Goal: Task Accomplishment & Management: Manage account settings

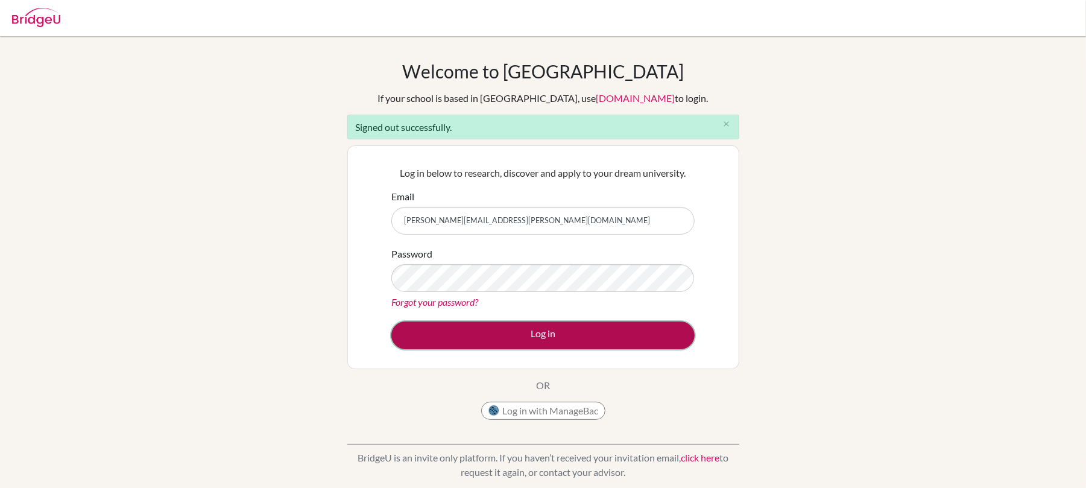
click at [481, 336] on button "Log in" at bounding box center [542, 335] width 303 height 28
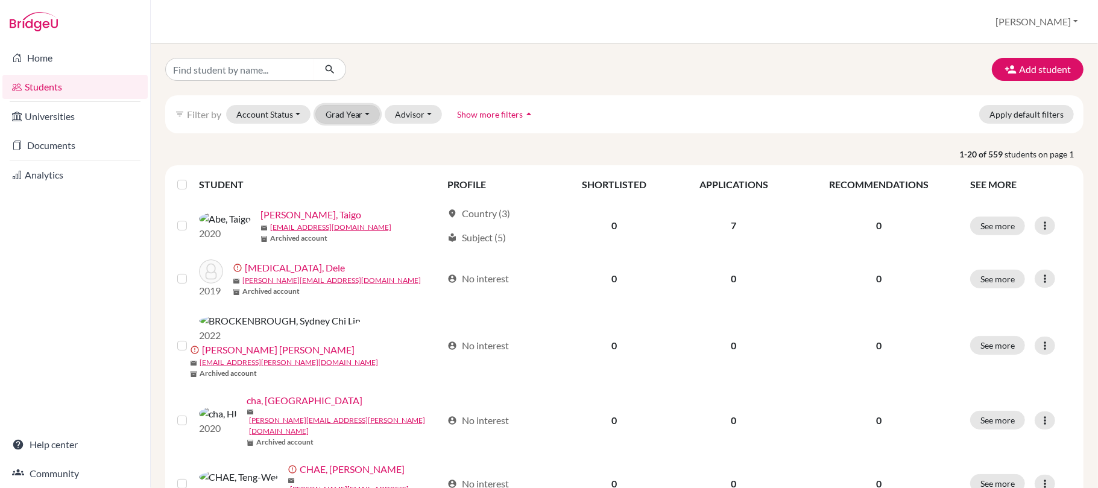
click at [338, 114] on button "Grad Year" at bounding box center [347, 114] width 65 height 19
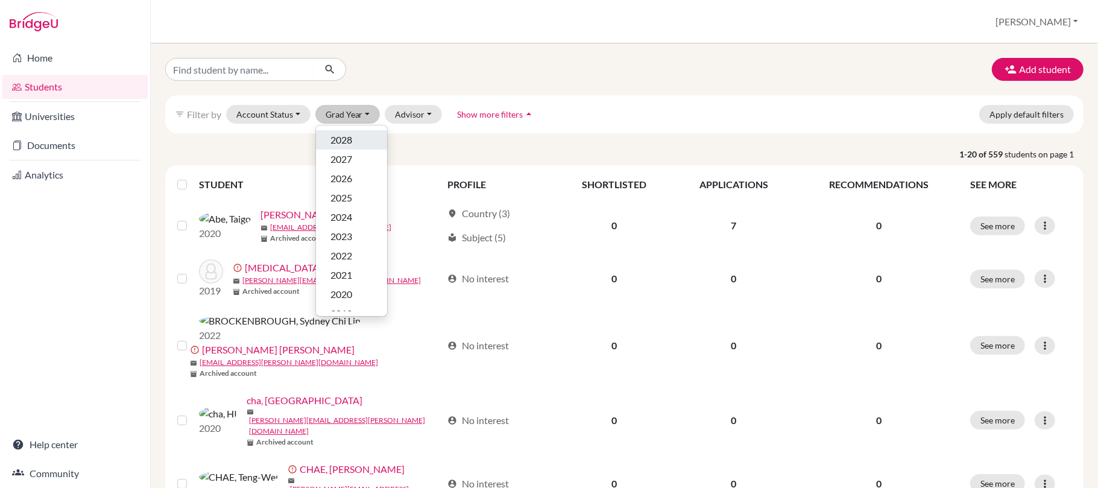
click at [356, 140] on div "2028" at bounding box center [351, 140] width 42 height 14
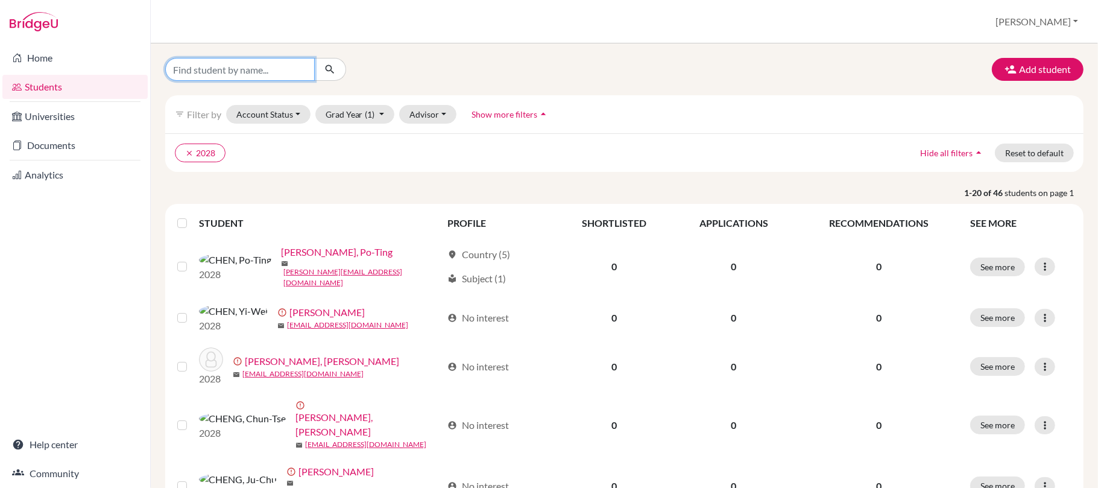
drag, startPoint x: 286, startPoint y: 71, endPoint x: 128, endPoint y: 99, distance: 159.8
click at [283, 71] on input "Find student by name..." at bounding box center [239, 69] width 149 height 23
type input "matthew"
click button "submit" at bounding box center [330, 69] width 32 height 23
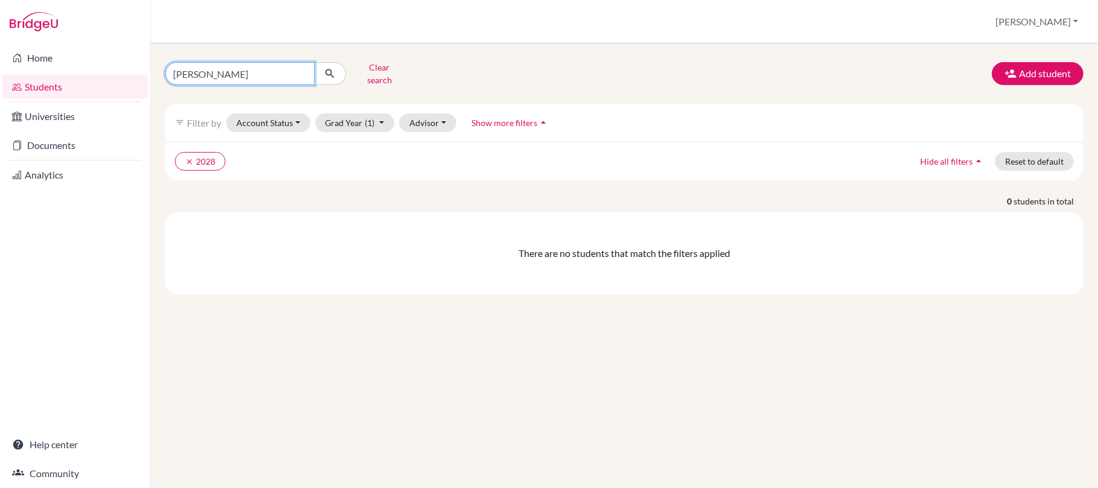
click at [301, 74] on input "matthew" at bounding box center [239, 73] width 149 height 23
click at [374, 122] on button "Grad Year (1)" at bounding box center [355, 122] width 80 height 19
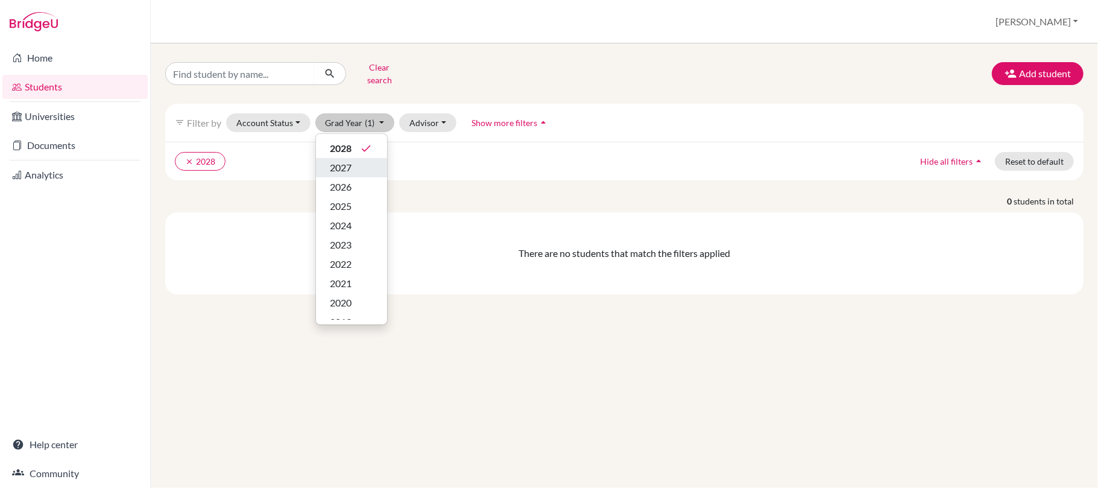
click at [360, 171] on div "2027" at bounding box center [351, 167] width 42 height 14
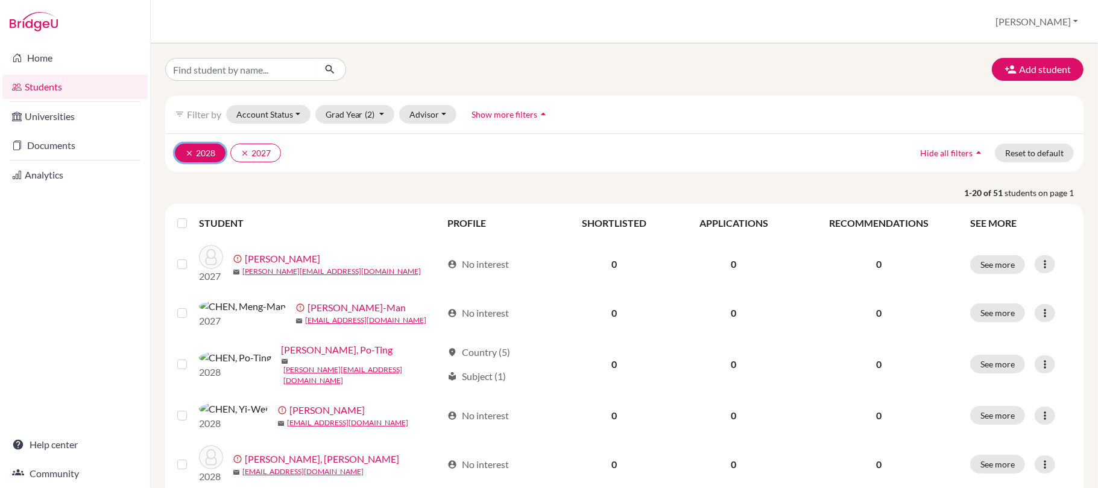
click at [188, 149] on icon "clear" at bounding box center [189, 153] width 8 height 8
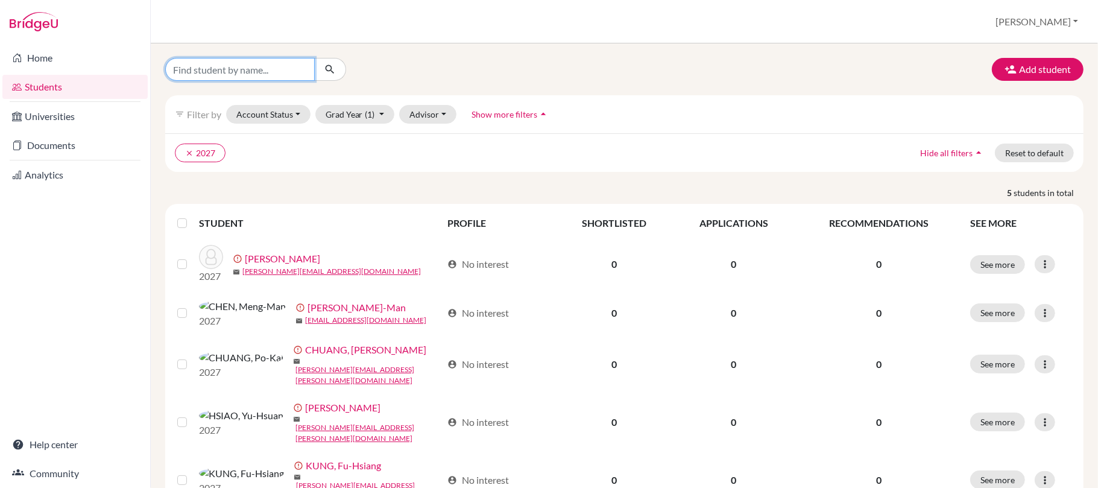
click at [241, 66] on input "Find student by name..." at bounding box center [239, 69] width 149 height 23
type input "matthew"
click button "submit" at bounding box center [330, 69] width 32 height 23
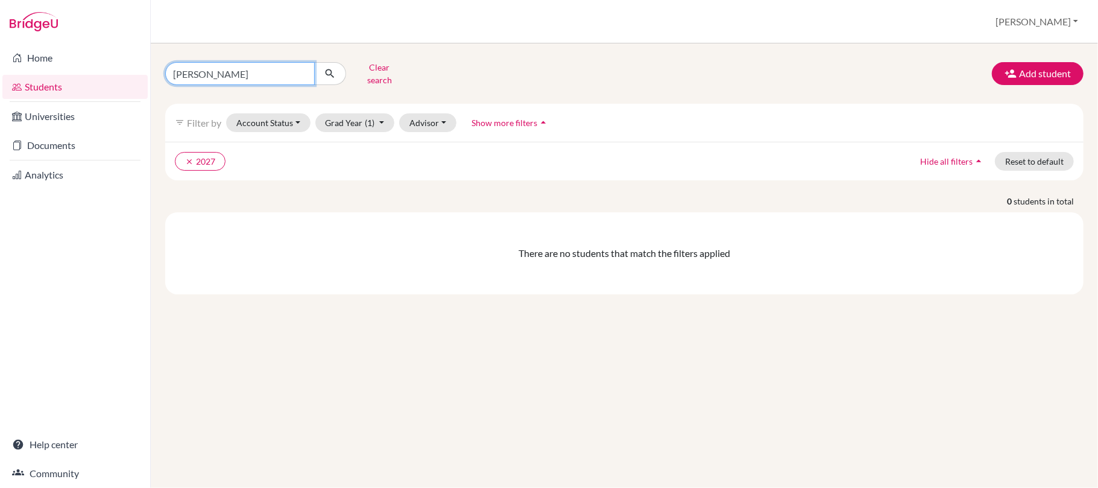
click at [248, 72] on input "matthew" at bounding box center [239, 73] width 149 height 23
type input "m"
type input "hwang"
click button "submit" at bounding box center [330, 73] width 32 height 23
click at [187, 160] on icon "clear" at bounding box center [189, 161] width 8 height 8
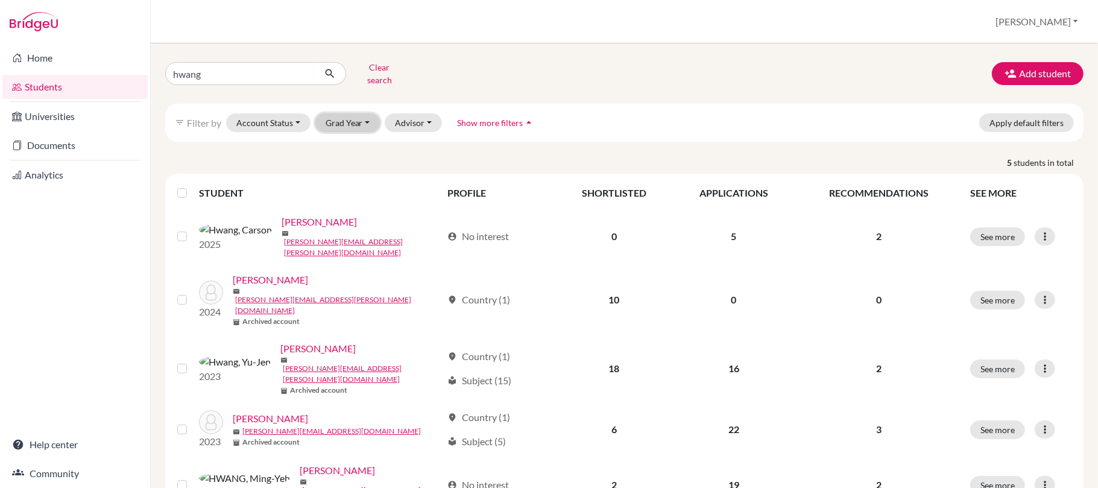
click at [336, 121] on button "Grad Year" at bounding box center [347, 122] width 65 height 19
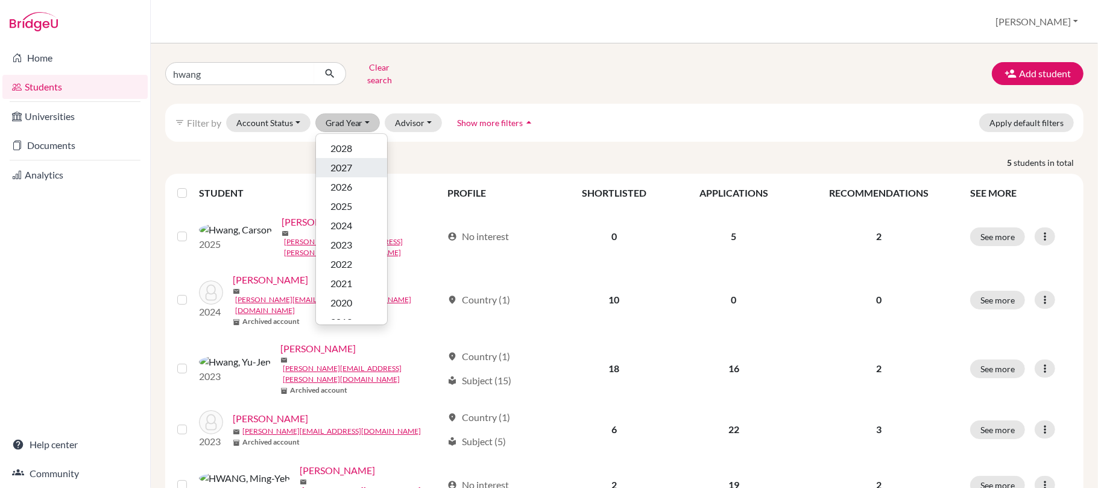
click at [358, 166] on div "2027" at bounding box center [351, 167] width 42 height 14
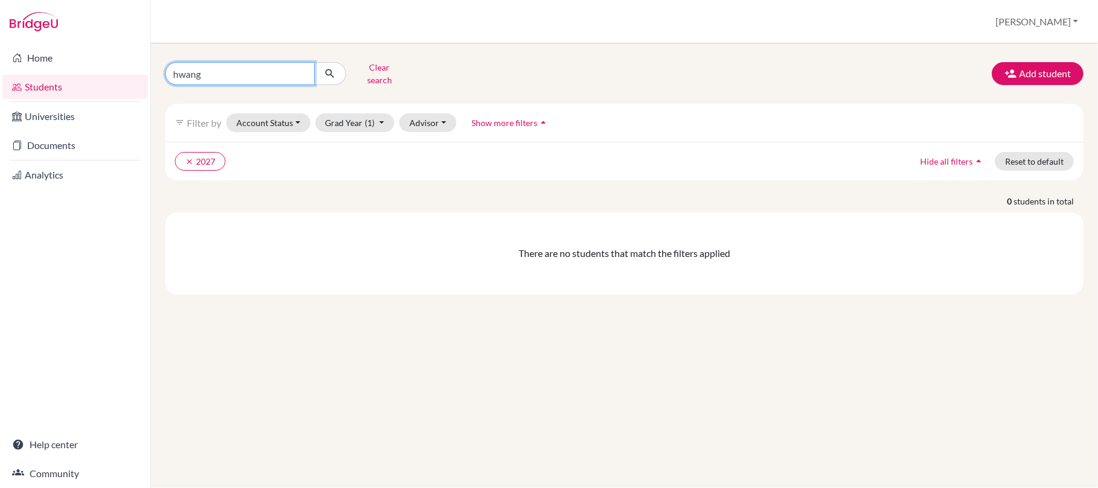
drag, startPoint x: 215, startPoint y: 75, endPoint x: 157, endPoint y: 72, distance: 57.9
click at [157, 72] on div "hwang Clear search" at bounding box center [312, 73] width 312 height 31
click at [314, 62] on button "submit" at bounding box center [330, 73] width 32 height 23
click at [188, 159] on icon "clear" at bounding box center [189, 161] width 8 height 8
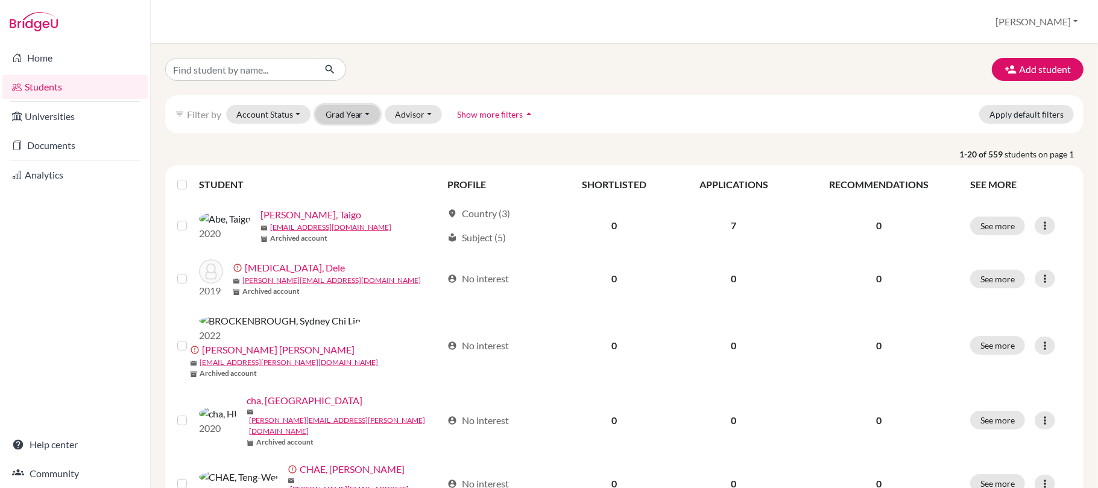
click at [345, 113] on button "Grad Year" at bounding box center [347, 114] width 65 height 19
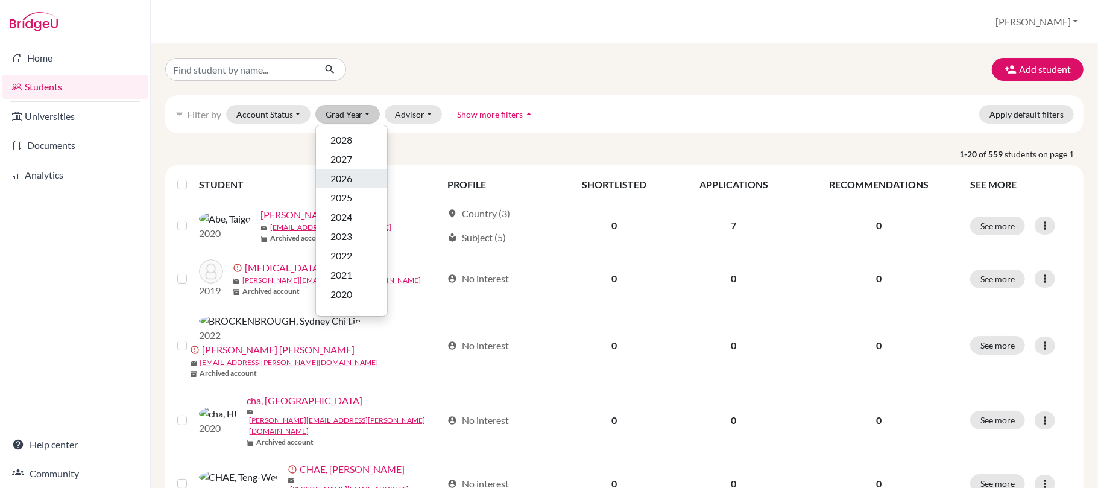
click at [358, 182] on div "2026" at bounding box center [351, 178] width 42 height 14
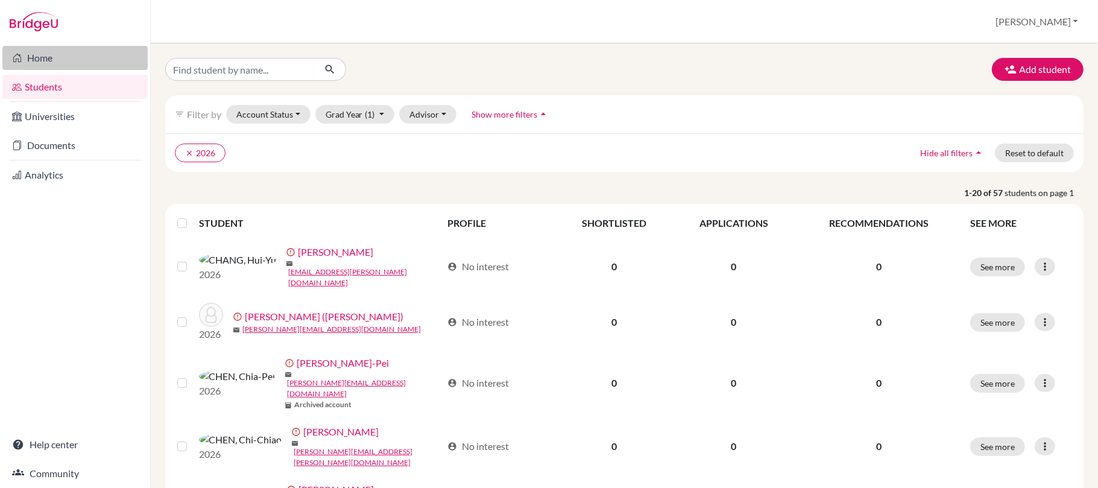
click at [97, 47] on link "Home" at bounding box center [74, 58] width 145 height 24
click at [200, 72] on input "Find student by name..." at bounding box center [239, 69] width 149 height 23
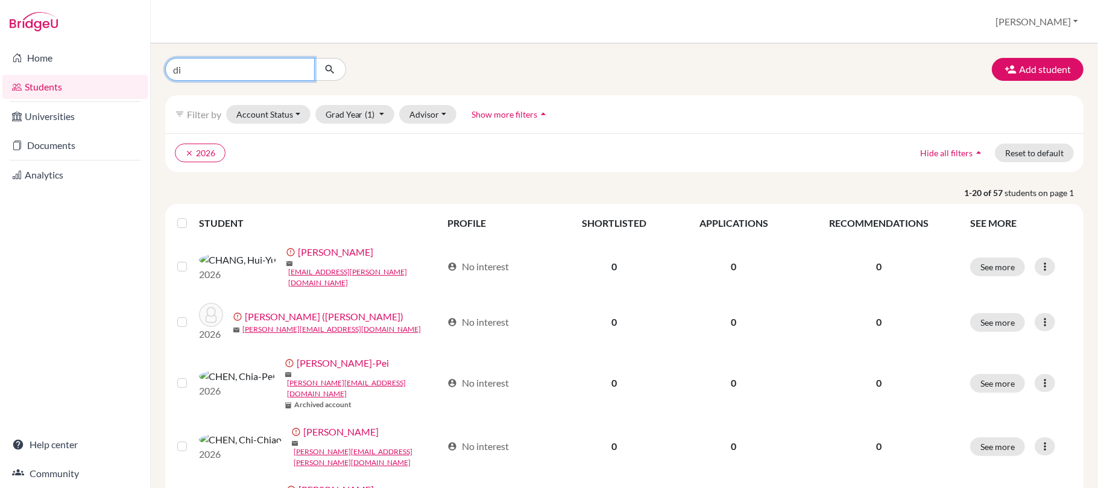
type input "dio"
click button "submit" at bounding box center [330, 69] width 32 height 23
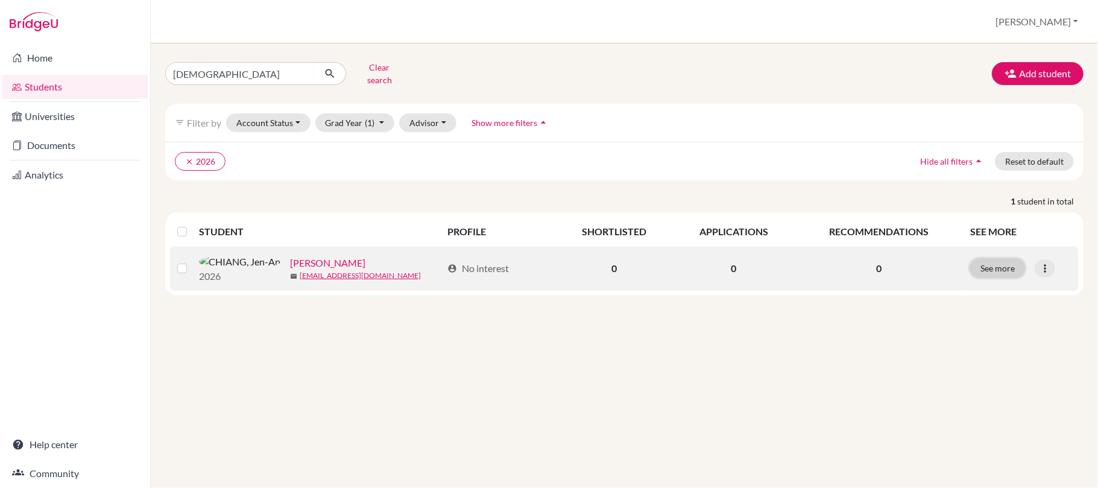
click at [1013, 272] on button "See more" at bounding box center [997, 268] width 55 height 19
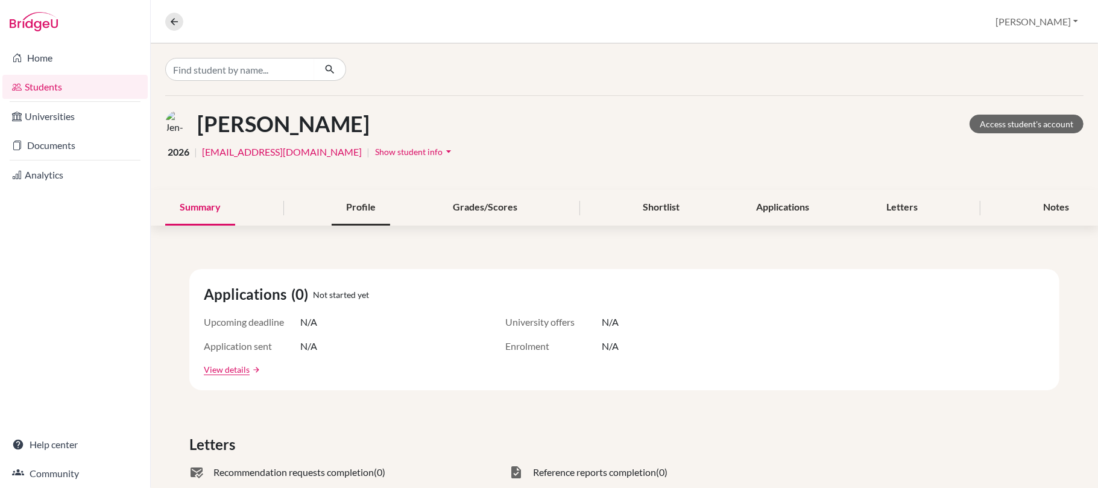
click at [360, 203] on div "Profile" at bounding box center [361, 208] width 58 height 36
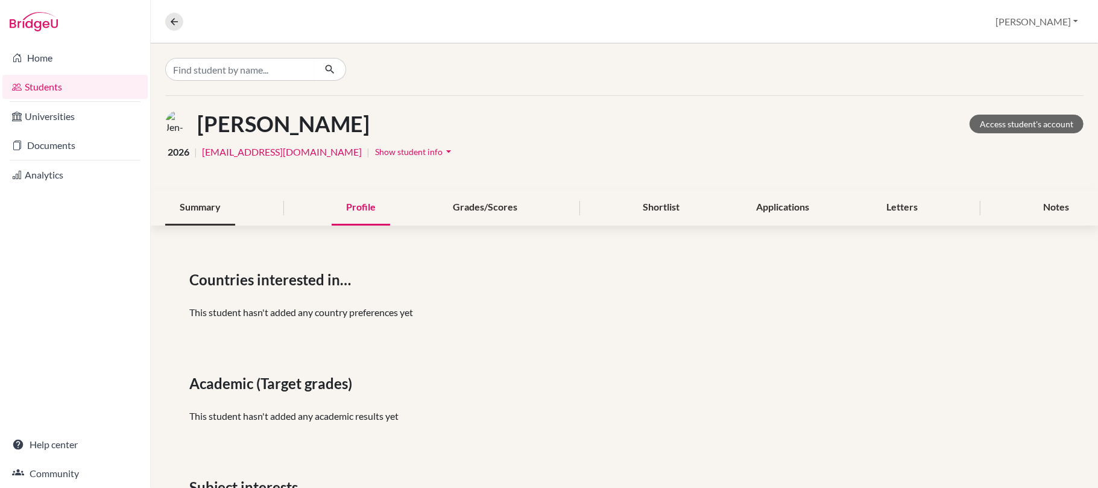
click at [200, 210] on div "Summary" at bounding box center [200, 208] width 70 height 36
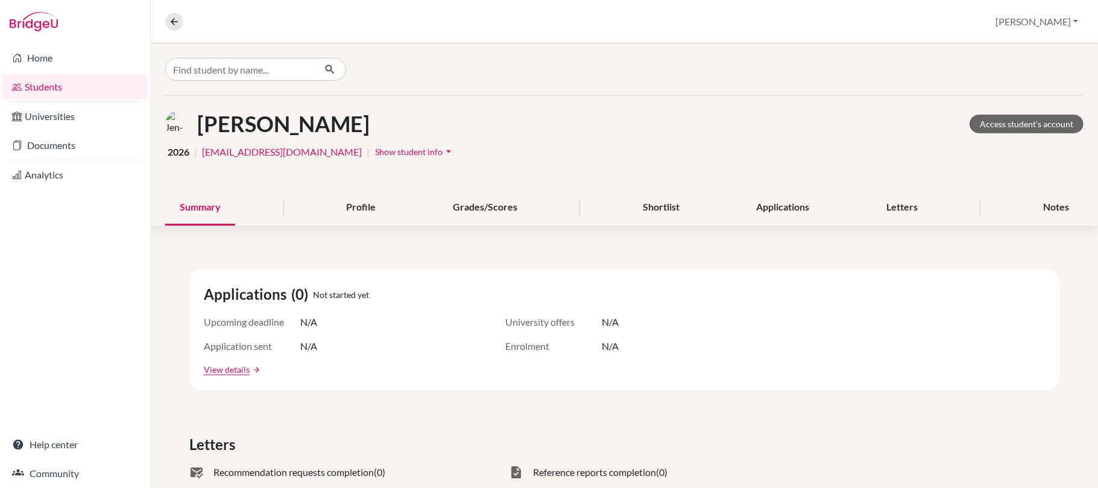
click at [375, 151] on span "Show student info" at bounding box center [409, 151] width 68 height 10
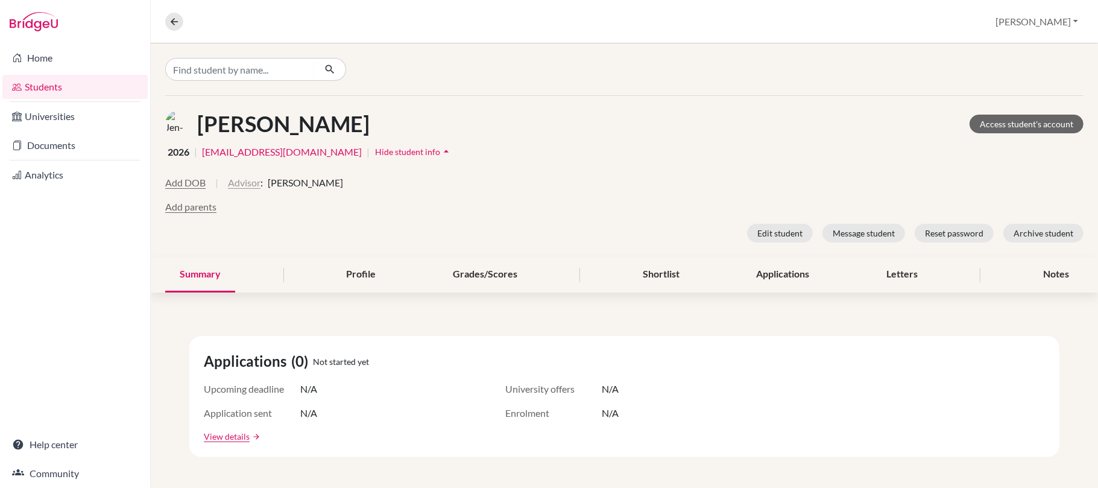
click at [249, 184] on button "Advisor" at bounding box center [244, 182] width 33 height 14
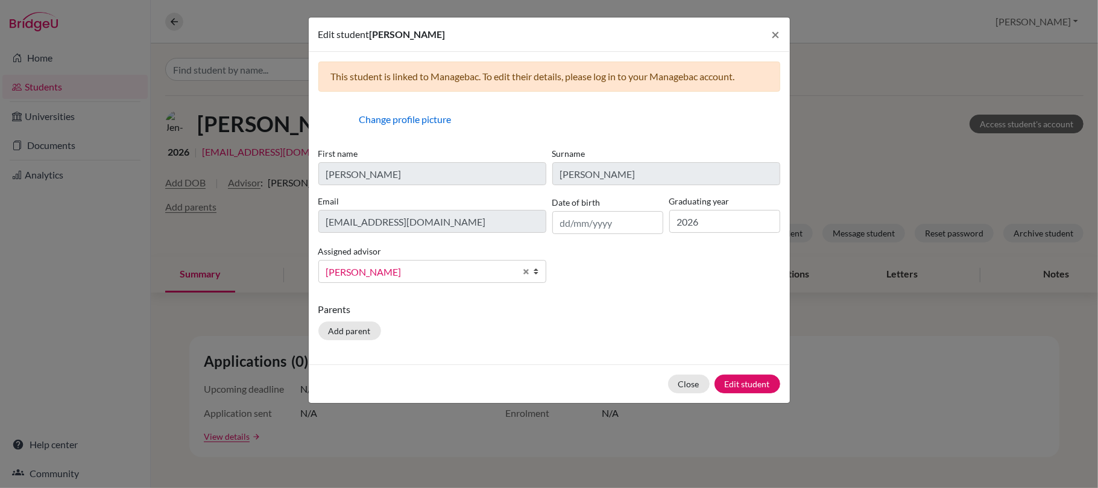
click at [413, 272] on span "Kennedy, Nicole" at bounding box center [420, 272] width 189 height 16
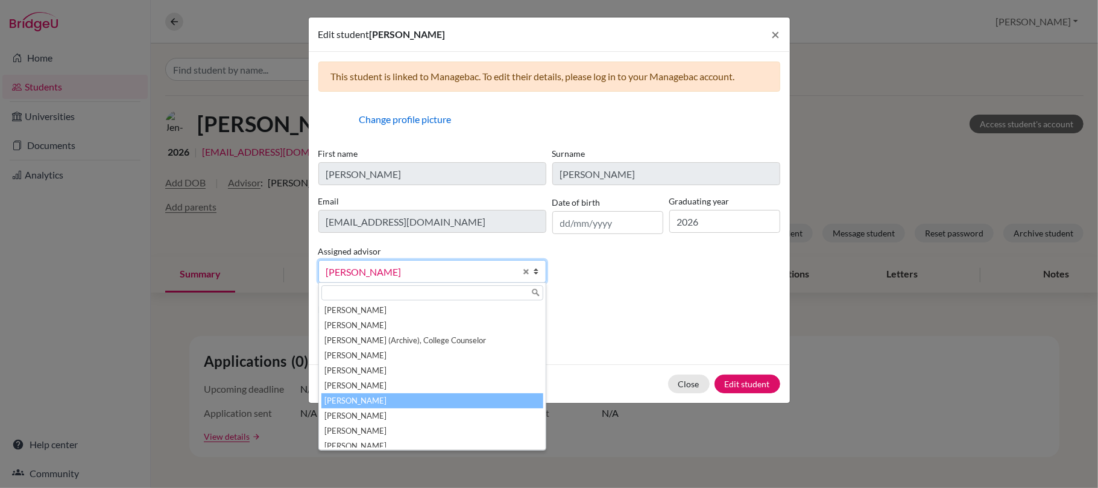
click at [423, 405] on li "McNaught, Graeme" at bounding box center [432, 400] width 222 height 15
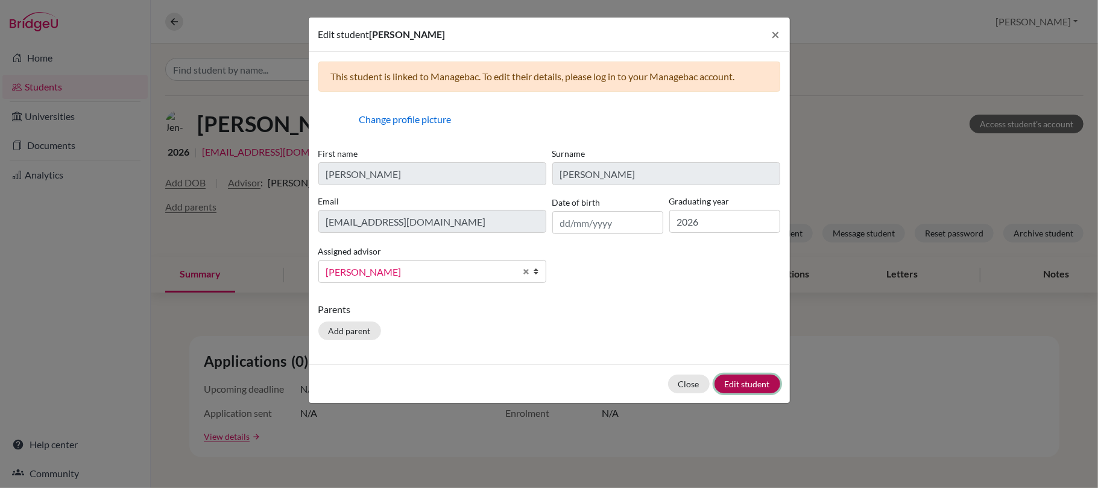
click at [765, 385] on button "Edit student" at bounding box center [747, 383] width 66 height 19
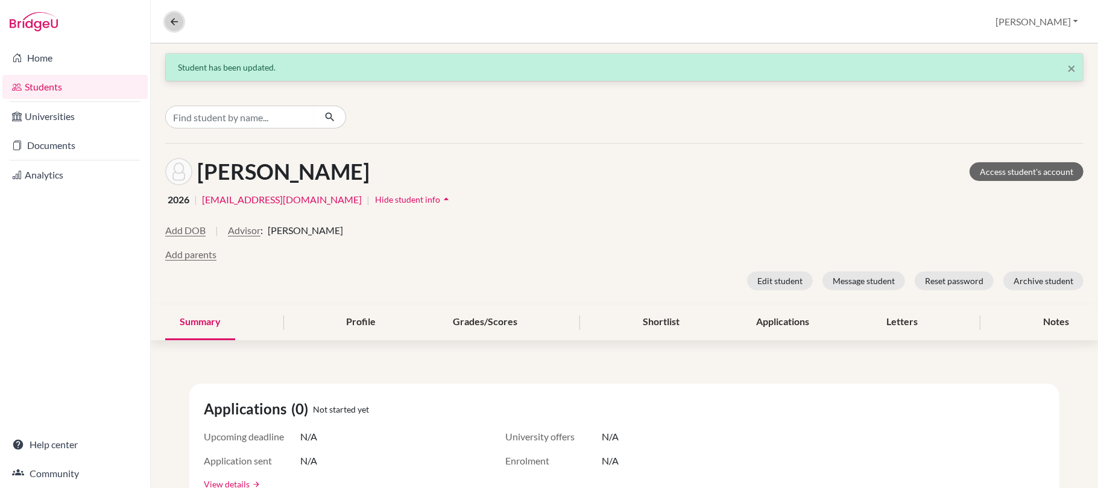
click at [175, 20] on icon at bounding box center [174, 21] width 11 height 11
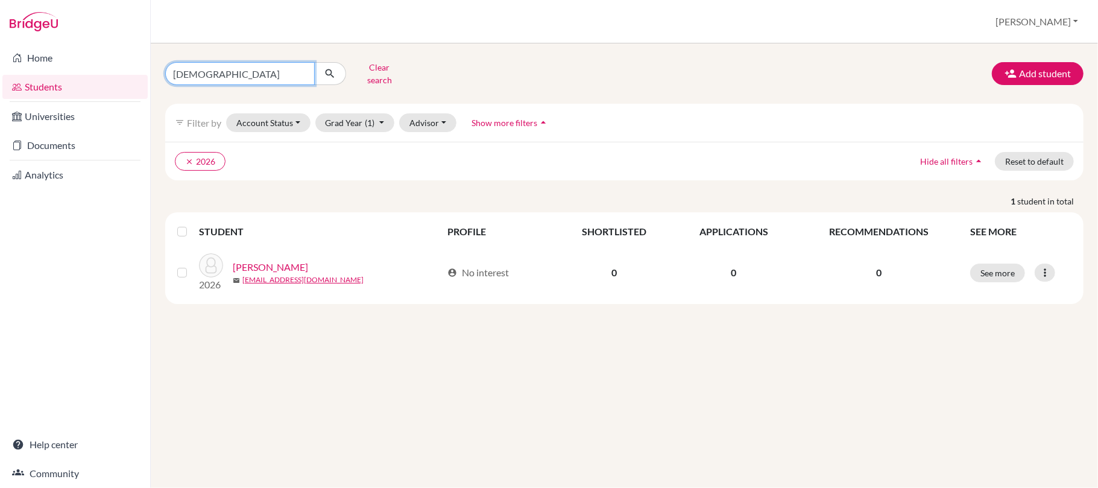
click at [216, 80] on input "dio" at bounding box center [239, 73] width 149 height 23
click at [303, 74] on input "dio" at bounding box center [239, 73] width 149 height 23
click at [263, 74] on input "Find student by name..." at bounding box center [239, 73] width 149 height 23
type input "susan"
click button "submit" at bounding box center [330, 73] width 32 height 23
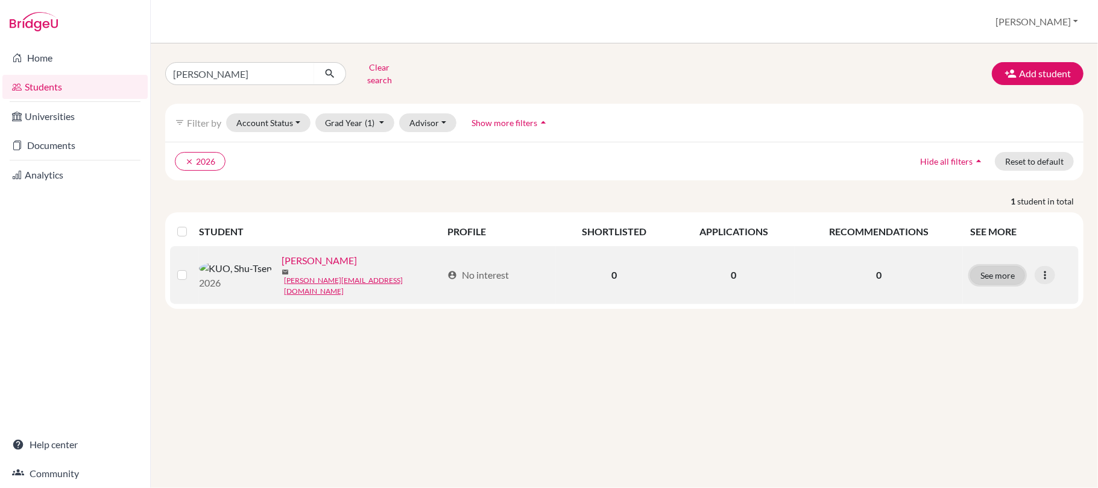
click at [982, 272] on button "See more" at bounding box center [997, 275] width 55 height 19
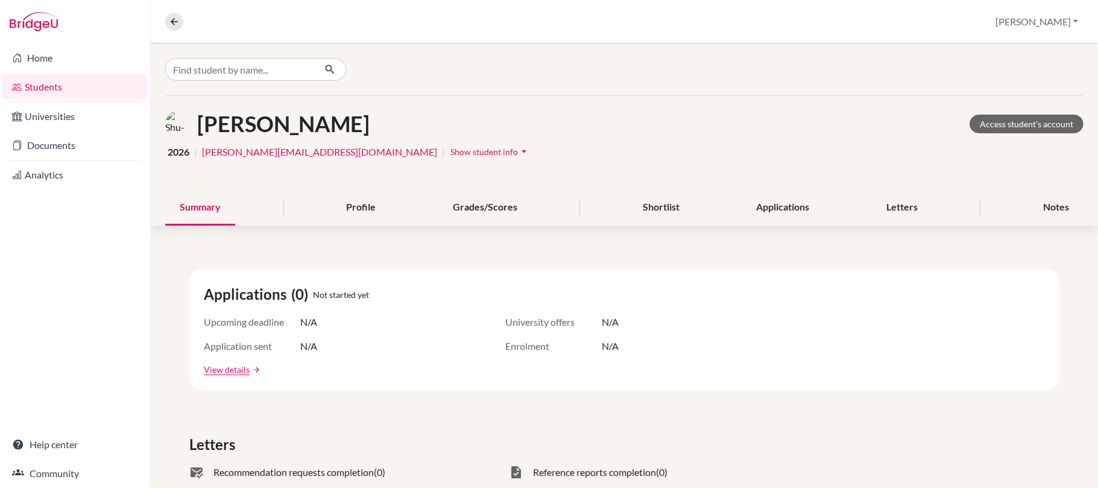
click at [450, 149] on span "Show student info" at bounding box center [484, 151] width 68 height 10
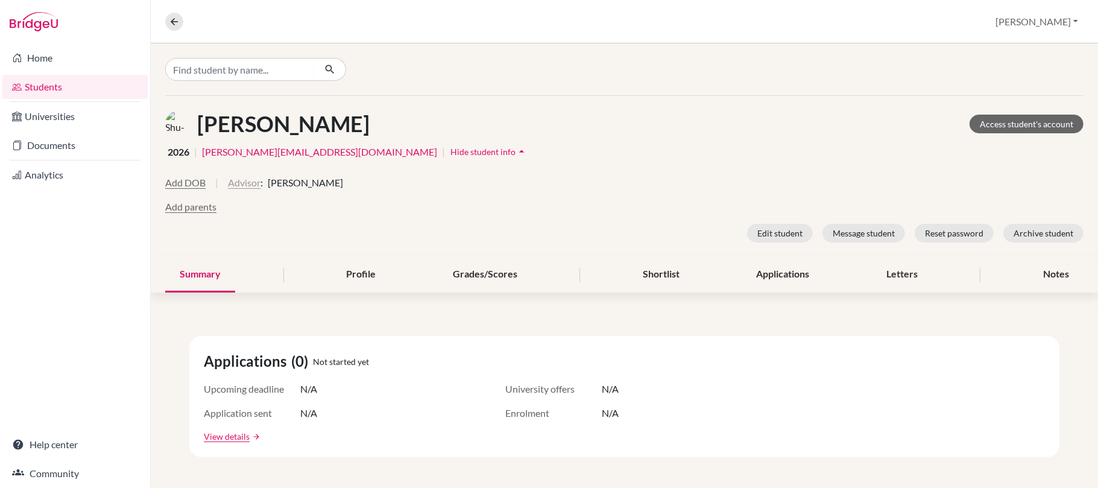
click at [252, 186] on button "Advisor" at bounding box center [244, 182] width 33 height 14
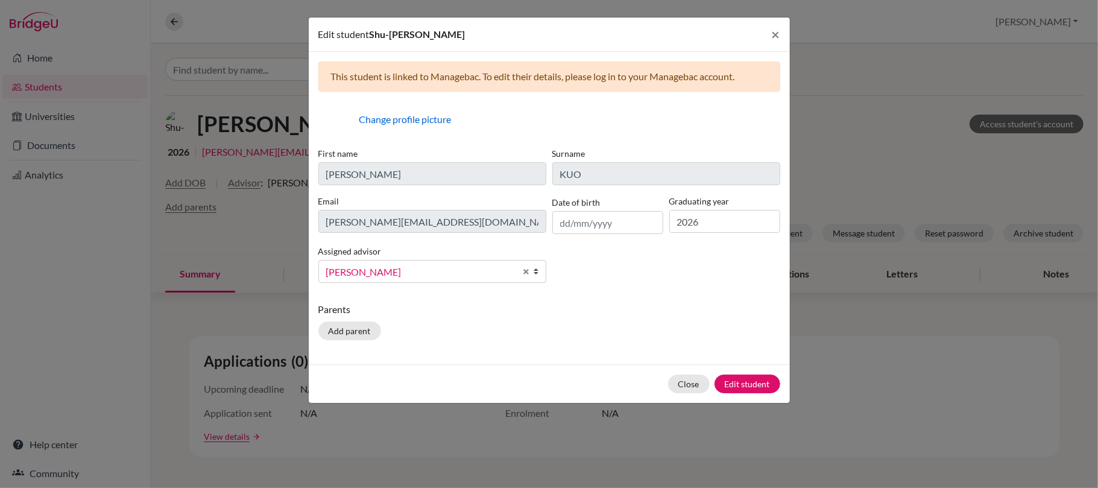
click at [422, 283] on link "Kennedy, Nicole" at bounding box center [432, 271] width 228 height 23
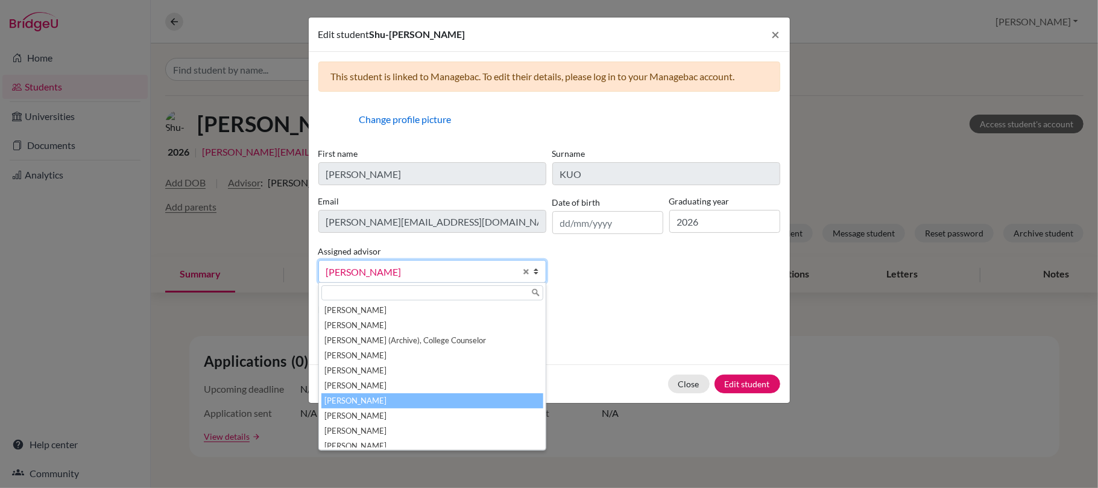
click at [423, 404] on li "McNaught, Graeme" at bounding box center [432, 400] width 222 height 15
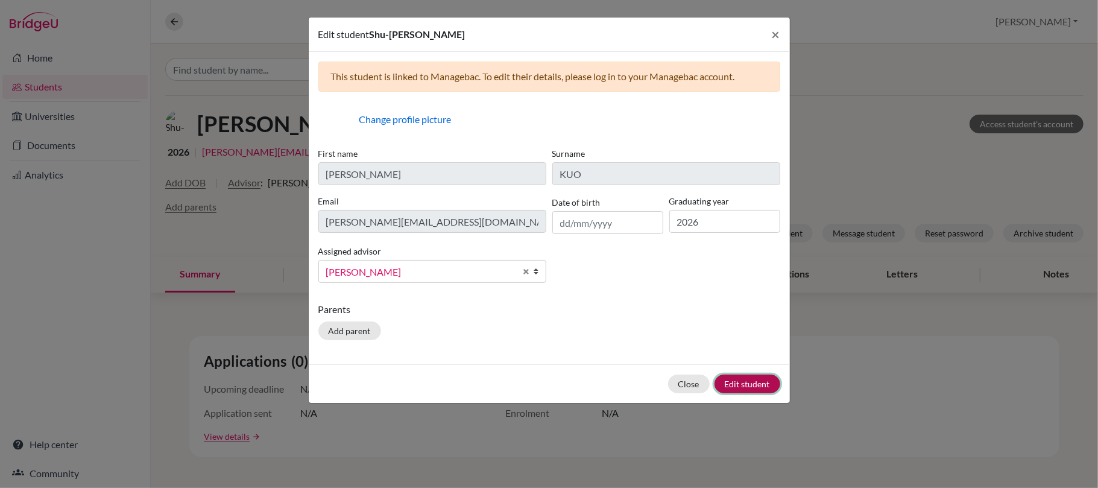
click at [750, 382] on button "Edit student" at bounding box center [747, 383] width 66 height 19
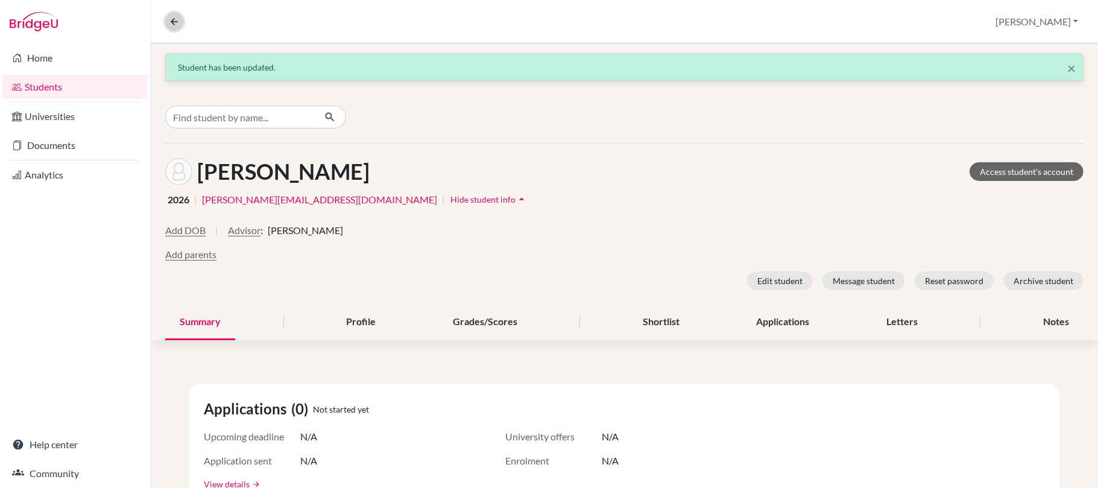
click at [175, 17] on icon at bounding box center [174, 21] width 11 height 11
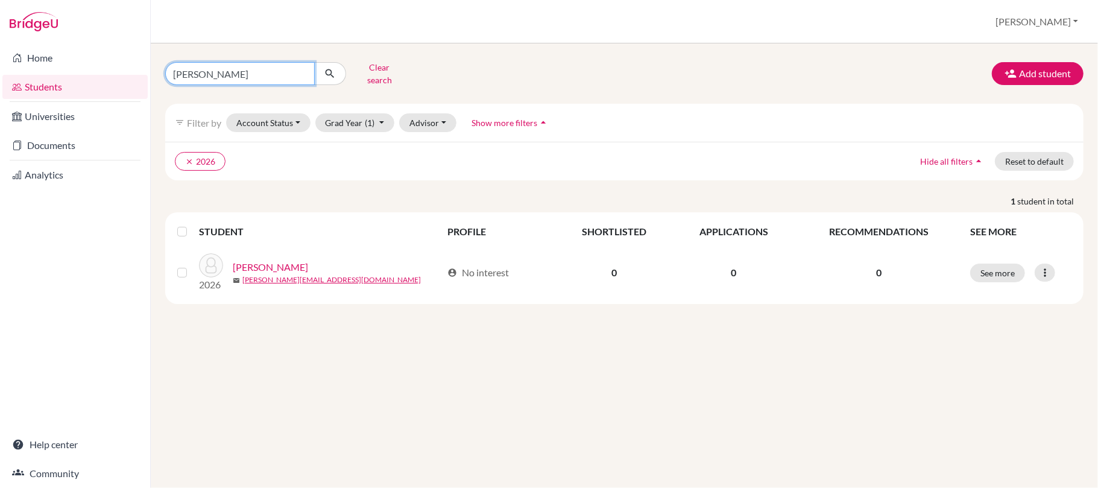
click at [301, 72] on input "susan" at bounding box center [239, 73] width 149 height 23
click at [254, 74] on input "Find student by name..." at bounding box center [239, 73] width 149 height 23
type input "rita"
click button "submit" at bounding box center [330, 73] width 32 height 23
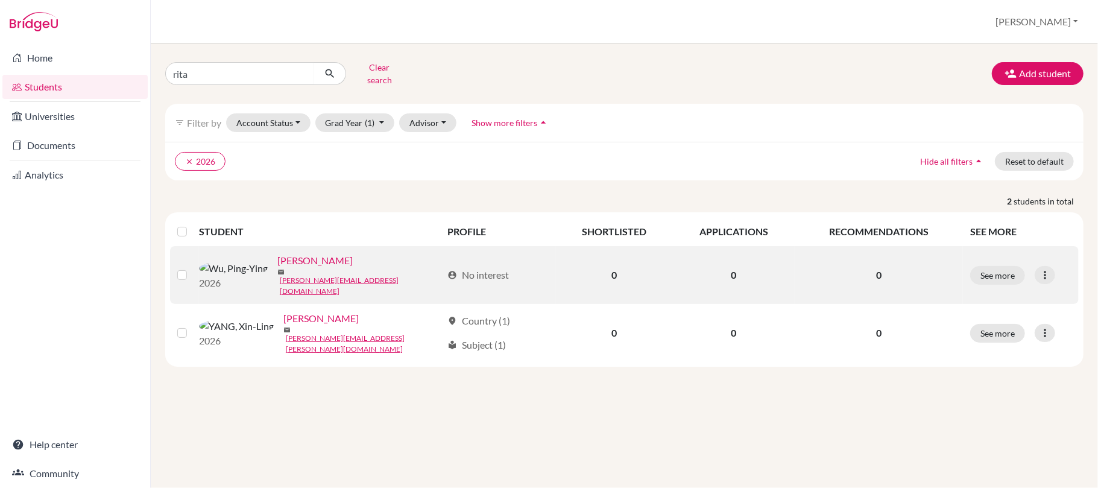
click at [277, 268] on link "Wu, Ping-Ying" at bounding box center [314, 260] width 75 height 14
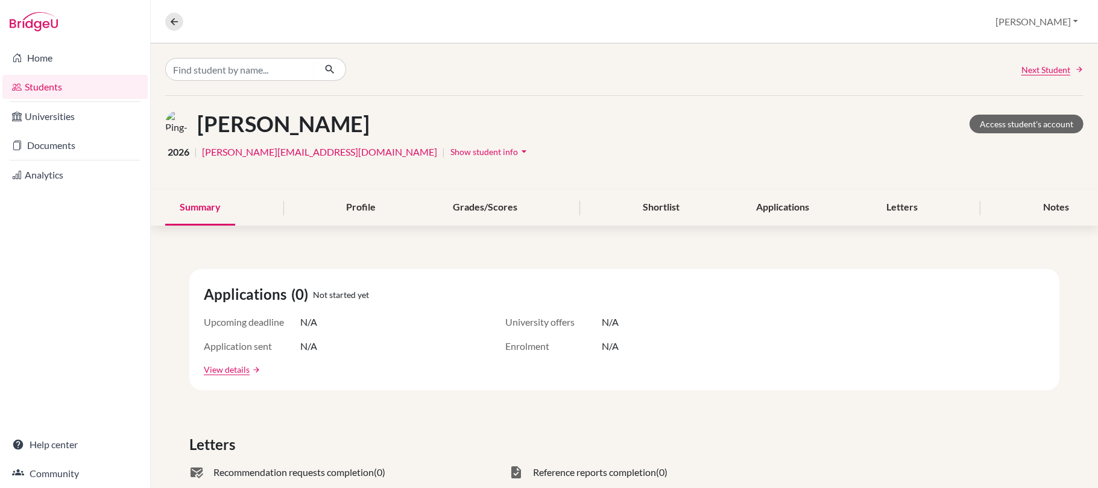
click at [450, 150] on span "Show student info" at bounding box center [484, 151] width 68 height 10
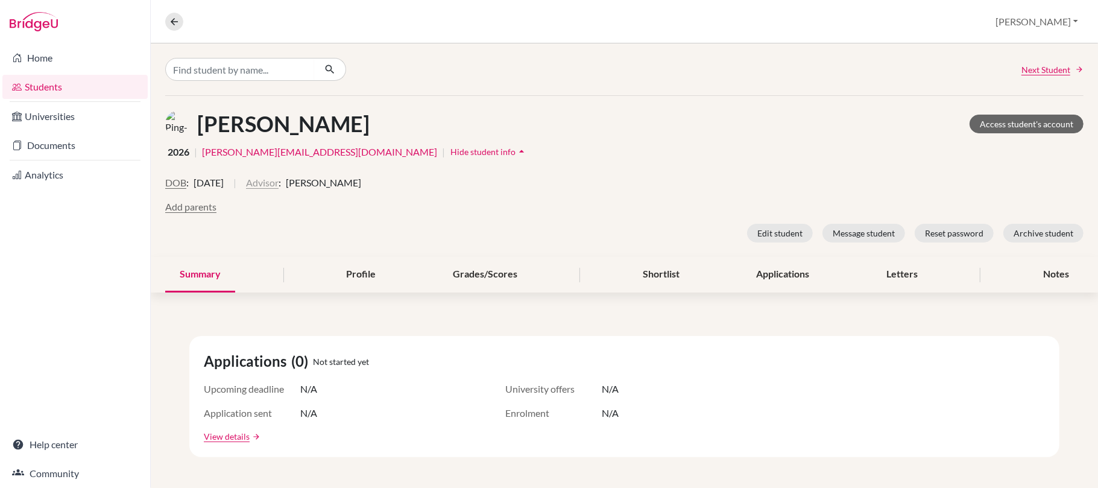
click at [278, 183] on button "Advisor" at bounding box center [262, 182] width 33 height 14
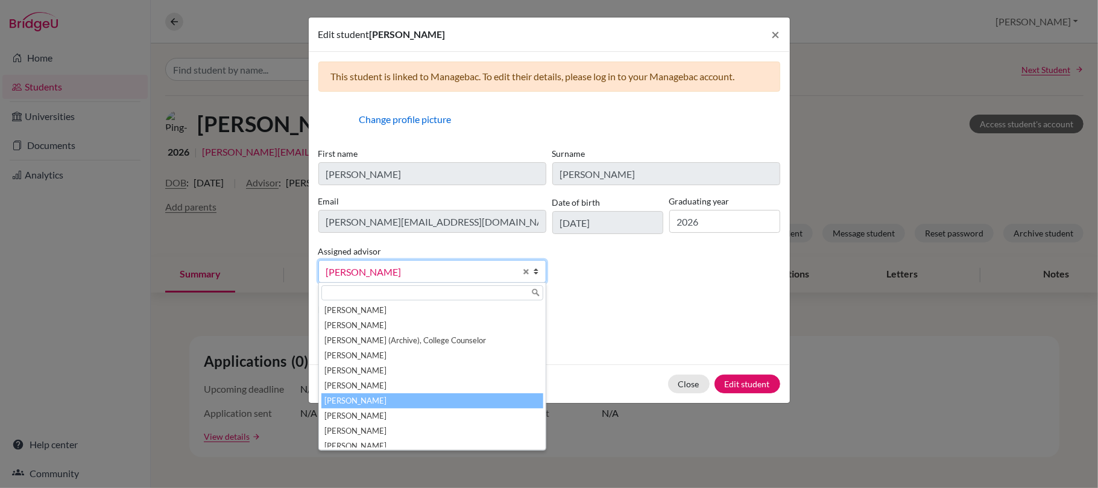
click at [413, 401] on li "McNaught, Graeme" at bounding box center [432, 400] width 222 height 15
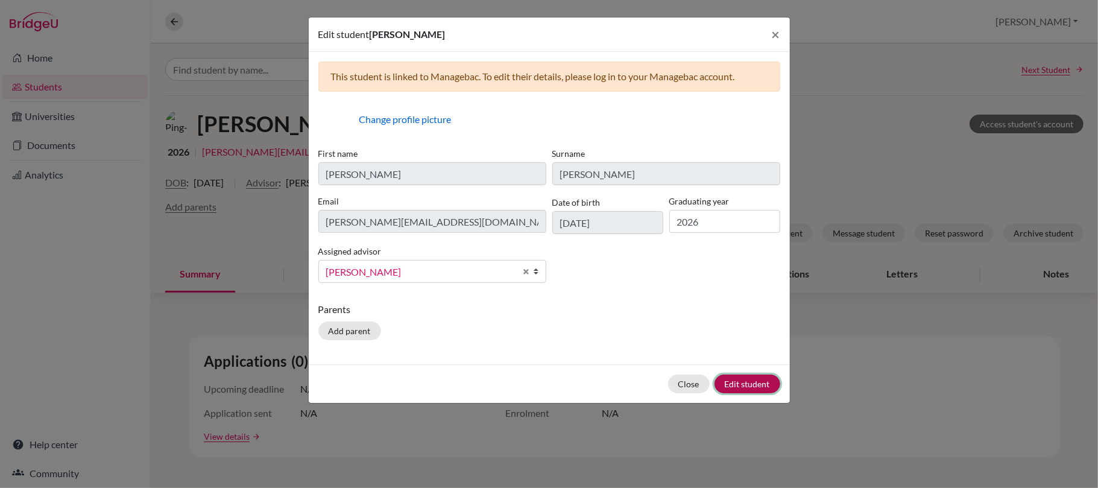
click at [753, 388] on button "Edit student" at bounding box center [747, 383] width 66 height 19
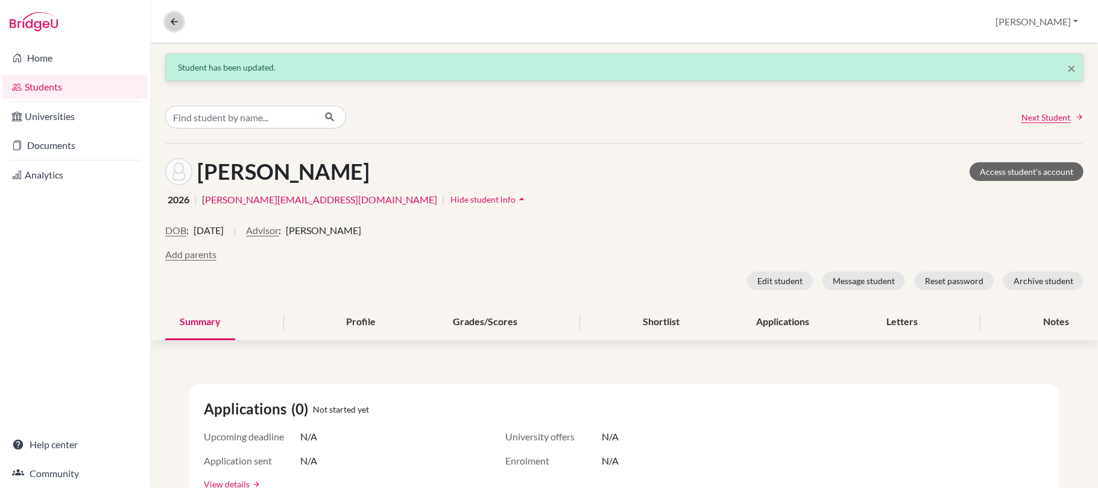
click at [165, 20] on button at bounding box center [174, 22] width 18 height 18
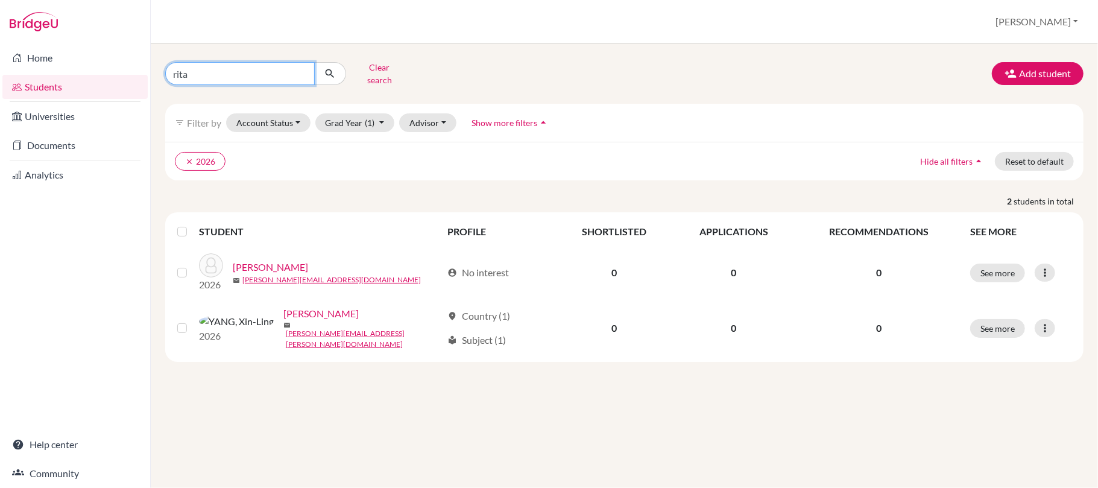
click at [302, 75] on input "rita" at bounding box center [239, 73] width 149 height 23
click at [271, 75] on input "Find student by name..." at bounding box center [239, 73] width 149 height 23
type input "aurelia"
click button "submit" at bounding box center [330, 73] width 32 height 23
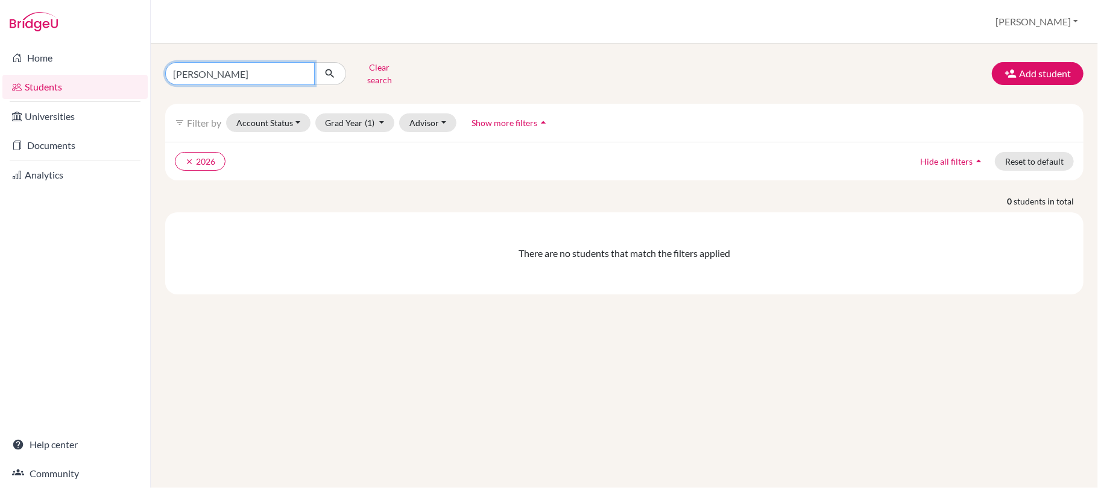
click at [237, 83] on input "aurelia" at bounding box center [239, 73] width 149 height 23
click at [304, 74] on input "aurelia" at bounding box center [239, 73] width 149 height 23
click at [301, 73] on input "aurelia" at bounding box center [239, 73] width 149 height 23
type input "anna"
click button "submit" at bounding box center [330, 73] width 32 height 23
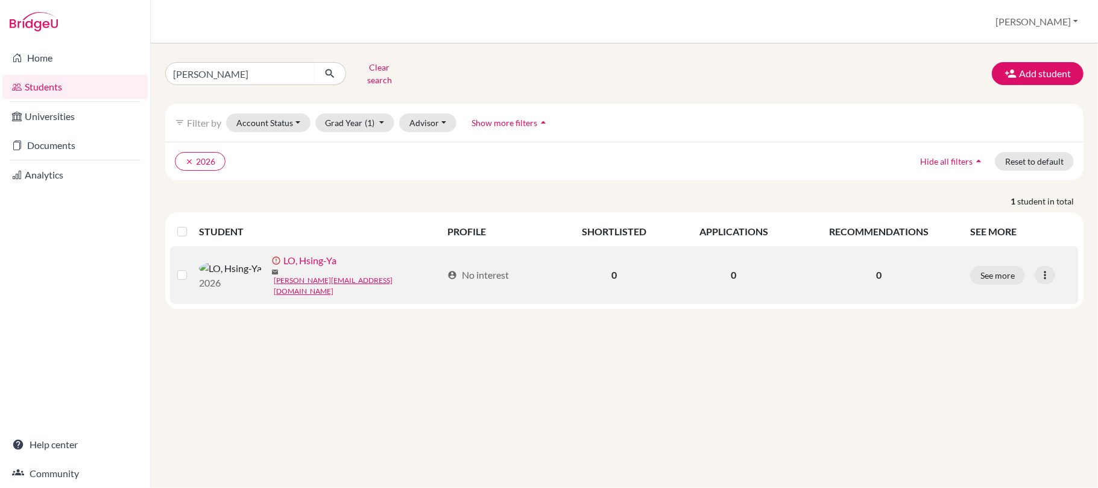
click at [283, 268] on link "LO, Hsing-Ya" at bounding box center [309, 260] width 53 height 14
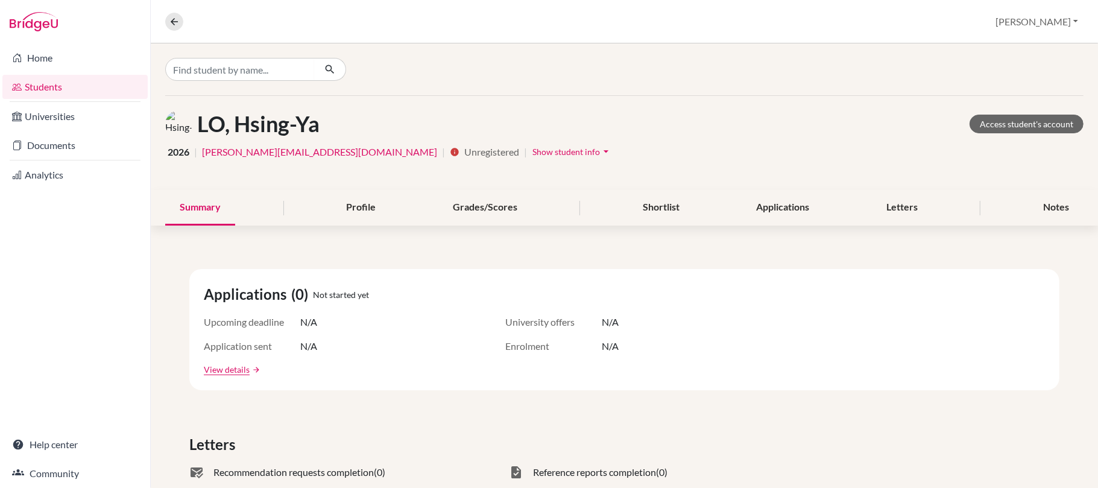
click at [532, 152] on span "Show student info" at bounding box center [566, 151] width 68 height 10
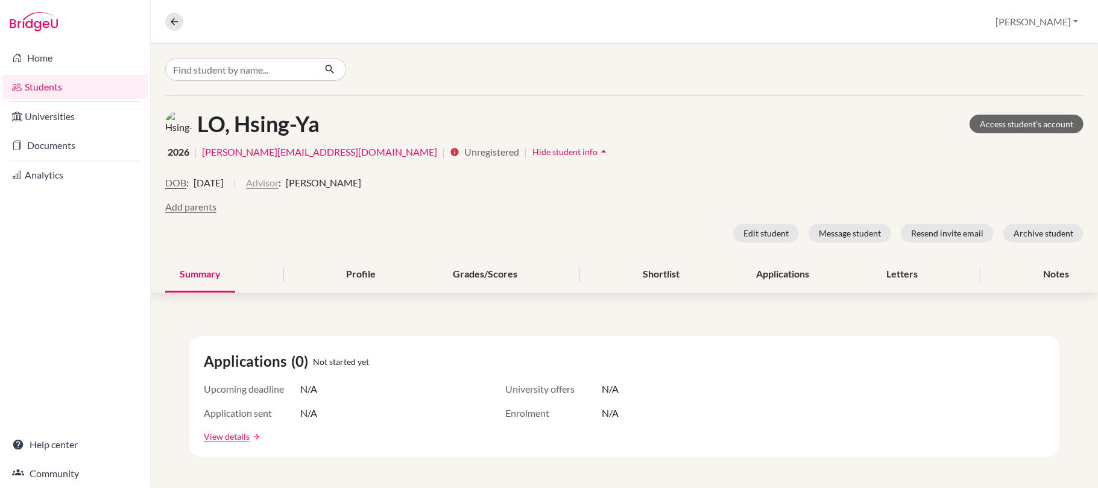
click at [278, 183] on button "Advisor" at bounding box center [262, 182] width 33 height 14
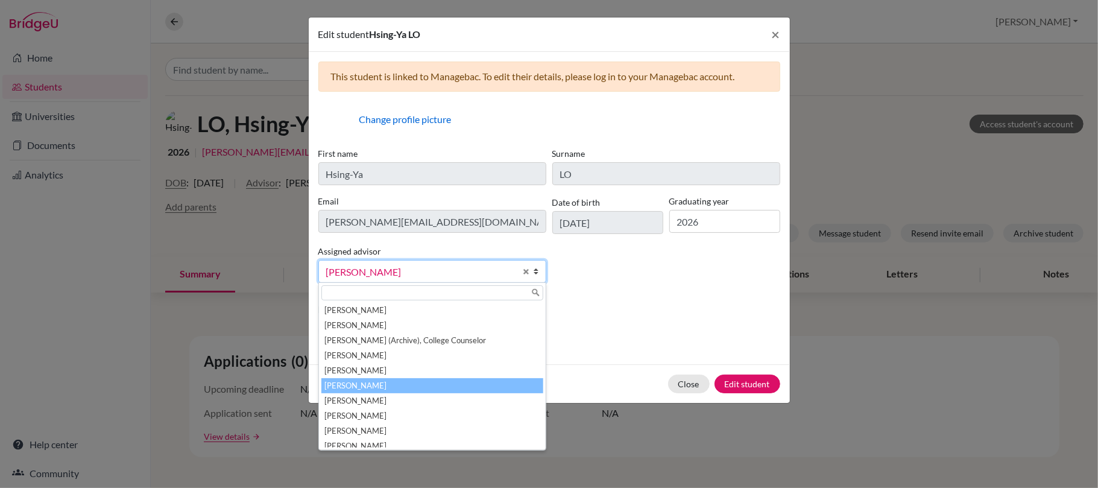
click at [392, 280] on span "Kennedy, Nicole" at bounding box center [420, 272] width 189 height 16
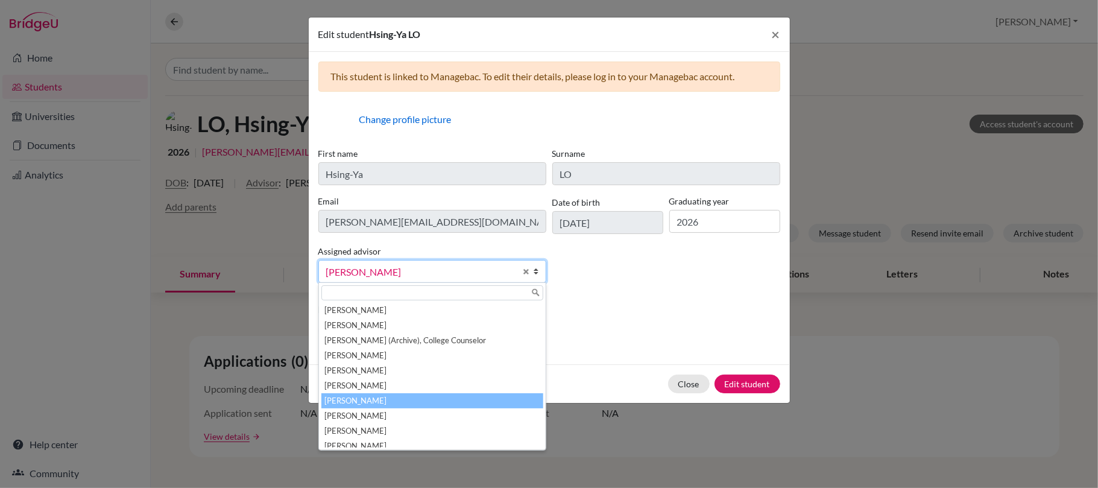
click at [435, 403] on li "McNaught, Graeme" at bounding box center [432, 400] width 222 height 15
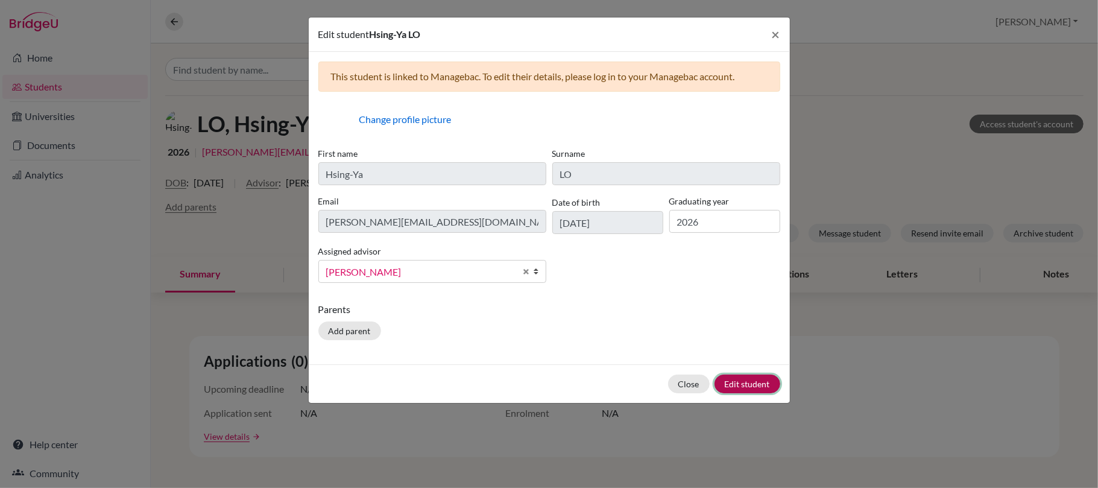
click at [743, 386] on button "Edit student" at bounding box center [747, 383] width 66 height 19
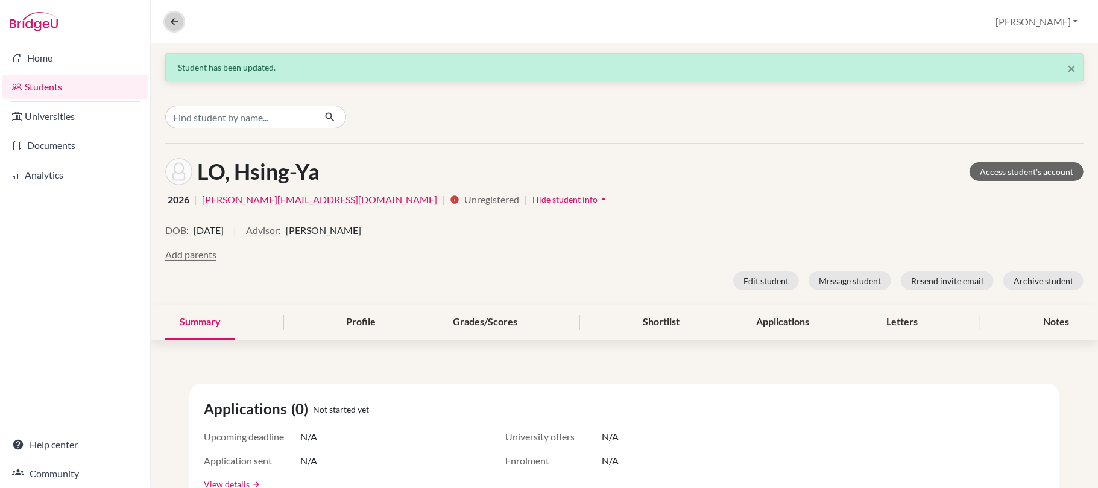
click at [175, 24] on icon at bounding box center [174, 21] width 11 height 11
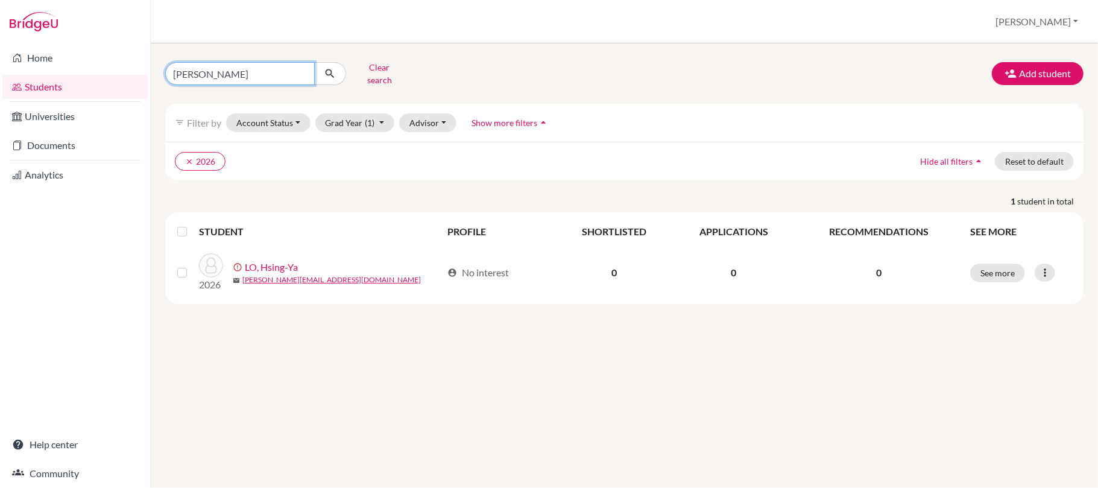
drag, startPoint x: 265, startPoint y: 74, endPoint x: 276, endPoint y: 74, distance: 10.8
click at [268, 74] on input "anna" at bounding box center [239, 73] width 149 height 23
click at [301, 74] on input "anna" at bounding box center [239, 73] width 149 height 23
type input "ariel"
click button "submit" at bounding box center [330, 73] width 32 height 23
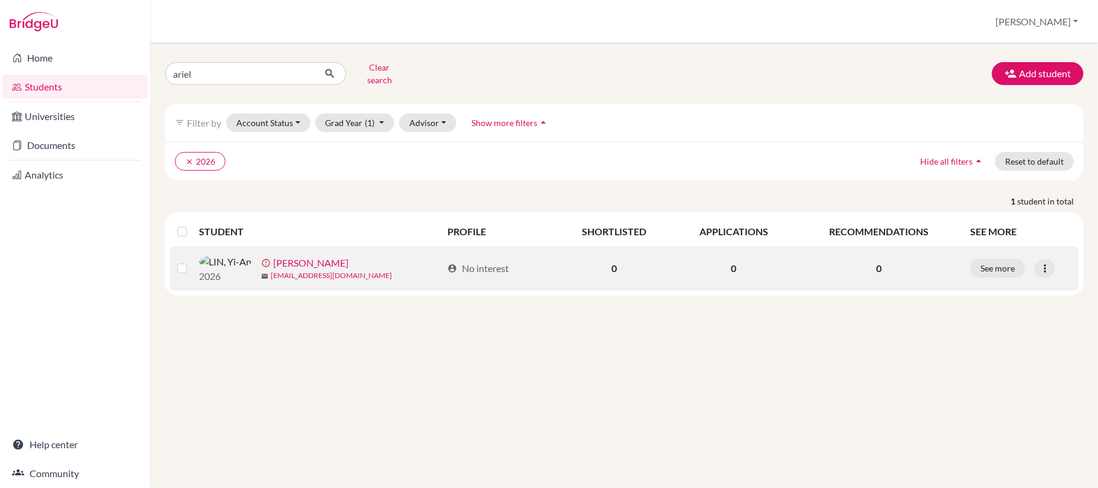
click at [297, 281] on link "ariel.lin@iis.kh.edu.tw" at bounding box center [331, 275] width 121 height 11
click at [273, 270] on link "LIN, Yi-An" at bounding box center [310, 263] width 75 height 14
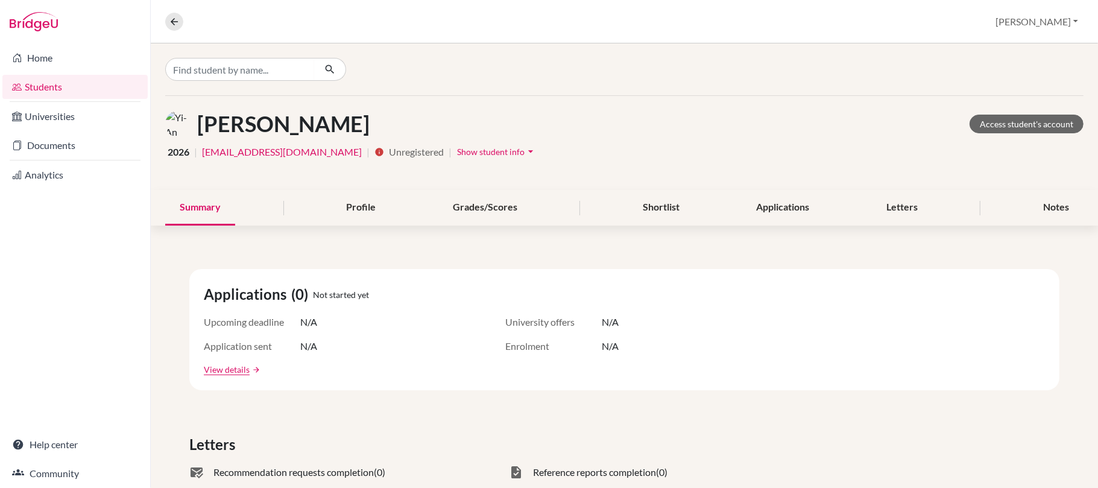
click at [457, 153] on span "Show student info" at bounding box center [491, 151] width 68 height 10
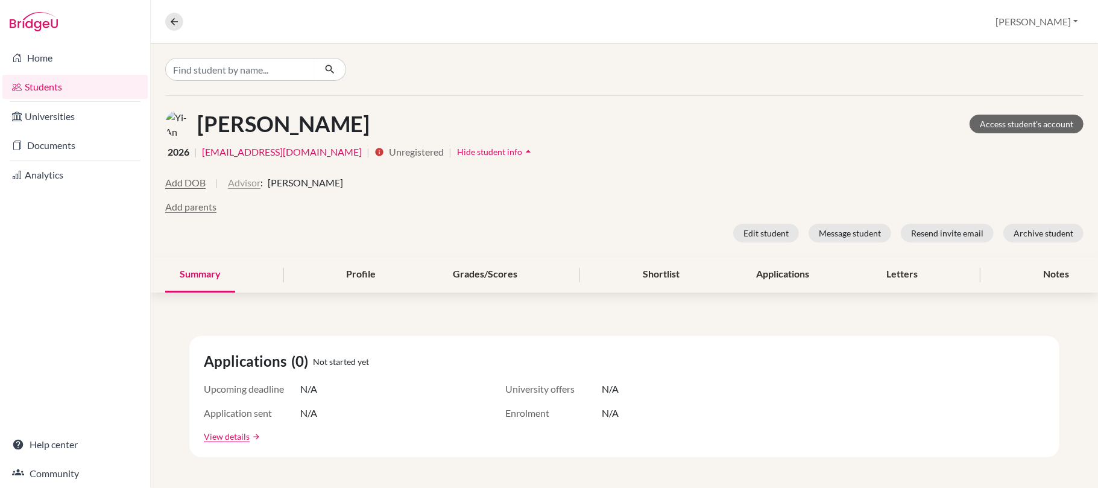
click at [256, 184] on button "Advisor" at bounding box center [244, 182] width 33 height 14
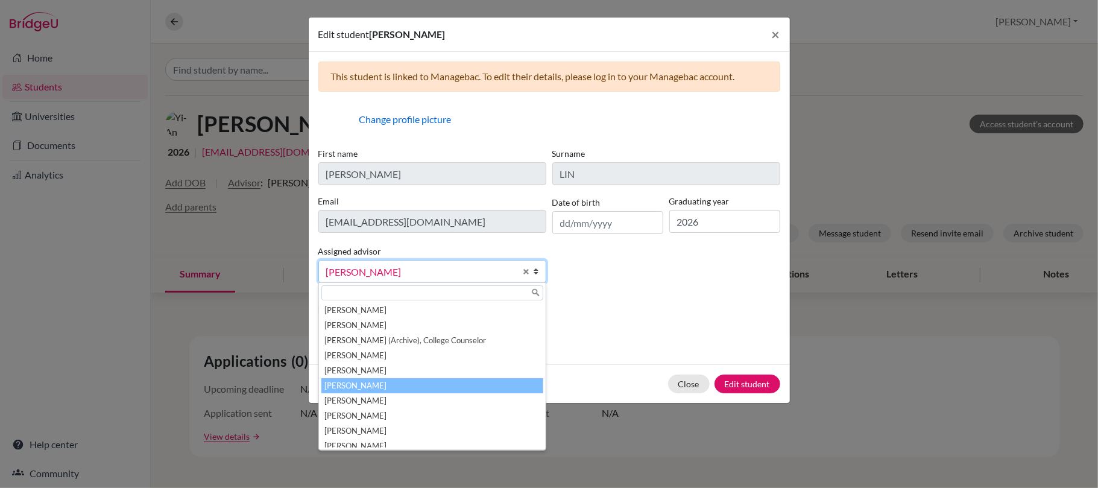
click at [379, 273] on span "Kennedy, Nicole" at bounding box center [420, 272] width 189 height 16
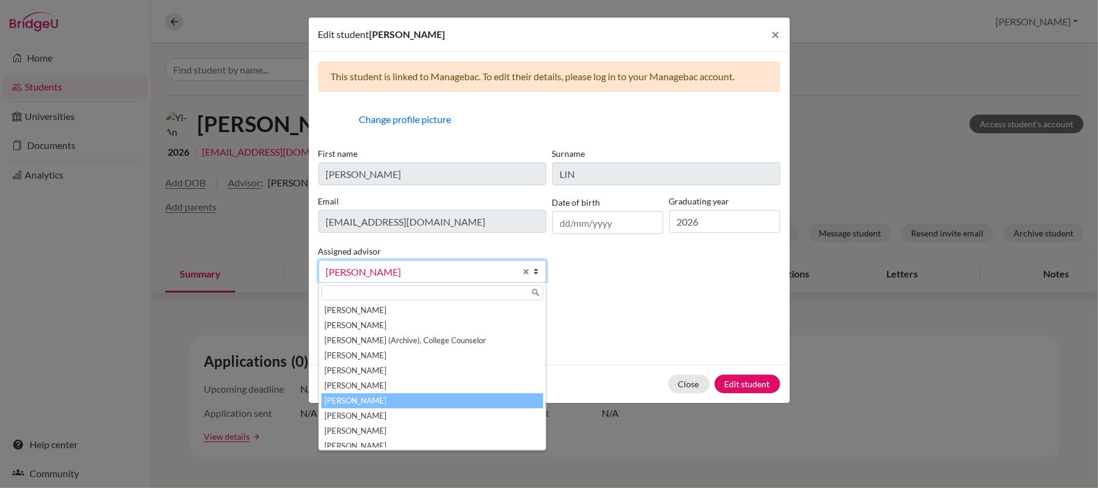
click at [444, 404] on li "McNaught, Graeme" at bounding box center [432, 400] width 222 height 15
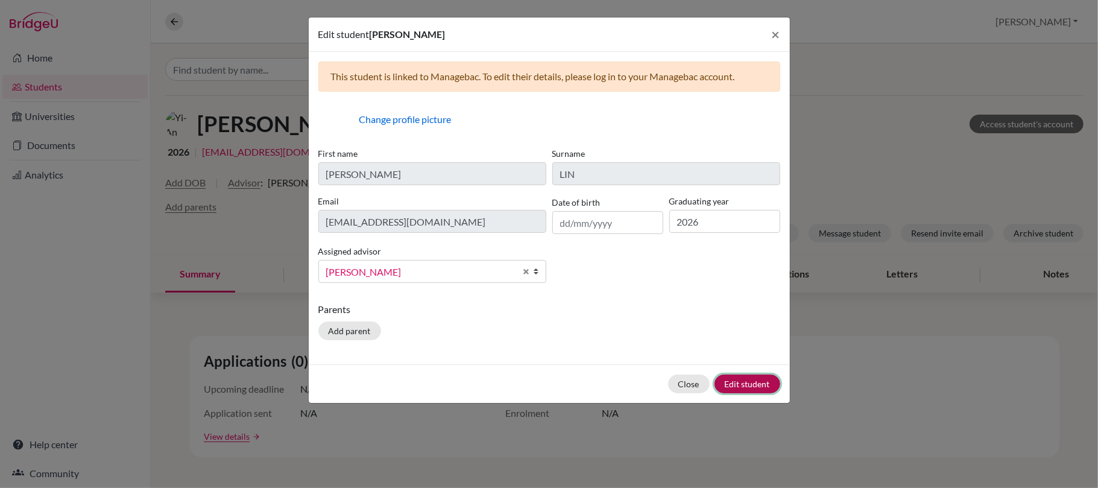
click at [748, 383] on button "Edit student" at bounding box center [747, 383] width 66 height 19
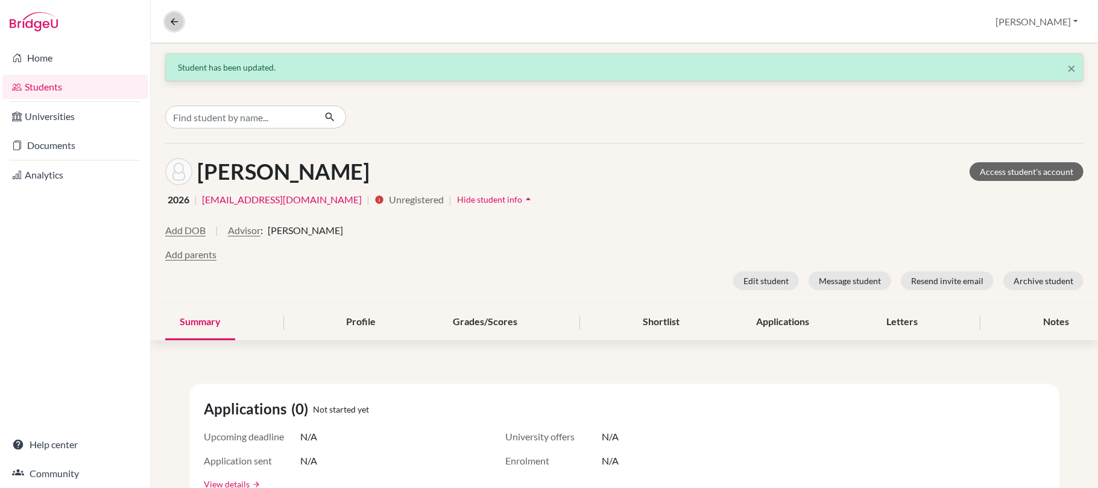
click at [174, 17] on icon at bounding box center [174, 21] width 11 height 11
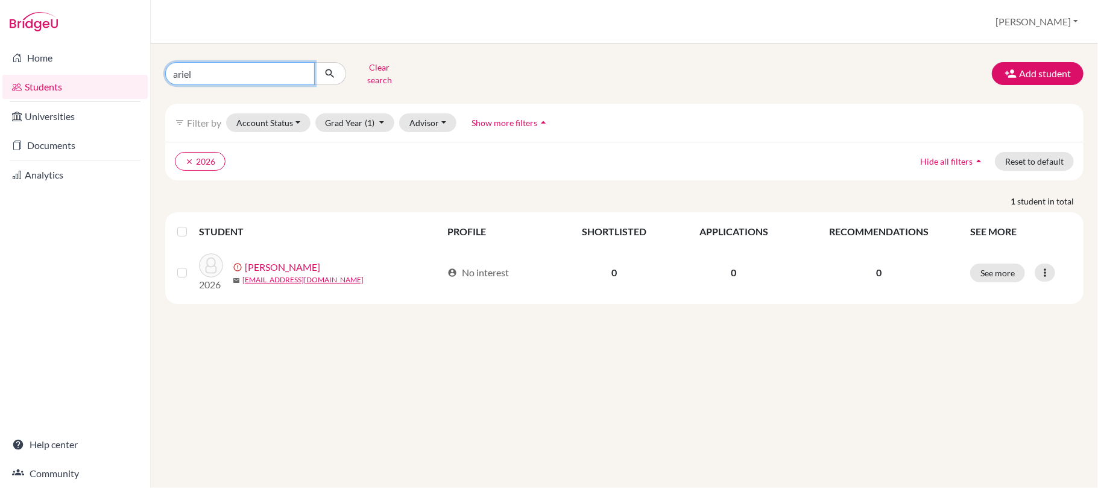
drag, startPoint x: 302, startPoint y: 74, endPoint x: 278, endPoint y: 74, distance: 24.1
click at [299, 74] on input "ariel" at bounding box center [239, 73] width 149 height 23
click at [248, 74] on input "Find student by name..." at bounding box center [239, 73] width 149 height 23
type input "edison"
click button "submit" at bounding box center [330, 73] width 32 height 23
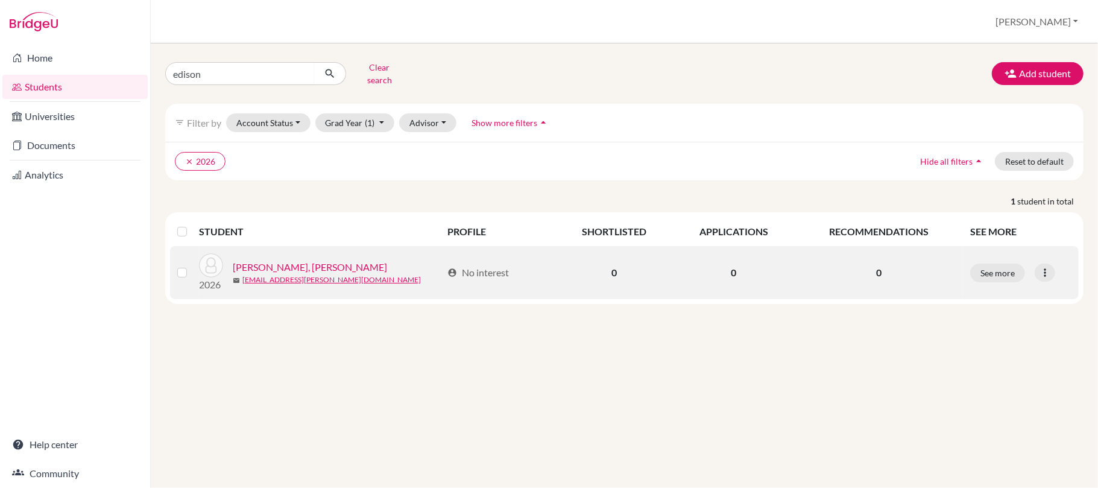
click at [278, 269] on link "HUANG, Yu-Chen" at bounding box center [310, 267] width 154 height 14
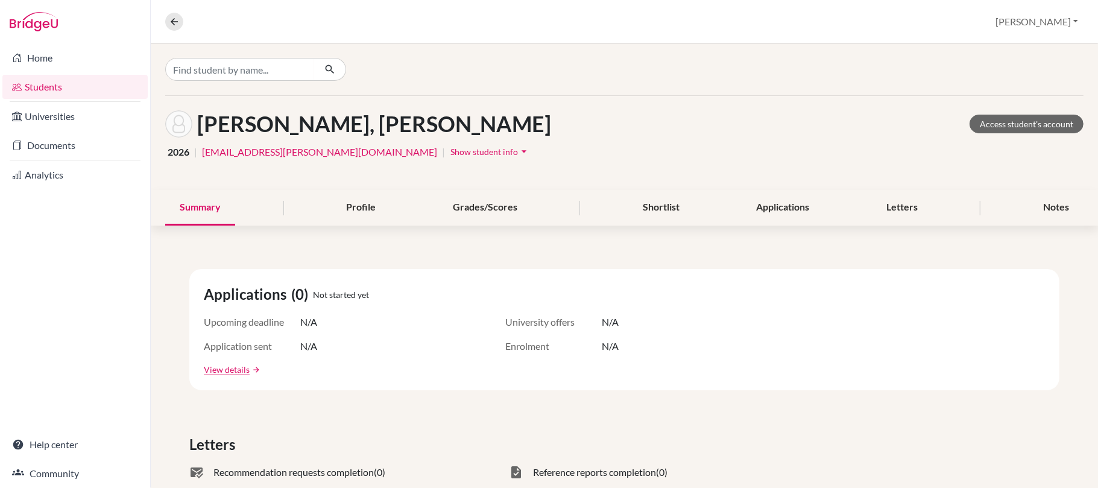
click at [450, 149] on span "Show student info" at bounding box center [484, 151] width 68 height 10
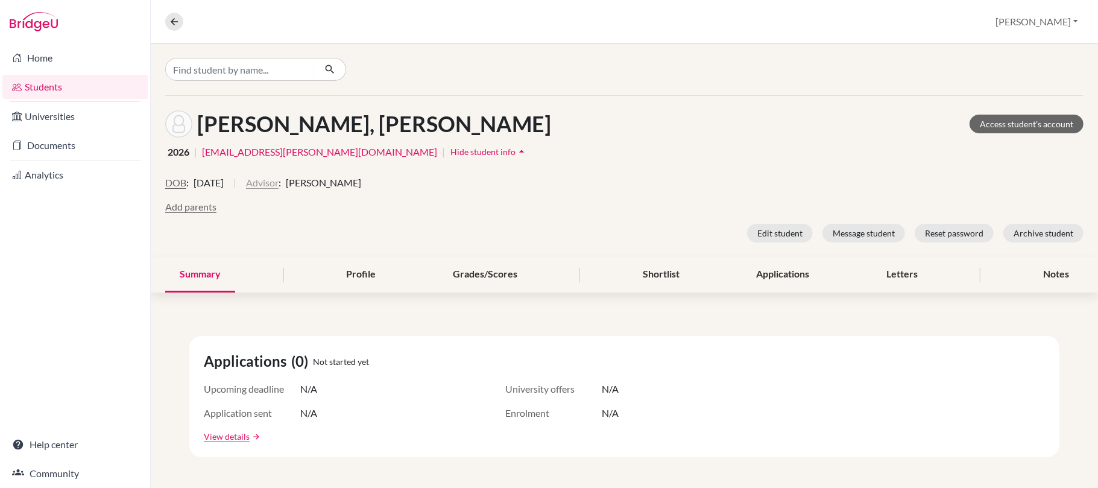
click at [278, 186] on button "Advisor" at bounding box center [262, 182] width 33 height 14
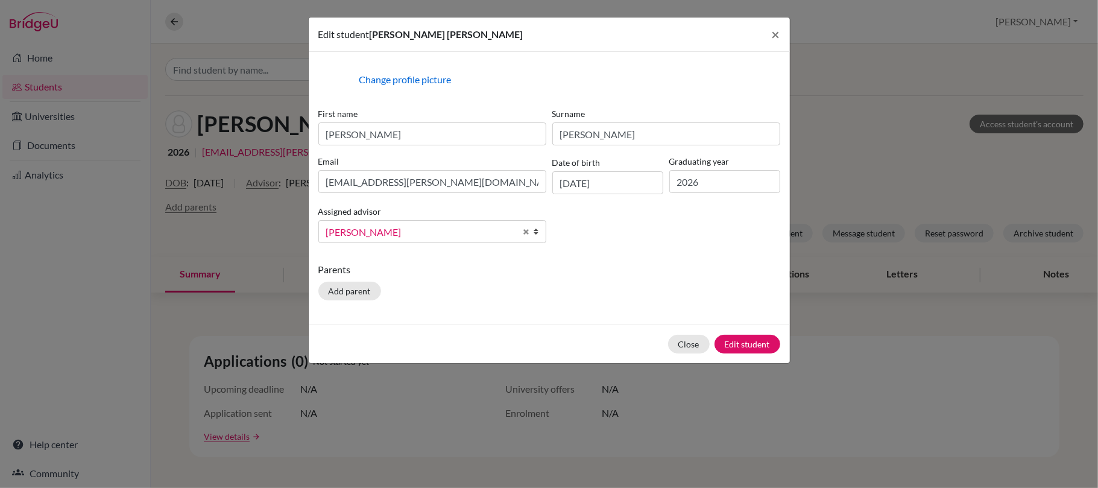
click at [387, 237] on span "Kennedy, Nicole" at bounding box center [420, 232] width 189 height 16
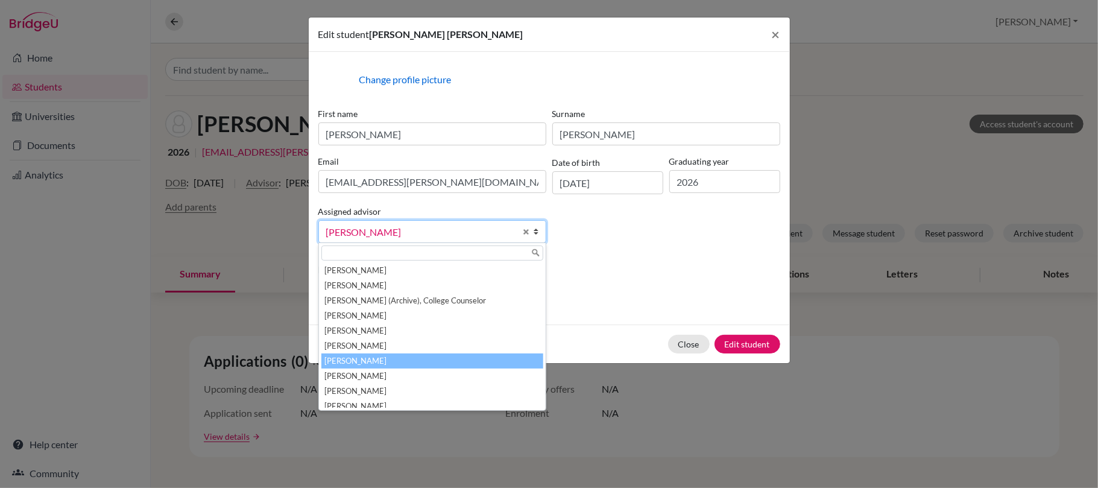
drag, startPoint x: 433, startPoint y: 362, endPoint x: 451, endPoint y: 362, distance: 18.1
click at [436, 362] on li "McNaught, Graeme" at bounding box center [432, 360] width 222 height 15
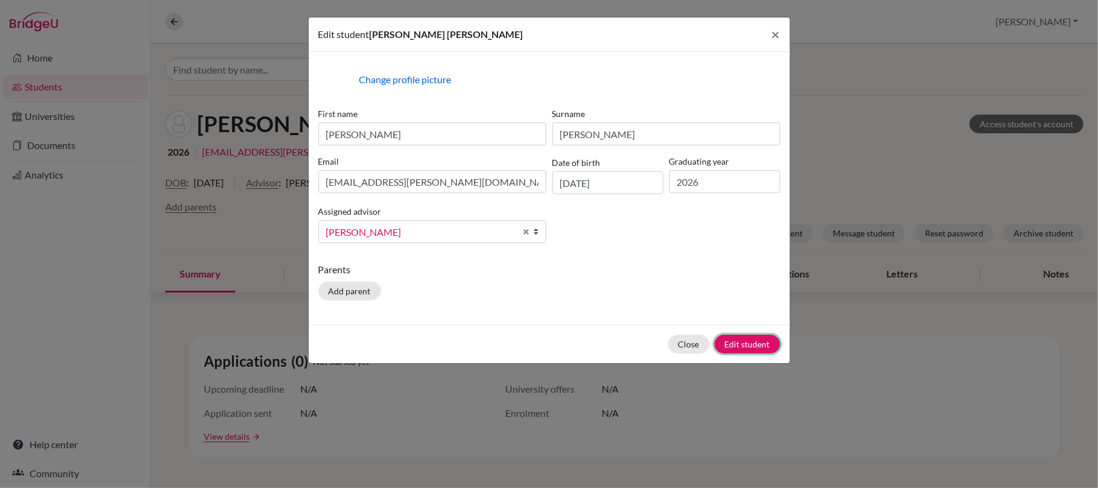
click at [739, 343] on button "Edit student" at bounding box center [747, 344] width 66 height 19
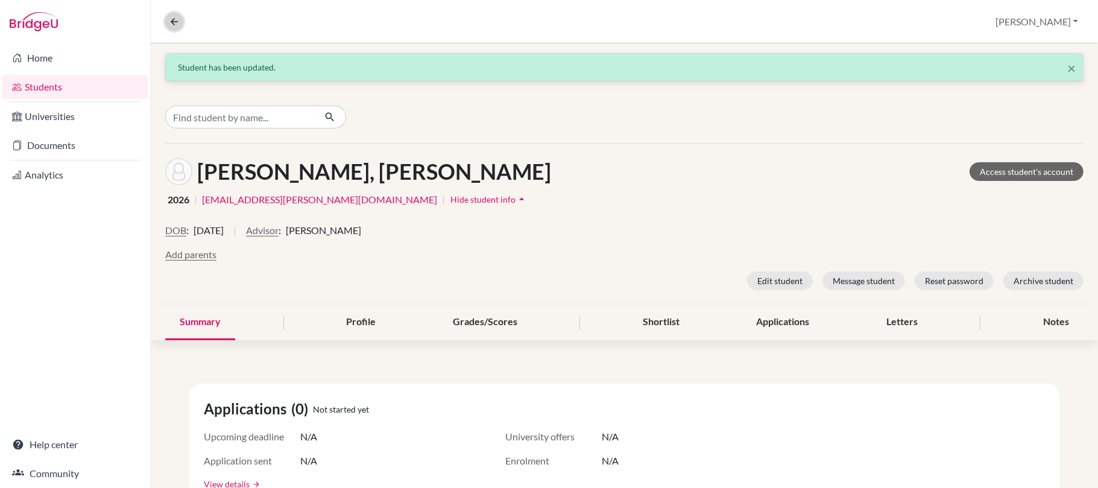
click at [172, 24] on icon at bounding box center [174, 21] width 11 height 11
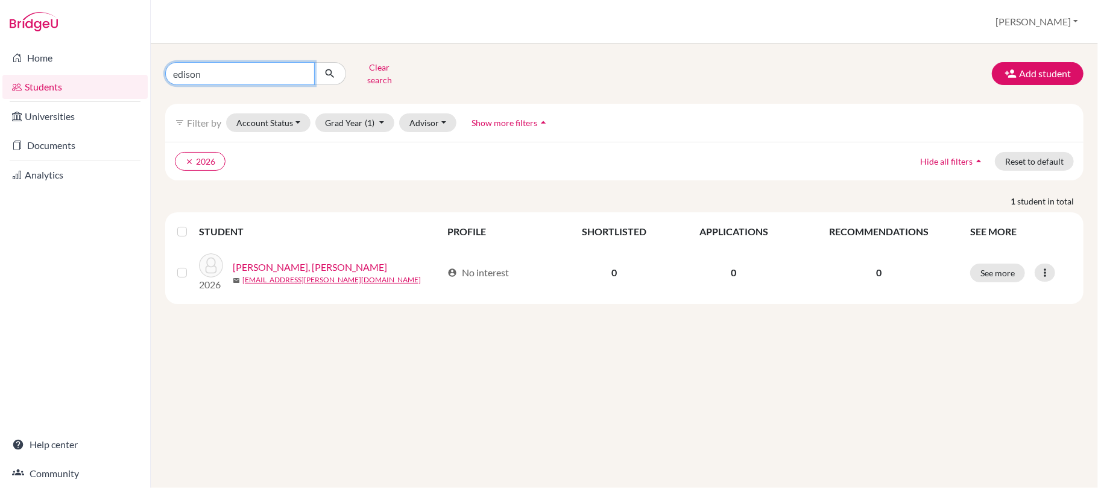
click at [300, 71] on input "edison" at bounding box center [239, 73] width 149 height 23
click at [283, 76] on input "Find student by name..." at bounding box center [239, 73] width 149 height 23
type input "jerry"
click button "submit" at bounding box center [330, 73] width 32 height 23
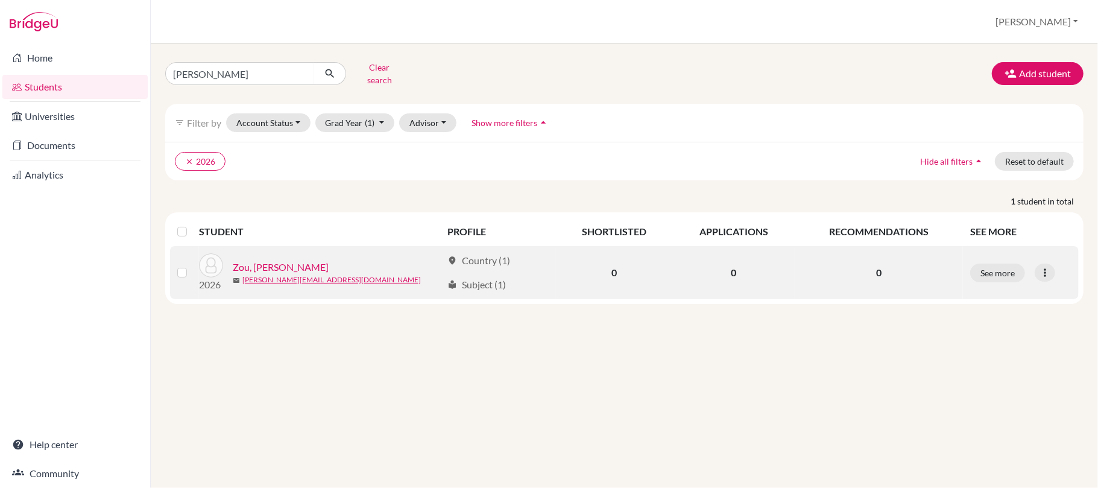
click at [266, 266] on link "Zou, Jie-Rui" at bounding box center [281, 267] width 96 height 14
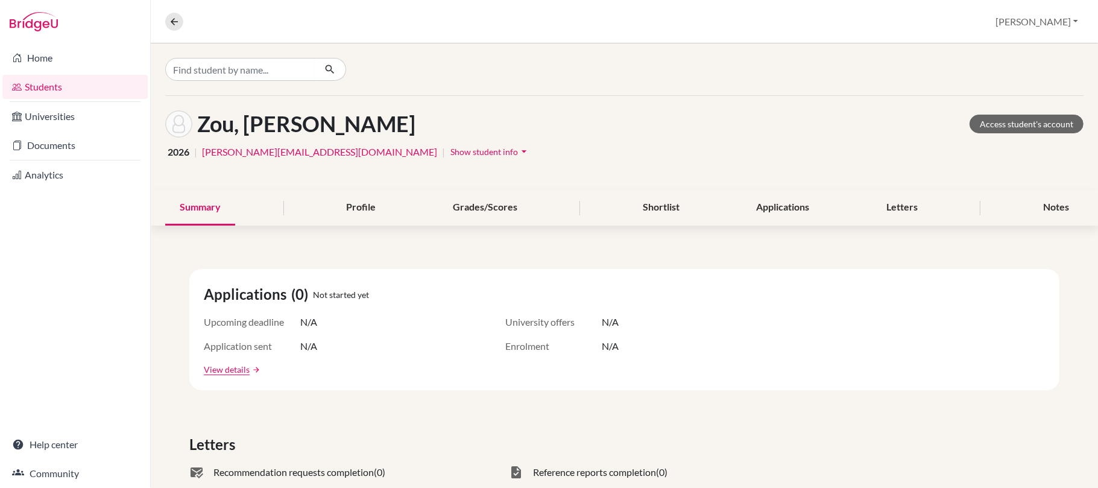
click at [450, 151] on span "Show student info" at bounding box center [484, 151] width 68 height 10
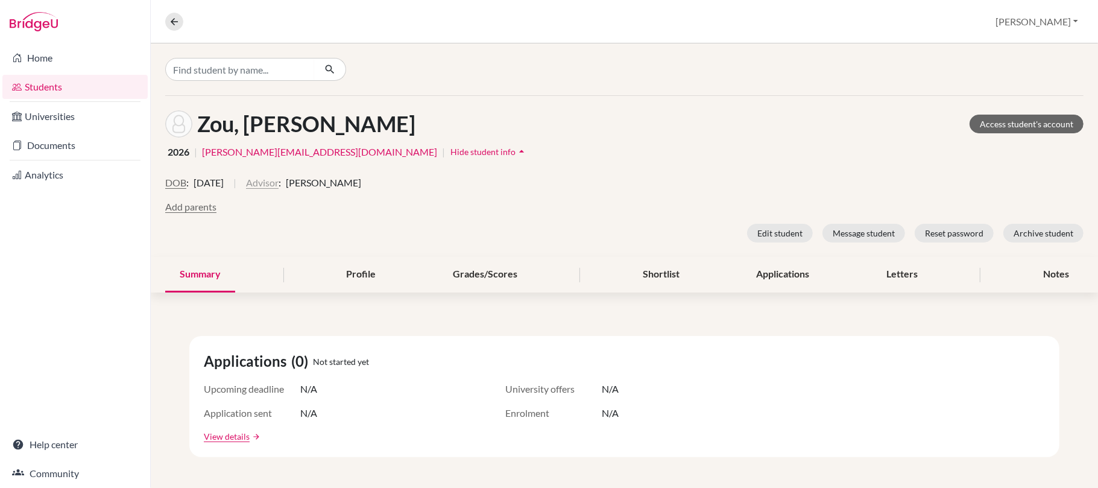
click at [278, 184] on button "Advisor" at bounding box center [262, 182] width 33 height 14
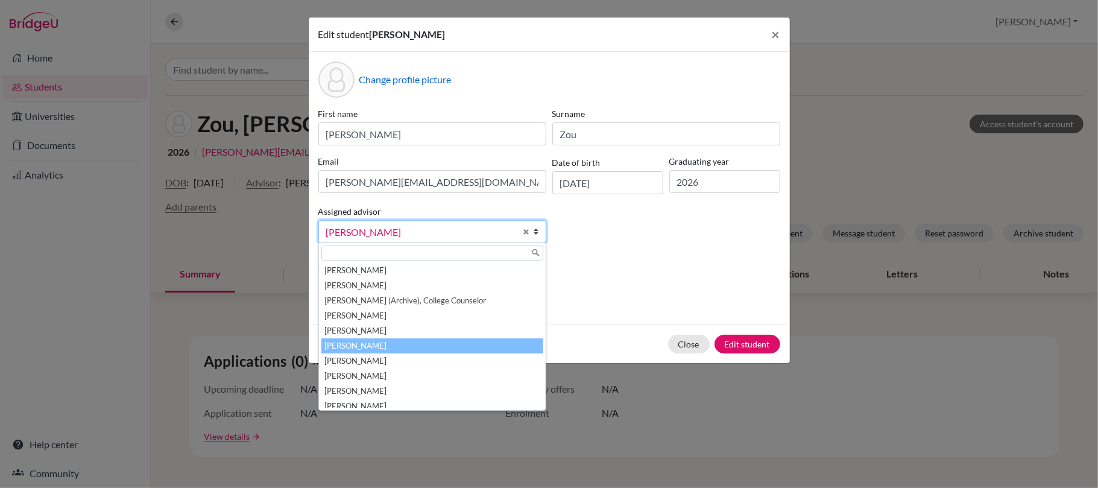
click at [357, 237] on span "Kennedy, Nicole" at bounding box center [420, 232] width 189 height 16
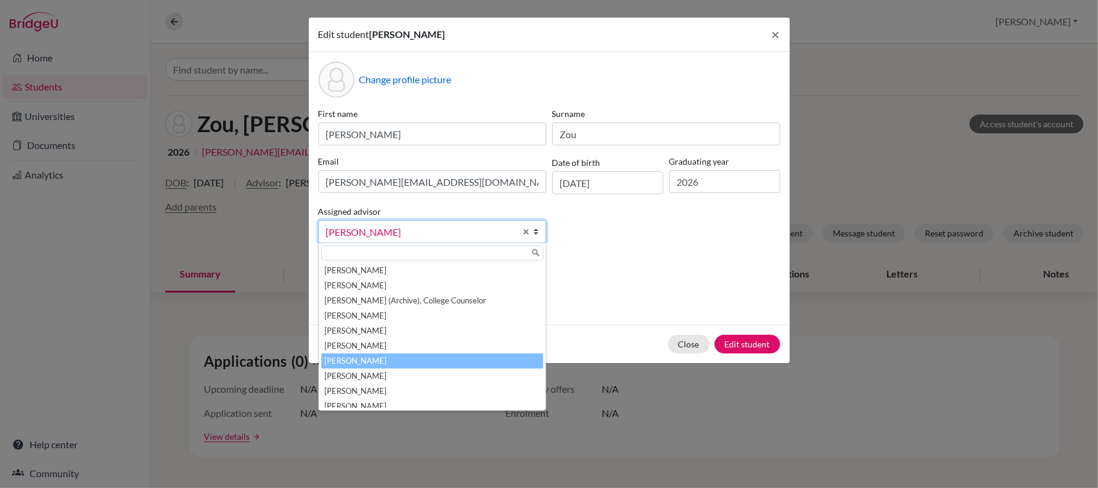
drag, startPoint x: 432, startPoint y: 366, endPoint x: 451, endPoint y: 368, distance: 18.7
click at [439, 366] on li "McNaught, Graeme" at bounding box center [432, 360] width 222 height 15
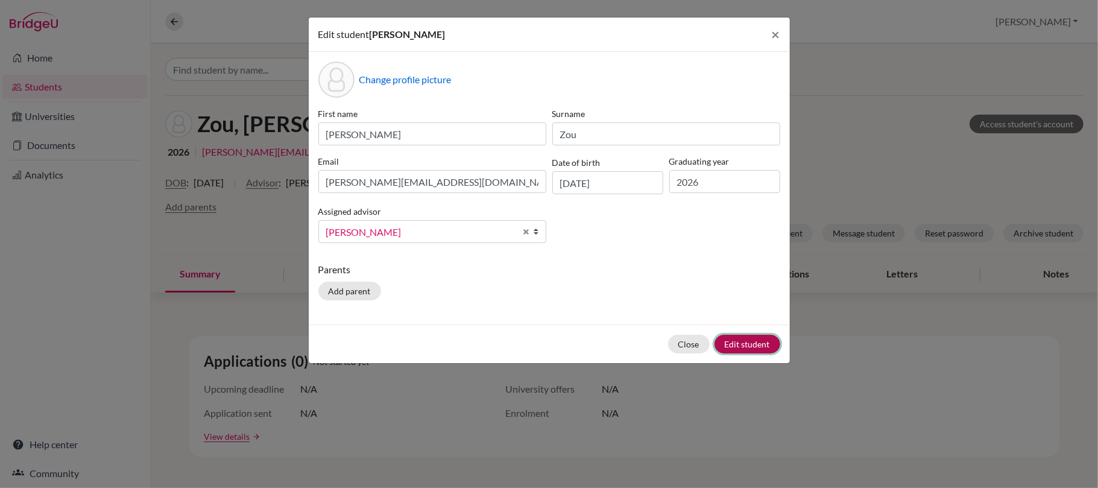
click at [746, 345] on button "Edit student" at bounding box center [747, 344] width 66 height 19
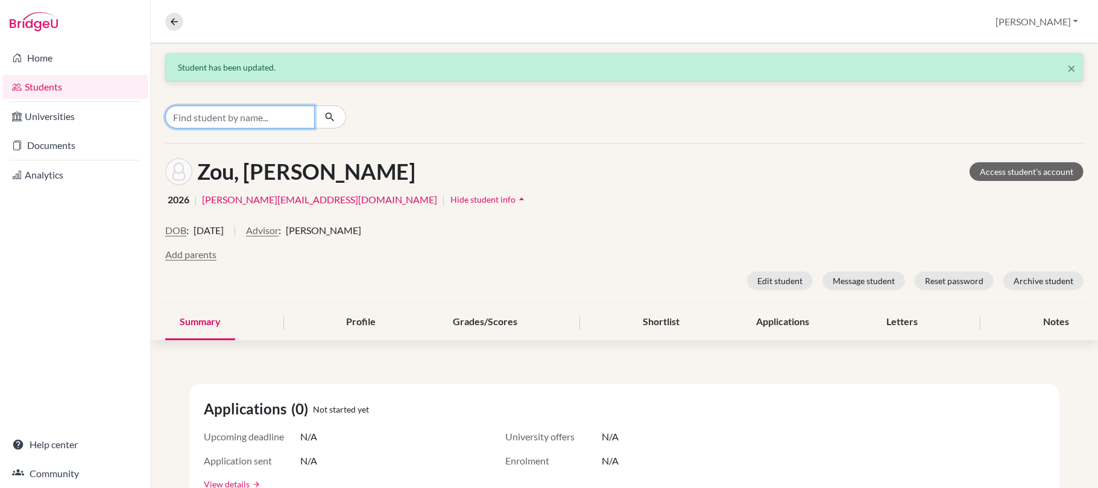
click at [268, 115] on input "Find student by name..." at bounding box center [239, 116] width 149 height 23
click at [171, 16] on icon at bounding box center [174, 21] width 11 height 11
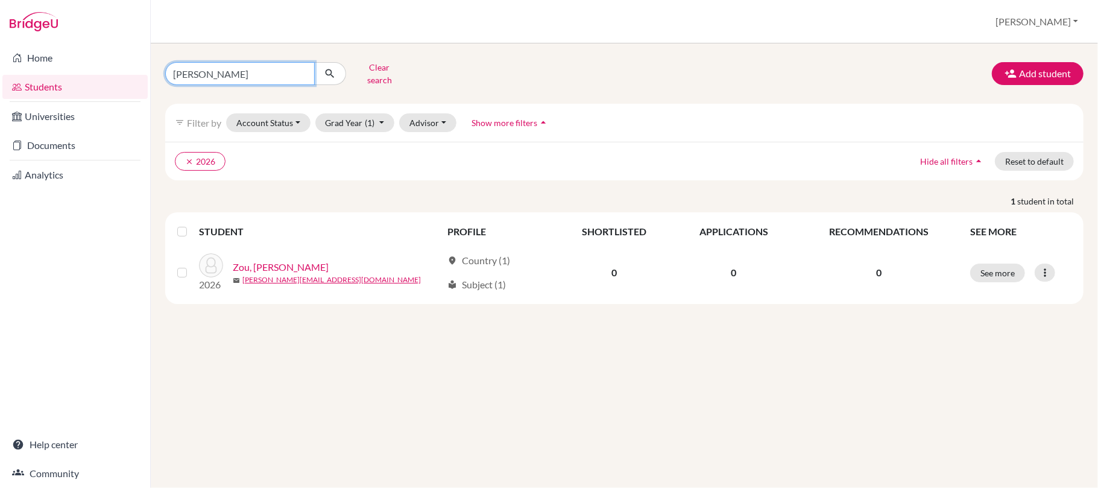
click at [250, 77] on input "jerry" at bounding box center [239, 73] width 149 height 23
click at [299, 72] on input "jerry" at bounding box center [239, 73] width 149 height 23
type input "justin"
click button "submit" at bounding box center [330, 73] width 32 height 23
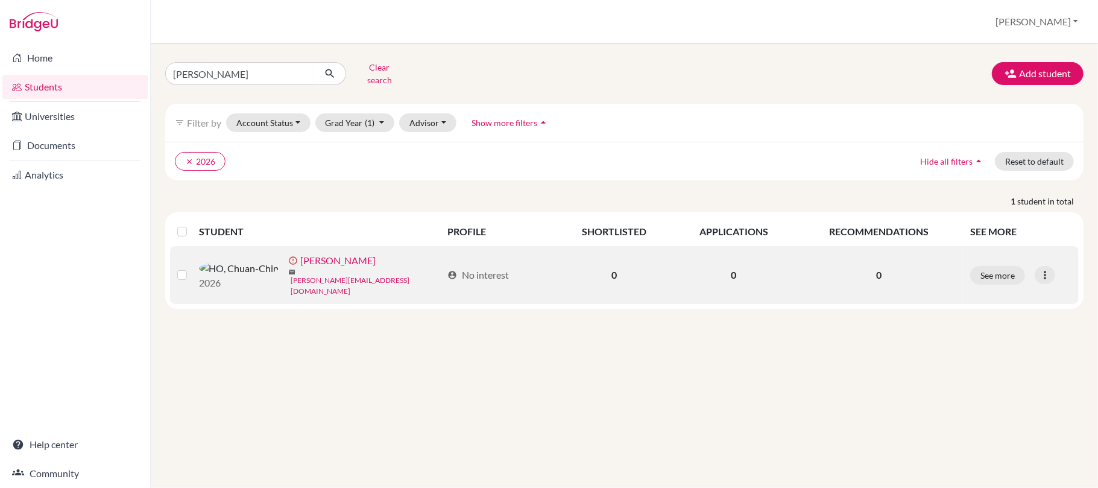
click at [291, 278] on link "justin.ho@iis.kh.edu.tw" at bounding box center [366, 286] width 151 height 22
click at [291, 283] on link "justin.ho@iis.kh.edu.tw" at bounding box center [366, 286] width 151 height 22
drag, startPoint x: 262, startPoint y: 259, endPoint x: 263, endPoint y: 277, distance: 18.2
click at [262, 263] on div "2026 error_outline HO, Chuan-Chin mail justin.ho@iis.kh.edu.tw" at bounding box center [316, 274] width 252 height 43
click at [291, 277] on link "justin.ho@iis.kh.edu.tw" at bounding box center [366, 286] width 151 height 22
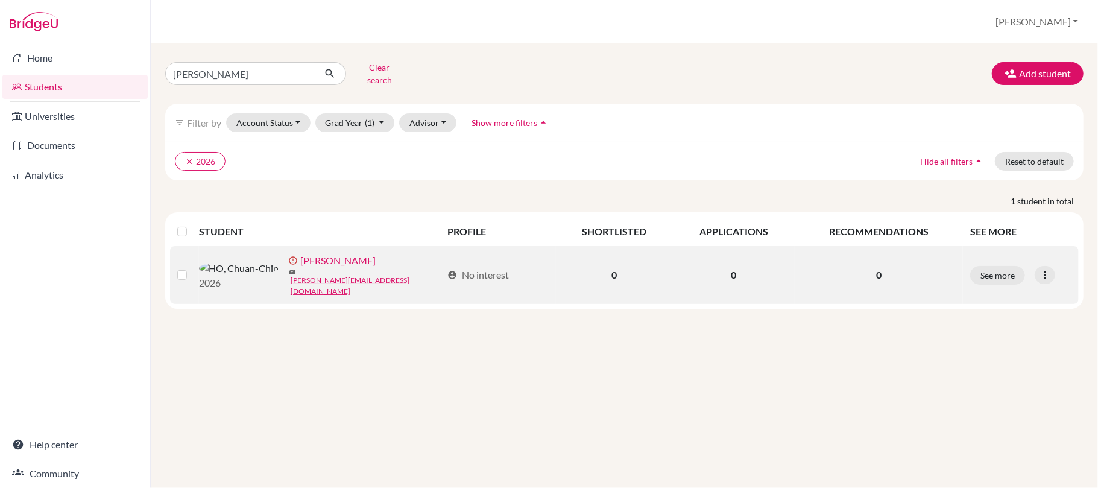
click at [210, 266] on img at bounding box center [239, 268] width 80 height 14
click at [995, 277] on button "See more" at bounding box center [997, 275] width 55 height 19
click at [1002, 275] on button "See more" at bounding box center [997, 275] width 55 height 19
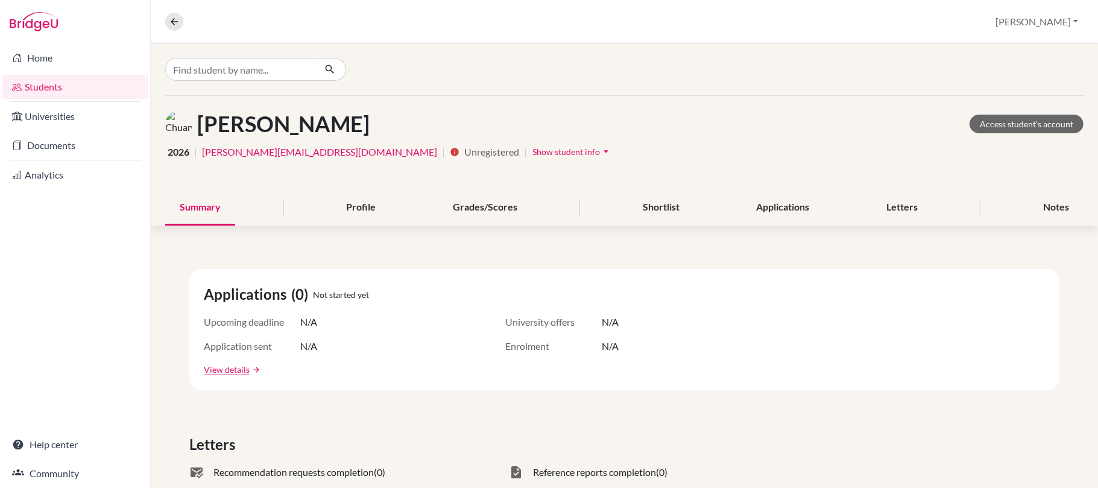
click at [532, 152] on span "Show student info" at bounding box center [566, 151] width 68 height 10
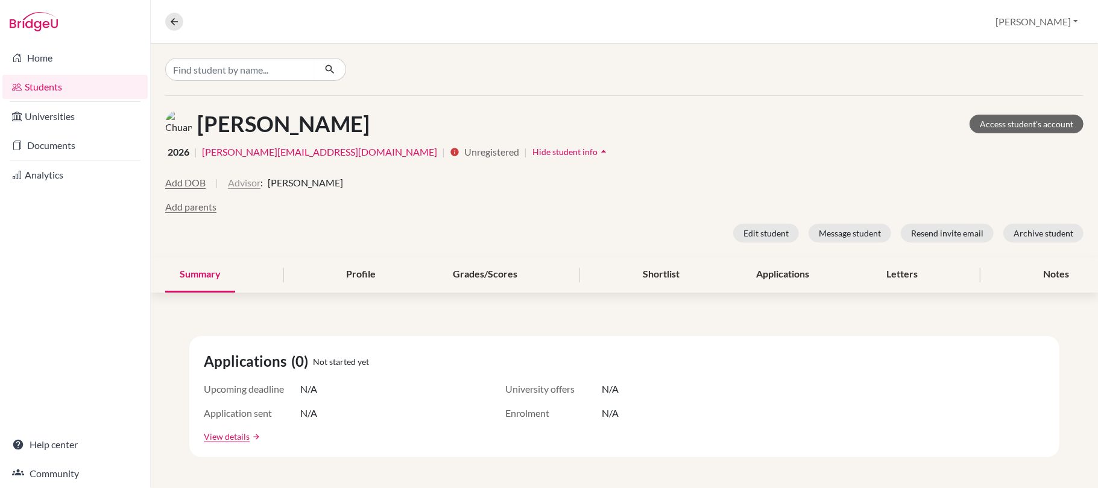
click at [254, 184] on button "Advisor" at bounding box center [244, 182] width 33 height 14
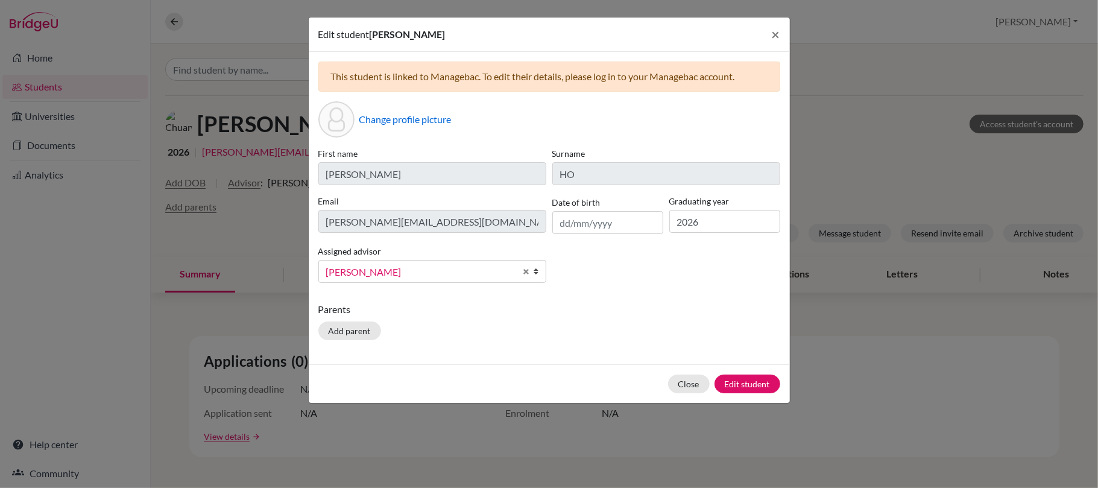
click at [415, 270] on span "Kennedy, Nicole" at bounding box center [420, 272] width 189 height 16
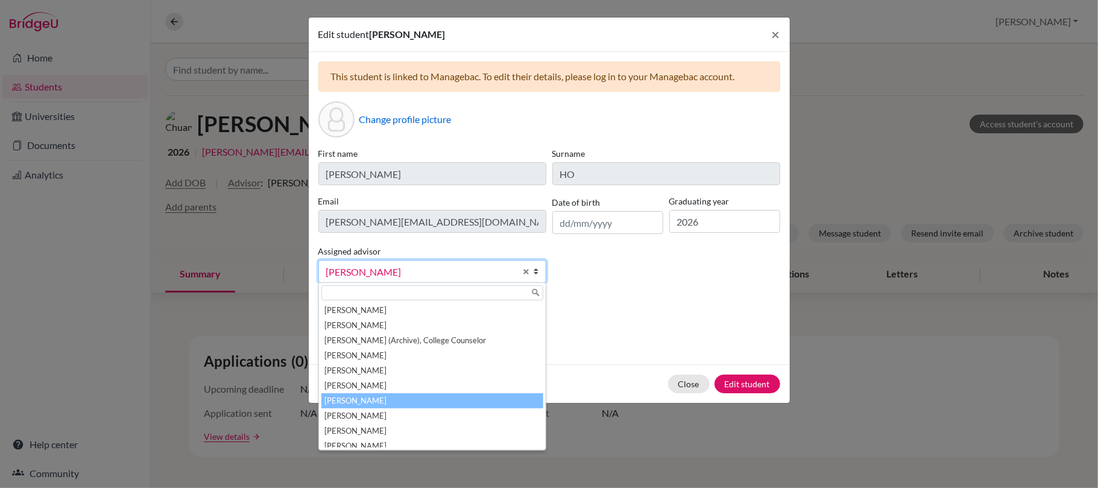
click at [430, 400] on li "McNaught, Graeme" at bounding box center [432, 400] width 222 height 15
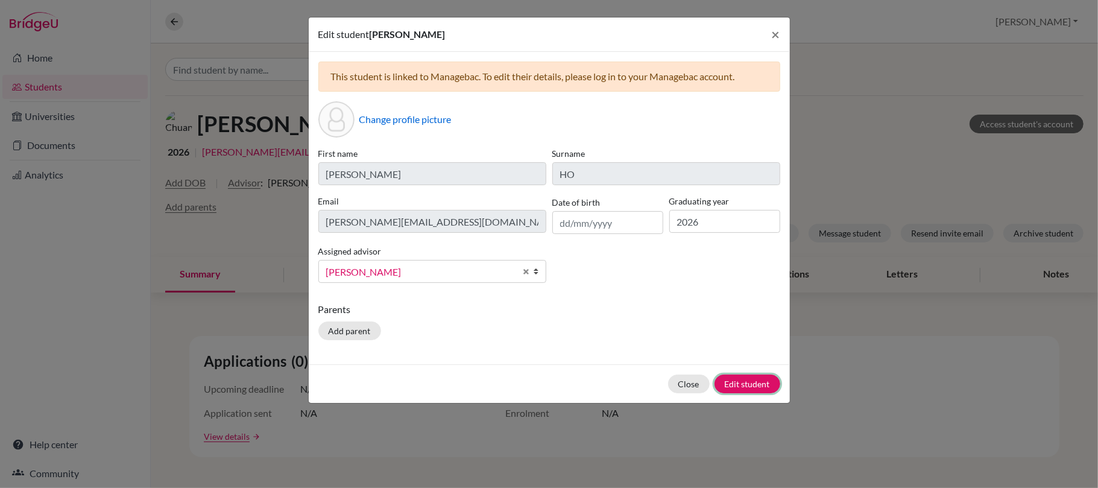
click at [743, 382] on button "Edit student" at bounding box center [747, 383] width 66 height 19
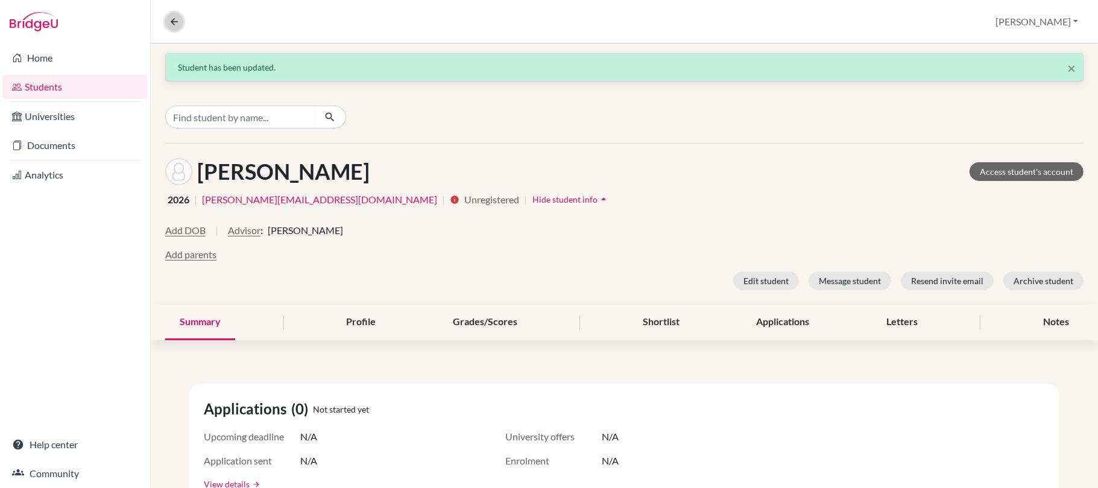
click at [175, 19] on icon at bounding box center [174, 21] width 11 height 11
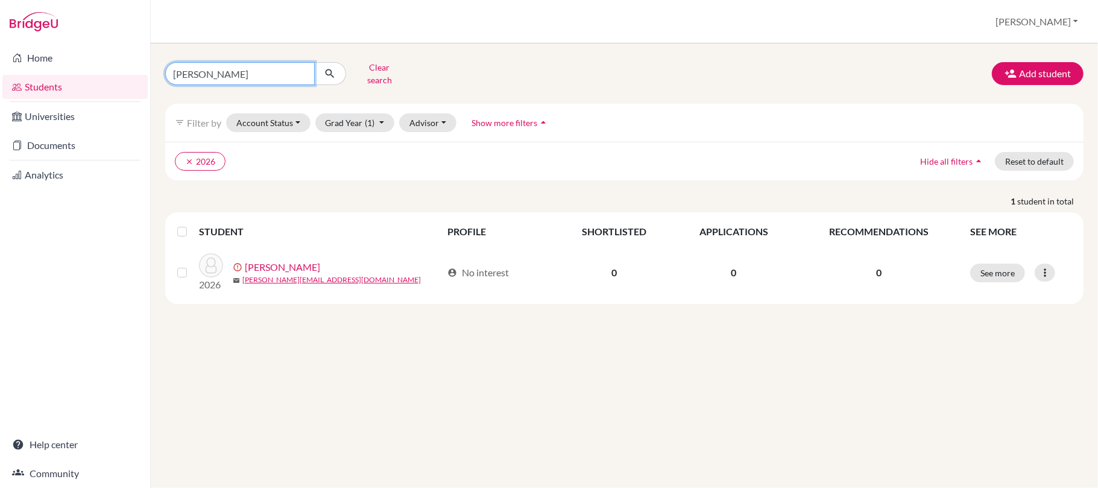
click at [265, 74] on input "justin" at bounding box center [239, 73] width 149 height 23
click at [301, 76] on input "justin" at bounding box center [239, 73] width 149 height 23
type input "steven"
click button "submit" at bounding box center [330, 73] width 32 height 23
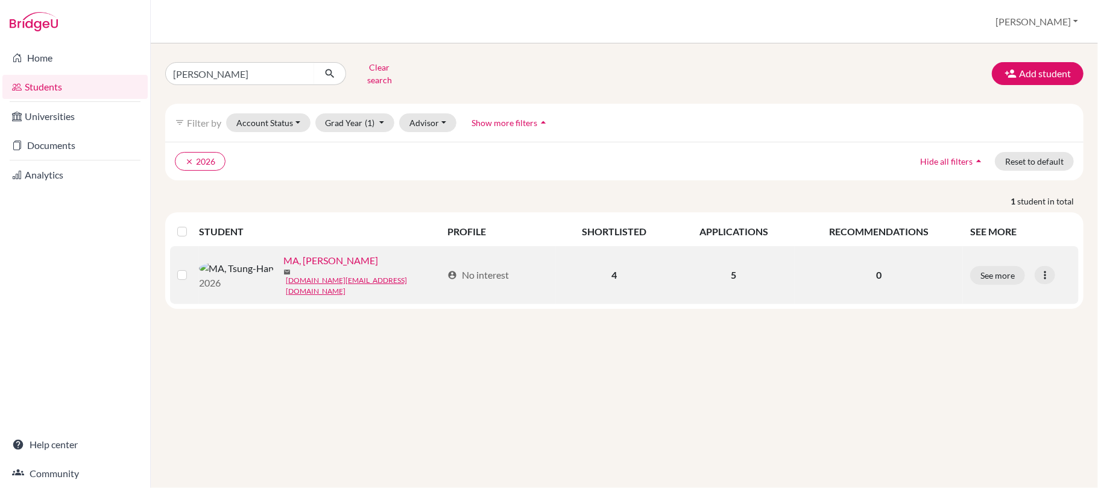
click at [283, 266] on link "MA, Tsung-Han" at bounding box center [330, 260] width 95 height 14
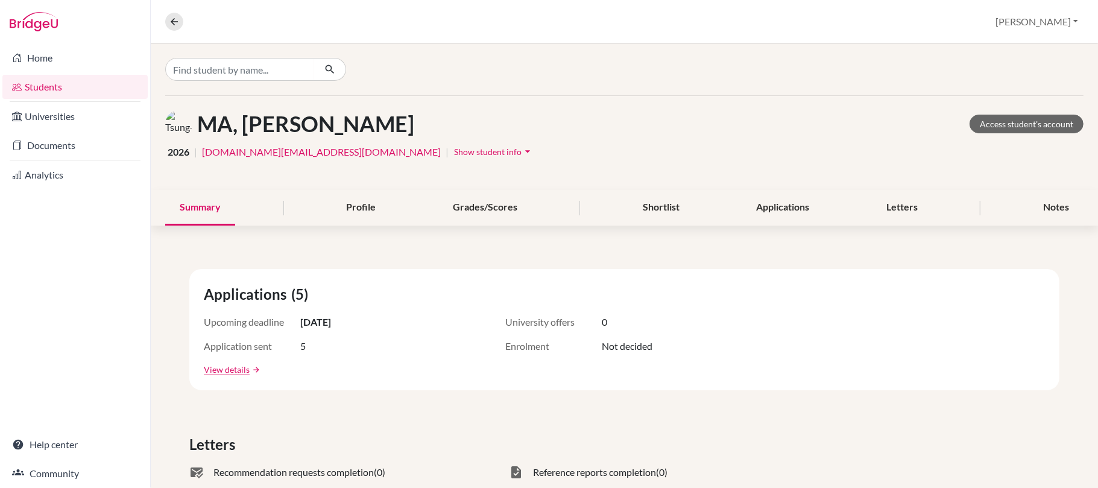
click at [453, 155] on button "Show student info arrow_drop_down" at bounding box center [493, 151] width 81 height 19
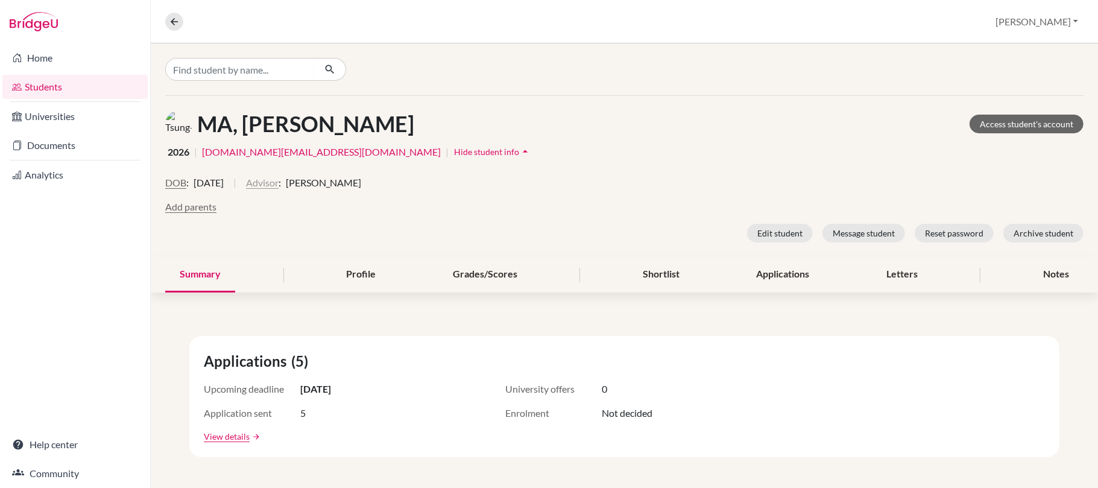
click at [278, 184] on button "Advisor" at bounding box center [262, 182] width 33 height 14
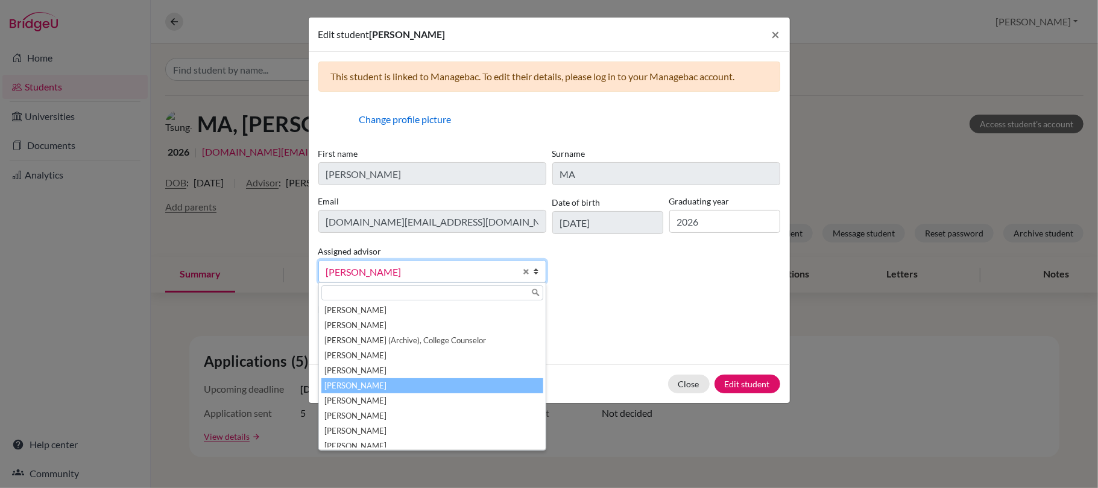
click at [461, 278] on span "Kennedy, Nicole" at bounding box center [420, 272] width 189 height 16
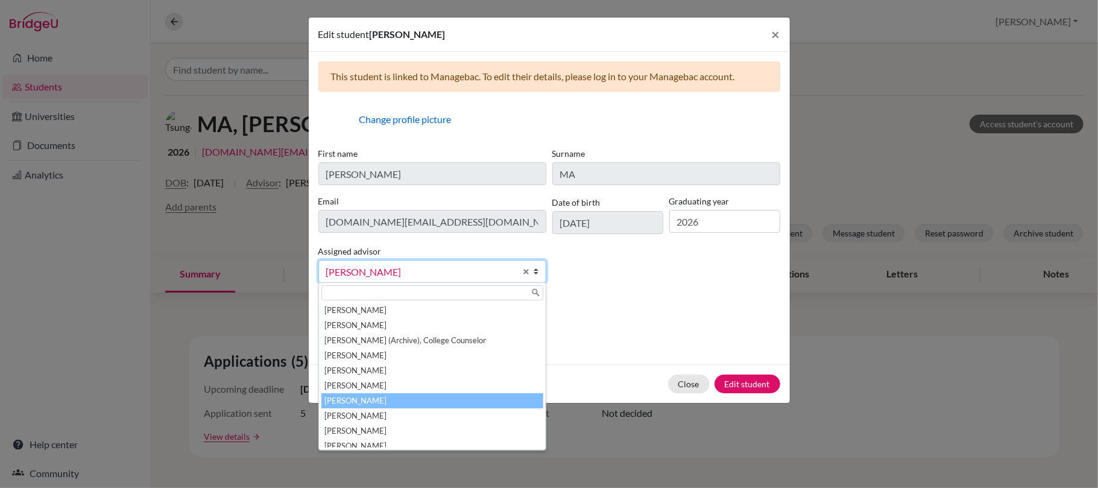
click at [426, 399] on li "McNaught, Graeme" at bounding box center [432, 400] width 222 height 15
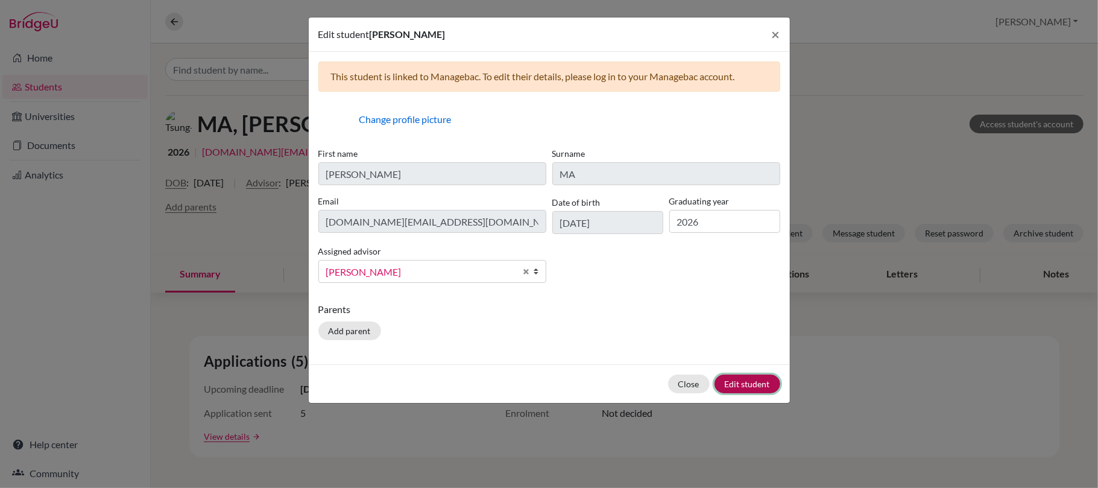
click at [755, 383] on button "Edit student" at bounding box center [747, 383] width 66 height 19
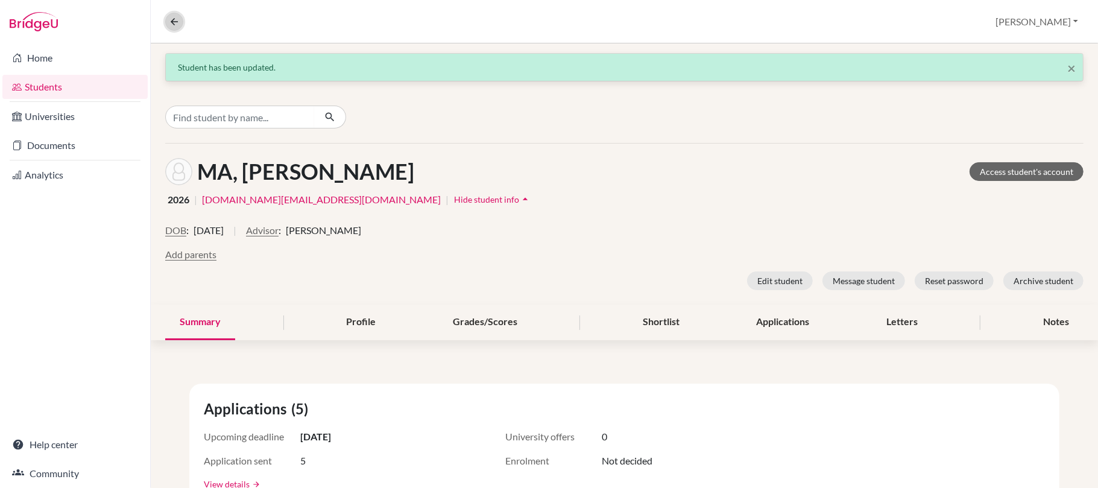
click at [171, 22] on icon at bounding box center [174, 21] width 11 height 11
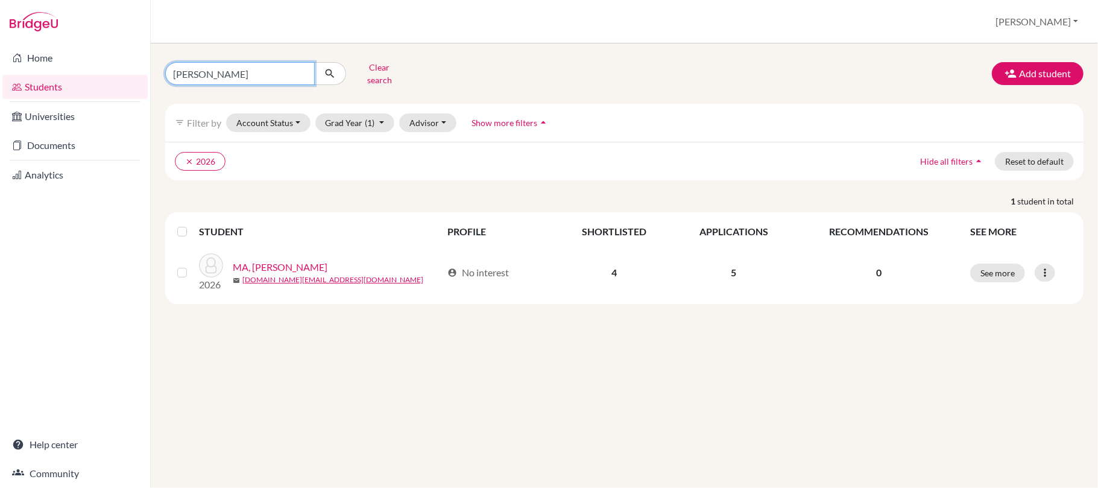
click at [305, 74] on input "steven" at bounding box center [239, 73] width 149 height 23
click at [302, 74] on input "steven" at bounding box center [239, 73] width 149 height 23
click at [285, 74] on input "Find student by name..." at bounding box center [239, 73] width 149 height 23
type input "naomi"
click button "submit" at bounding box center [330, 73] width 32 height 23
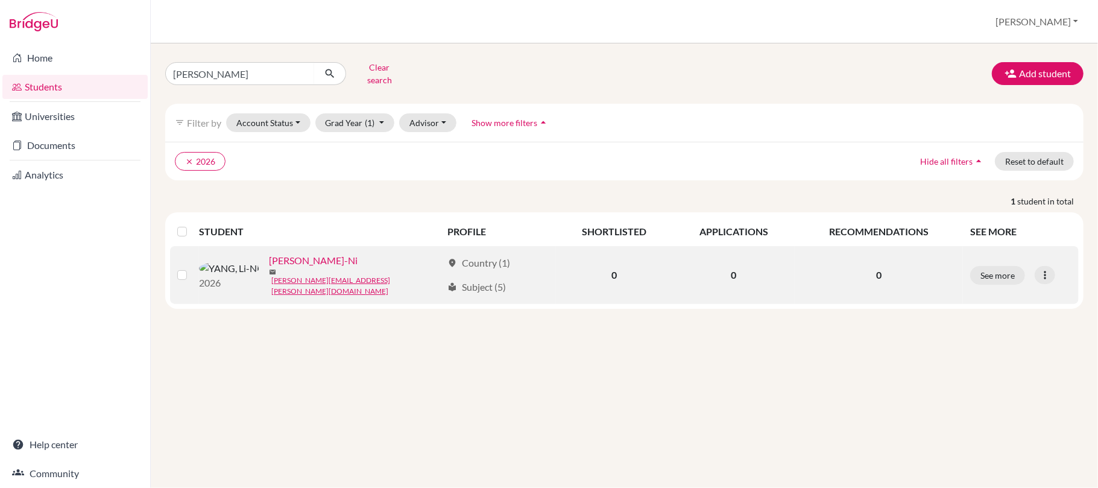
click at [269, 265] on link "YANG, Li-Ni" at bounding box center [313, 260] width 89 height 14
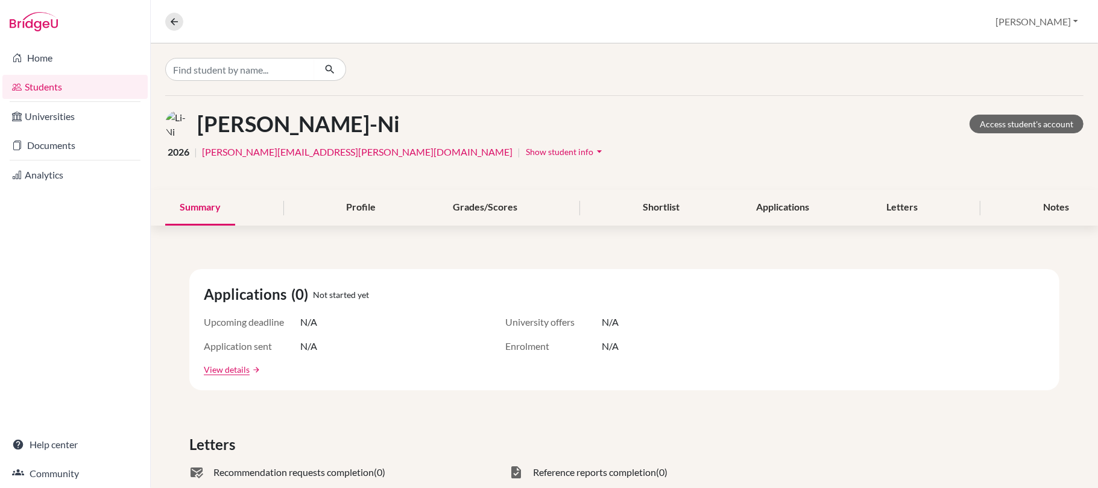
click at [526, 146] on span "Show student info" at bounding box center [560, 151] width 68 height 10
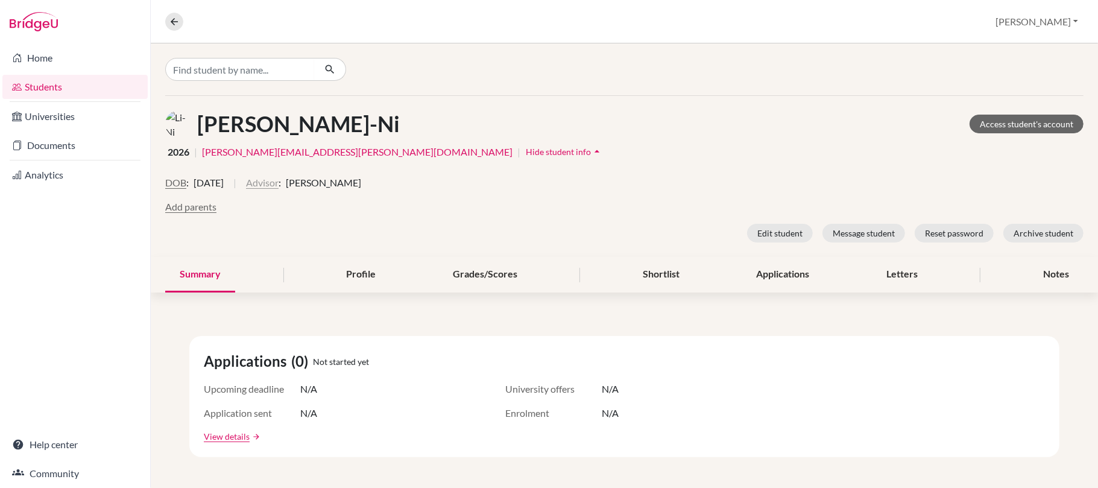
click at [278, 181] on button "Advisor" at bounding box center [262, 182] width 33 height 14
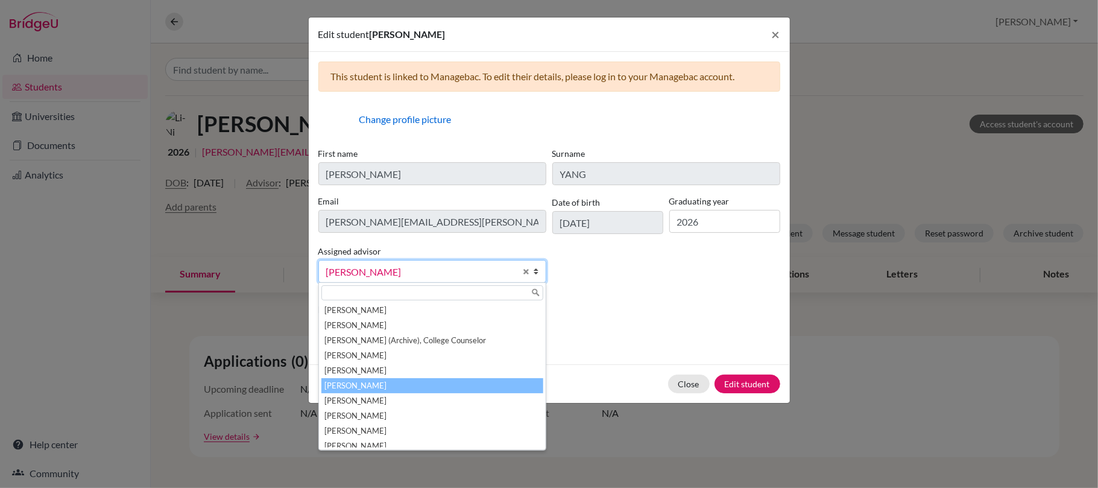
click at [395, 272] on span "Kennedy, Nicole" at bounding box center [420, 272] width 189 height 16
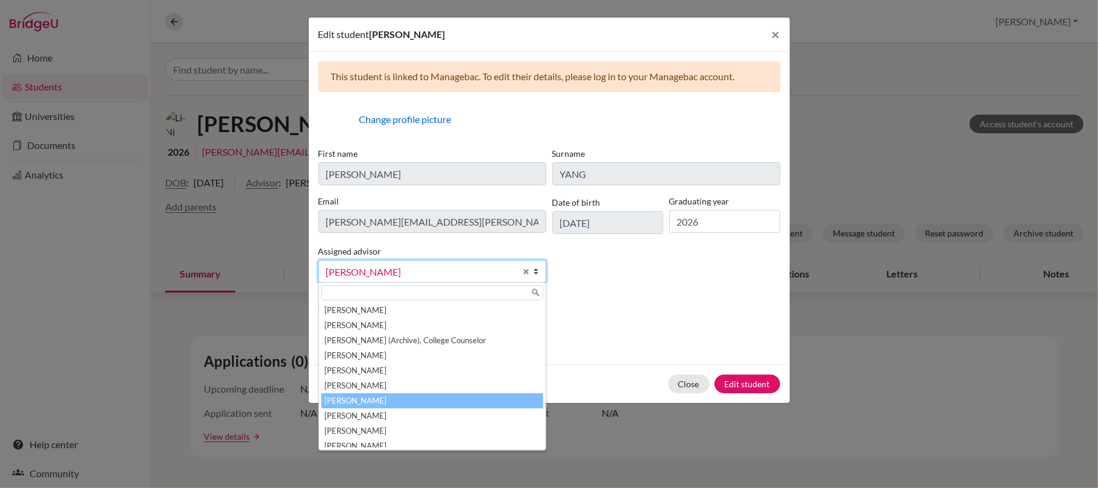
click at [427, 399] on li "McNaught, Graeme" at bounding box center [432, 400] width 222 height 15
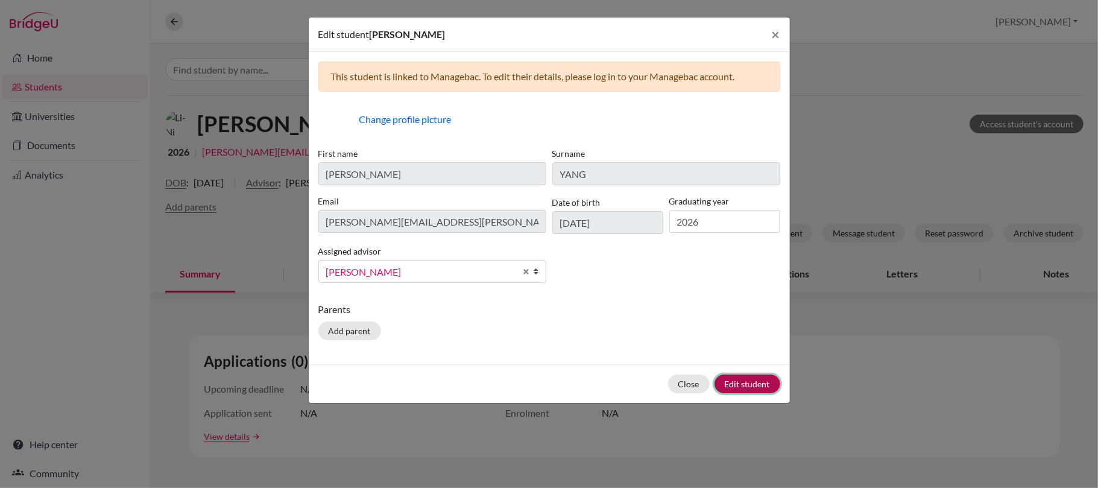
click at [746, 382] on button "Edit student" at bounding box center [747, 383] width 66 height 19
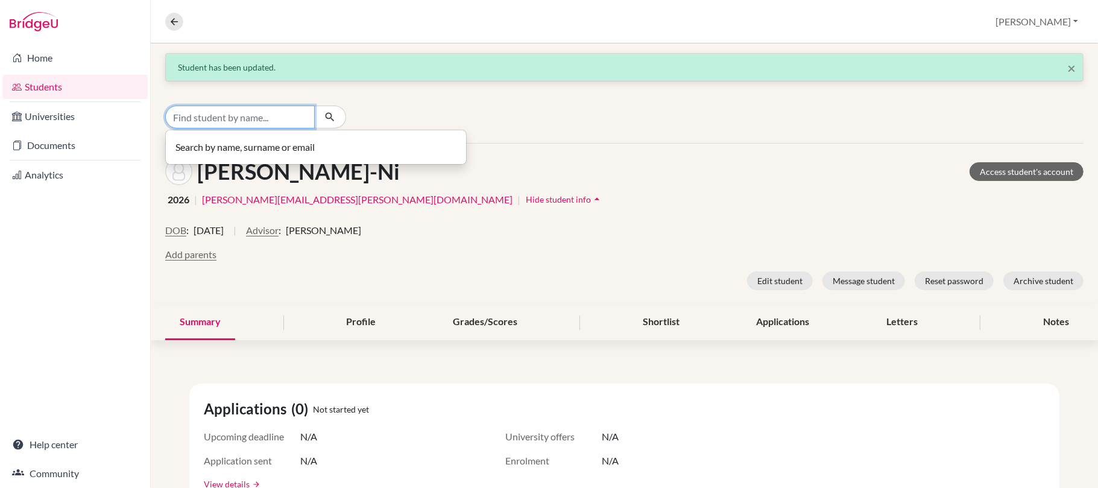
click at [280, 124] on input "Find student by name..." at bounding box center [239, 116] width 149 height 23
type input "hugo"
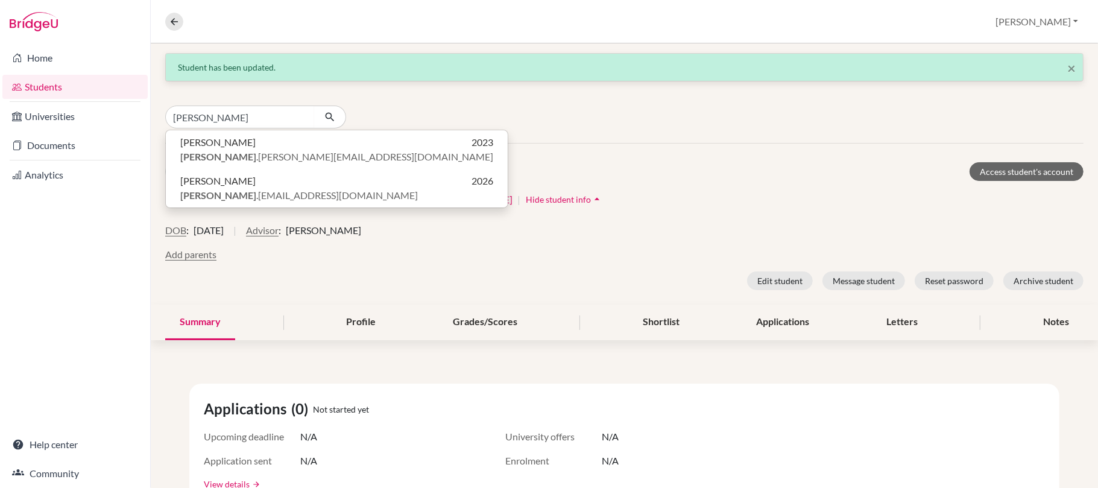
click at [462, 110] on div "hugo Huan-Sheng HSU 2023 hugo .hsu@iis.kh.edu.tw Yi-Hsin WANG 2026 hugo .wang@i…" at bounding box center [318, 116] width 306 height 23
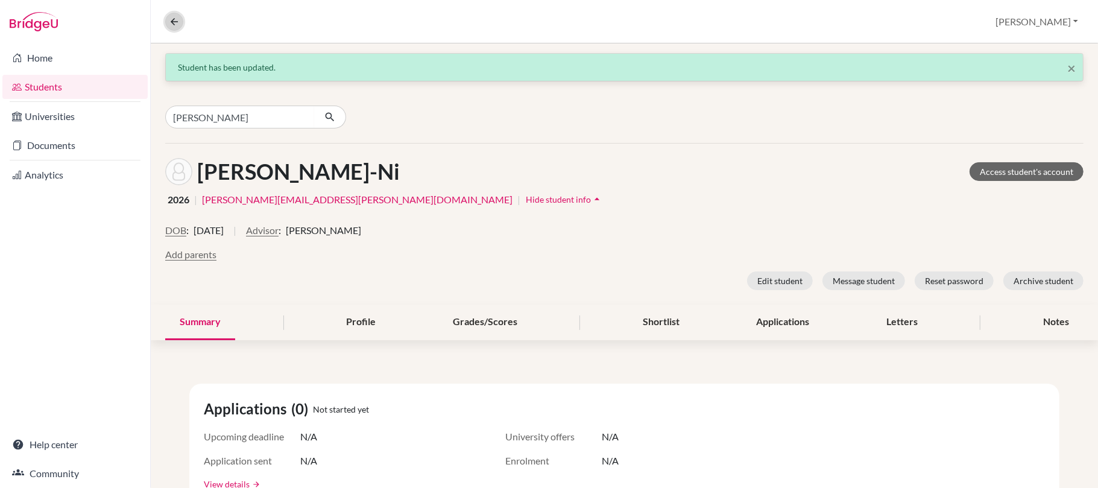
click at [172, 16] on icon at bounding box center [174, 21] width 11 height 11
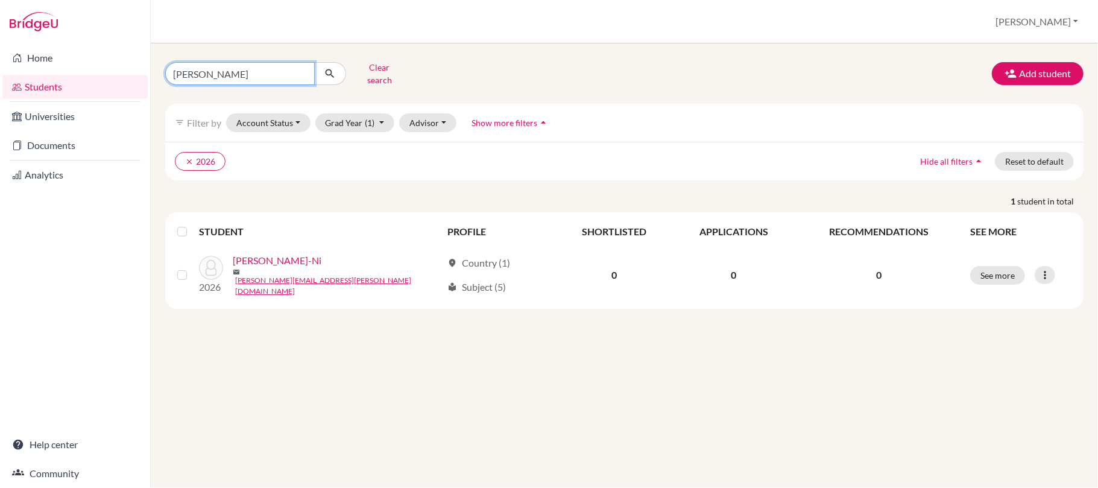
click at [211, 77] on input "naomi" at bounding box center [239, 73] width 149 height 23
click at [300, 76] on input "naomi" at bounding box center [239, 73] width 149 height 23
click at [304, 73] on input "naomi" at bounding box center [239, 73] width 149 height 23
click at [300, 72] on input "naomi" at bounding box center [239, 73] width 149 height 23
type input "hugo"
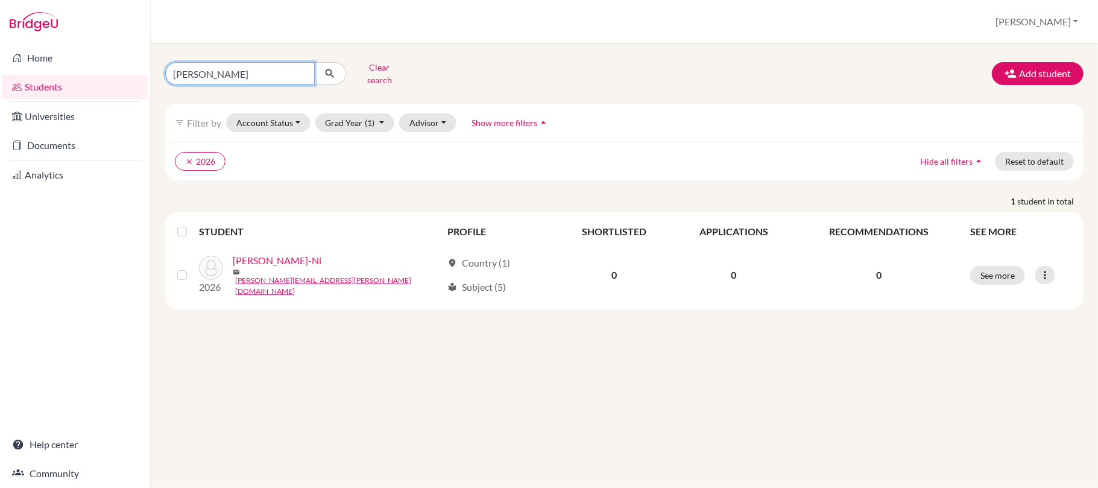
click button "submit" at bounding box center [330, 73] width 32 height 23
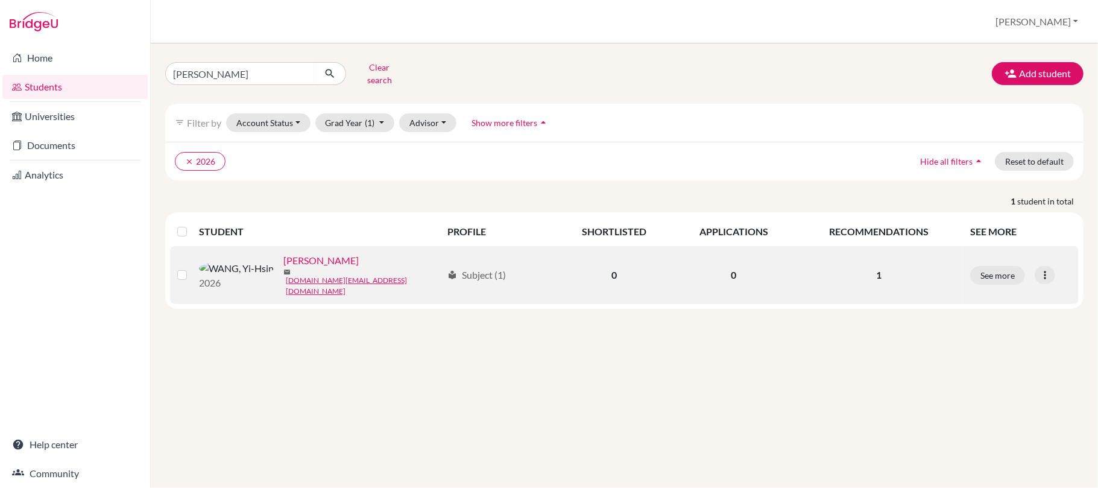
click at [283, 264] on link "WANG, Yi-Hsin" at bounding box center [320, 260] width 75 height 14
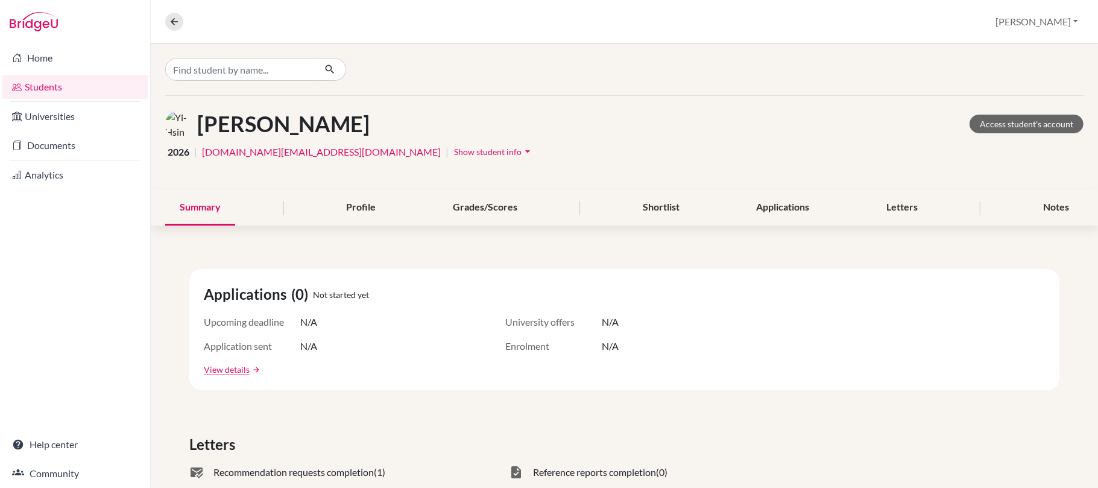
click at [454, 149] on span "Show student info" at bounding box center [488, 151] width 68 height 10
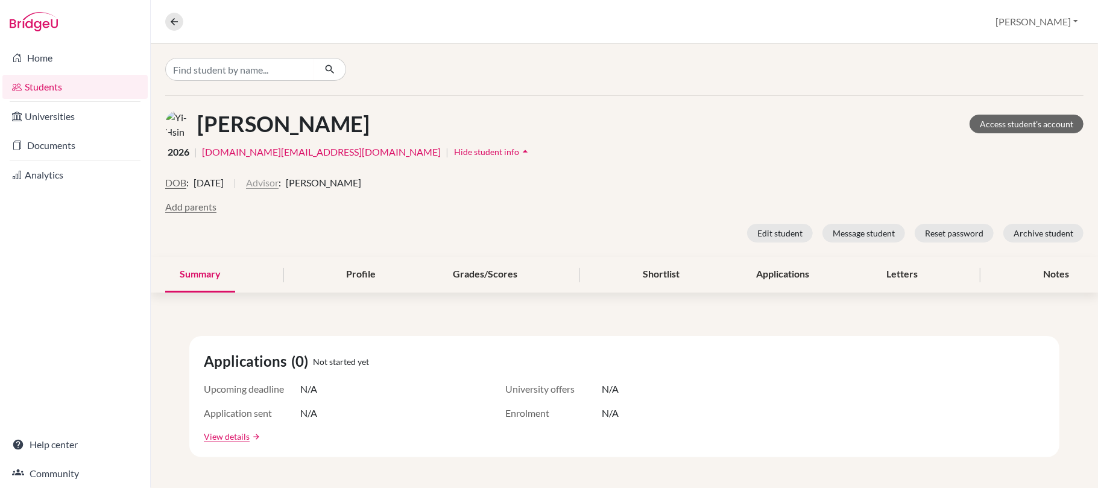
click at [278, 183] on button "Advisor" at bounding box center [262, 182] width 33 height 14
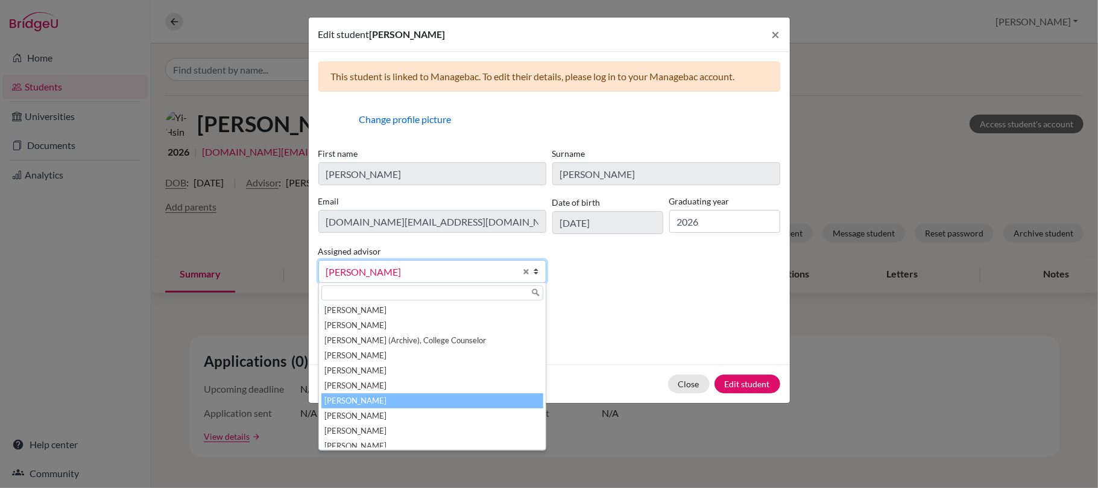
click at [386, 397] on li "McNaught, Graeme" at bounding box center [432, 400] width 222 height 15
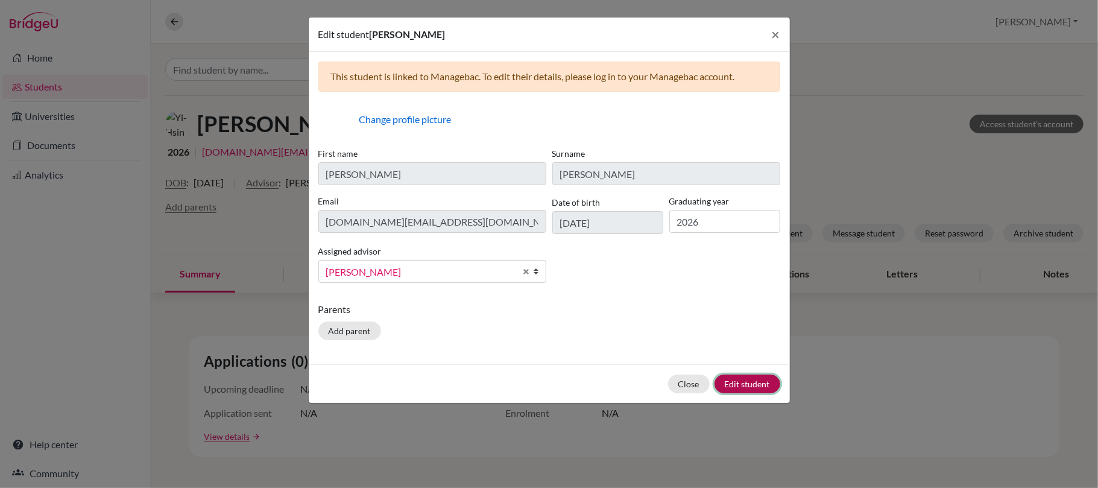
click at [737, 386] on button "Edit student" at bounding box center [747, 383] width 66 height 19
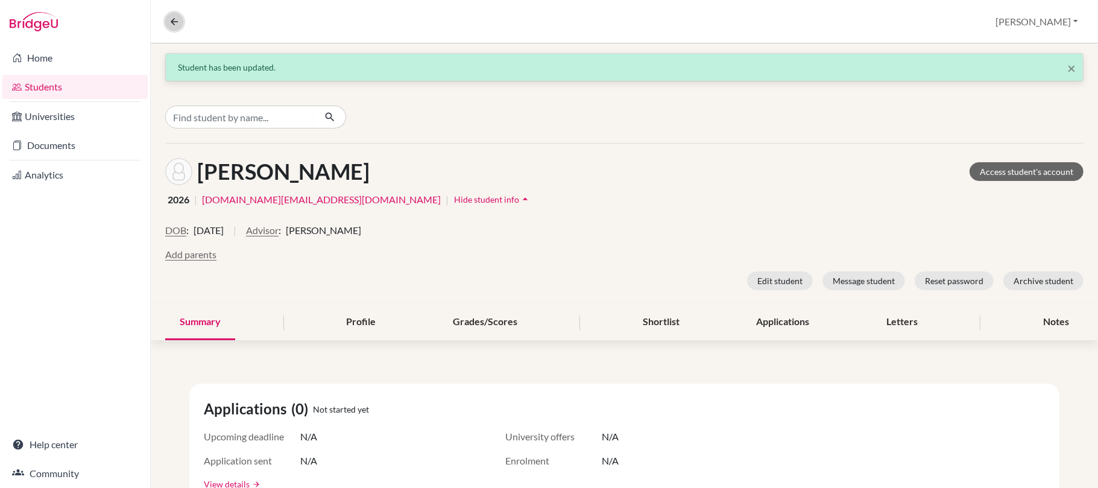
click at [177, 17] on icon at bounding box center [174, 21] width 11 height 11
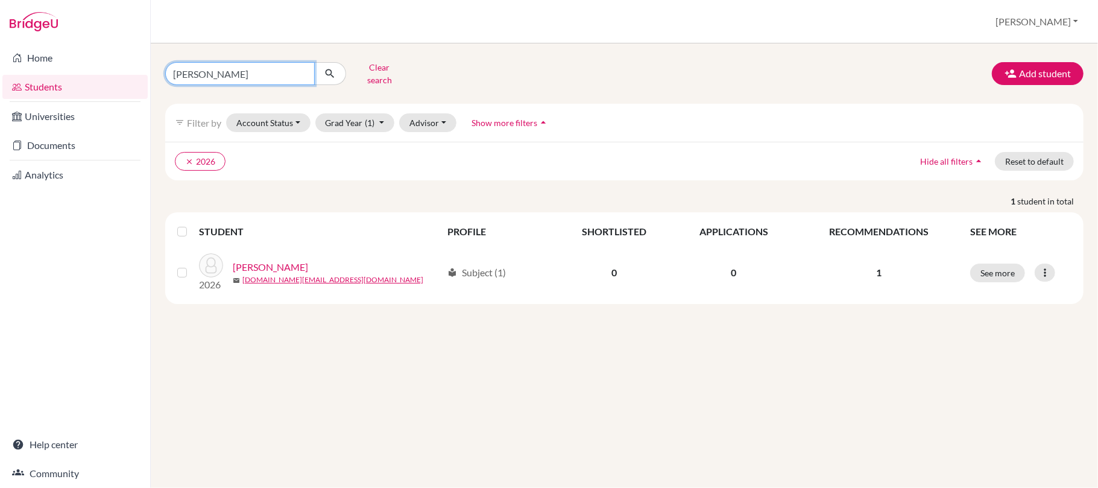
click at [303, 72] on input "hugo" at bounding box center [239, 73] width 149 height 23
type input "mishelle"
click button "submit" at bounding box center [330, 73] width 32 height 23
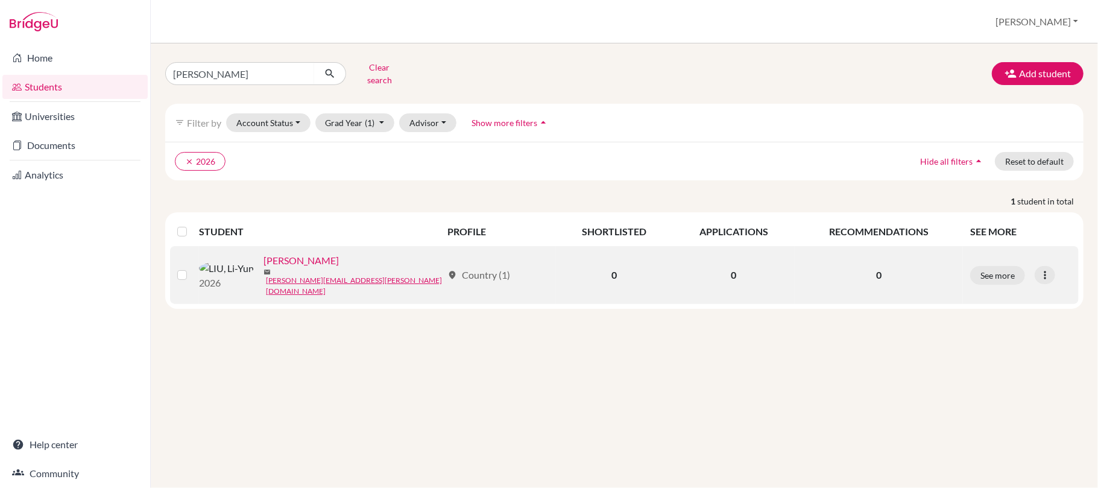
click at [263, 266] on link "LIU, Li-Yun" at bounding box center [300, 260] width 75 height 14
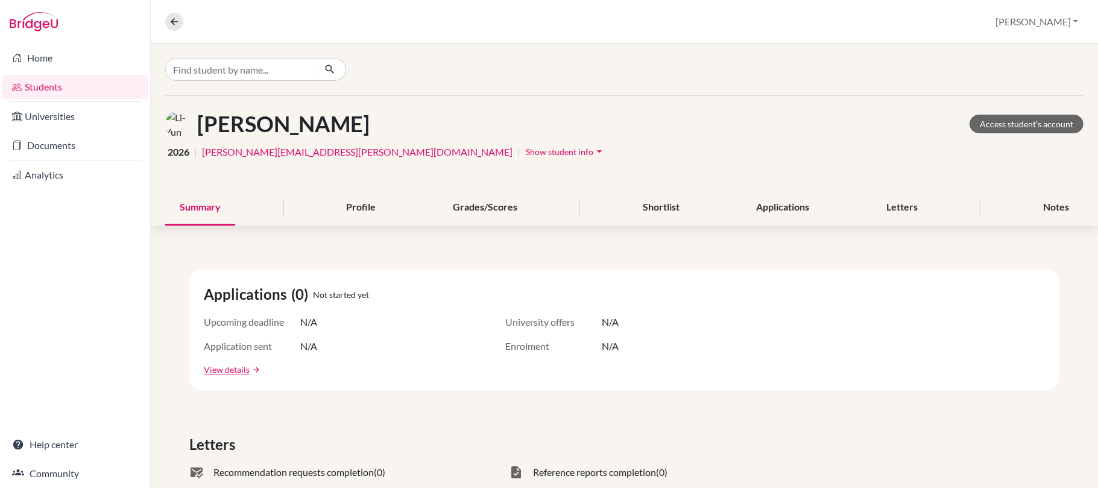
click at [525, 145] on button "Show student info arrow_drop_down" at bounding box center [565, 151] width 81 height 19
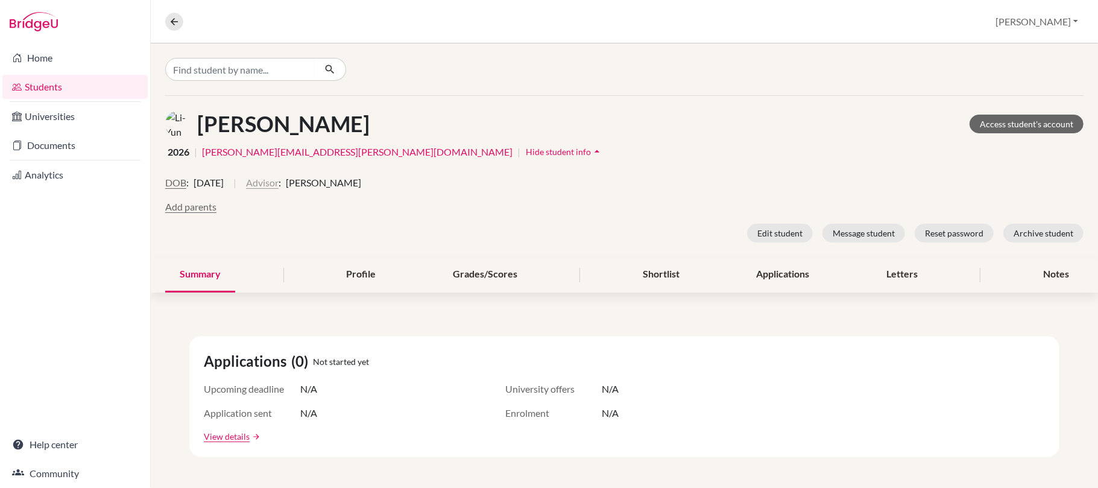
click at [278, 187] on button "Advisor" at bounding box center [262, 182] width 33 height 14
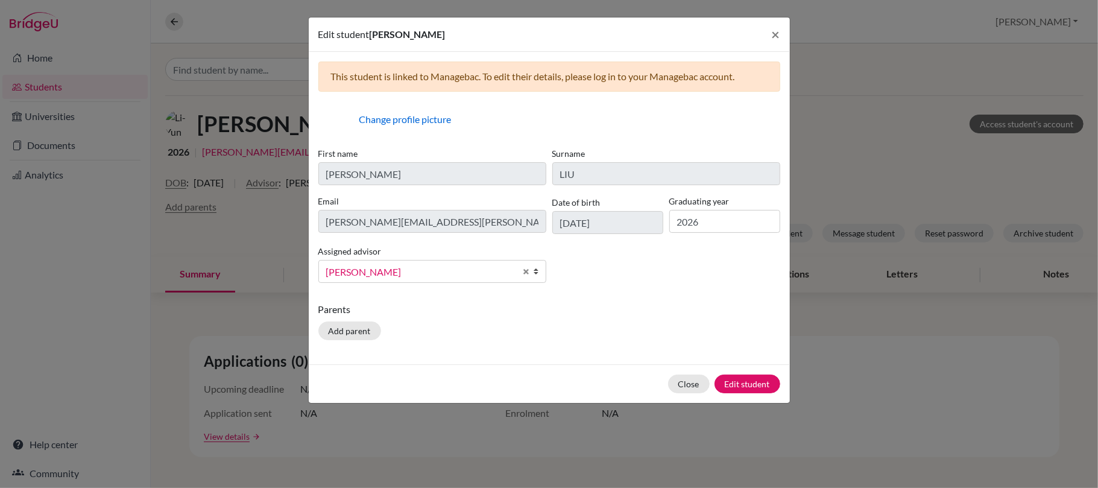
click at [381, 275] on span "Kennedy, Nicole" at bounding box center [420, 272] width 189 height 16
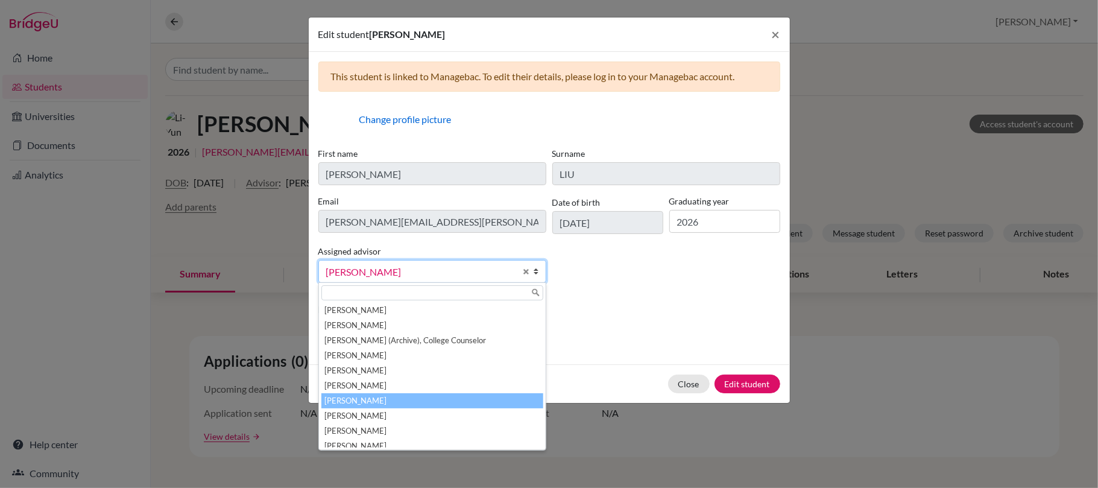
drag, startPoint x: 499, startPoint y: 401, endPoint x: 507, endPoint y: 401, distance: 7.8
click at [504, 401] on li "McNaught, Graeme" at bounding box center [432, 400] width 222 height 15
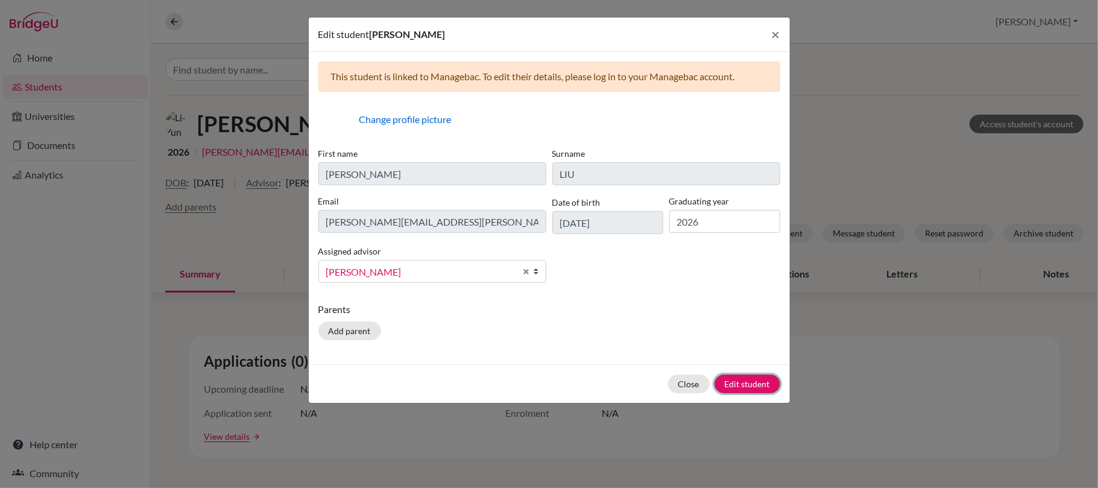
click at [736, 382] on button "Edit student" at bounding box center [747, 383] width 66 height 19
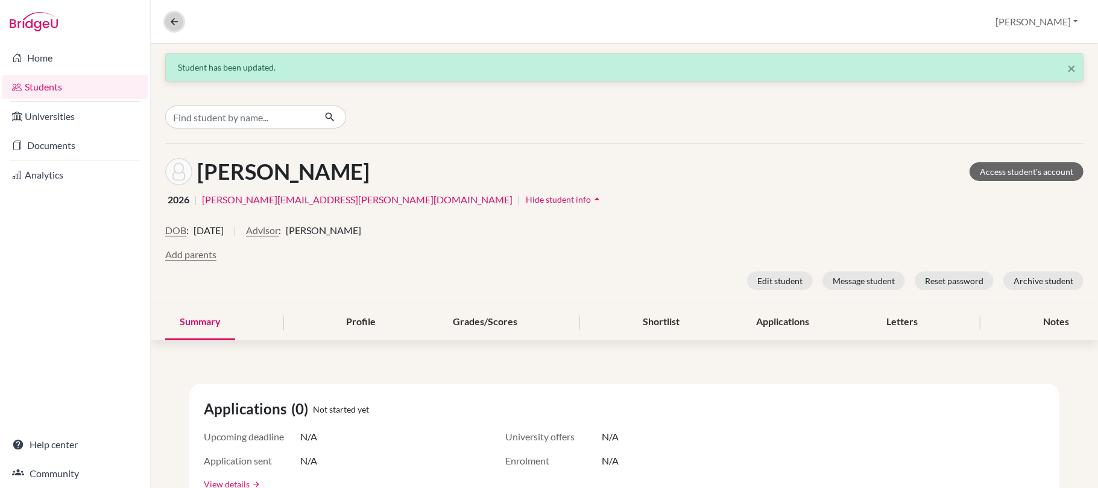
click at [165, 17] on button at bounding box center [174, 22] width 18 height 18
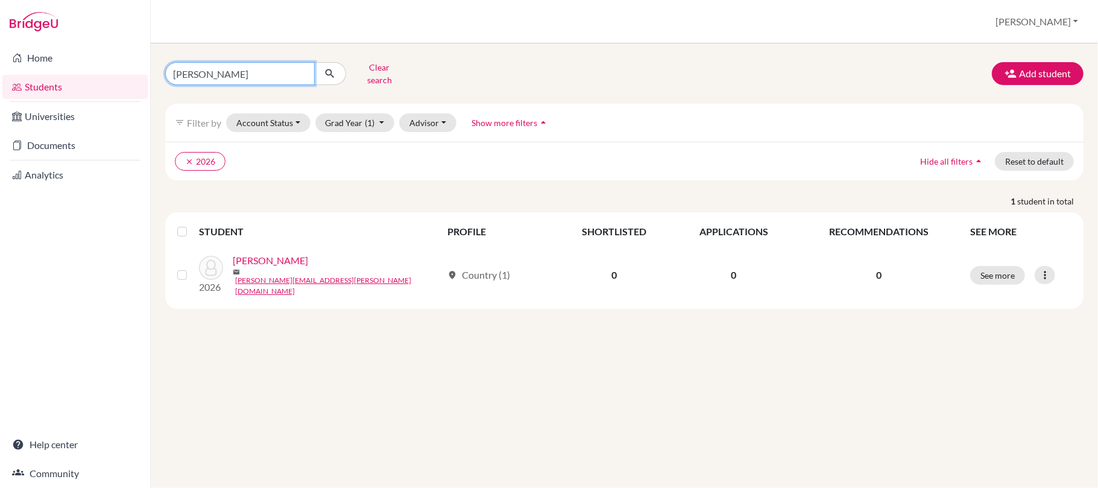
drag, startPoint x: 300, startPoint y: 72, endPoint x: 272, endPoint y: 71, distance: 27.2
click at [300, 73] on input "mishelle" at bounding box center [239, 73] width 149 height 23
type input "vienna"
click button "submit" at bounding box center [330, 73] width 32 height 23
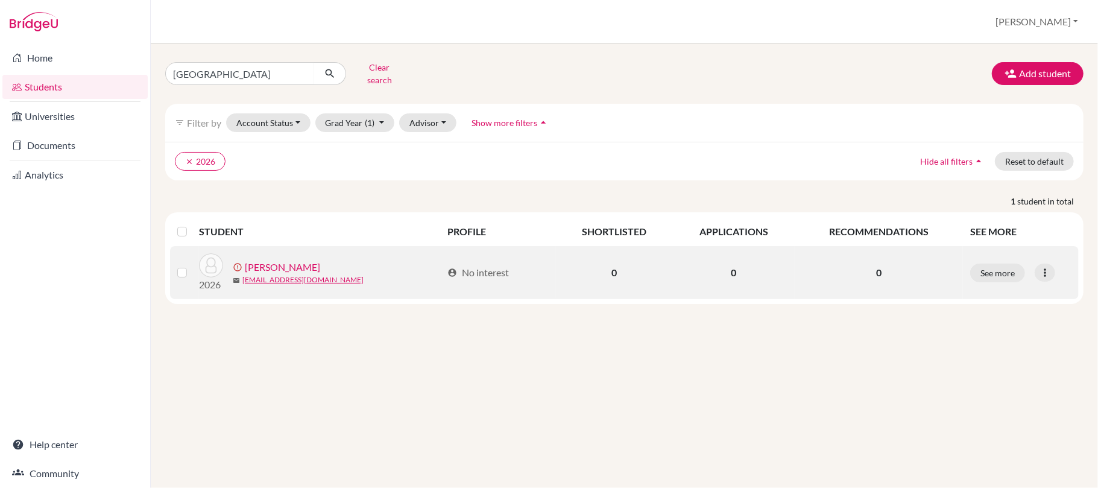
click at [274, 268] on link "Yang, Jui-Shan" at bounding box center [282, 267] width 75 height 14
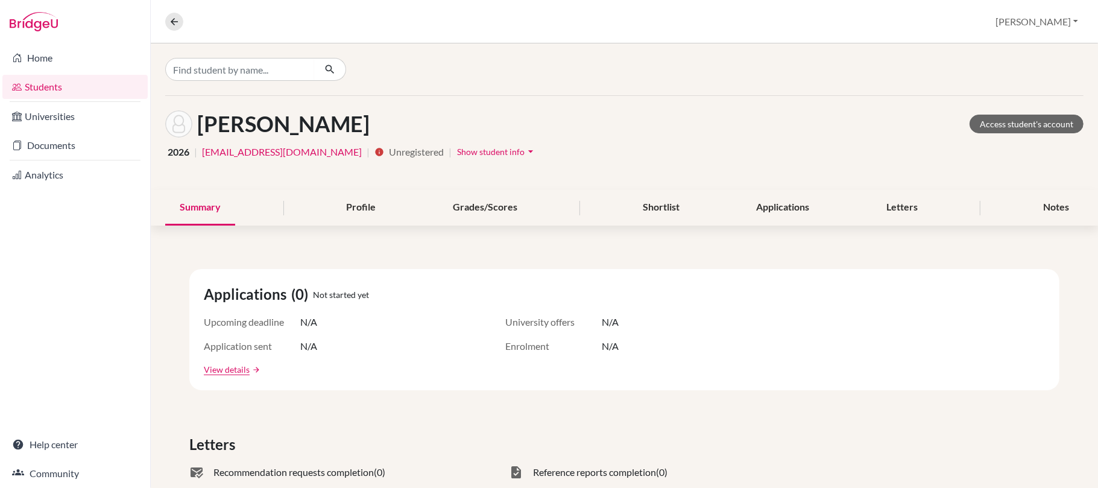
click at [457, 152] on span "Show student info" at bounding box center [491, 151] width 68 height 10
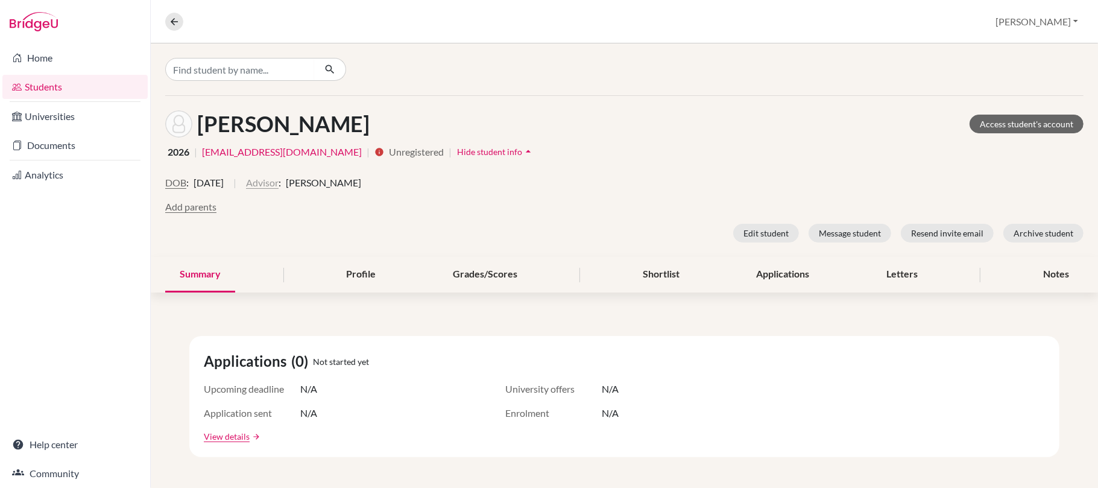
click at [278, 184] on button "Advisor" at bounding box center [262, 182] width 33 height 14
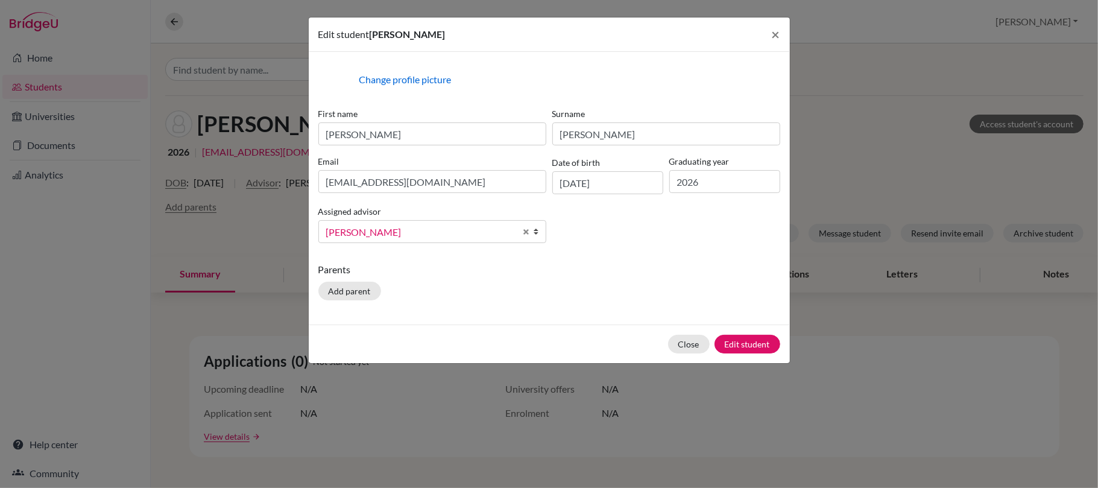
click at [442, 234] on span "Kennedy, Nicole" at bounding box center [420, 232] width 189 height 16
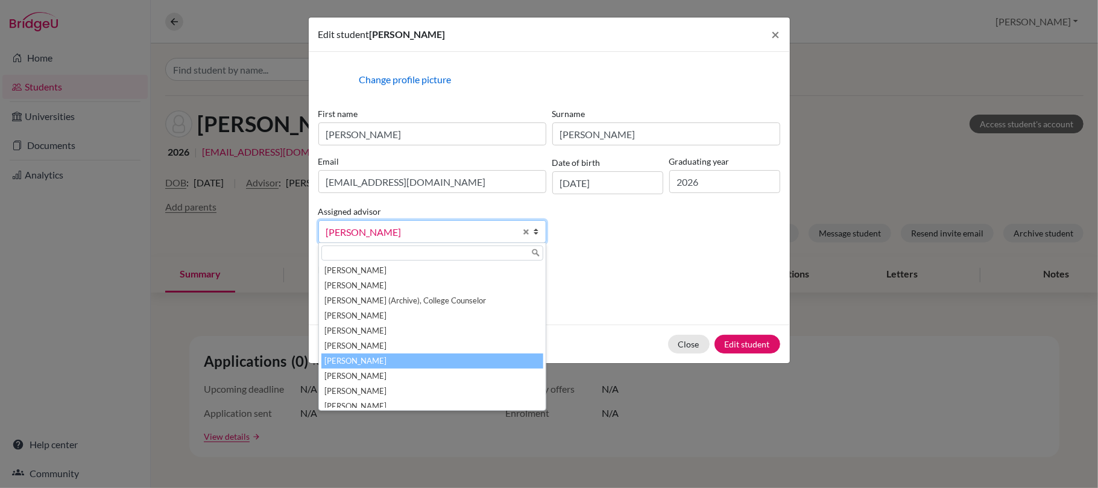
click at [436, 363] on li "McNaught, Graeme" at bounding box center [432, 360] width 222 height 15
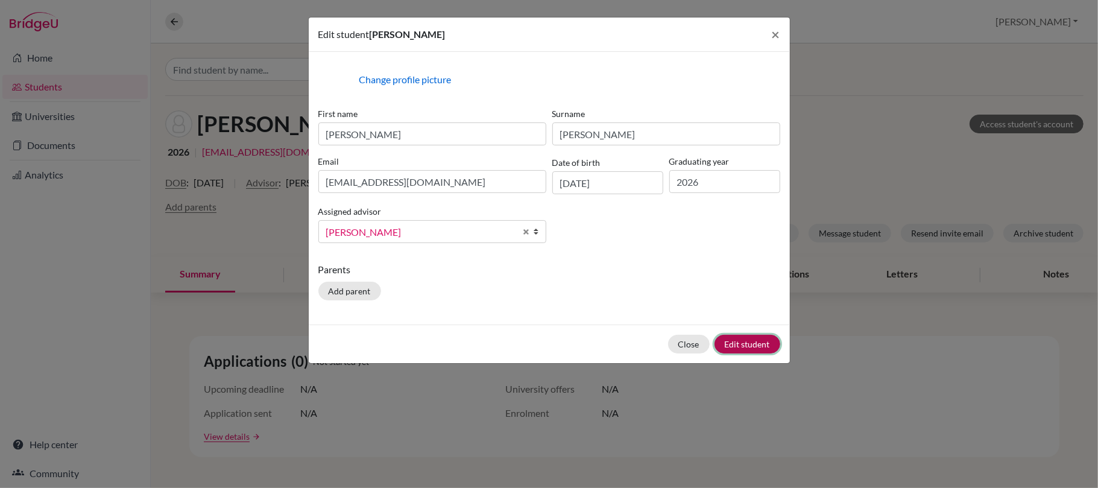
click at [749, 350] on button "Edit student" at bounding box center [747, 344] width 66 height 19
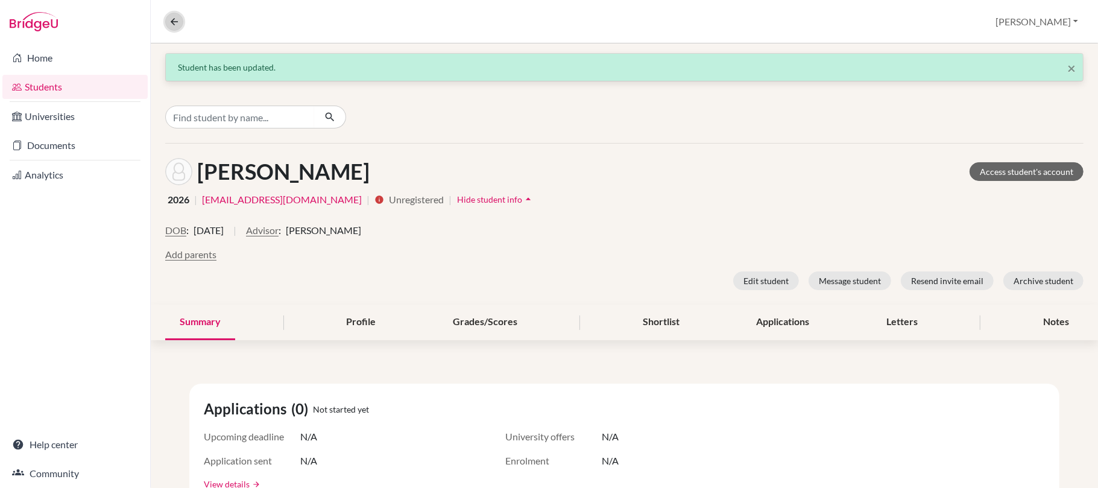
click at [174, 14] on button at bounding box center [174, 22] width 18 height 18
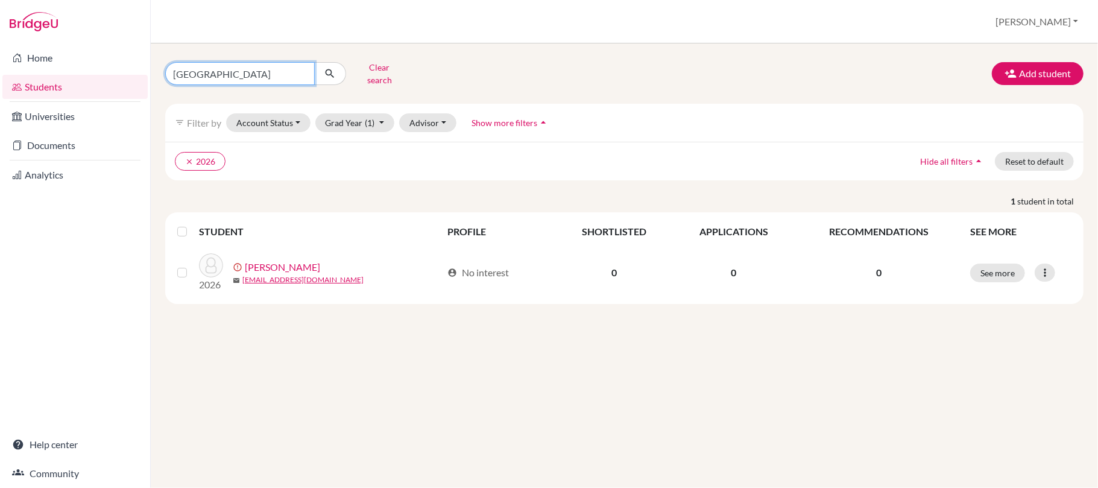
click at [300, 71] on input "vienna" at bounding box center [239, 73] width 149 height 23
click at [251, 66] on input "Find student by name..." at bounding box center [239, 73] width 149 height 23
type input "wendy"
click button "submit" at bounding box center [330, 73] width 32 height 23
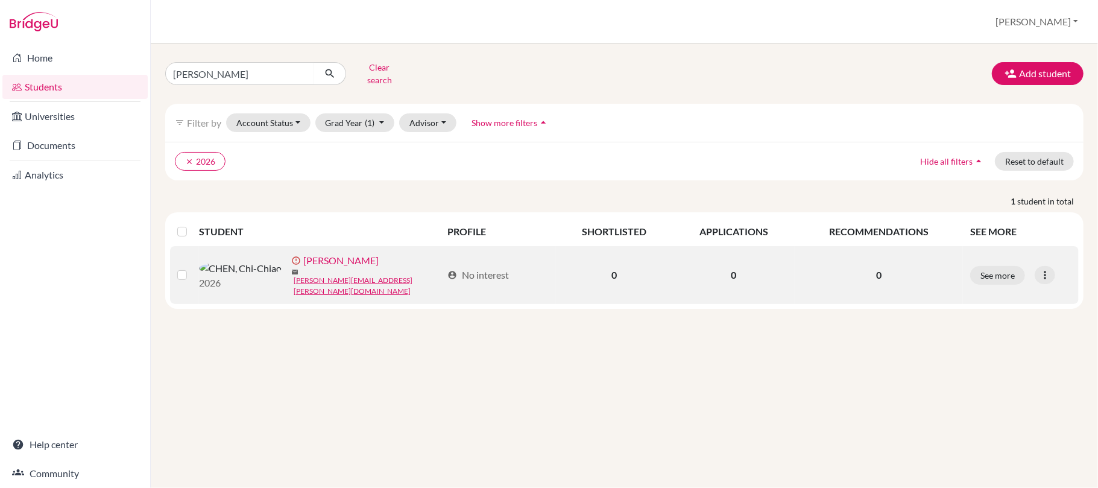
click at [303, 266] on link "CHEN, Chi-Chiao" at bounding box center [340, 260] width 75 height 14
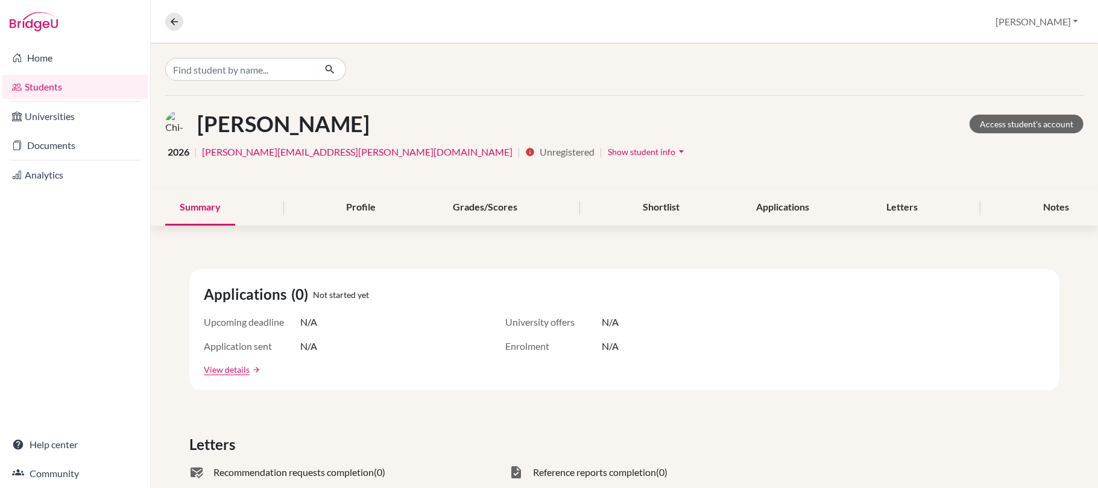
click at [608, 154] on span "Show student info" at bounding box center [642, 151] width 68 height 10
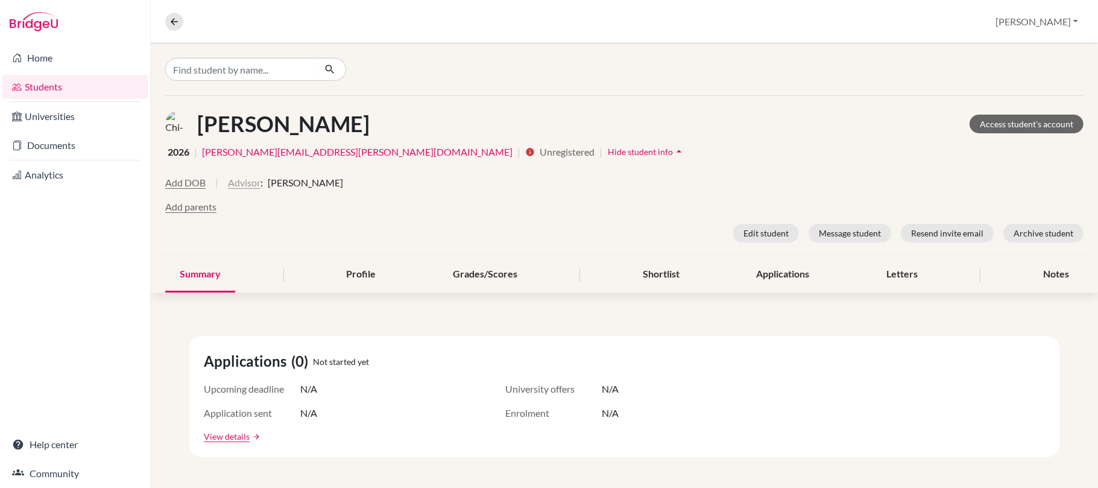
click at [247, 183] on button "Advisor" at bounding box center [244, 182] width 33 height 14
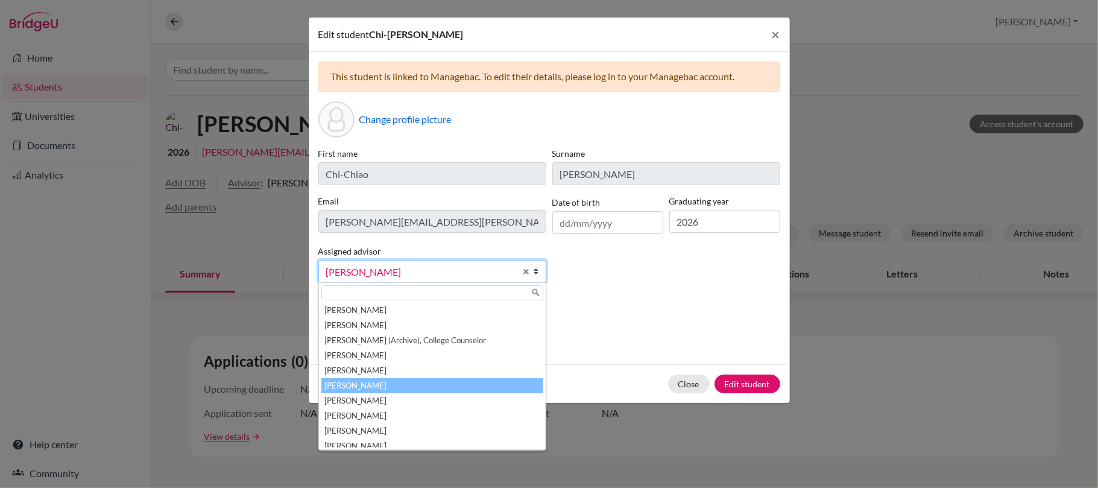
drag, startPoint x: 448, startPoint y: 283, endPoint x: 448, endPoint y: 274, distance: 9.6
click at [448, 275] on link "Kennedy, Nicole" at bounding box center [432, 271] width 228 height 23
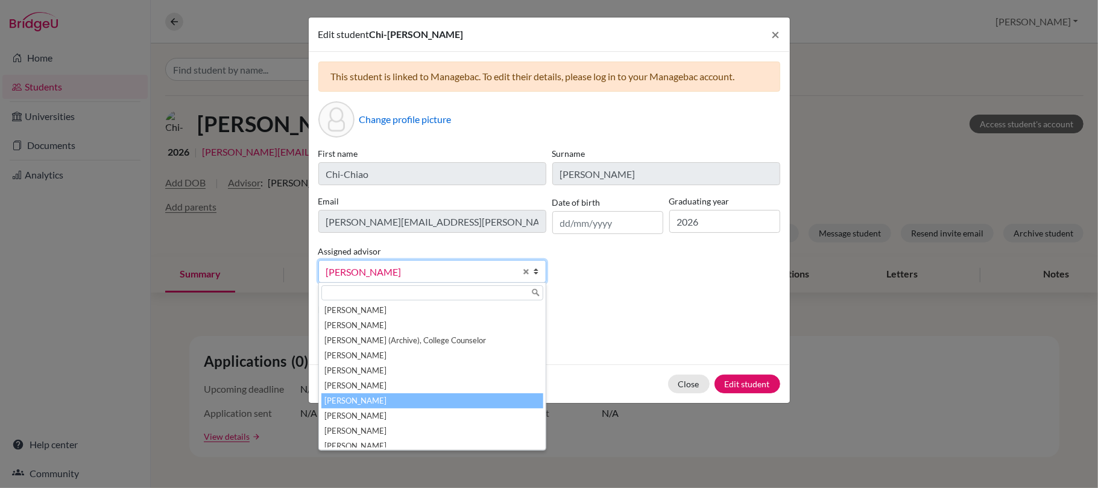
click at [400, 398] on li "McNaught, Graeme" at bounding box center [432, 400] width 222 height 15
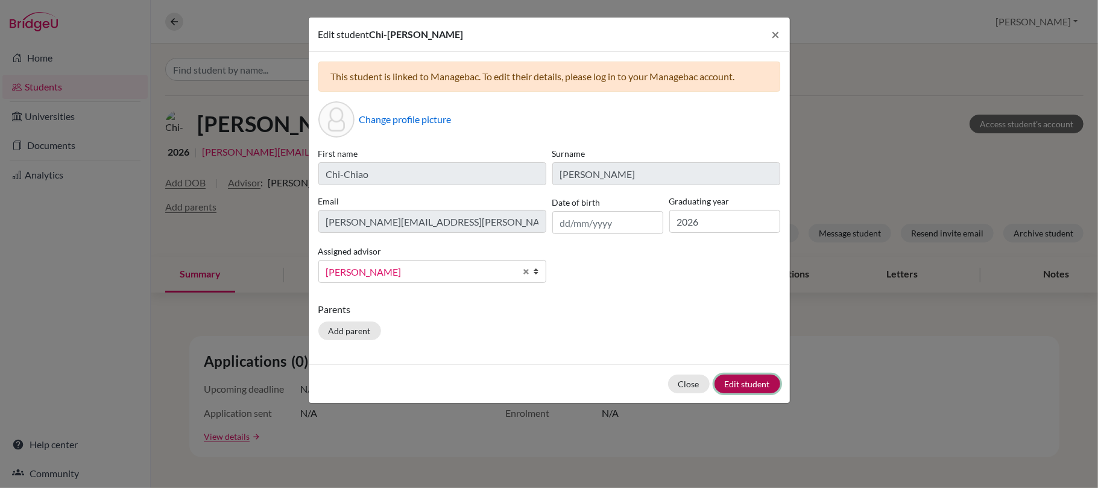
click at [745, 382] on button "Edit student" at bounding box center [747, 383] width 66 height 19
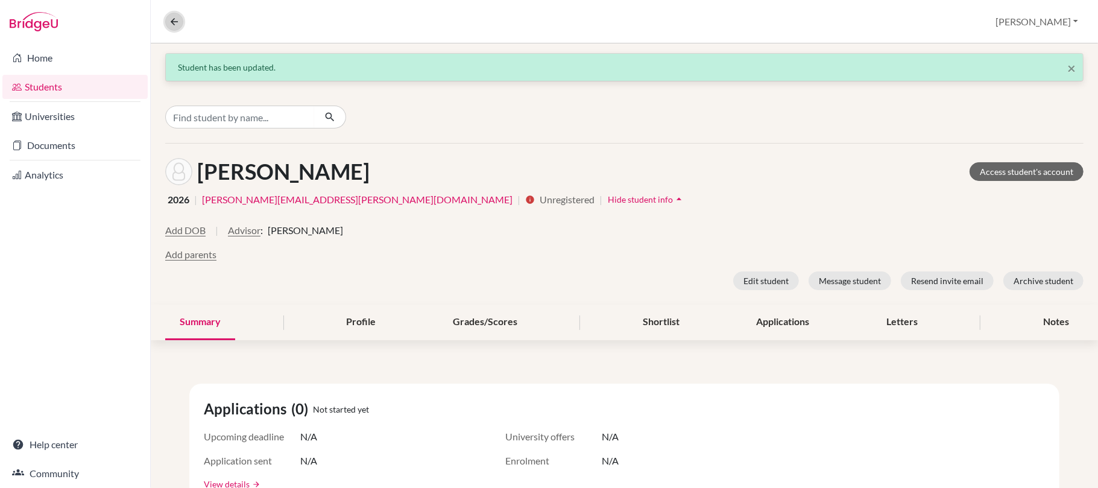
click at [174, 20] on icon at bounding box center [174, 21] width 11 height 11
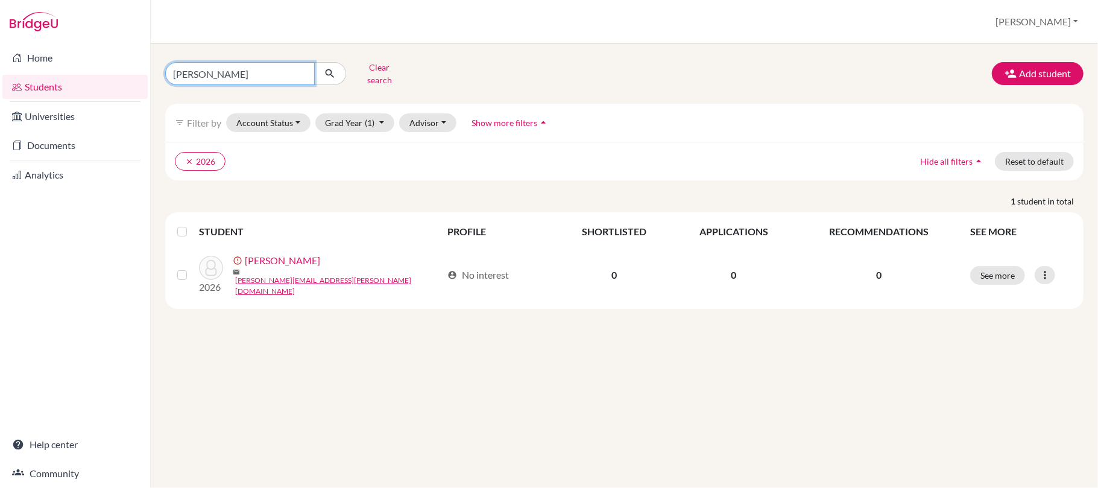
click at [301, 72] on input "wendy" at bounding box center [239, 73] width 149 height 23
click at [288, 76] on input "Find student by name..." at bounding box center [239, 73] width 149 height 23
type input "lily"
click button "submit" at bounding box center [330, 73] width 32 height 23
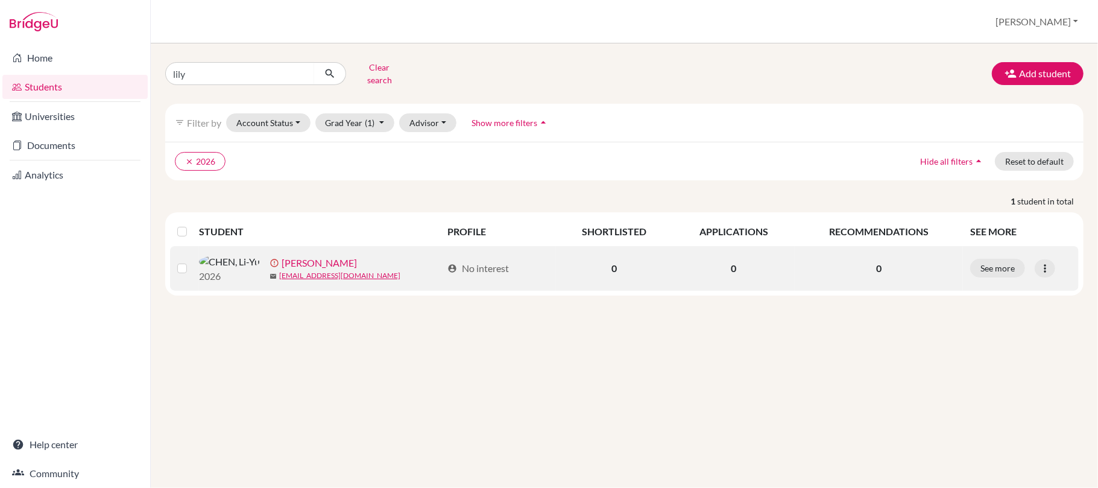
click at [281, 268] on link "CHEN, Li-Yu" at bounding box center [318, 263] width 75 height 14
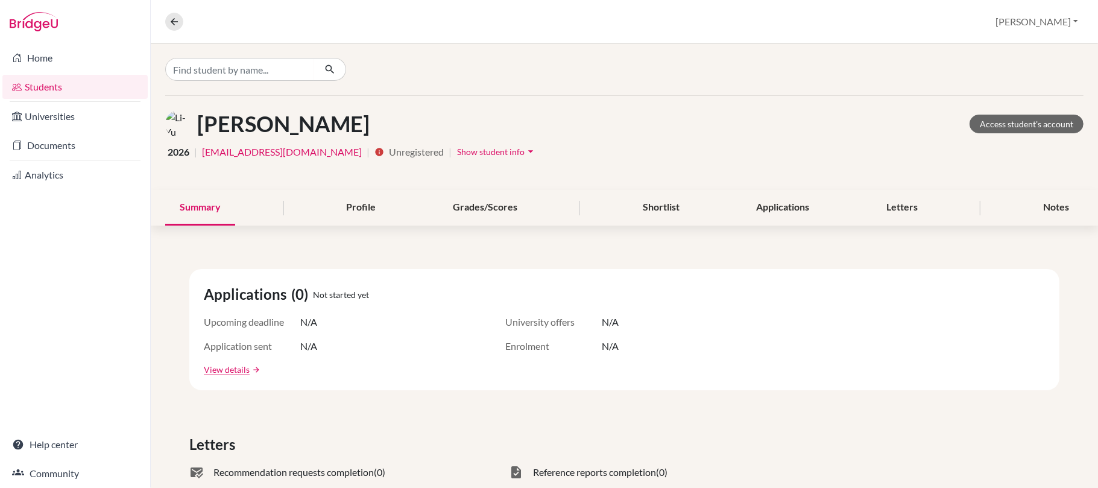
click at [457, 148] on span "Show student info" at bounding box center [491, 151] width 68 height 10
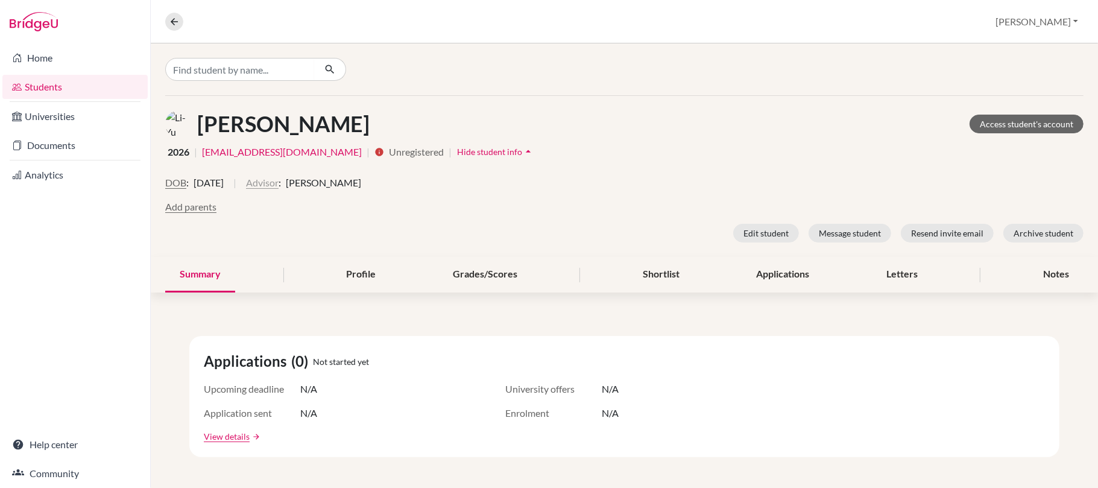
click at [278, 181] on button "Advisor" at bounding box center [262, 182] width 33 height 14
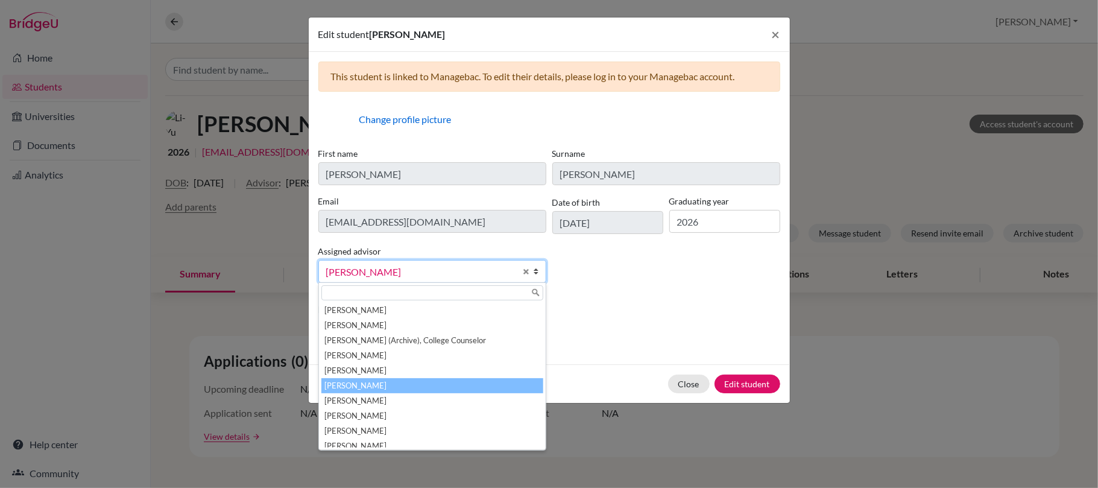
click at [413, 275] on span "Kennedy, Nicole" at bounding box center [420, 272] width 189 height 16
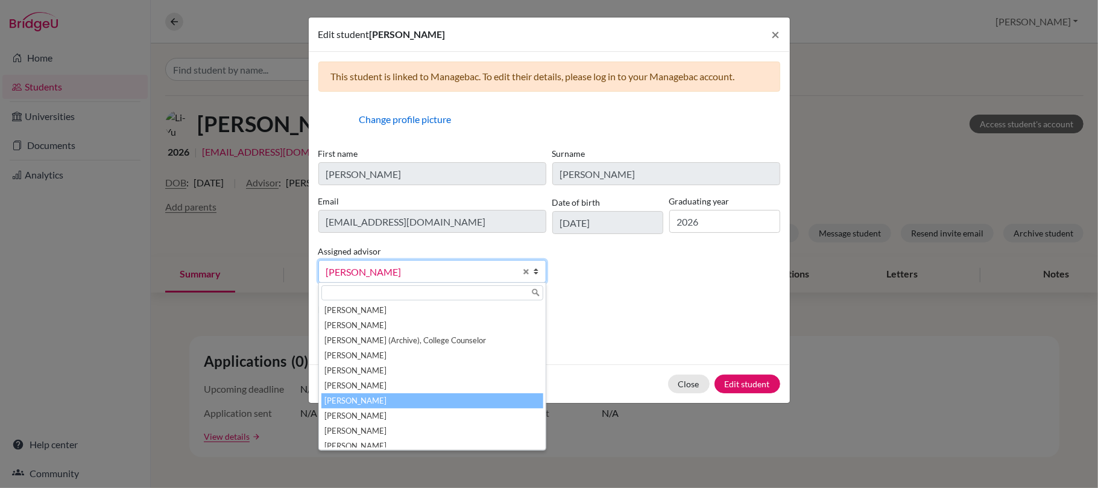
click at [427, 408] on li "McNaught, Graeme" at bounding box center [432, 400] width 222 height 15
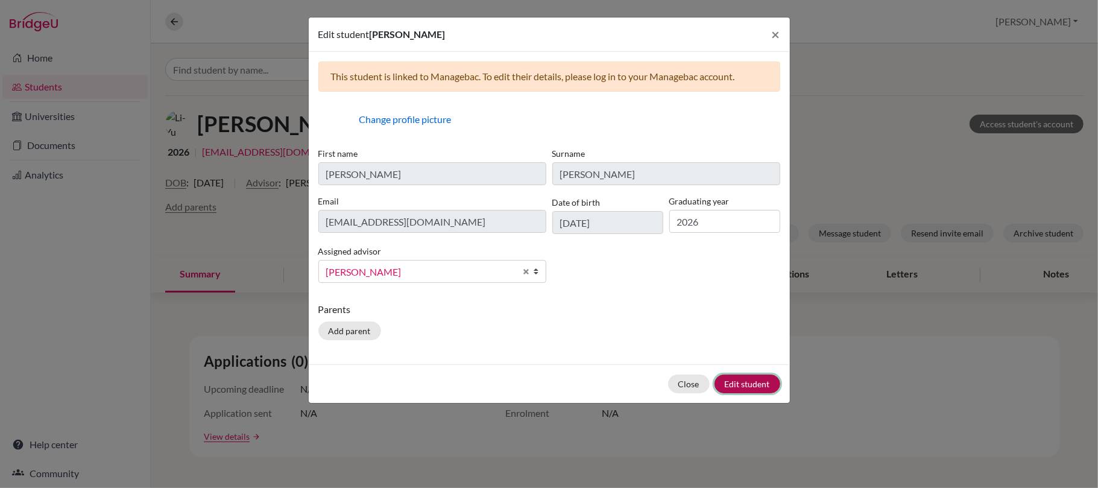
click at [747, 382] on button "Edit student" at bounding box center [747, 383] width 66 height 19
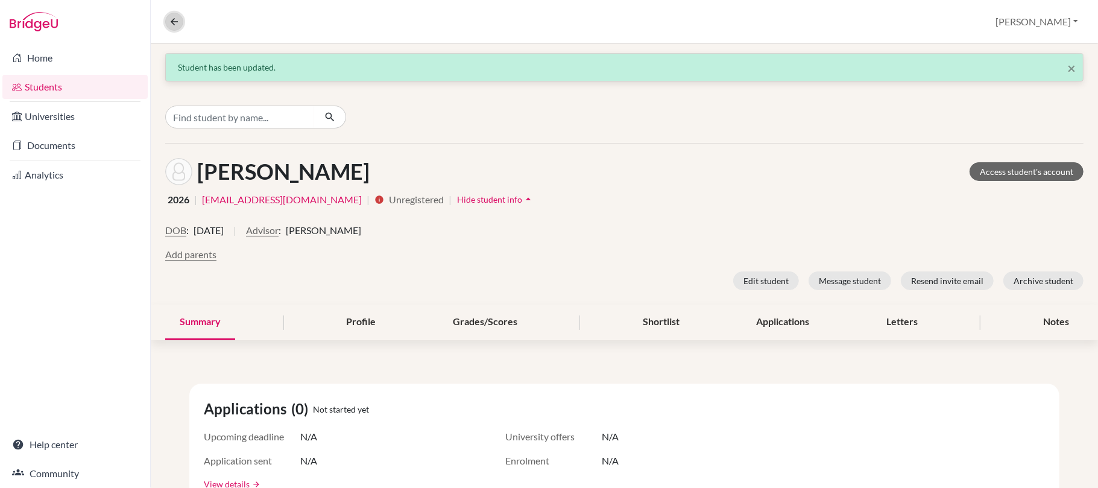
click at [176, 22] on icon at bounding box center [174, 21] width 11 height 11
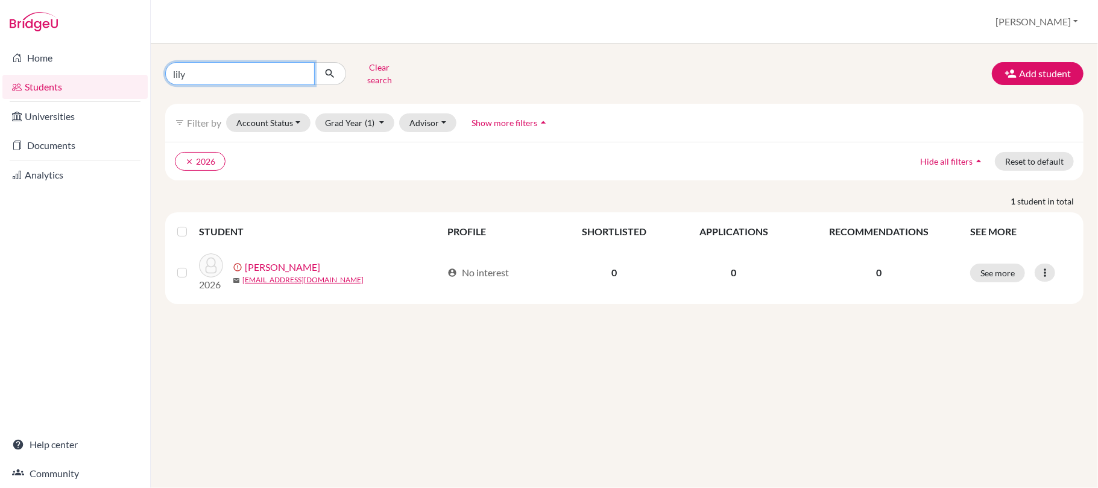
click at [297, 74] on input "lily" at bounding box center [239, 73] width 149 height 23
click at [300, 71] on input "lily" at bounding box center [239, 73] width 149 height 23
type input "nina"
click button "submit" at bounding box center [330, 73] width 32 height 23
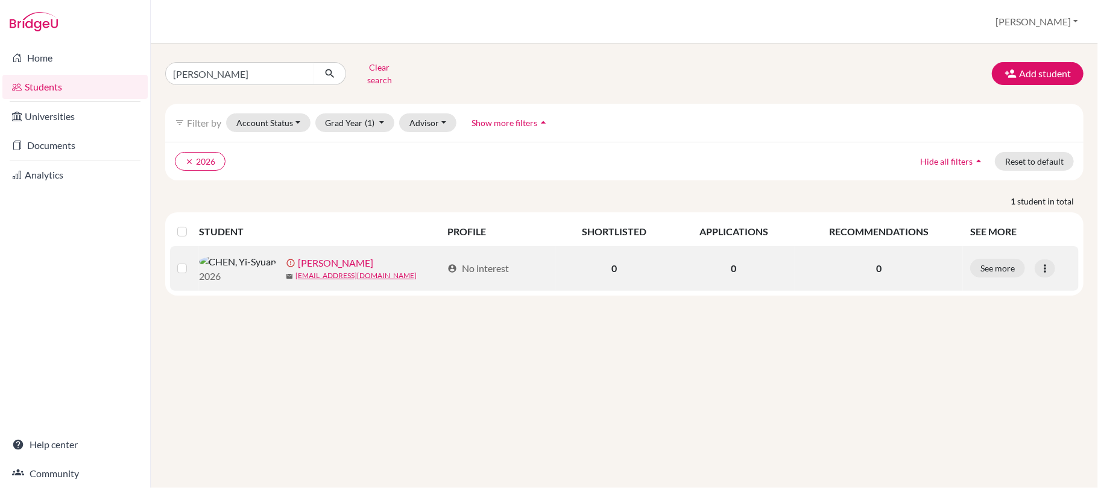
click at [298, 269] on link "CHEN, Yi-Syuan" at bounding box center [335, 263] width 75 height 14
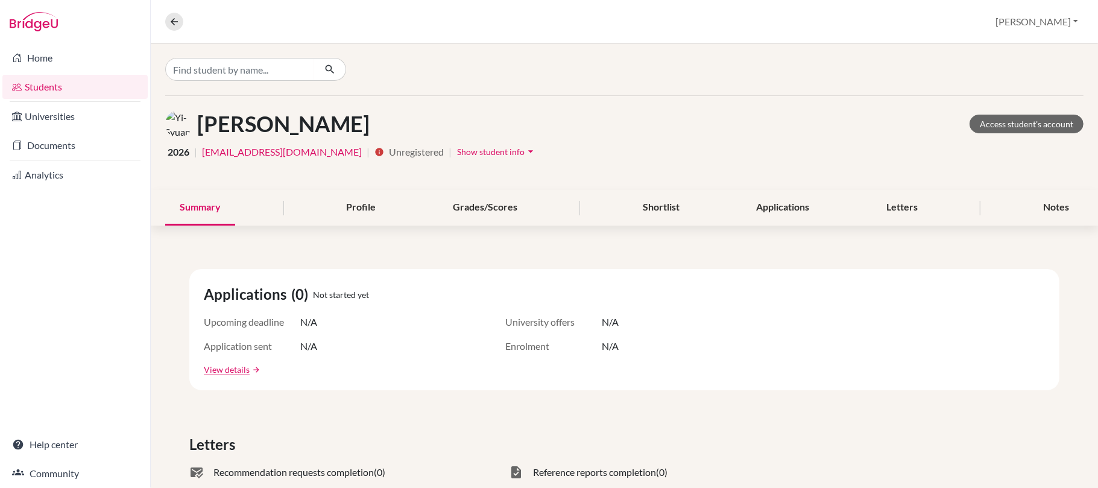
click at [457, 150] on span "Show student info" at bounding box center [491, 151] width 68 height 10
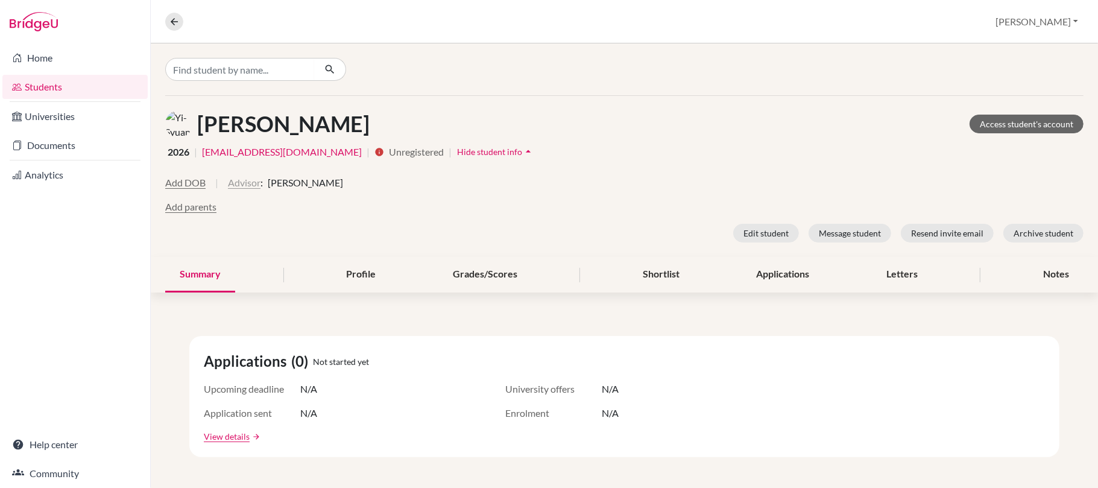
click at [254, 186] on button "Advisor" at bounding box center [244, 182] width 33 height 14
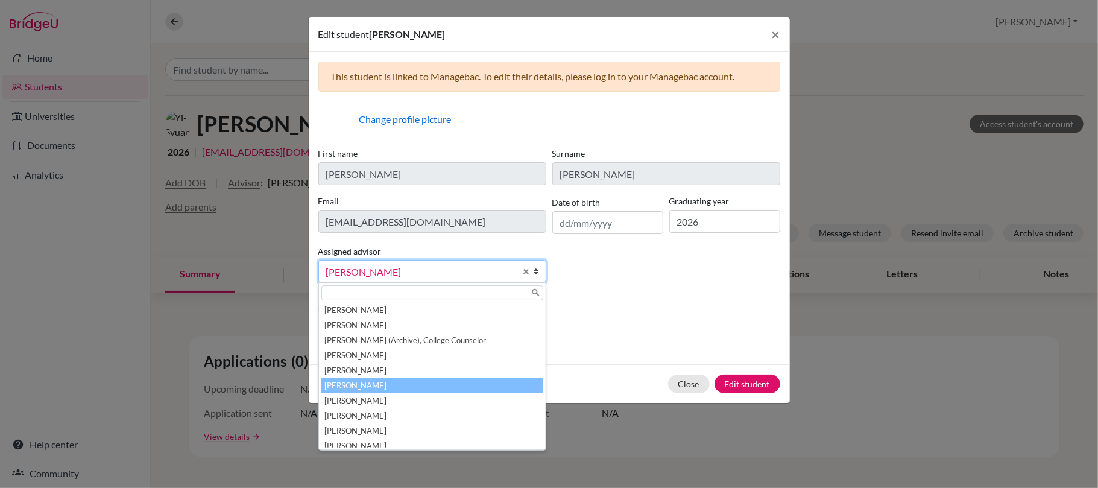
click at [388, 270] on span "Kennedy, Nicole" at bounding box center [420, 272] width 189 height 16
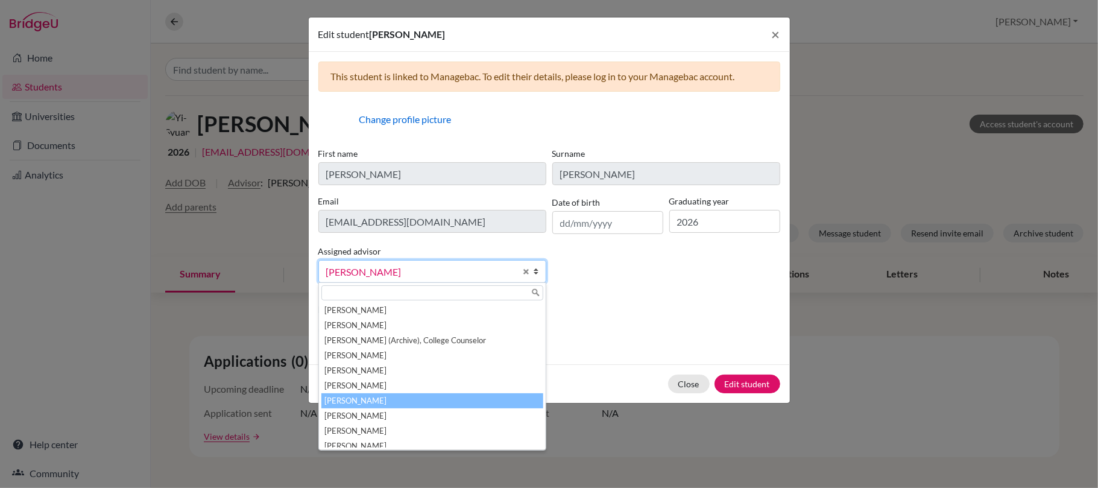
drag, startPoint x: 450, startPoint y: 406, endPoint x: 476, endPoint y: 406, distance: 25.9
click at [456, 406] on li "McNaught, Graeme" at bounding box center [432, 400] width 222 height 15
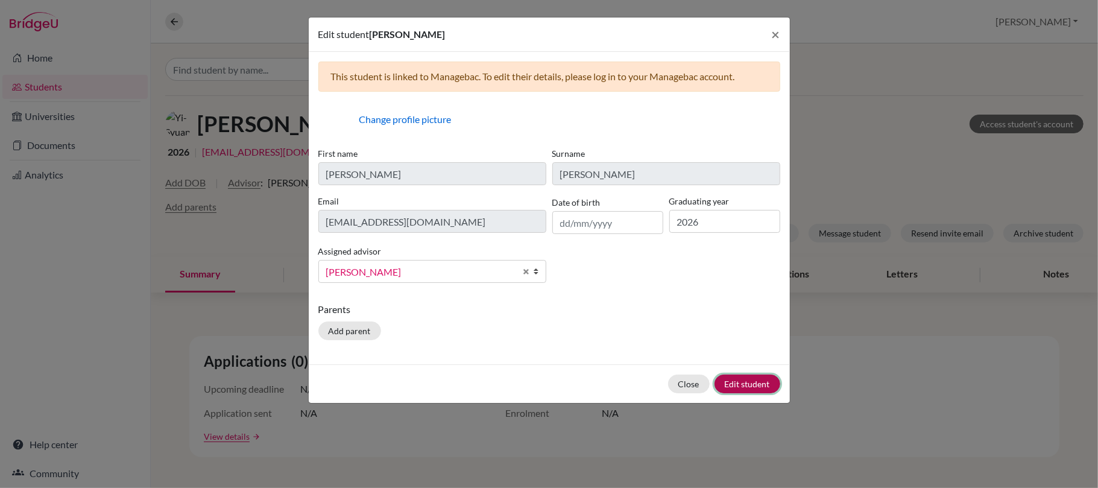
click at [726, 380] on button "Edit student" at bounding box center [747, 383] width 66 height 19
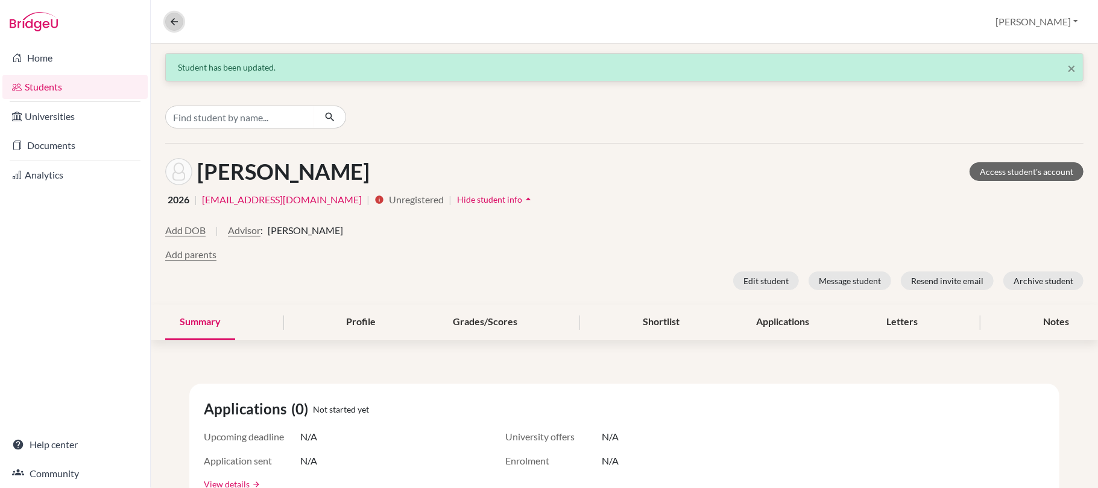
click at [172, 20] on icon at bounding box center [174, 21] width 11 height 11
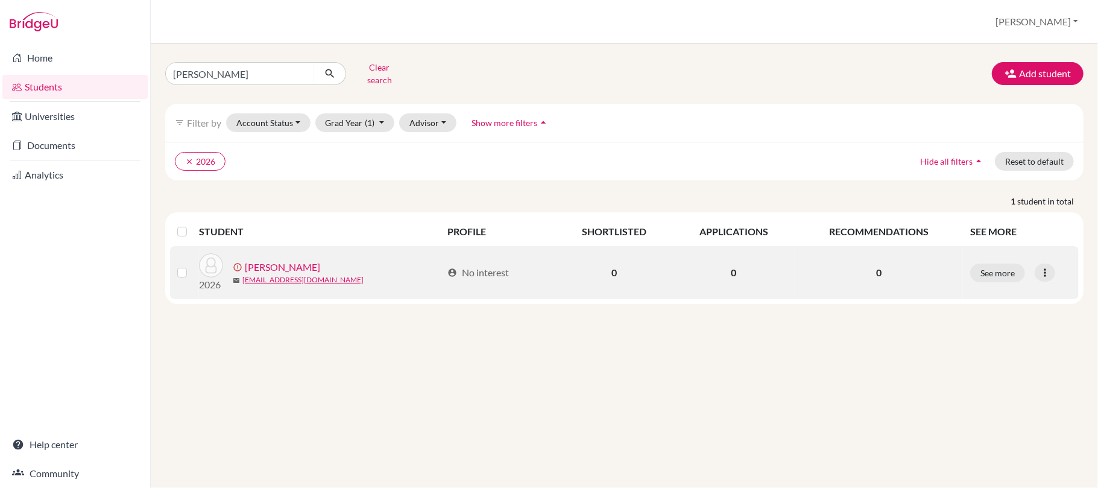
click at [300, 268] on link "CHEN, Yi-Syuan" at bounding box center [282, 267] width 75 height 14
click at [292, 266] on link "CHEN, Yi-Syuan" at bounding box center [282, 267] width 75 height 14
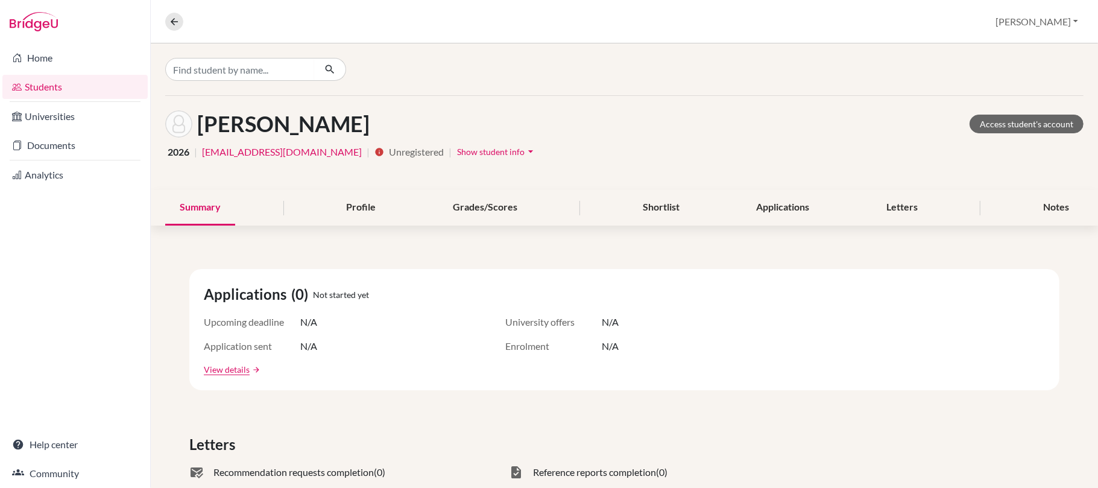
click at [457, 148] on span "Show student info" at bounding box center [491, 151] width 68 height 10
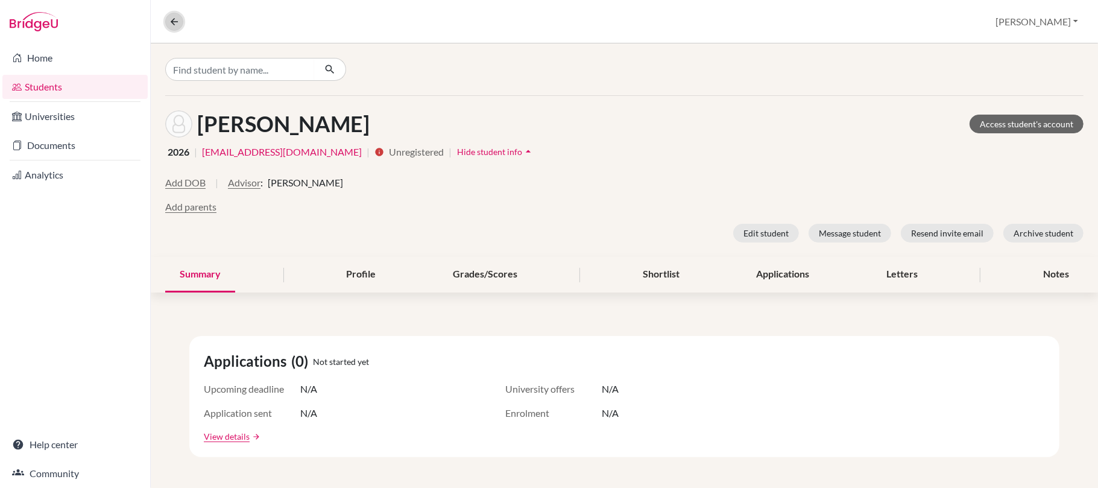
click at [178, 20] on icon at bounding box center [174, 21] width 11 height 11
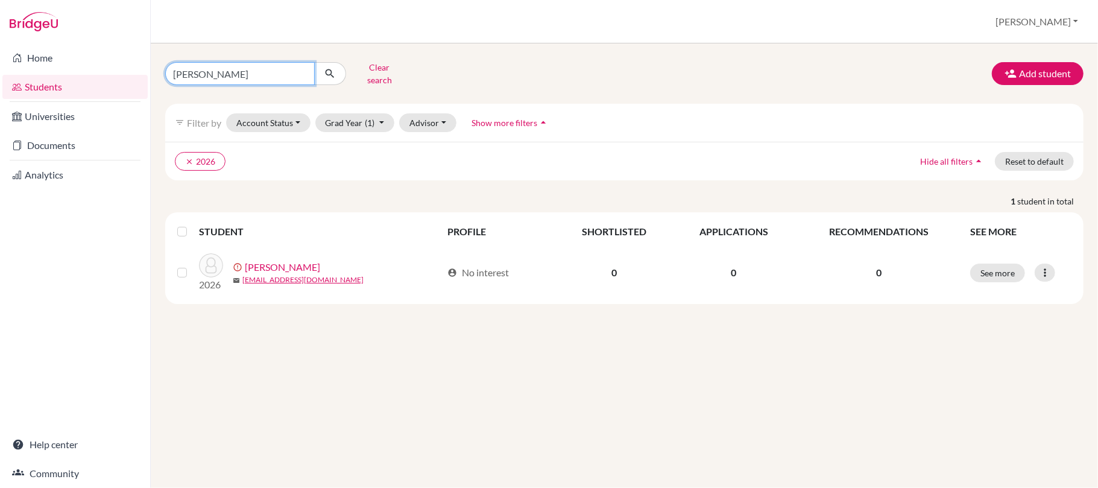
drag, startPoint x: 297, startPoint y: 78, endPoint x: 304, endPoint y: 74, distance: 8.4
click at [301, 75] on input "nina" at bounding box center [239, 73] width 149 height 23
click at [304, 74] on input "nina" at bounding box center [239, 73] width 149 height 23
type input "elaine"
click button "submit" at bounding box center [330, 73] width 32 height 23
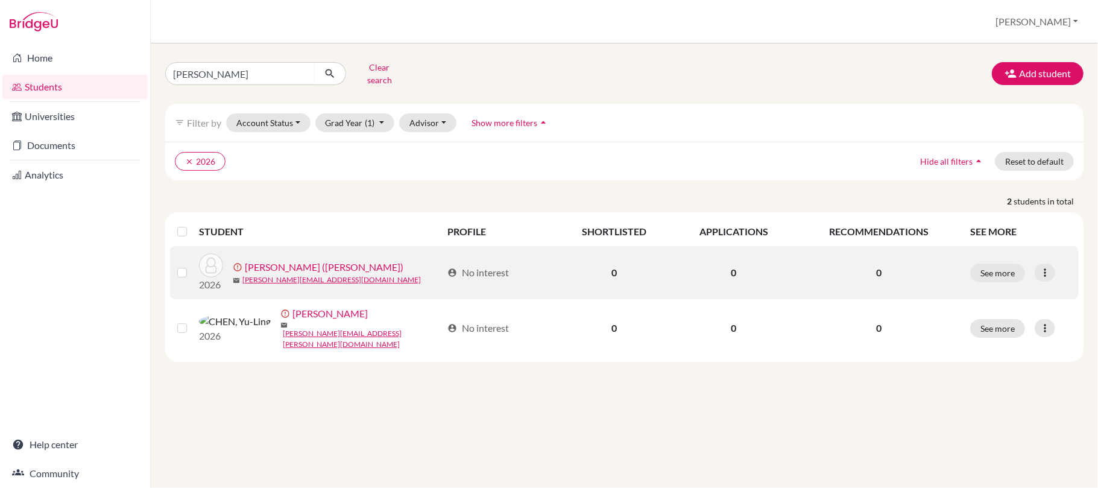
click at [302, 268] on link "Chen, Yi-En (Elaine)" at bounding box center [324, 267] width 159 height 14
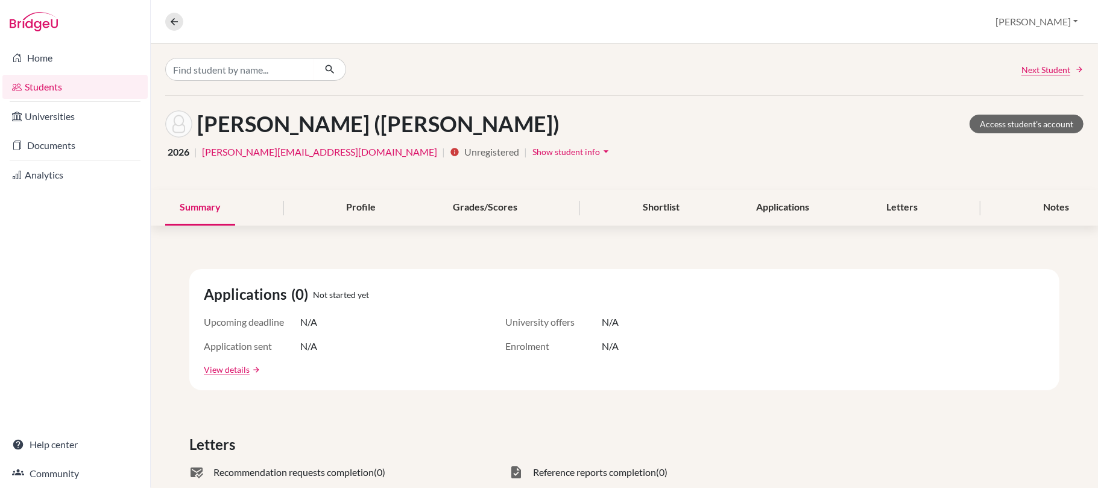
click at [532, 152] on span "Show student info" at bounding box center [566, 151] width 68 height 10
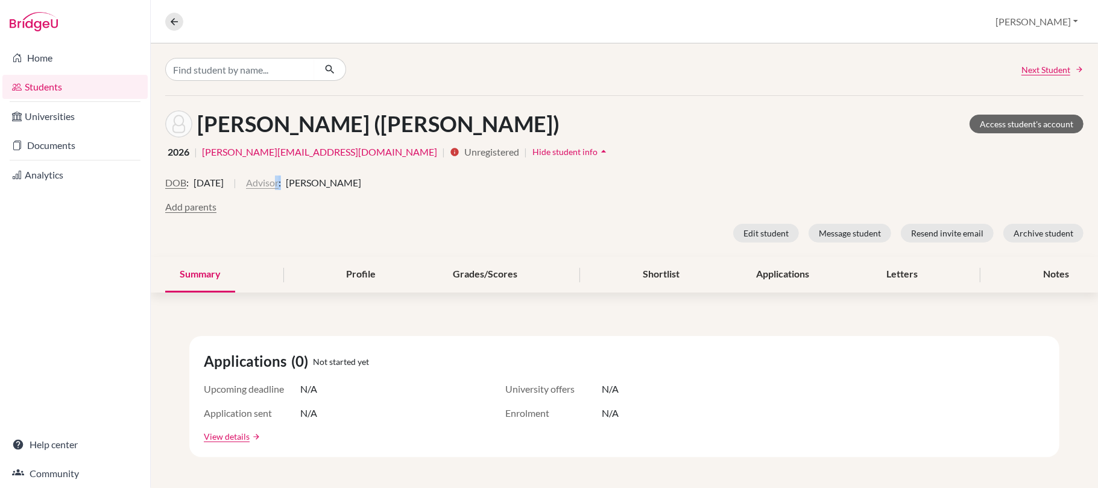
drag, startPoint x: 306, startPoint y: 180, endPoint x: 290, endPoint y: 183, distance: 16.7
click at [298, 181] on div "Advisor : Nicole Kennedy" at bounding box center [303, 182] width 115 height 14
click at [278, 183] on button "Advisor" at bounding box center [262, 182] width 33 height 14
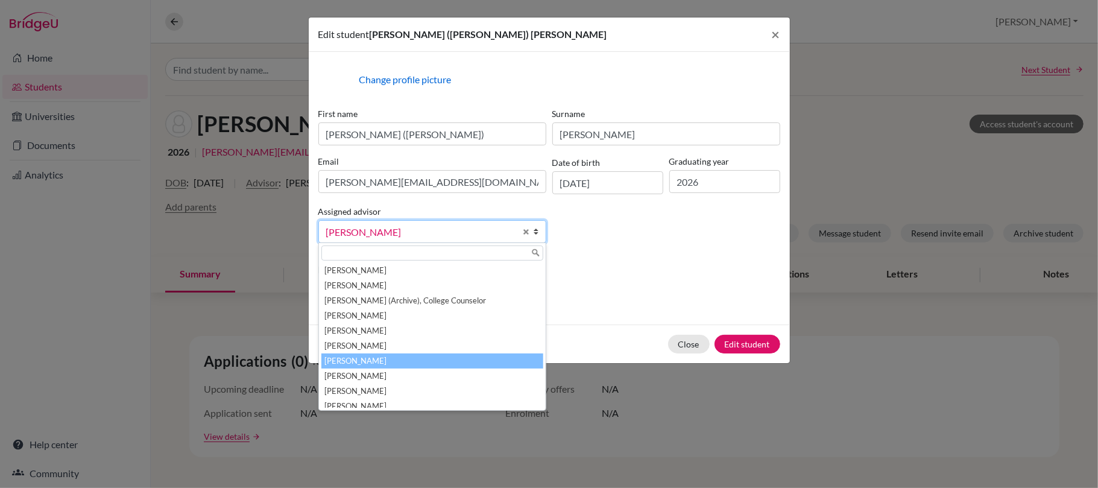
click at [424, 362] on li "McNaught, Graeme" at bounding box center [432, 360] width 222 height 15
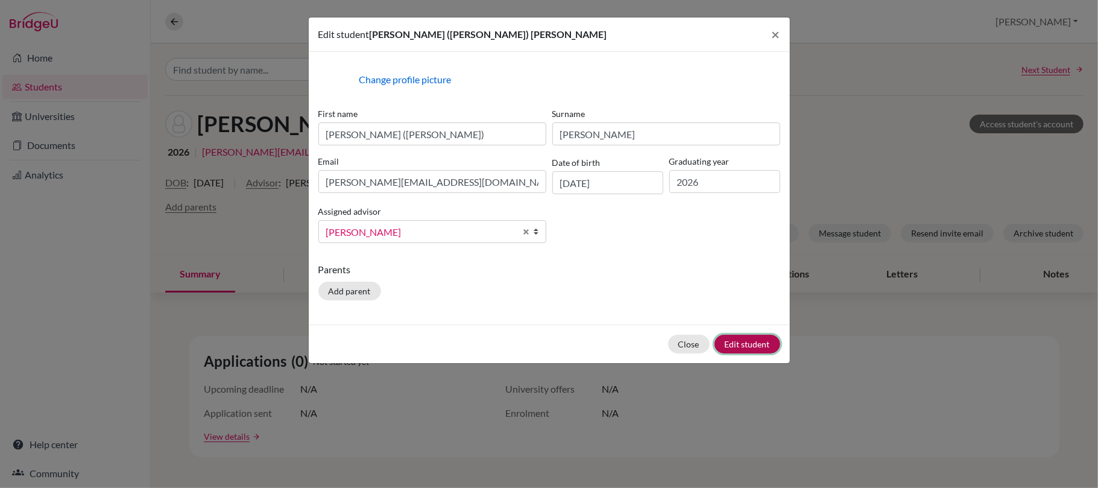
click at [749, 345] on button "Edit student" at bounding box center [747, 344] width 66 height 19
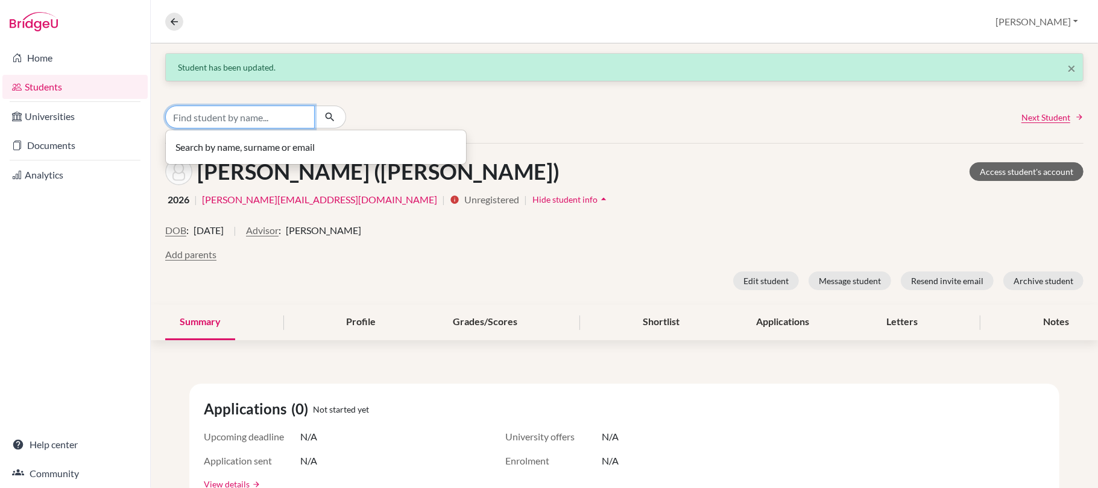
click at [269, 117] on input "Find student by name..." at bounding box center [239, 116] width 149 height 23
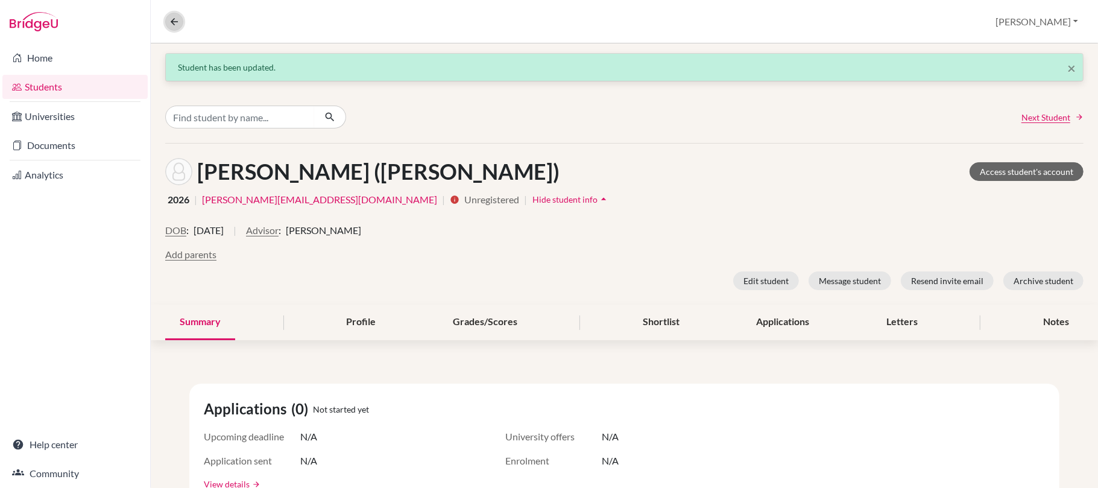
click at [174, 20] on icon at bounding box center [174, 21] width 11 height 11
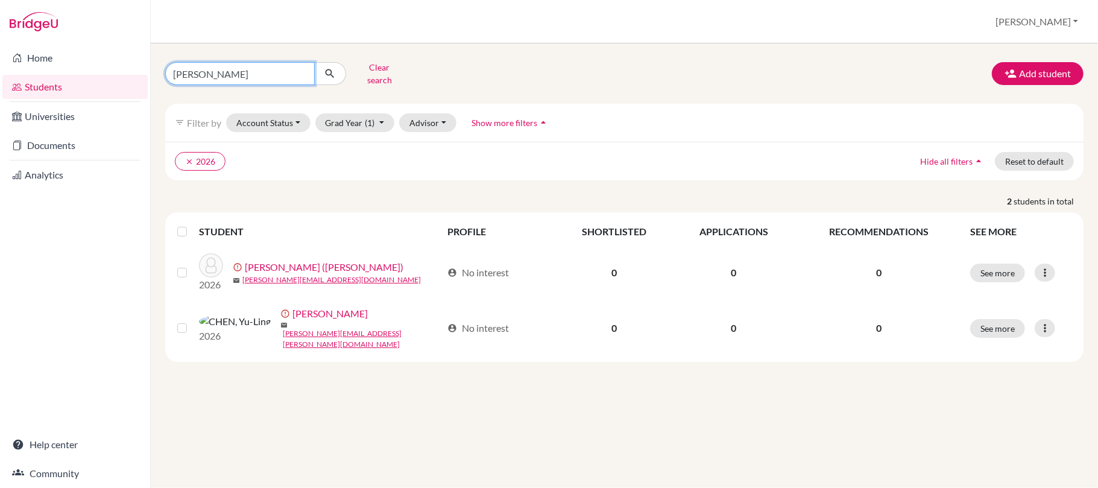
click at [300, 73] on input "elaine" at bounding box center [239, 73] width 149 height 23
click at [301, 73] on input "elaine" at bounding box center [239, 73] width 149 height 23
drag, startPoint x: 254, startPoint y: 73, endPoint x: 245, endPoint y: 83, distance: 13.7
click at [254, 73] on input "Find student by name..." at bounding box center [239, 73] width 149 height 23
type input "dio"
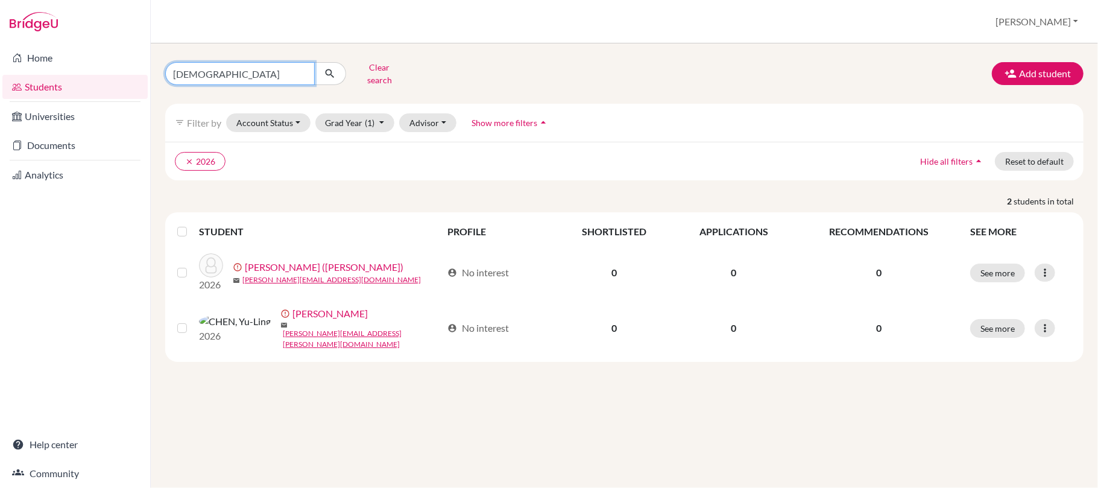
click button "submit" at bounding box center [330, 73] width 32 height 23
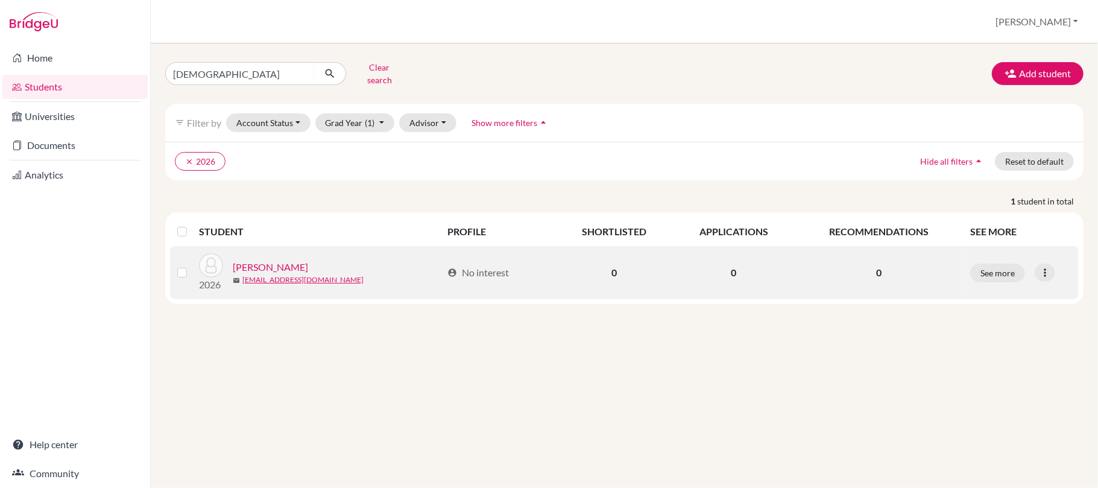
drag, startPoint x: 278, startPoint y: 265, endPoint x: 293, endPoint y: 266, distance: 14.5
click at [280, 265] on link "CHIANG, Jen-An" at bounding box center [270, 267] width 75 height 14
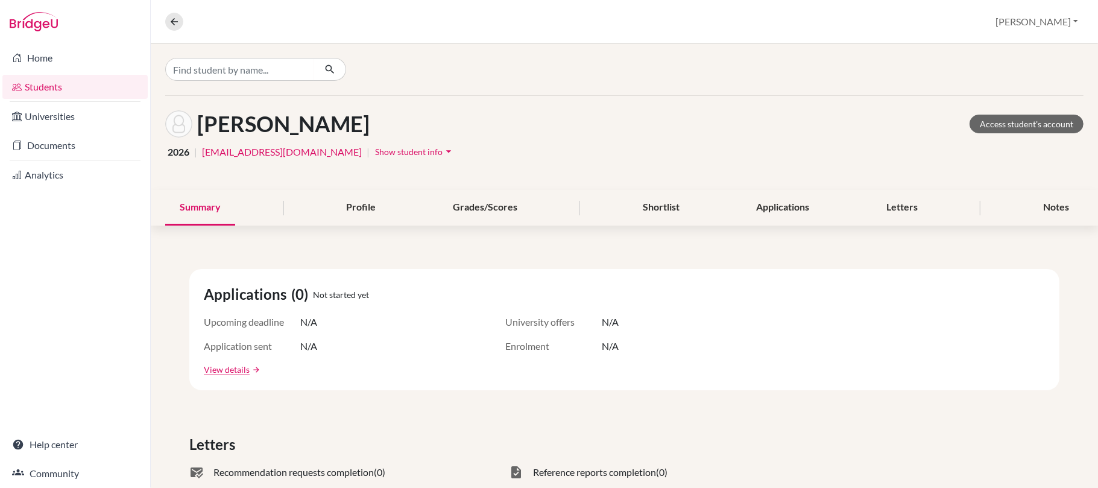
click at [375, 148] on span "Show student info" at bounding box center [409, 151] width 68 height 10
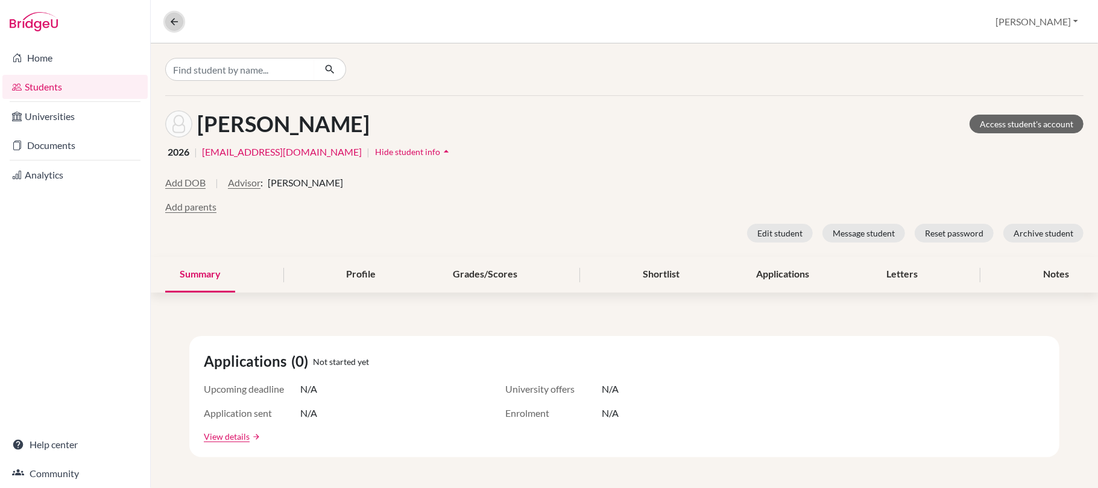
click at [177, 23] on icon at bounding box center [174, 21] width 11 height 11
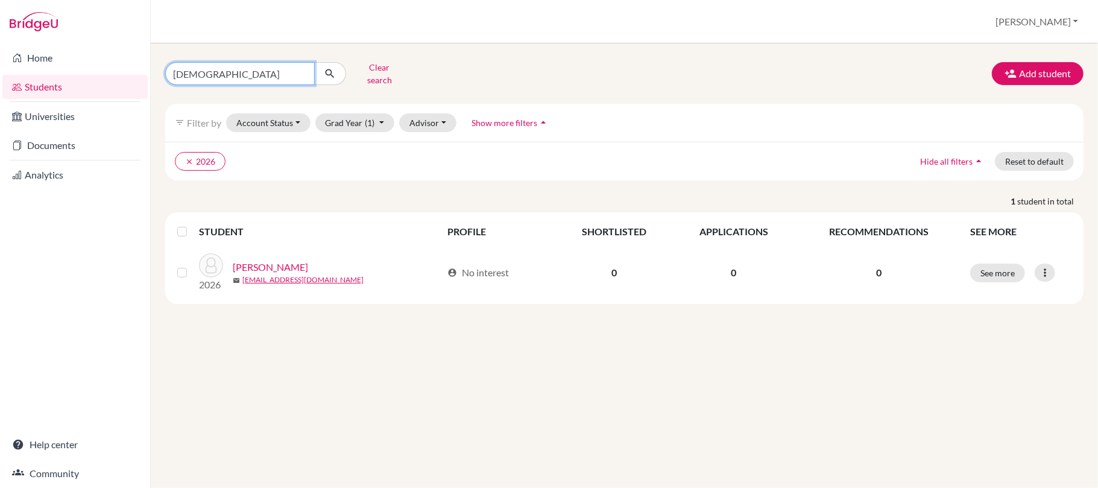
click at [300, 74] on input "dio" at bounding box center [239, 73] width 149 height 23
type input "justin"
click button "submit" at bounding box center [330, 73] width 32 height 23
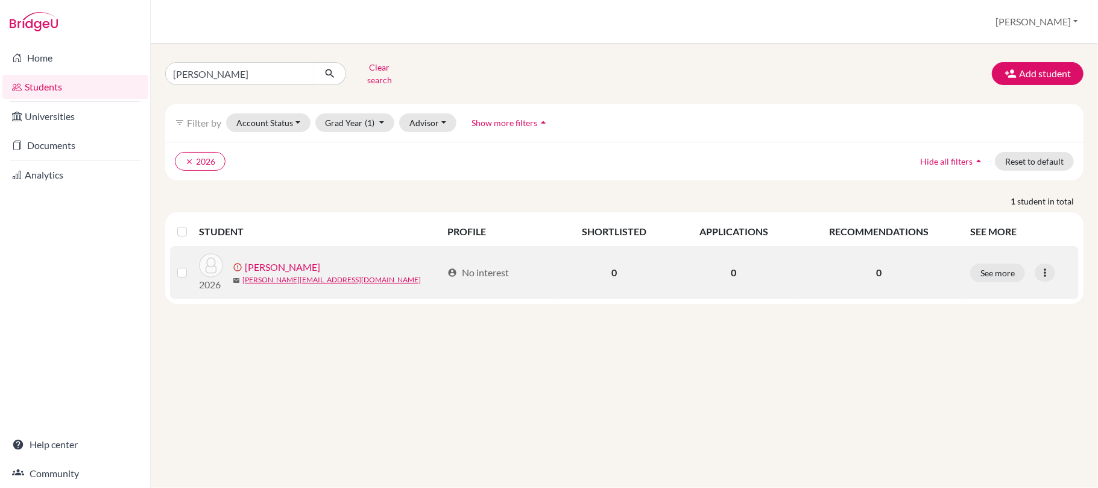
click at [295, 268] on link "HO, Chuan-Chin" at bounding box center [282, 267] width 75 height 14
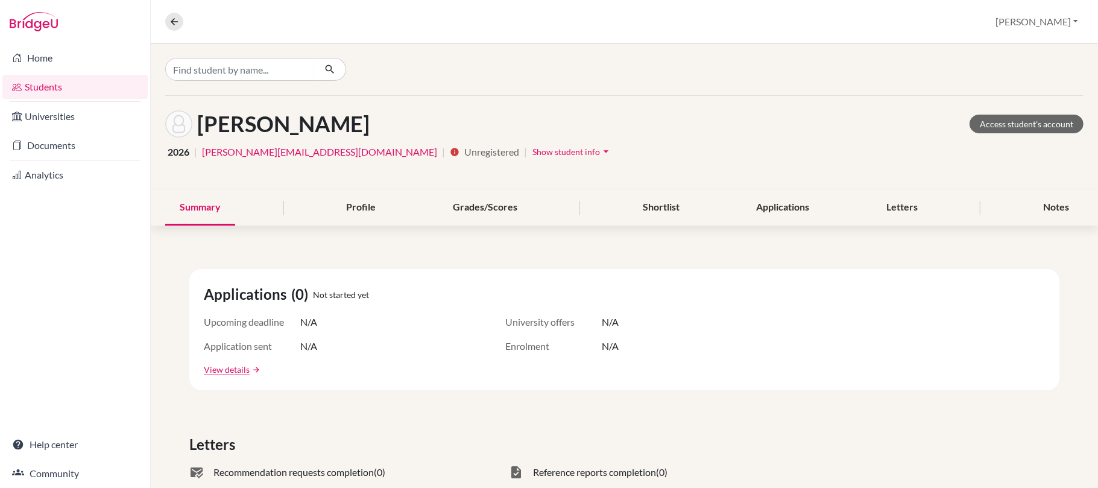
click at [532, 148] on span "Show student info" at bounding box center [566, 151] width 68 height 10
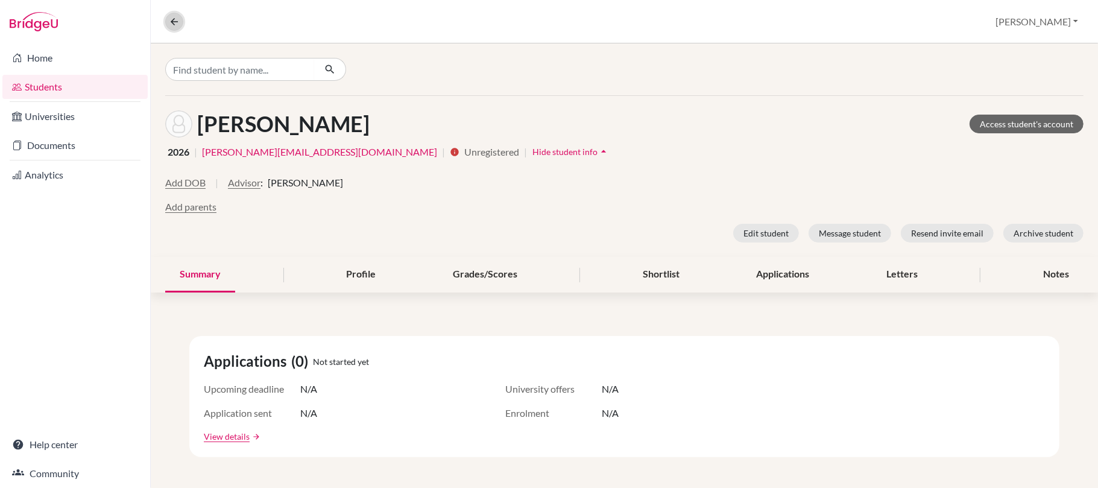
click at [177, 20] on icon at bounding box center [174, 21] width 11 height 11
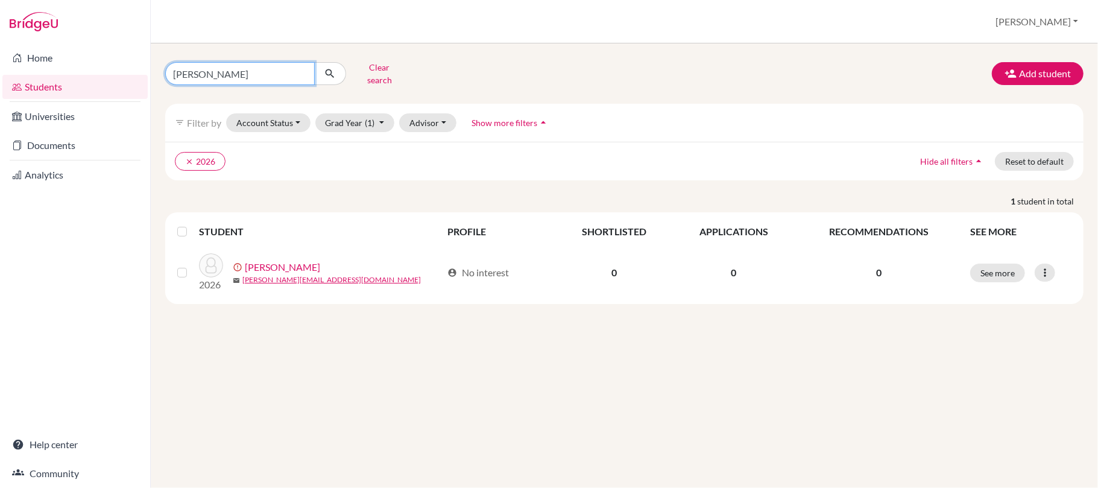
click at [299, 73] on input "justin" at bounding box center [239, 73] width 149 height 23
type input "allison"
click button "submit" at bounding box center [330, 73] width 32 height 23
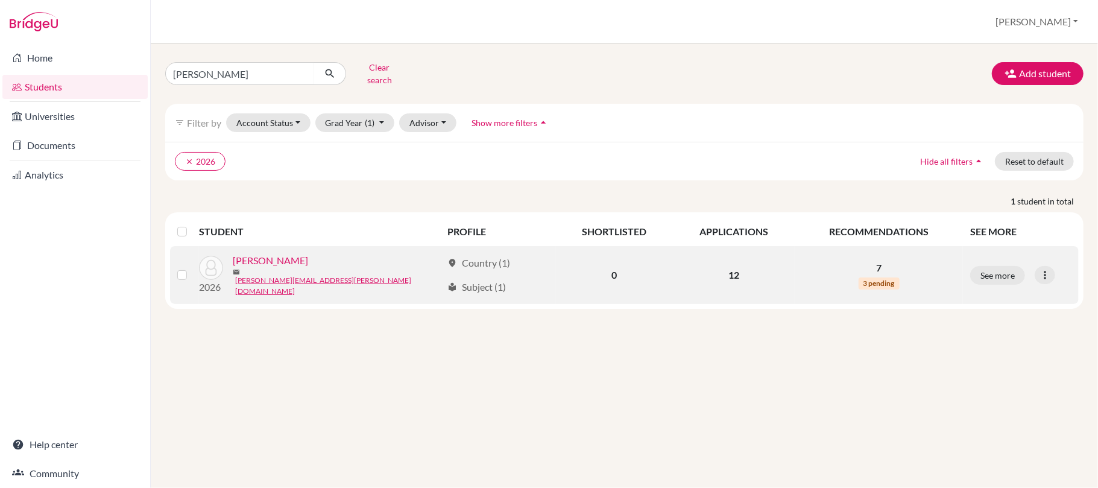
click at [287, 268] on link "HUANG, Allison" at bounding box center [270, 260] width 75 height 14
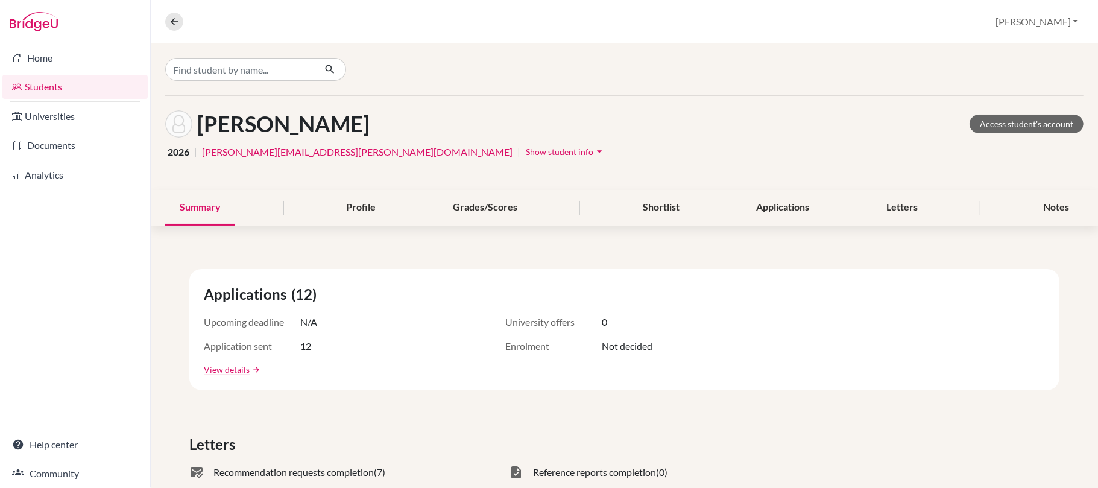
click at [526, 152] on span "Show student info" at bounding box center [560, 151] width 68 height 10
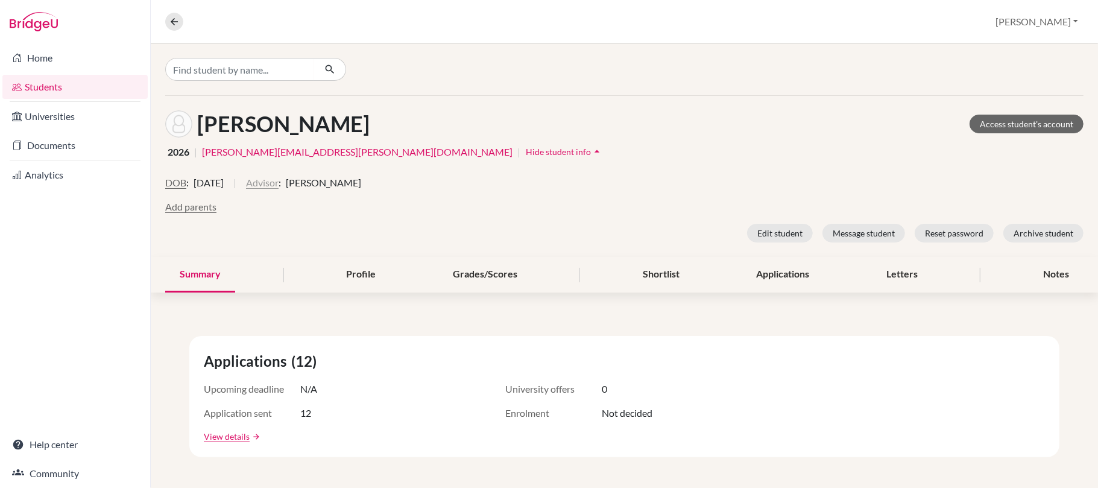
click at [278, 183] on button "Advisor" at bounding box center [262, 182] width 33 height 14
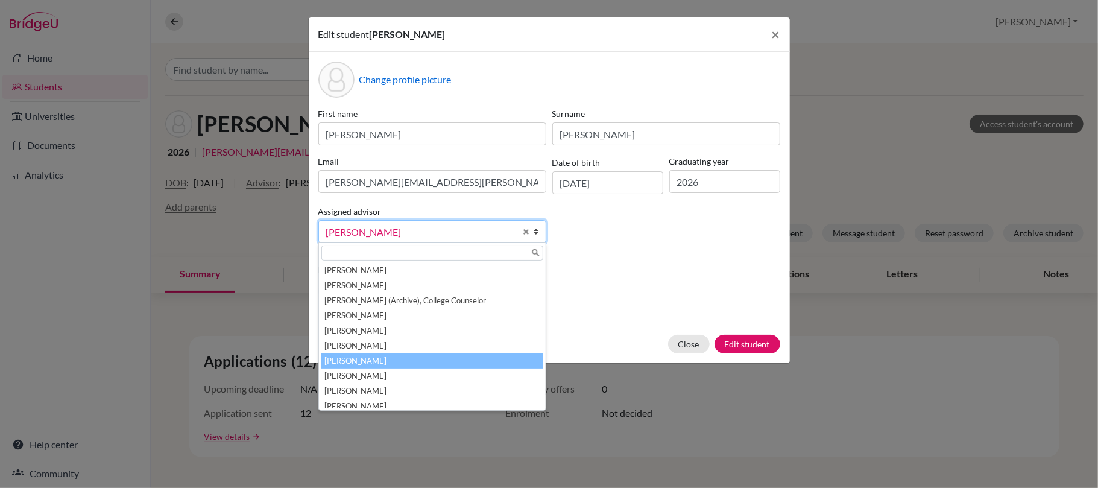
click at [423, 359] on li "McNaught, Graeme" at bounding box center [432, 360] width 222 height 15
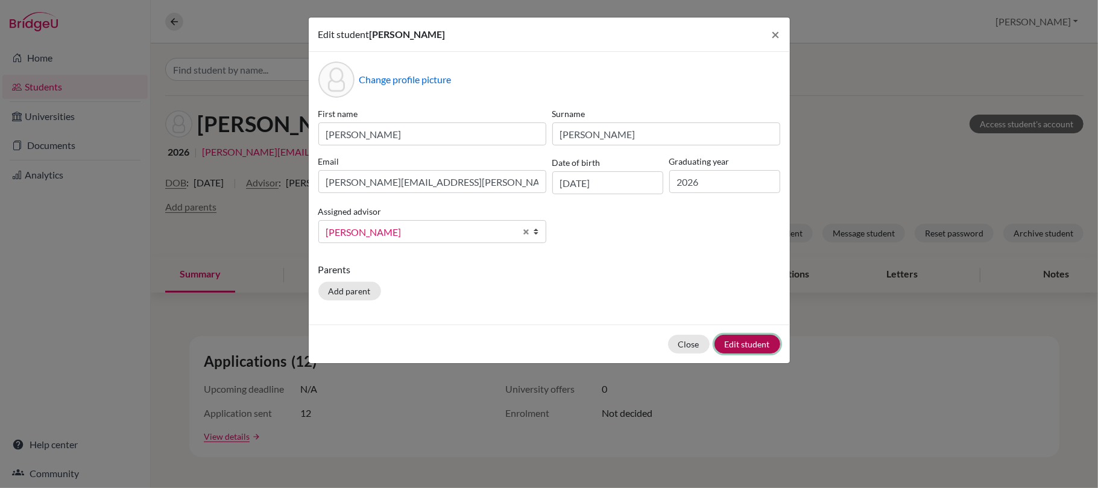
click at [741, 343] on button "Edit student" at bounding box center [747, 344] width 66 height 19
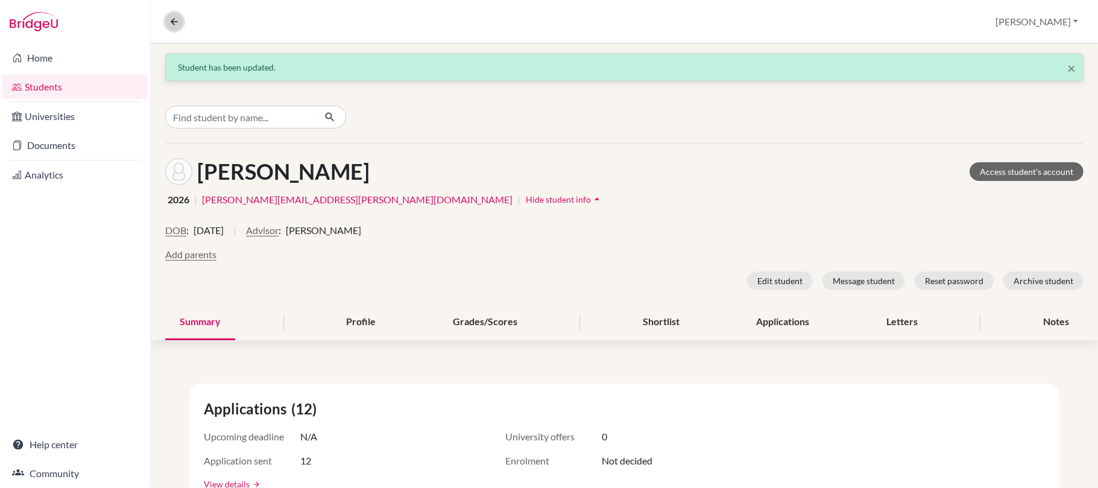
click at [172, 16] on icon at bounding box center [174, 21] width 11 height 11
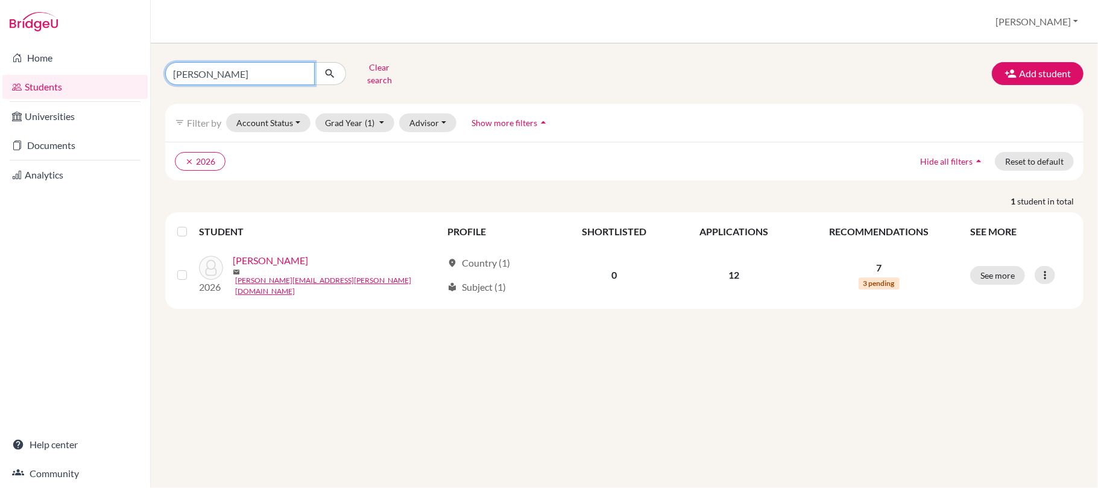
click at [300, 75] on input "allison" at bounding box center [239, 73] width 149 height 23
click at [266, 74] on input "Find student by name..." at bounding box center [239, 73] width 149 height 23
type input "michelle"
click button "submit" at bounding box center [330, 73] width 32 height 23
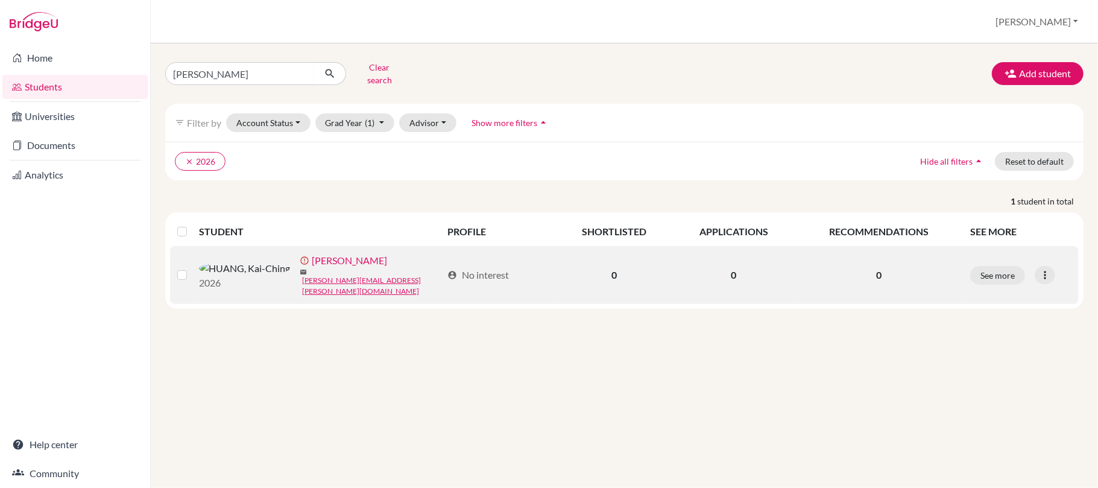
click at [312, 266] on link "HUANG, Kai-Ching" at bounding box center [349, 260] width 75 height 14
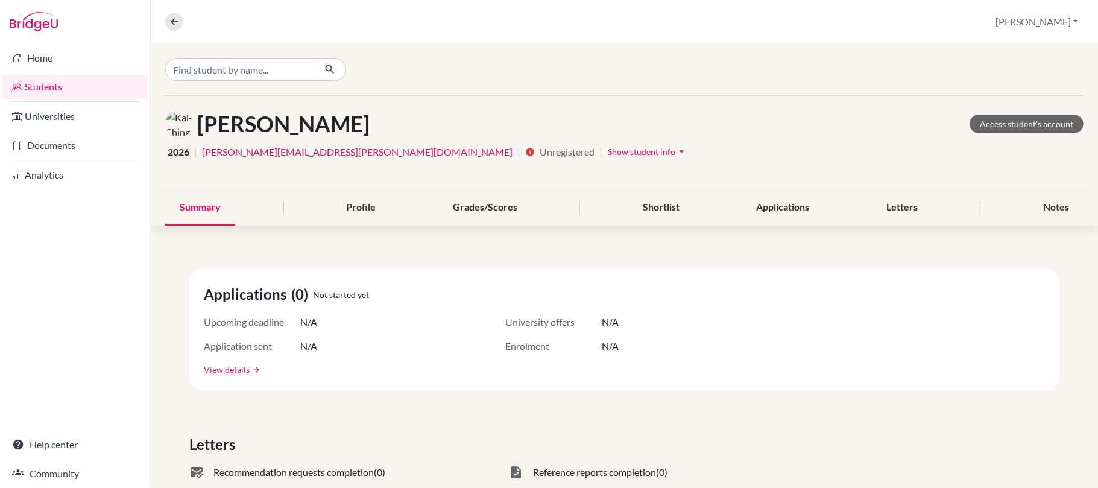
click at [608, 152] on span "Show student info" at bounding box center [642, 151] width 68 height 10
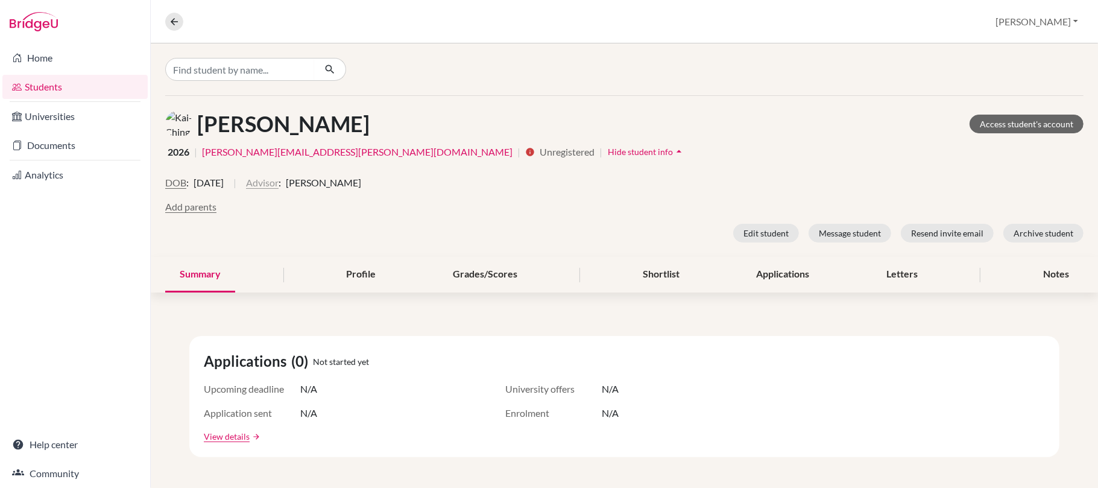
click at [278, 181] on button "Advisor" at bounding box center [262, 182] width 33 height 14
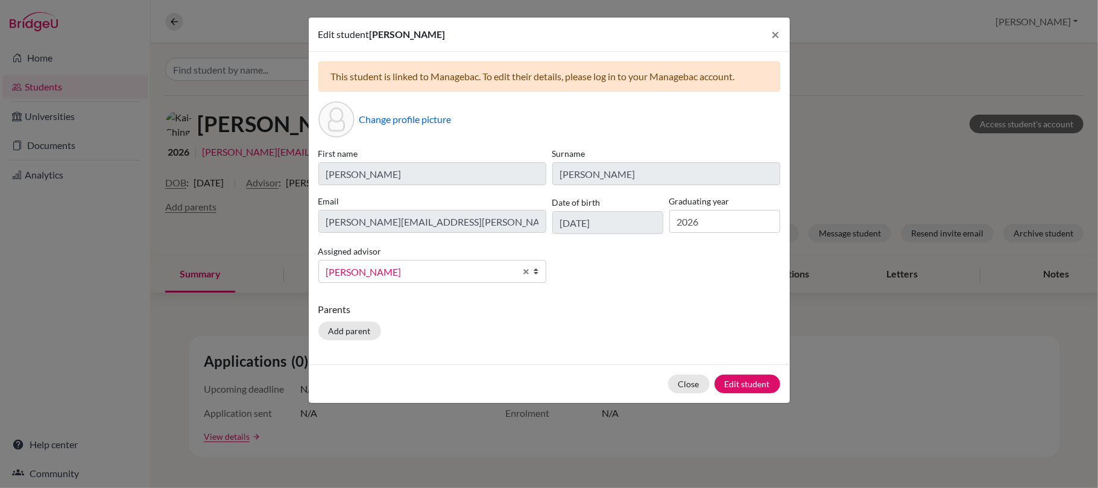
click at [386, 268] on span "Kennedy, Nicole" at bounding box center [420, 272] width 189 height 16
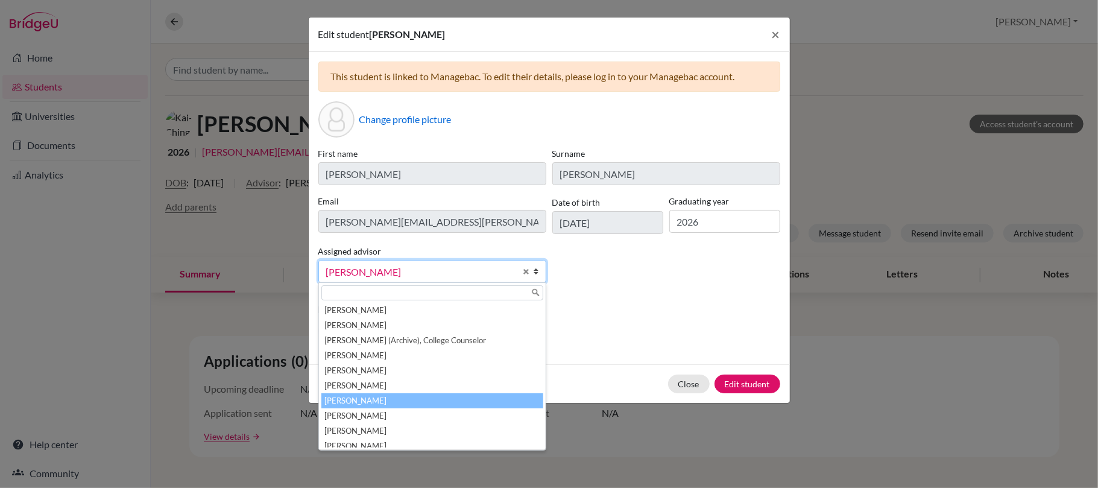
click at [406, 401] on li "McNaught, Graeme" at bounding box center [432, 400] width 222 height 15
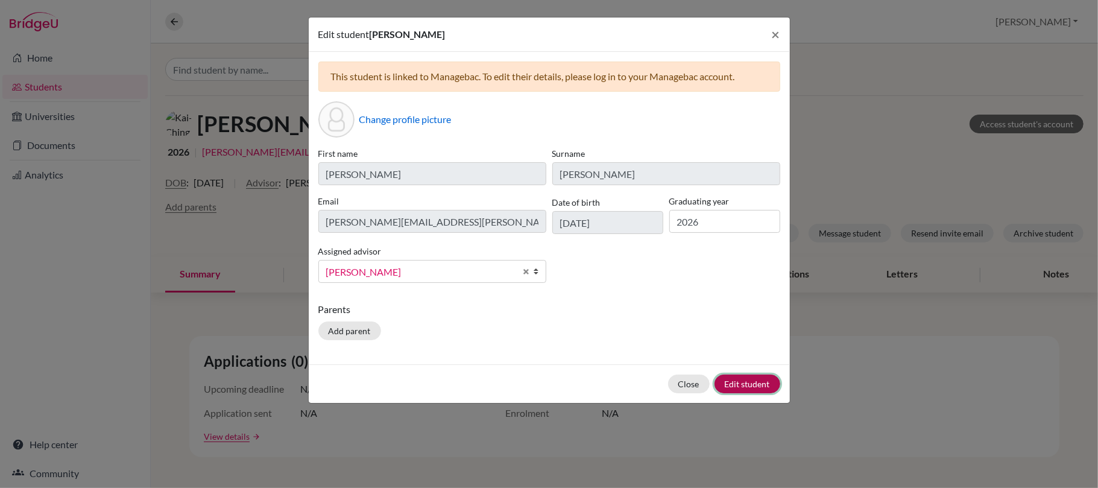
click at [731, 385] on button "Edit student" at bounding box center [747, 383] width 66 height 19
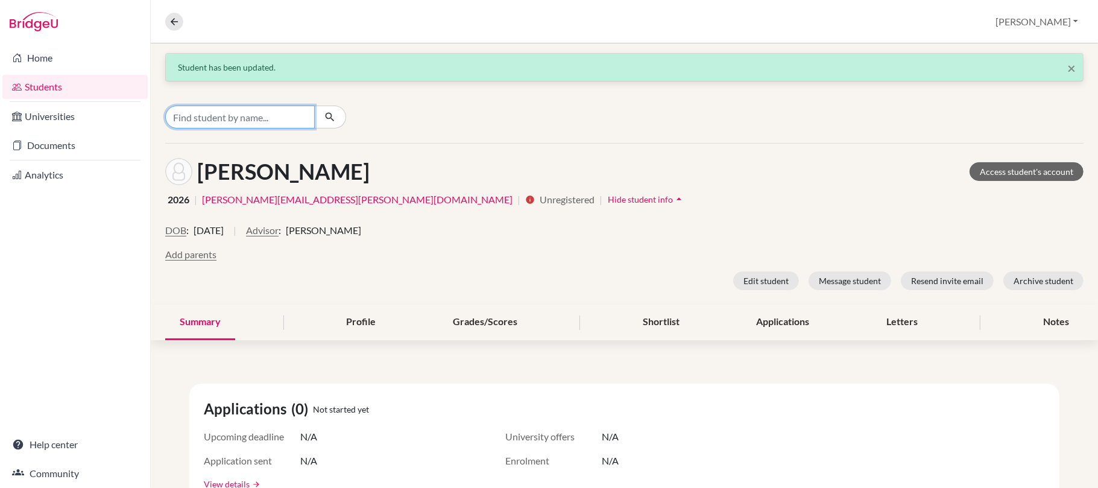
click at [249, 116] on input "Find student by name..." at bounding box center [239, 116] width 149 height 23
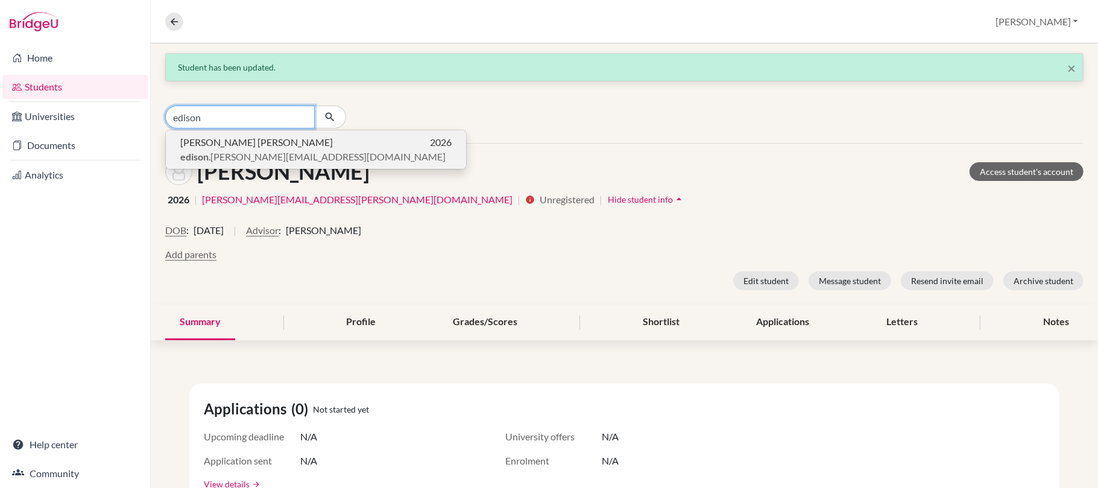
type input "edison"
click at [257, 148] on p "Yu-Chen HUANG 2026" at bounding box center [315, 142] width 271 height 14
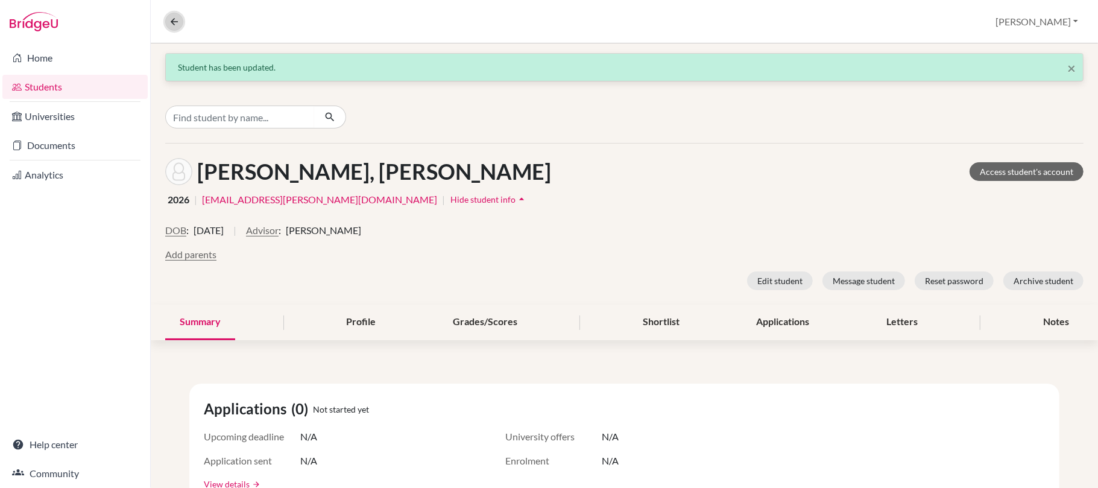
click at [171, 17] on icon at bounding box center [174, 21] width 11 height 11
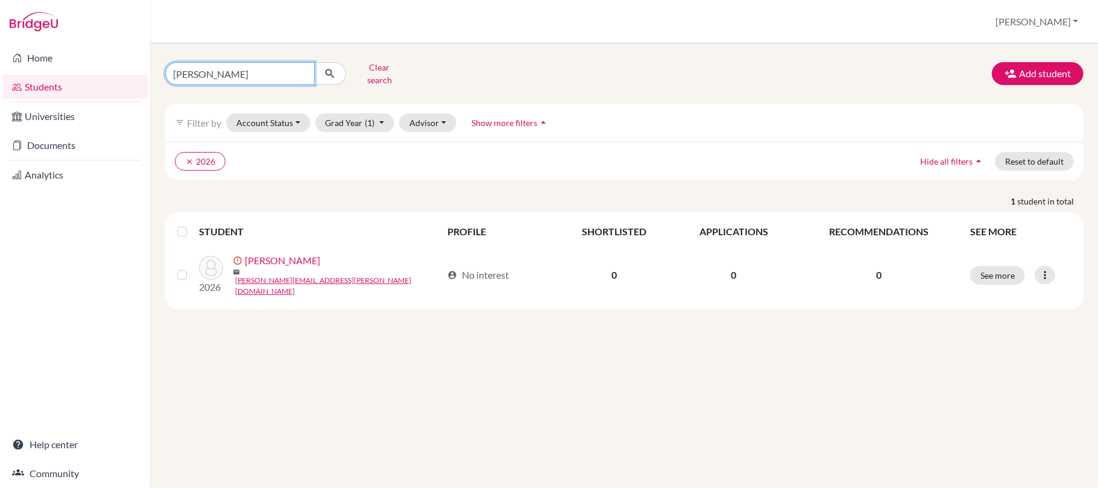
click at [300, 75] on input "michelle" at bounding box center [239, 73] width 149 height 23
drag, startPoint x: 290, startPoint y: 73, endPoint x: 282, endPoint y: 72, distance: 7.9
click at [288, 73] on input "Find student by name..." at bounding box center [239, 73] width 149 height 23
type input "fiona"
click button "submit" at bounding box center [330, 73] width 32 height 23
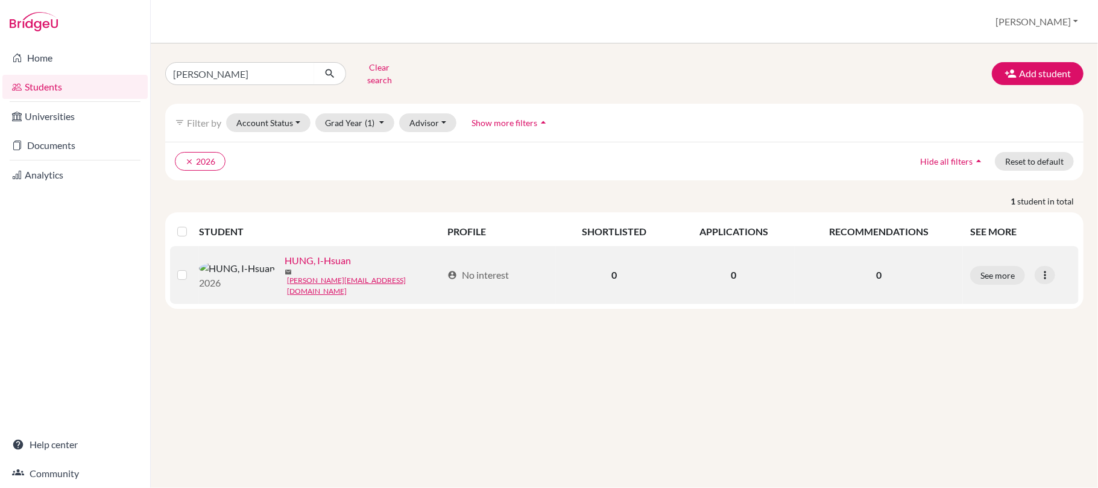
click at [284, 266] on link "HUNG, I-Hsuan" at bounding box center [317, 260] width 66 height 14
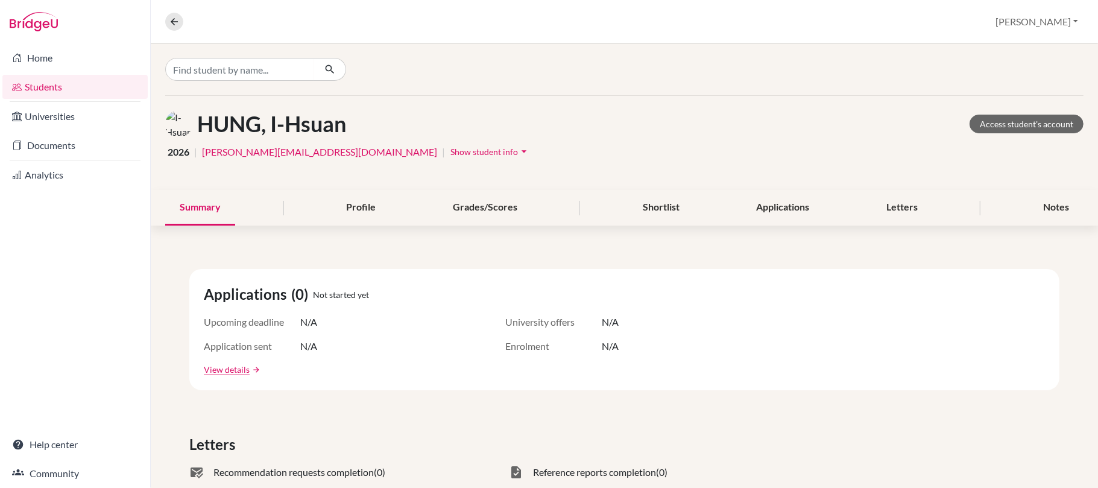
click at [450, 147] on span "Show student info" at bounding box center [484, 151] width 68 height 10
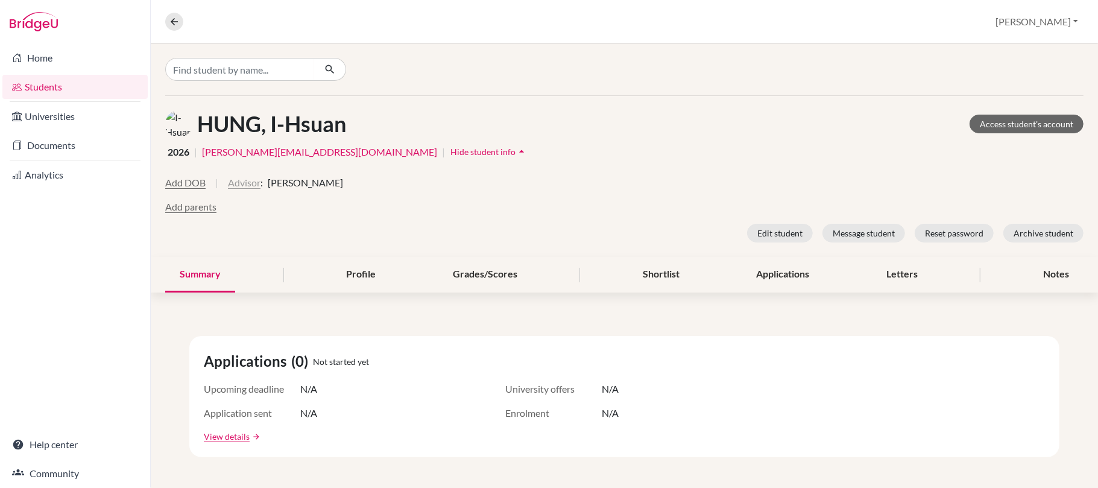
click at [250, 183] on button "Advisor" at bounding box center [244, 182] width 33 height 14
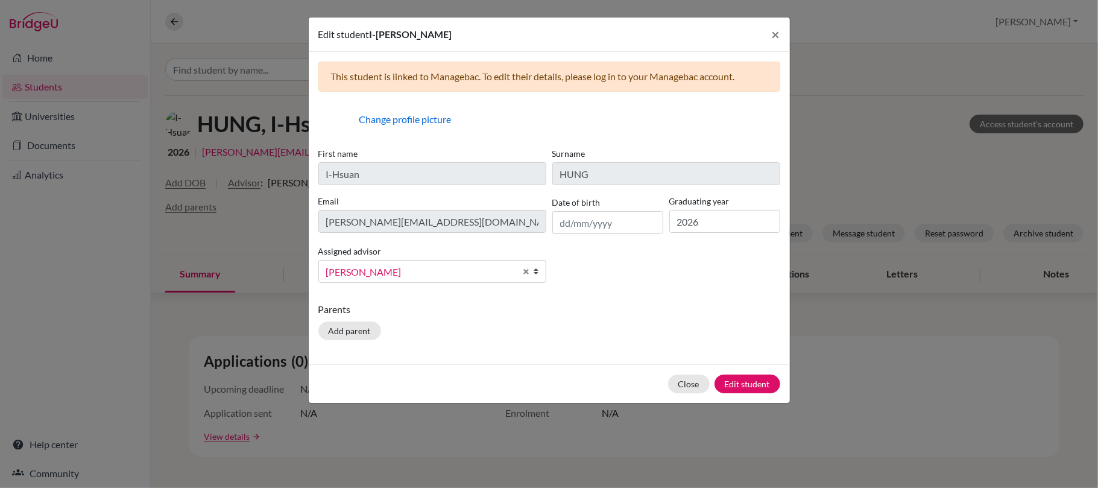
click at [440, 275] on span "Kennedy, Nicole" at bounding box center [420, 272] width 189 height 16
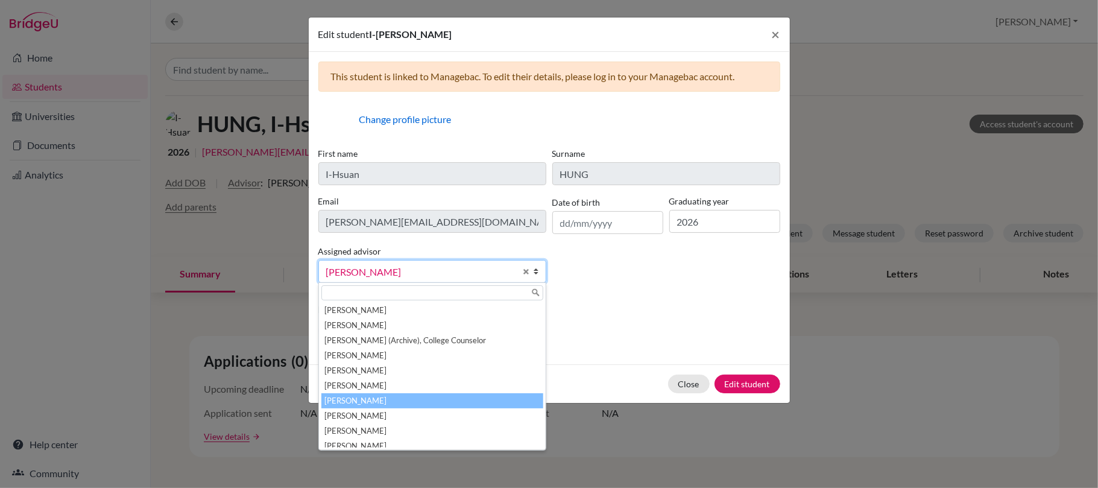
click at [423, 401] on li "McNaught, Graeme" at bounding box center [432, 400] width 222 height 15
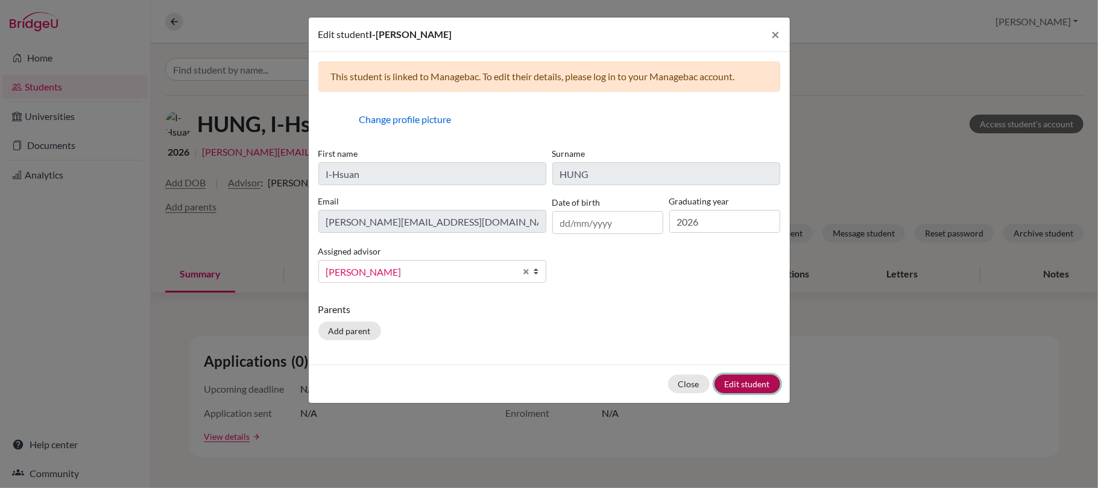
click at [743, 385] on button "Edit student" at bounding box center [747, 383] width 66 height 19
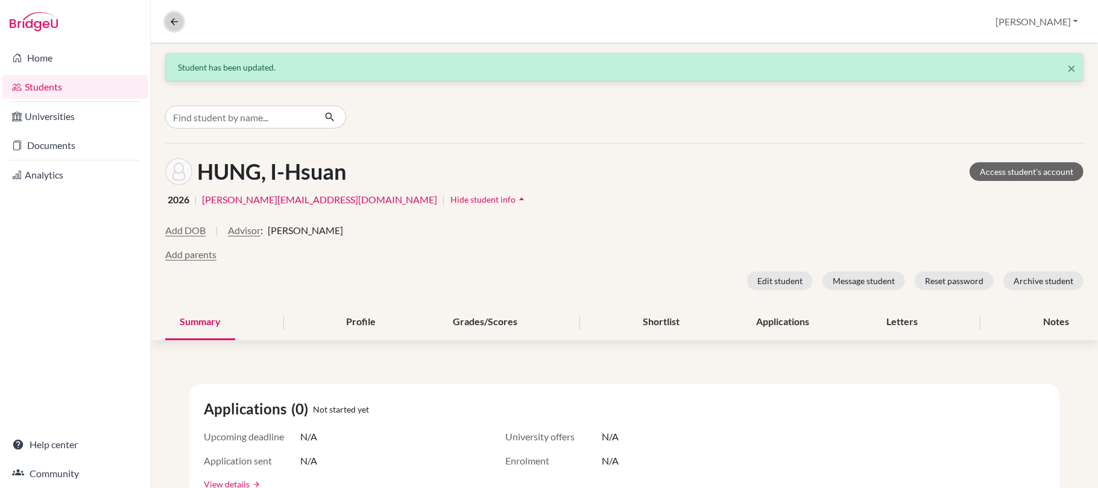
click at [174, 24] on icon at bounding box center [174, 21] width 11 height 11
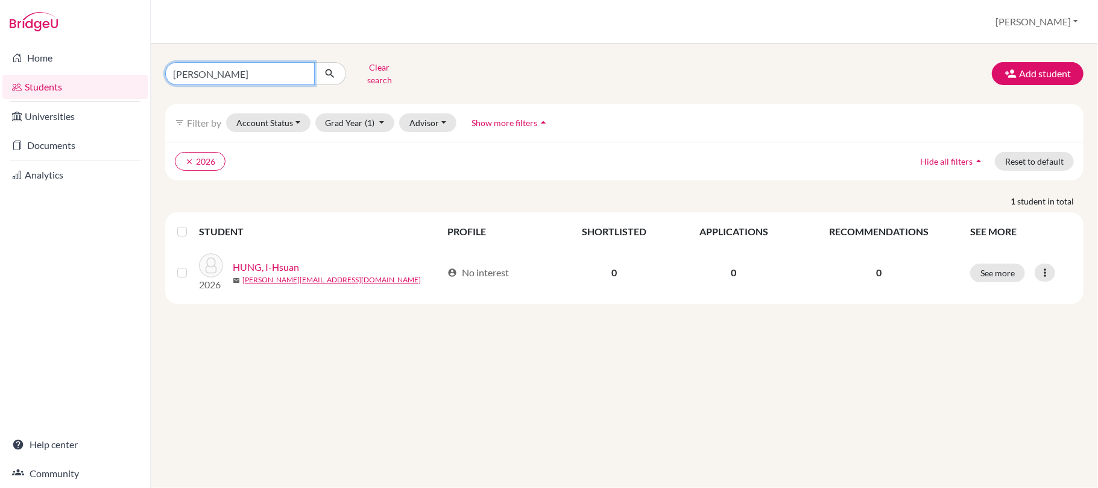
click at [300, 73] on input "fiona" at bounding box center [239, 73] width 149 height 23
drag, startPoint x: 247, startPoint y: 70, endPoint x: 227, endPoint y: 61, distance: 21.6
click at [244, 68] on input "Find student by name..." at bounding box center [239, 73] width 149 height 23
type input "susan"
click button "submit" at bounding box center [330, 73] width 32 height 23
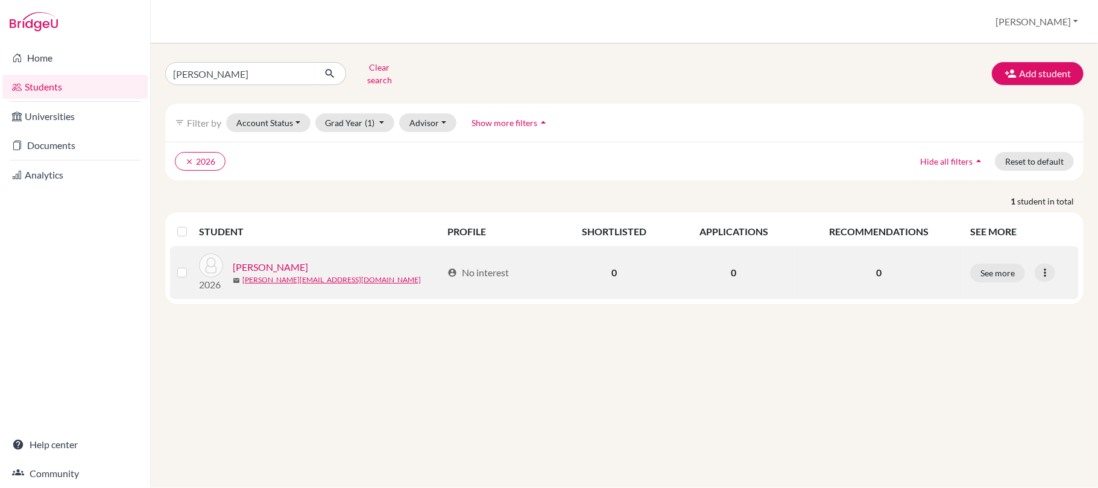
click at [275, 268] on link "KUO, Shu-Tsen" at bounding box center [270, 267] width 75 height 14
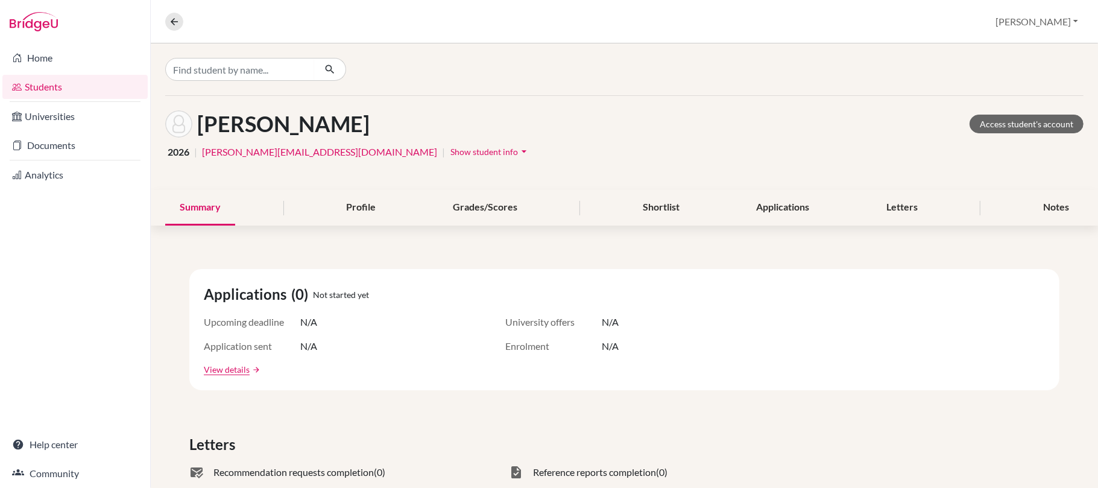
click at [450, 154] on span "Show student info" at bounding box center [484, 151] width 68 height 10
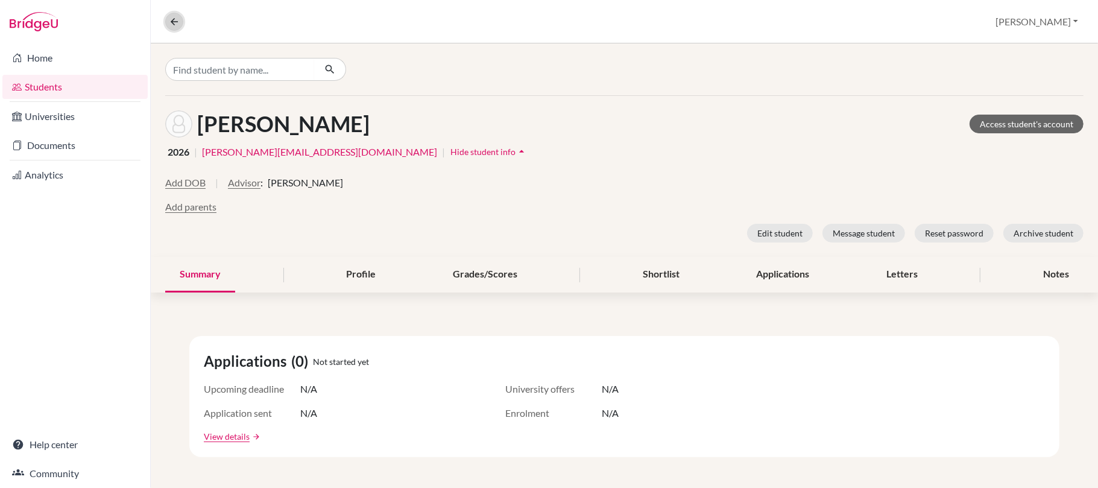
click at [172, 13] on button at bounding box center [174, 22] width 18 height 18
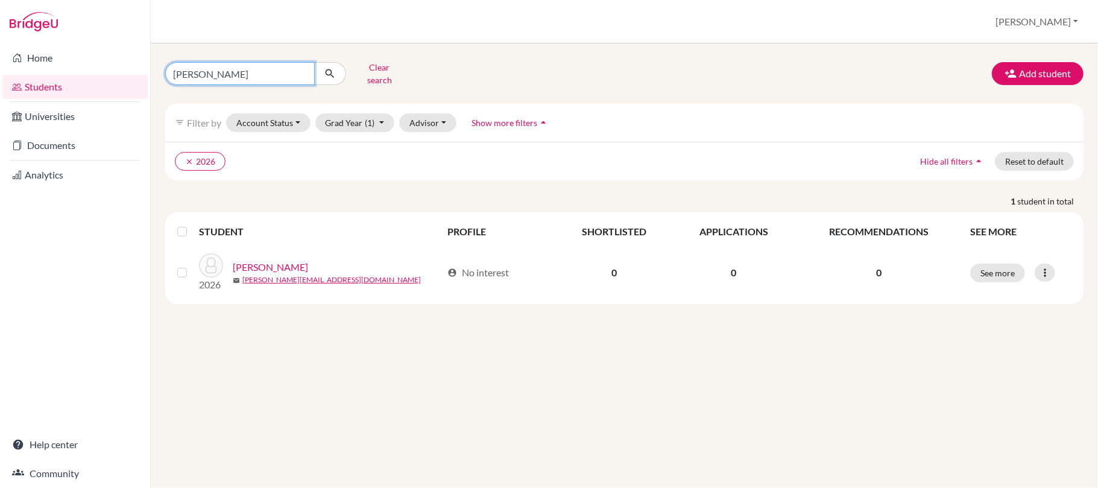
click at [300, 74] on input "susan" at bounding box center [239, 73] width 149 height 23
drag, startPoint x: 224, startPoint y: 74, endPoint x: 215, endPoint y: 78, distance: 10.2
click at [220, 72] on input "Find student by name..." at bounding box center [239, 73] width 149 height 23
type input "kevin"
click button "submit" at bounding box center [330, 73] width 32 height 23
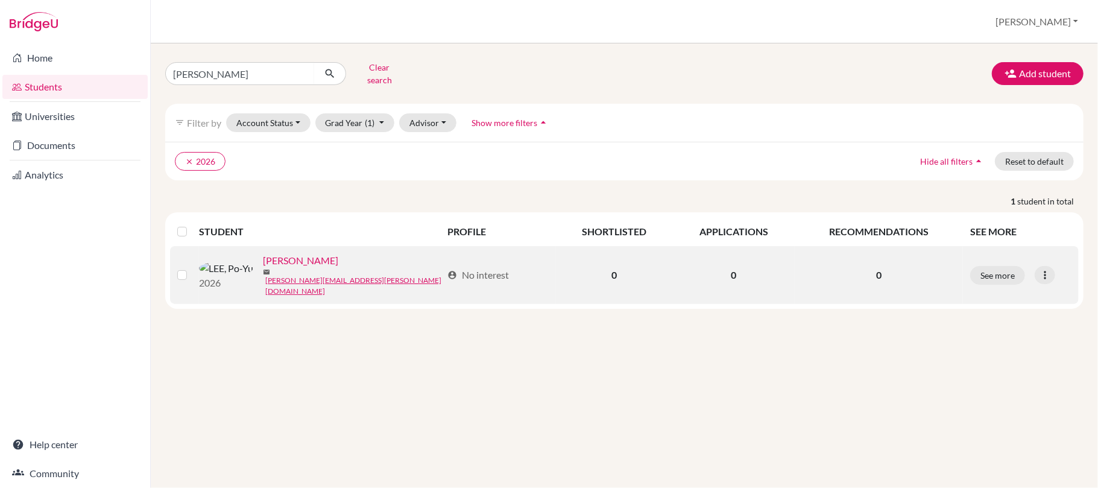
click at [273, 268] on link "LEE, Po-Yu" at bounding box center [300, 260] width 75 height 14
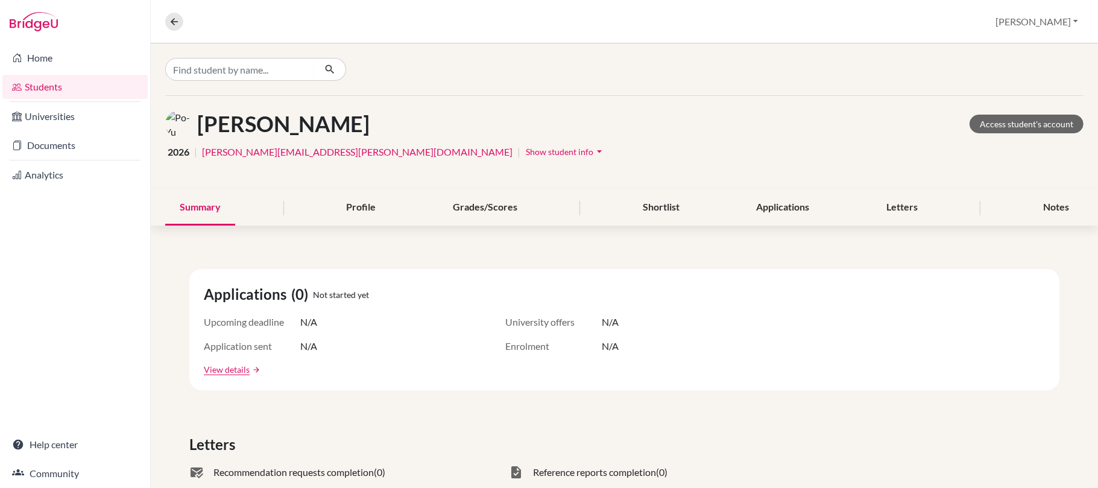
click at [526, 148] on span "Show student info" at bounding box center [560, 151] width 68 height 10
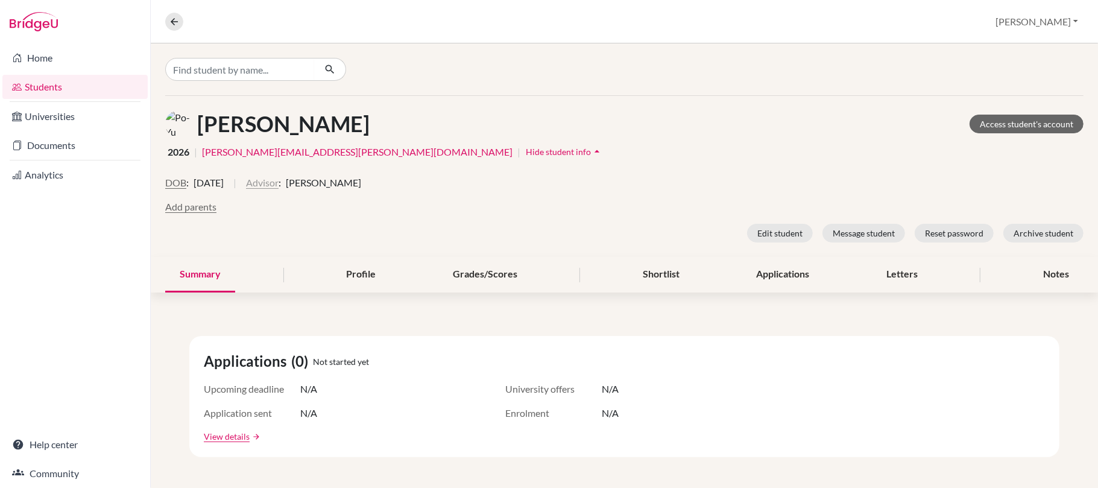
click at [278, 183] on button "Advisor" at bounding box center [262, 182] width 33 height 14
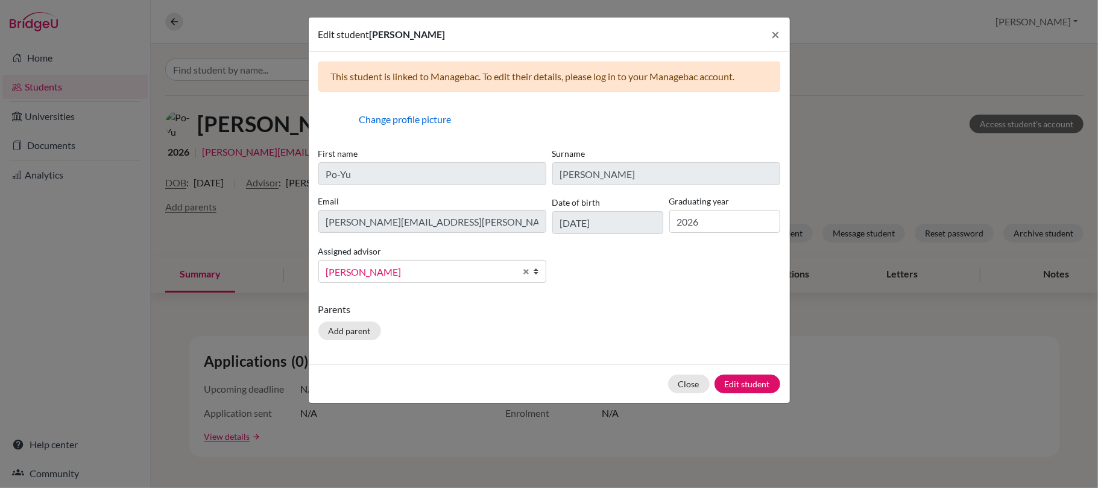
click at [376, 269] on span "Kennedy, Nicole" at bounding box center [420, 272] width 189 height 16
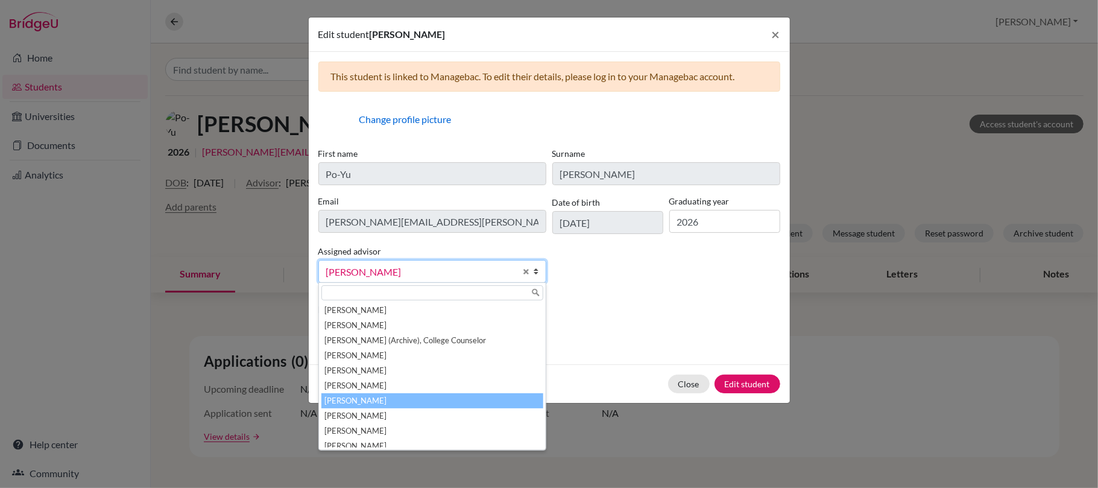
drag, startPoint x: 398, startPoint y: 397, endPoint x: 451, endPoint y: 396, distance: 53.0
click at [399, 397] on li "McNaught, Graeme" at bounding box center [432, 400] width 222 height 15
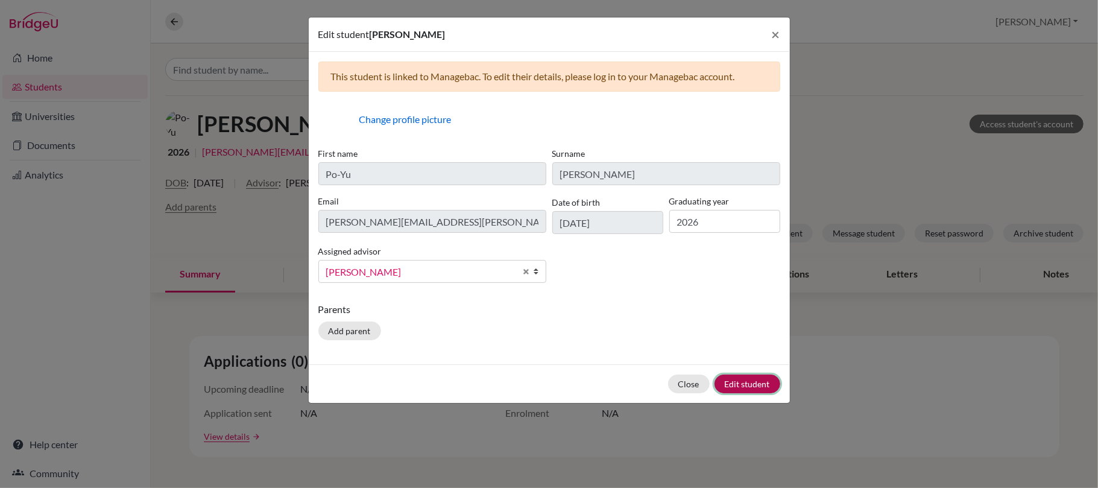
click at [736, 387] on button "Edit student" at bounding box center [747, 383] width 66 height 19
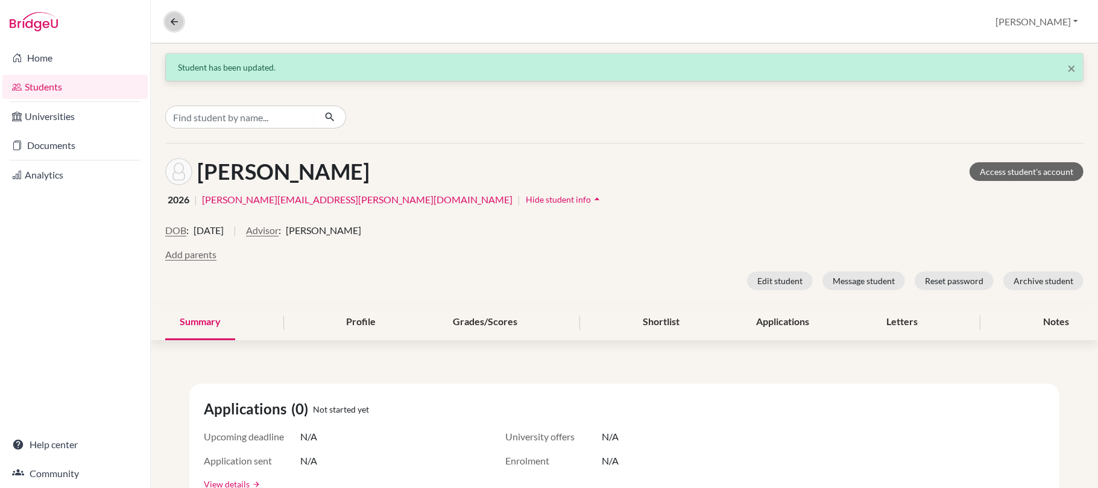
click at [177, 18] on icon at bounding box center [174, 21] width 11 height 11
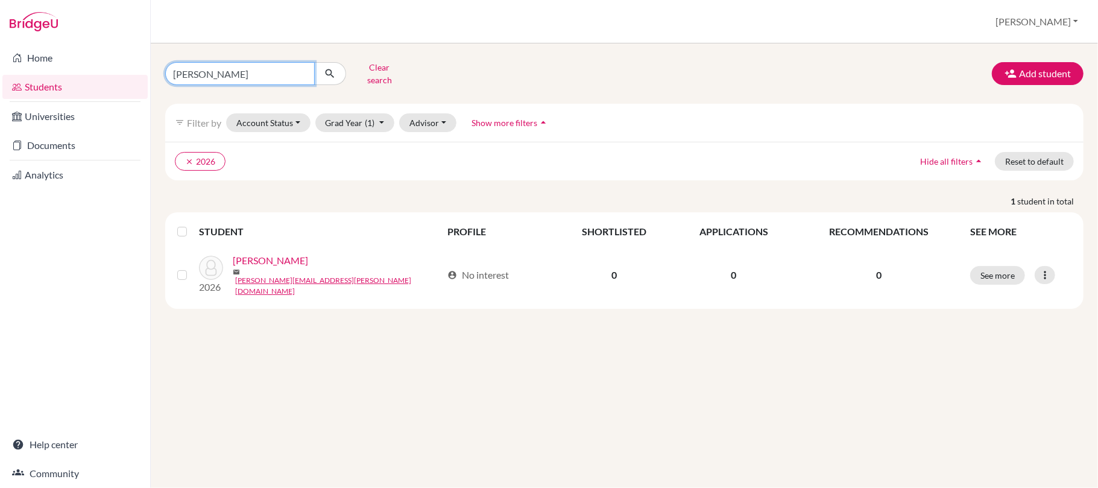
click at [301, 73] on input "kevin" at bounding box center [239, 73] width 149 height 23
drag, startPoint x: 260, startPoint y: 74, endPoint x: 216, endPoint y: 96, distance: 50.1
click at [260, 74] on input "Find student by name..." at bounding box center [239, 73] width 149 height 23
type input "ariel"
click button "submit" at bounding box center [330, 73] width 32 height 23
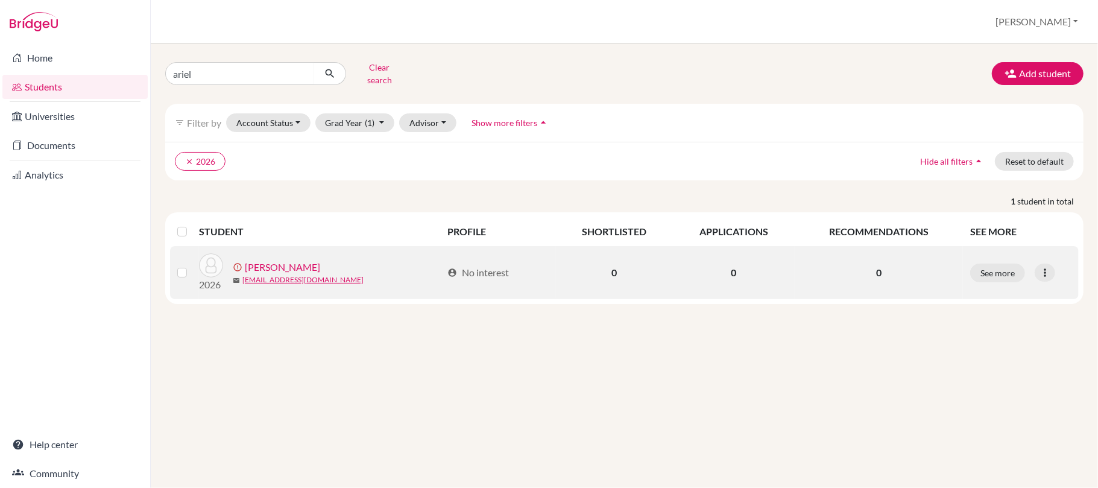
click at [268, 266] on link "LIN, Yi-An" at bounding box center [282, 267] width 75 height 14
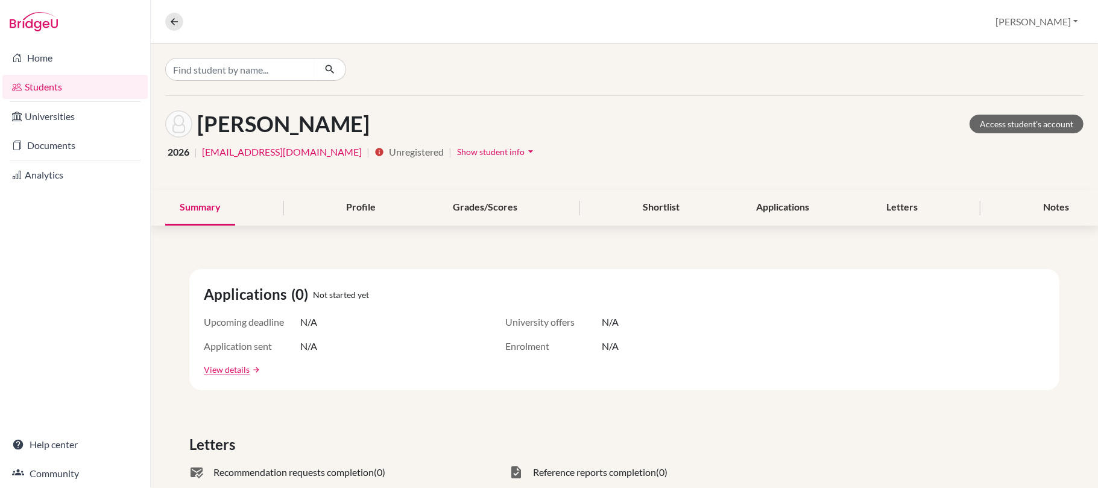
click at [457, 149] on span "Show student info" at bounding box center [491, 151] width 68 height 10
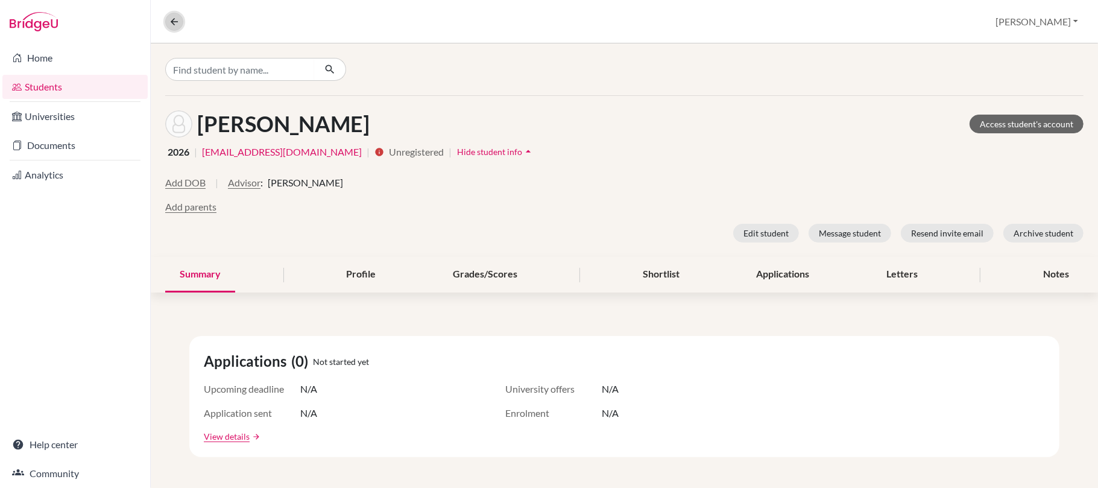
click at [174, 13] on button at bounding box center [174, 22] width 18 height 18
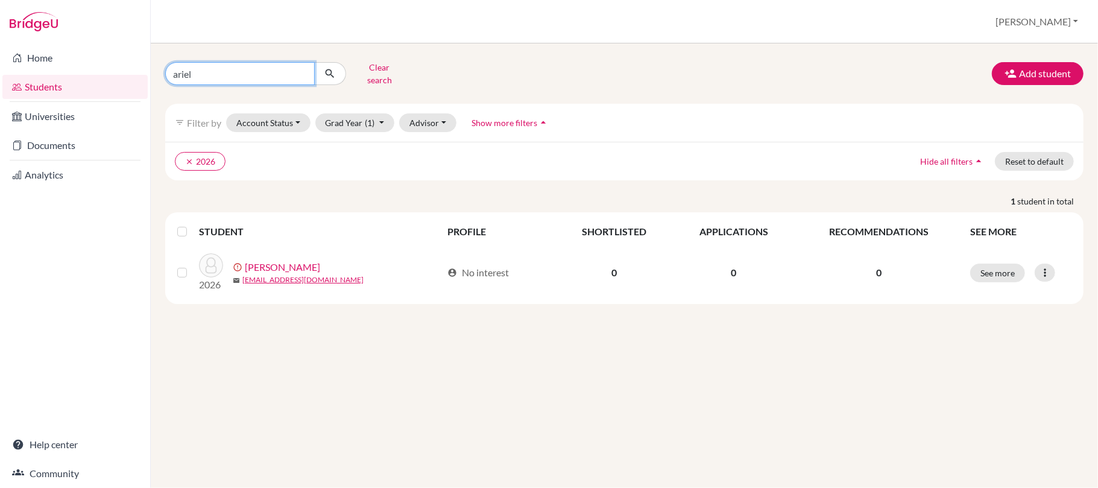
click at [300, 75] on input "ariel" at bounding box center [239, 73] width 149 height 23
click at [300, 72] on input "ariel" at bounding box center [239, 73] width 149 height 23
drag, startPoint x: 265, startPoint y: 71, endPoint x: 220, endPoint y: 84, distance: 47.1
click at [263, 71] on input "Find student by name..." at bounding box center [239, 73] width 149 height 23
type input "tony"
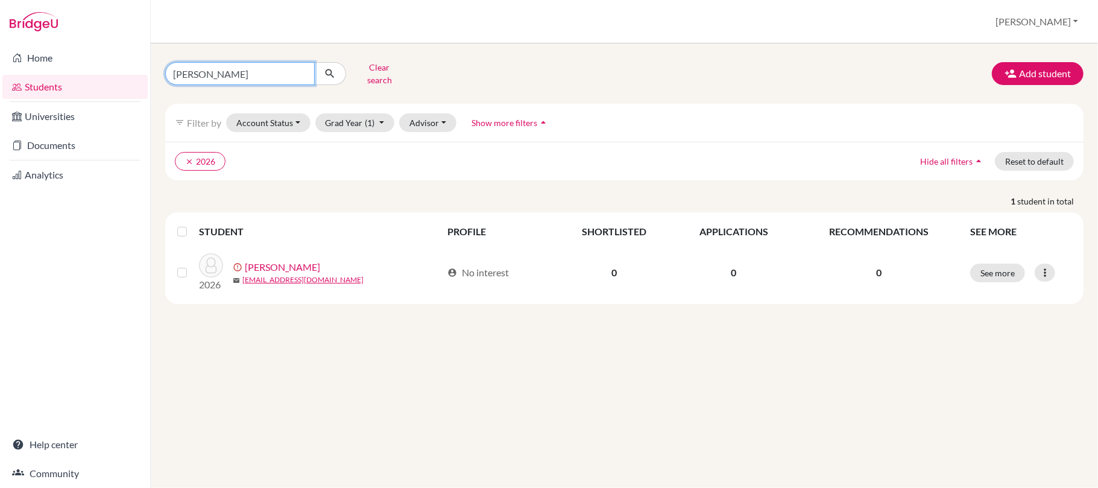
click button "submit" at bounding box center [330, 73] width 32 height 23
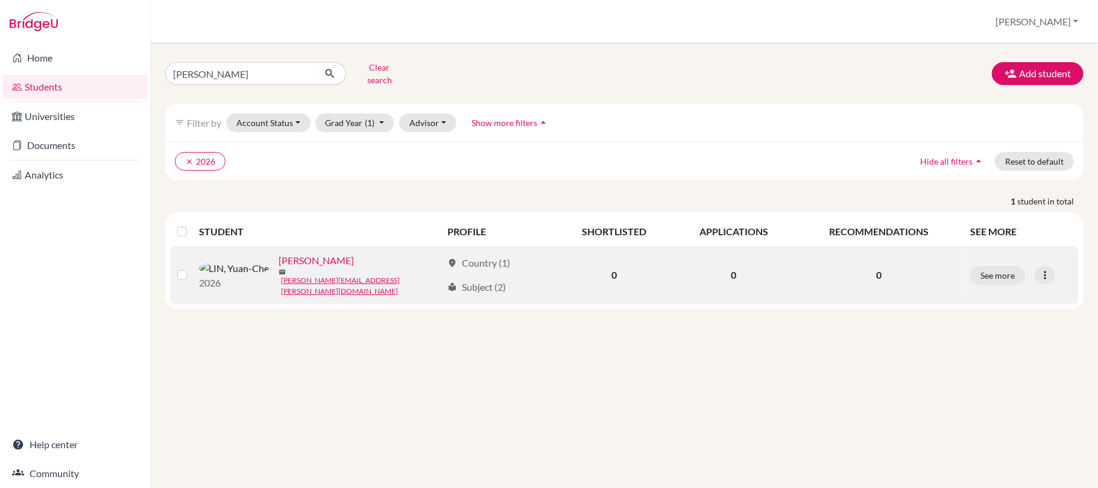
click at [283, 266] on link "LIN, Yuan-Che" at bounding box center [315, 260] width 75 height 14
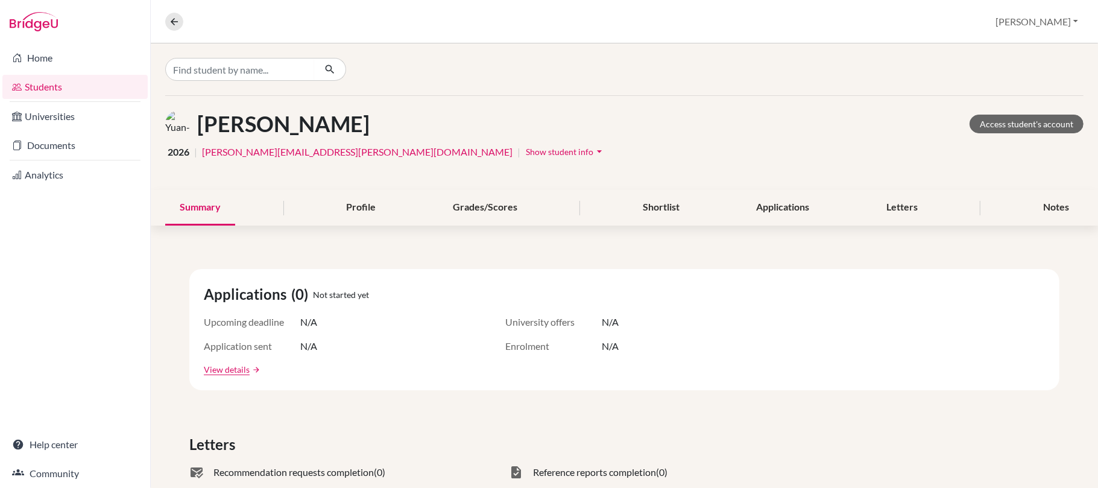
click at [526, 151] on span "Show student info" at bounding box center [560, 151] width 68 height 10
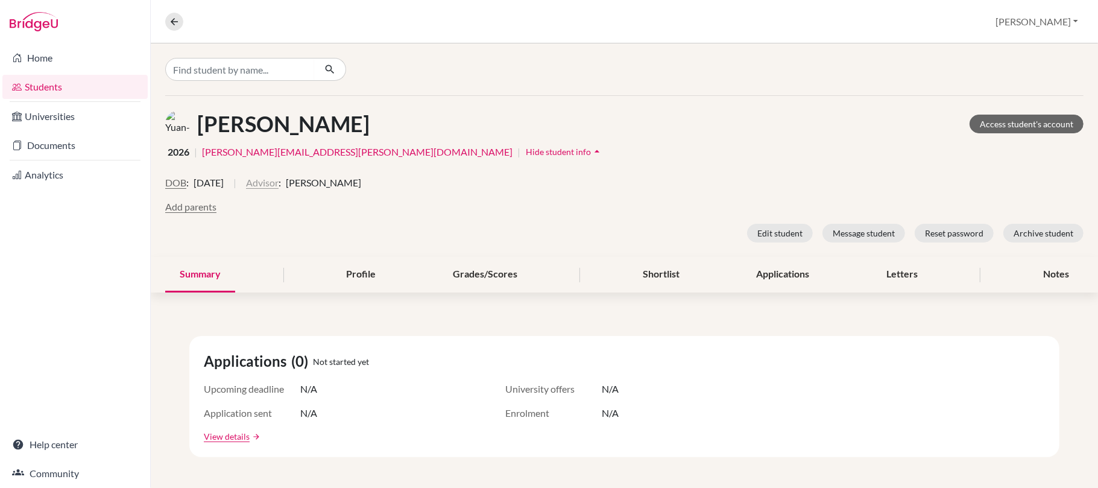
click at [278, 184] on button "Advisor" at bounding box center [262, 182] width 33 height 14
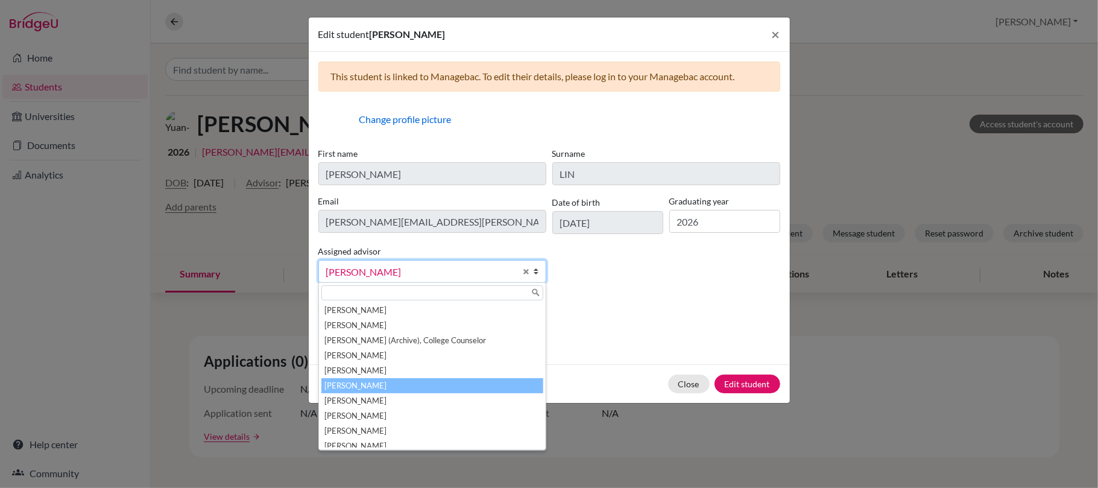
click at [387, 271] on span "Kennedy, Nicole" at bounding box center [420, 272] width 189 height 16
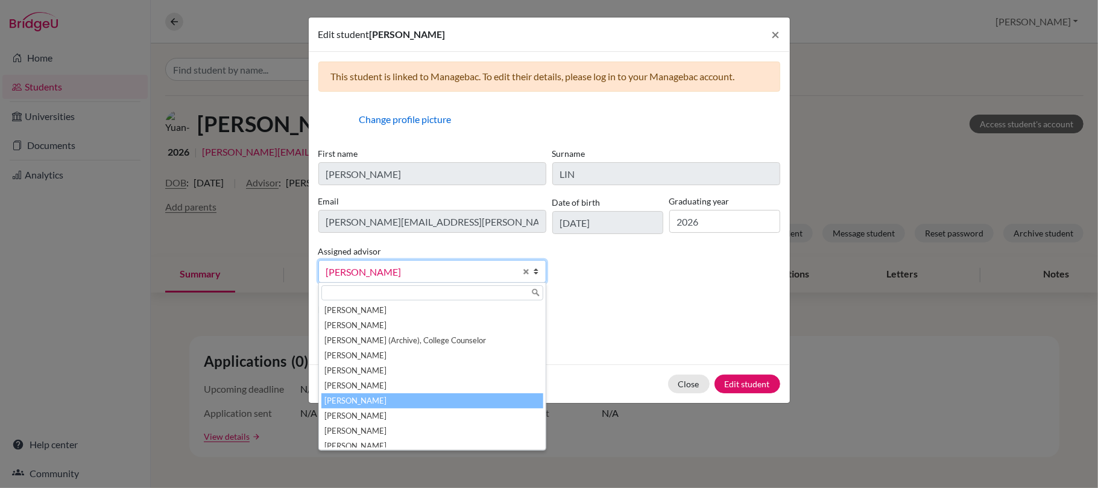
drag, startPoint x: 413, startPoint y: 397, endPoint x: 463, endPoint y: 395, distance: 49.4
click at [417, 396] on li "McNaught, Graeme" at bounding box center [432, 400] width 222 height 15
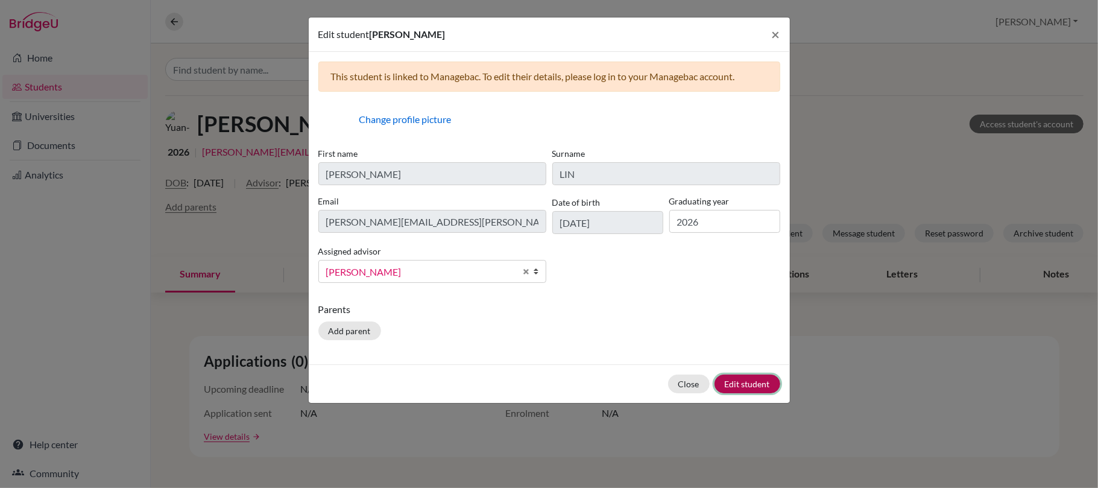
click at [750, 391] on button "Edit student" at bounding box center [747, 383] width 66 height 19
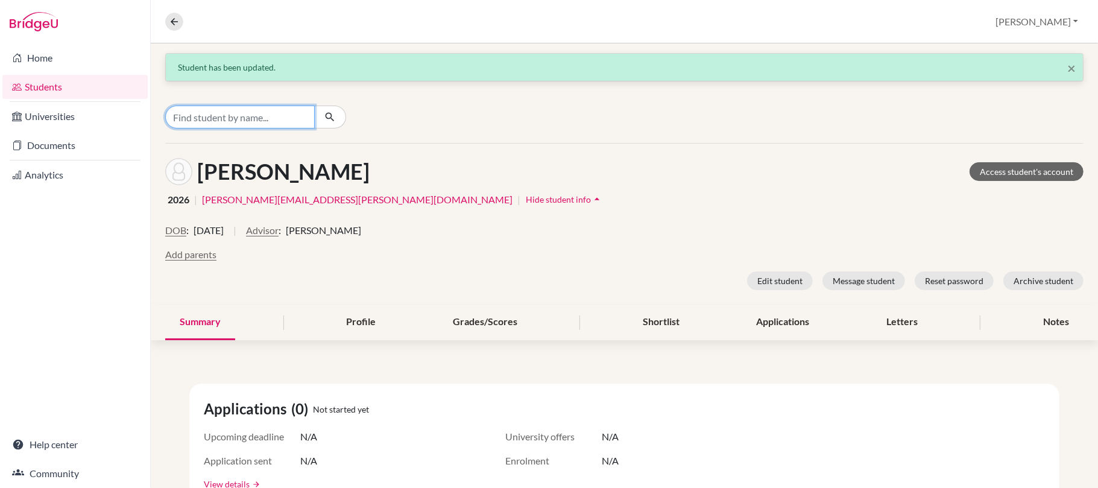
click at [256, 115] on input "Find student by name..." at bounding box center [239, 116] width 149 height 23
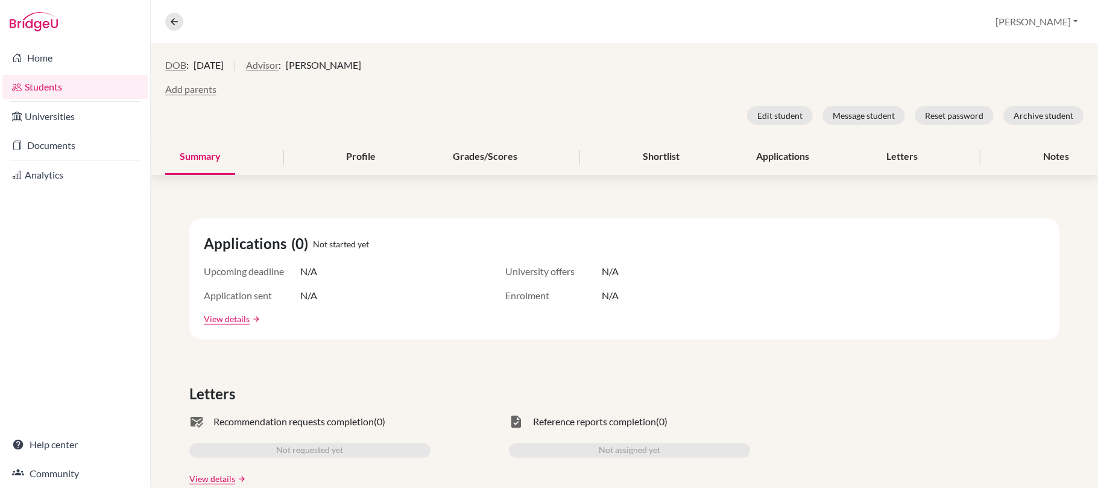
type input "mishelle"
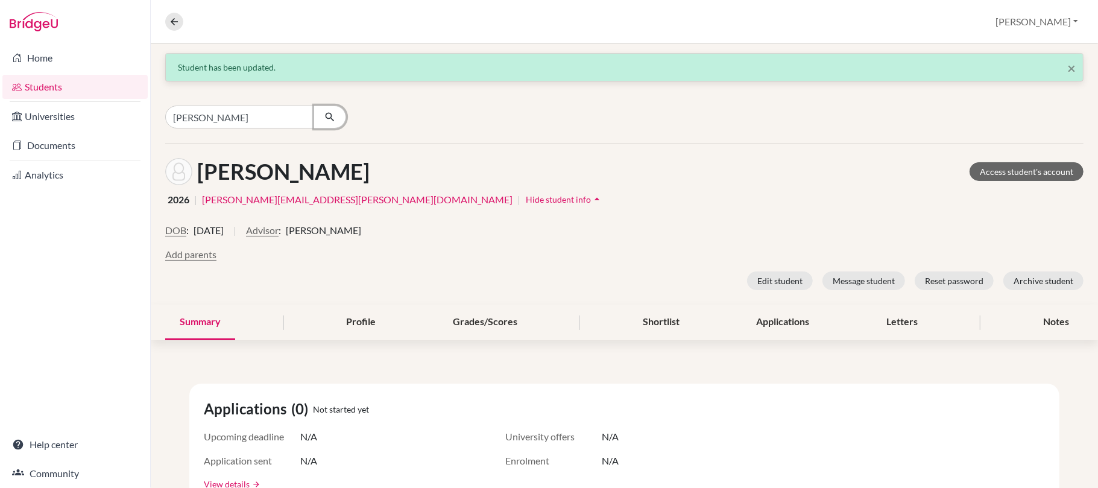
click at [328, 114] on icon "button" at bounding box center [330, 117] width 12 height 12
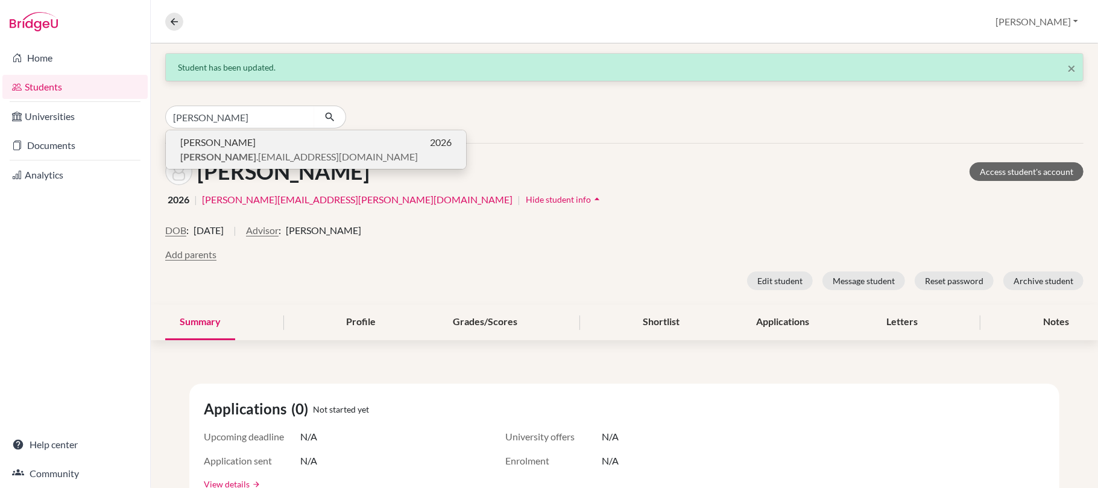
click at [275, 162] on span "mishelle .liu@iis.kh.edu.tw" at bounding box center [298, 156] width 237 height 14
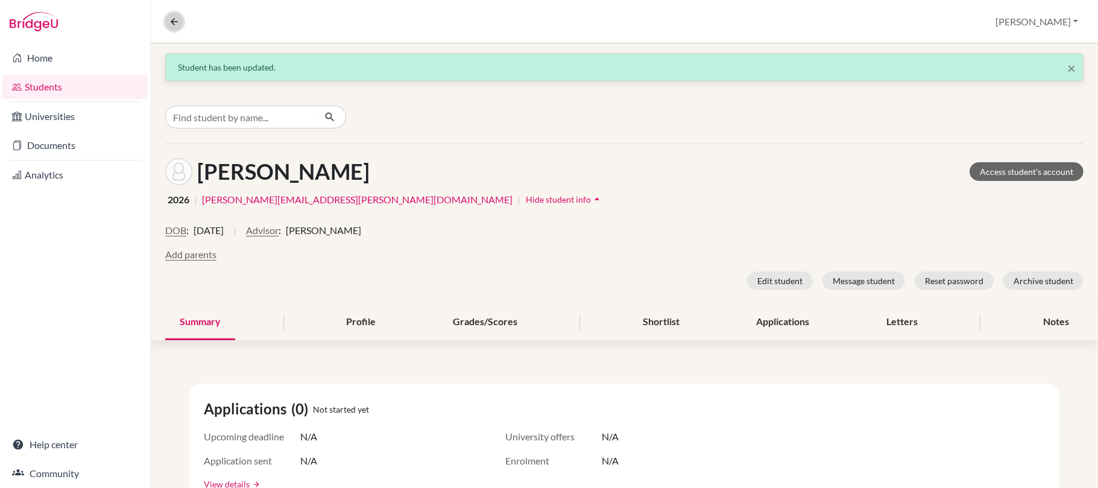
click at [172, 24] on icon at bounding box center [174, 21] width 11 height 11
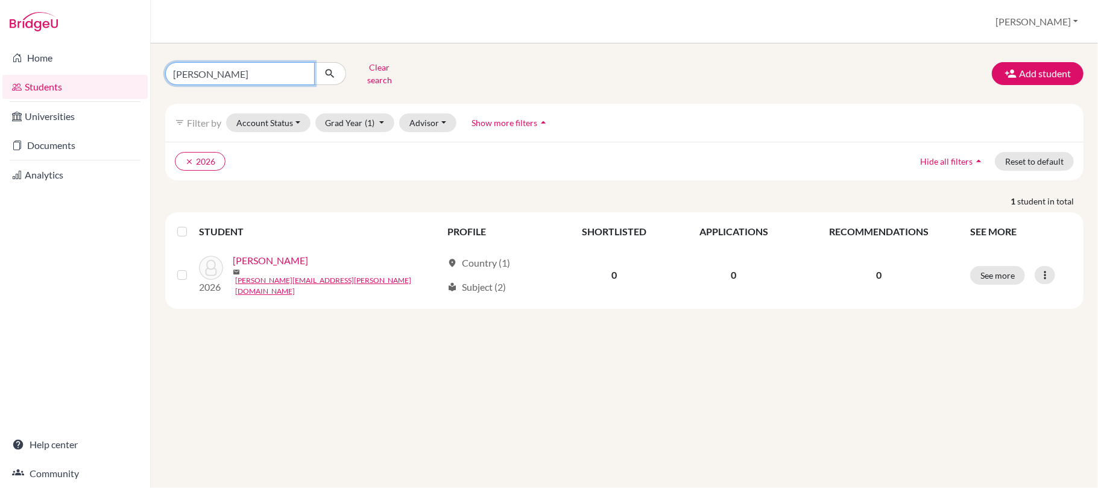
click at [300, 72] on input "tony" at bounding box center [239, 73] width 149 height 23
type input "mishelle"
click at [330, 73] on button "submit" at bounding box center [330, 73] width 32 height 23
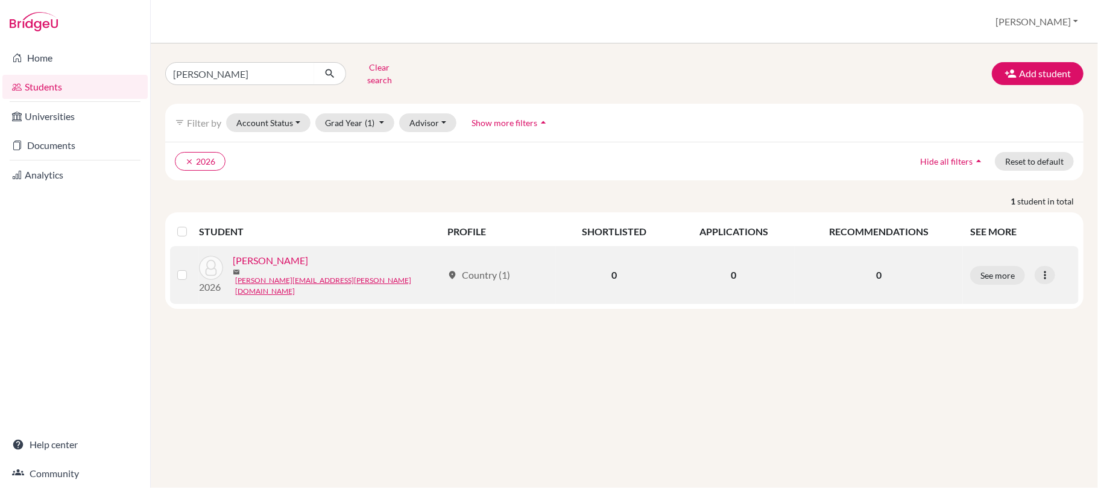
click at [253, 263] on link "LIU, Li-Yun" at bounding box center [270, 260] width 75 height 14
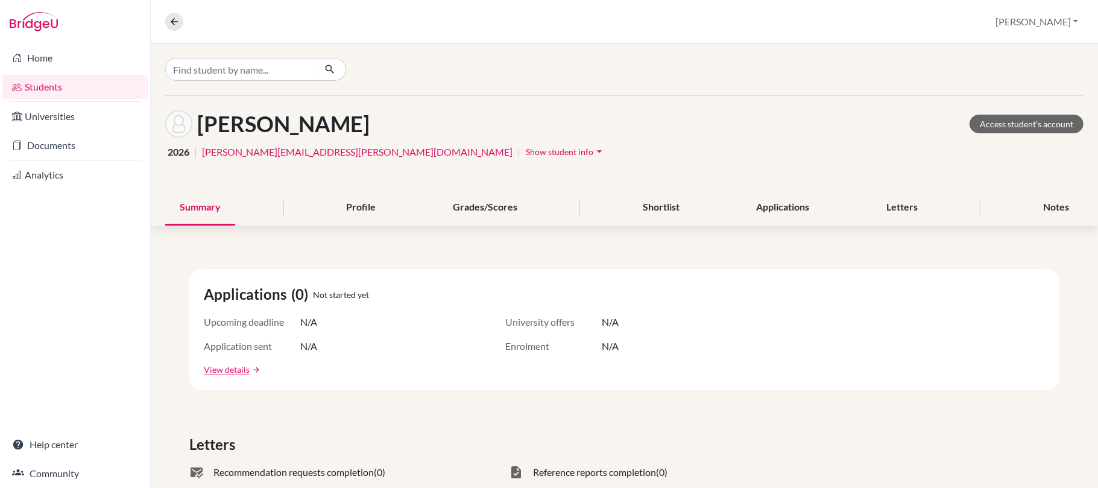
click at [525, 142] on button "Show student info arrow_drop_down" at bounding box center [565, 151] width 81 height 19
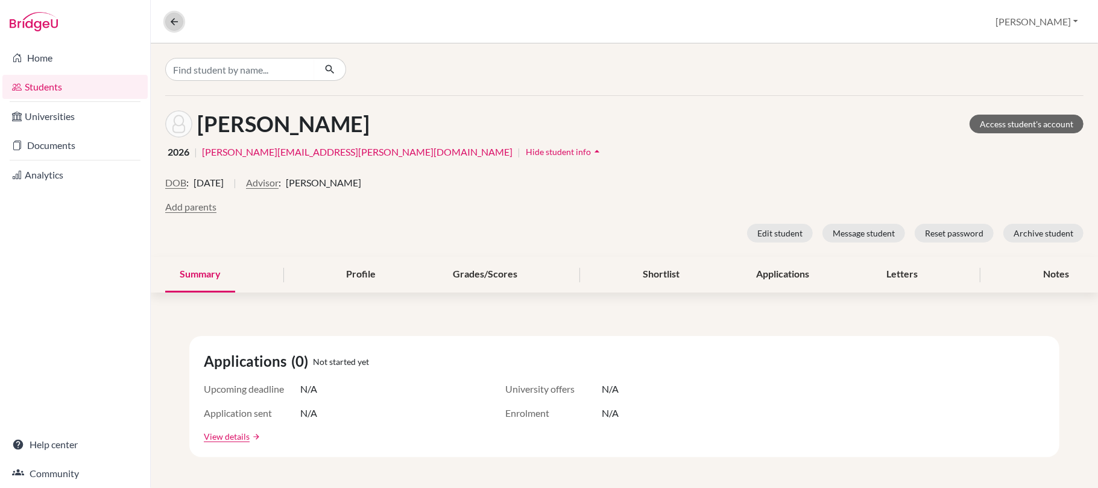
click at [170, 24] on icon at bounding box center [174, 21] width 11 height 11
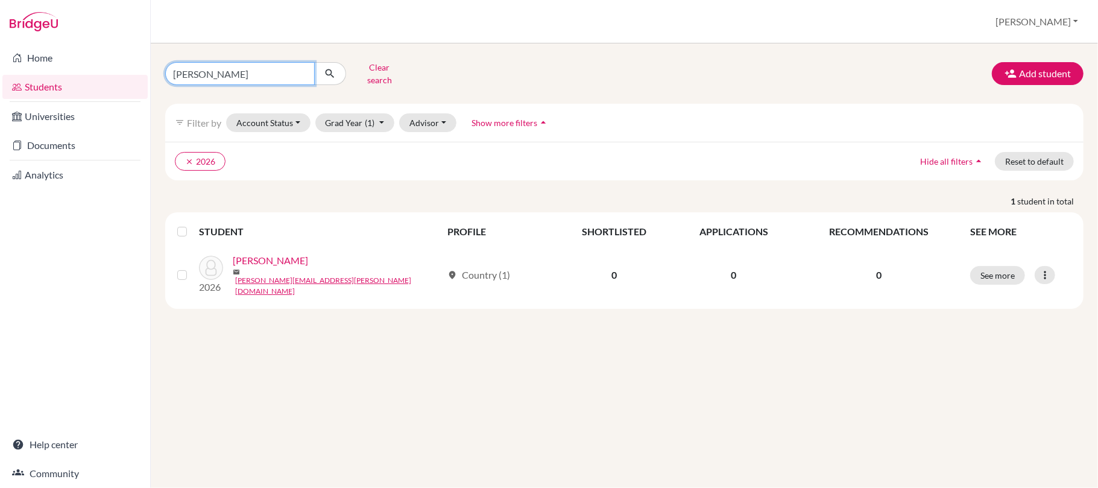
click at [298, 75] on input "mishelle" at bounding box center [239, 73] width 149 height 23
type input "mmo"
click button "submit" at bounding box center [330, 73] width 32 height 23
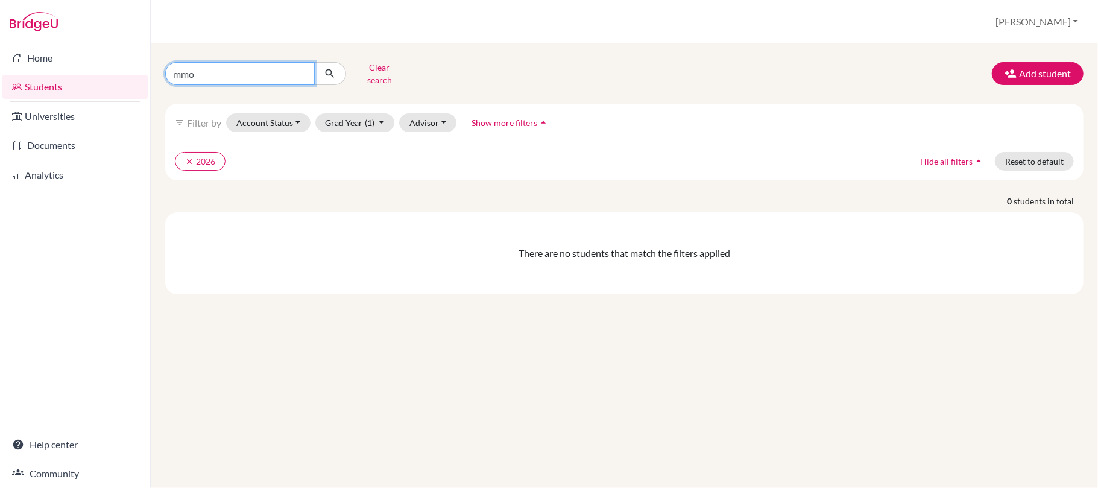
click at [300, 75] on input "mmo" at bounding box center [239, 73] width 149 height 23
type input "momo"
click button "submit" at bounding box center [330, 73] width 32 height 23
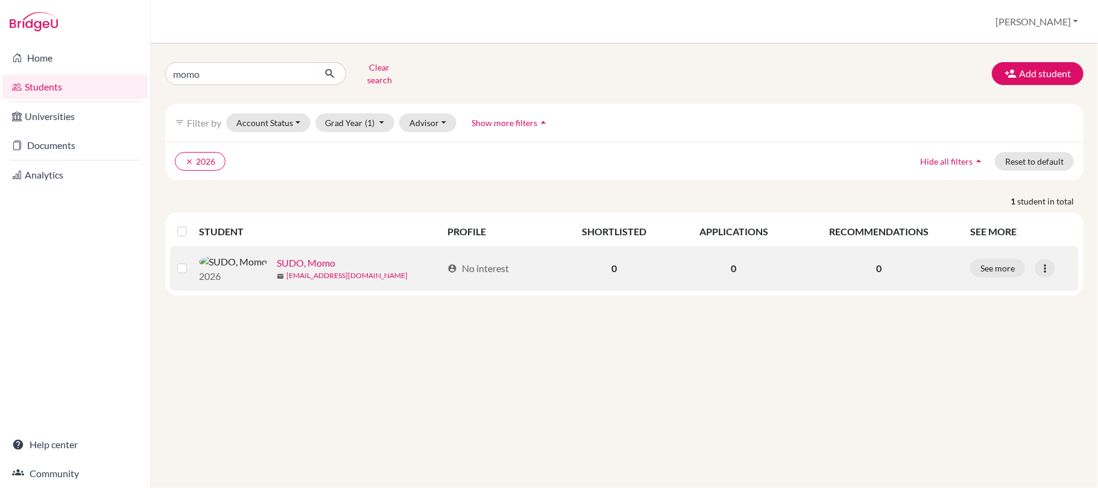
drag, startPoint x: 268, startPoint y: 265, endPoint x: 297, endPoint y: 277, distance: 30.8
click at [277, 265] on link "SUDO, Momo" at bounding box center [306, 263] width 58 height 14
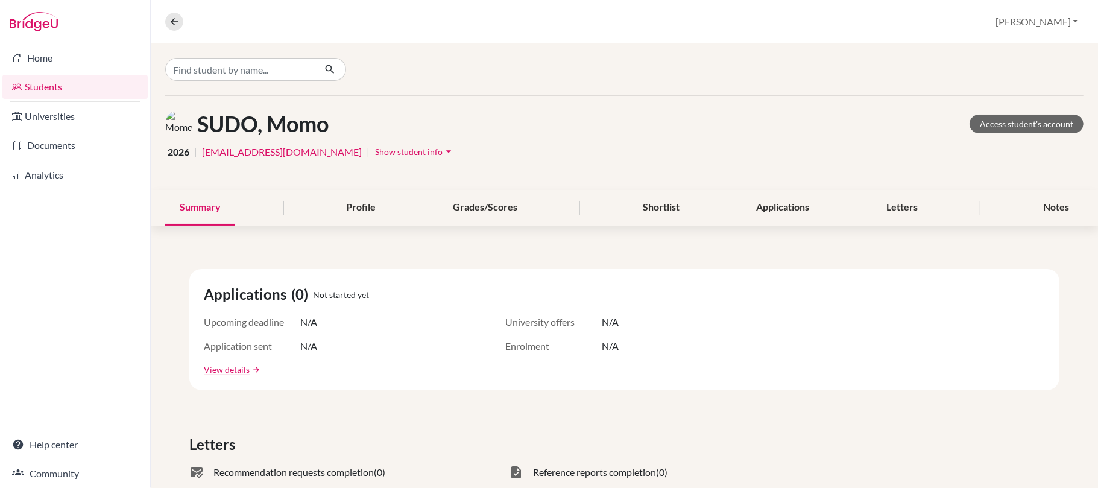
click at [379, 154] on span "Show student info" at bounding box center [409, 151] width 68 height 10
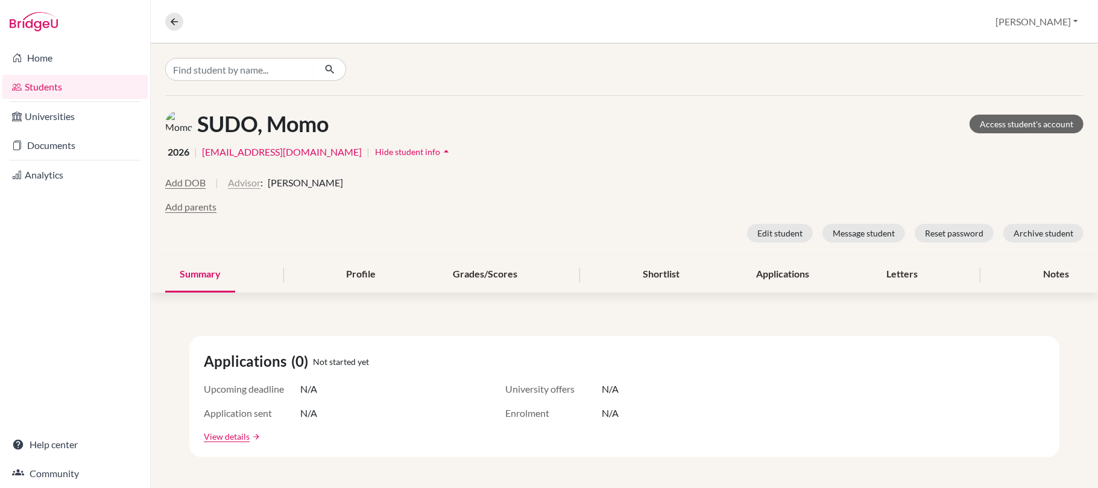
click at [242, 187] on button "Advisor" at bounding box center [244, 182] width 33 height 14
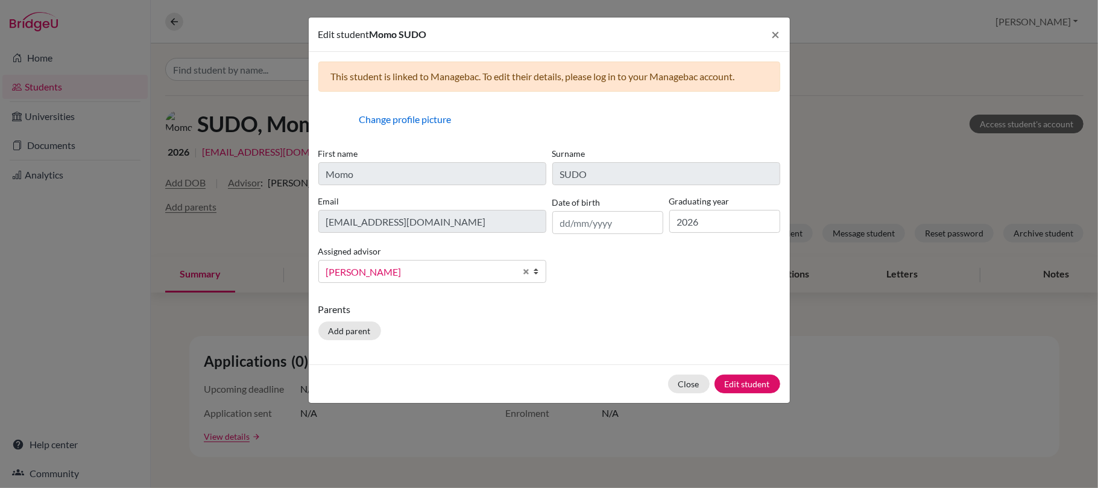
click at [403, 268] on span "Kennedy, Nicole" at bounding box center [420, 272] width 189 height 16
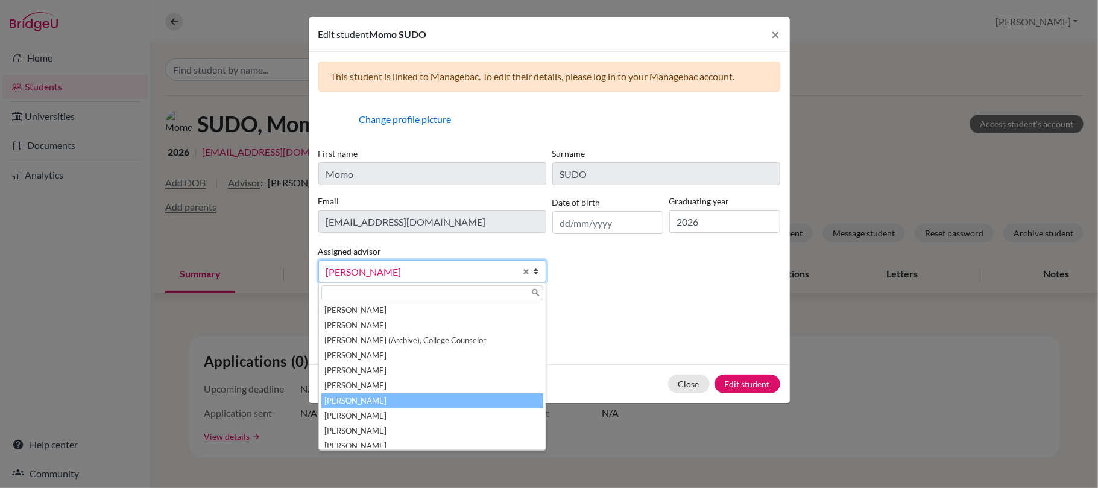
drag, startPoint x: 416, startPoint y: 401, endPoint x: 423, endPoint y: 401, distance: 7.3
click at [418, 401] on li "McNaught, Graeme" at bounding box center [432, 400] width 222 height 15
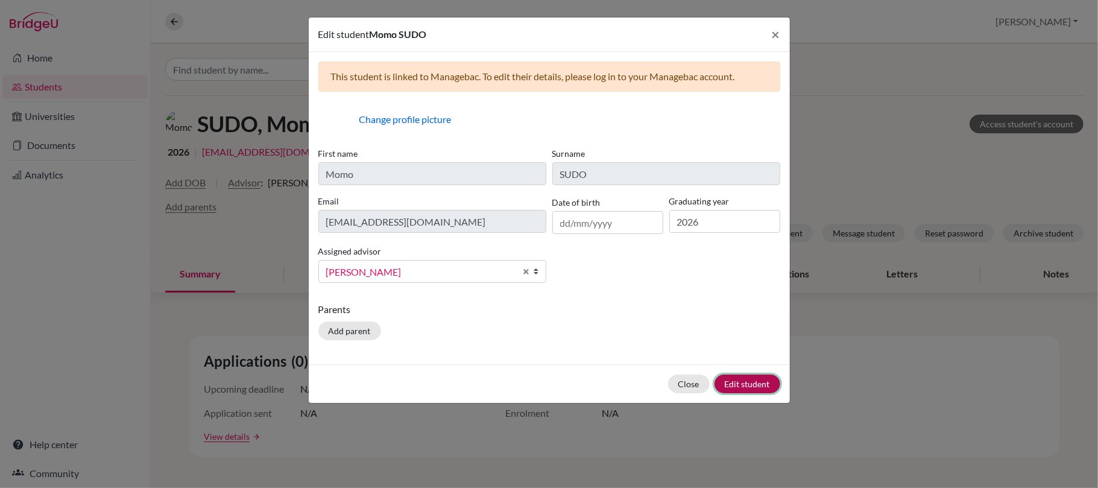
click at [748, 379] on button "Edit student" at bounding box center [747, 383] width 66 height 19
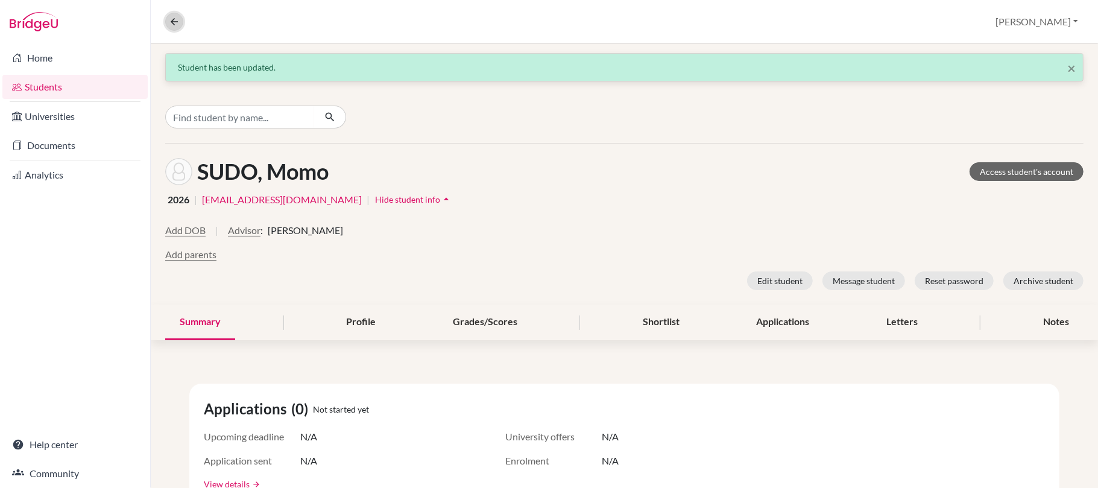
drag, startPoint x: 169, startPoint y: 22, endPoint x: 184, endPoint y: 22, distance: 14.5
click at [171, 22] on icon at bounding box center [174, 21] width 11 height 11
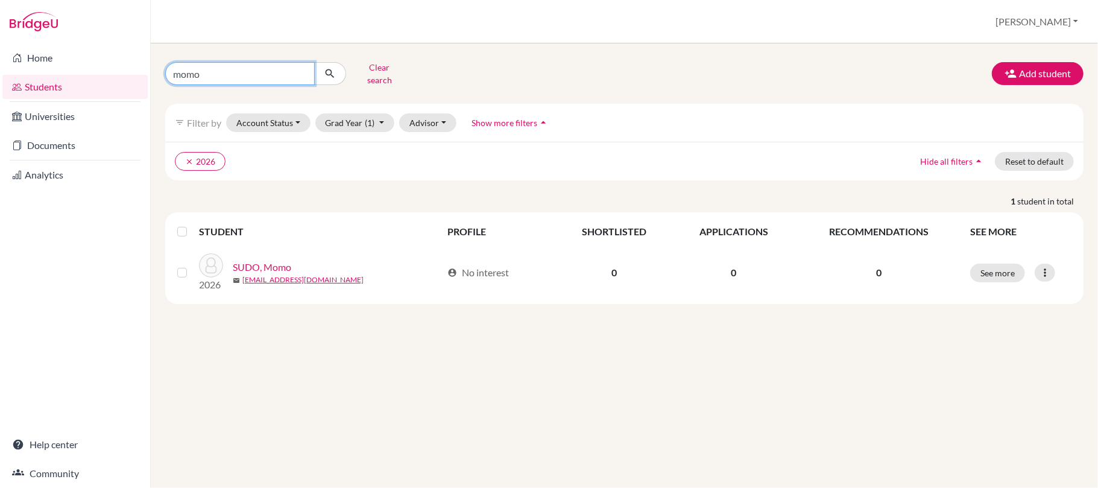
click at [302, 74] on input "momo" at bounding box center [239, 73] width 149 height 23
type input "hugo"
click button "submit" at bounding box center [330, 73] width 32 height 23
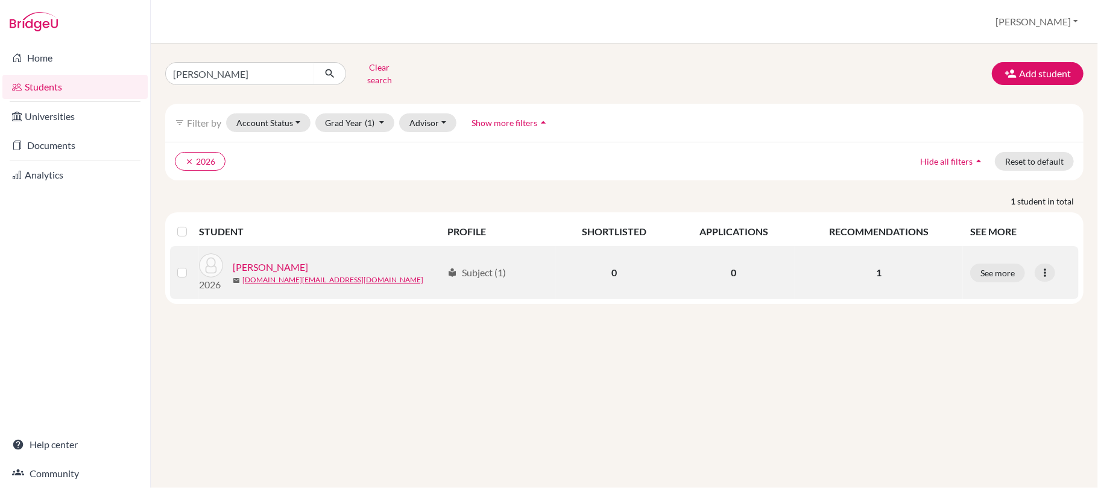
click at [275, 263] on link "WANG, Yi-Hsin" at bounding box center [270, 267] width 75 height 14
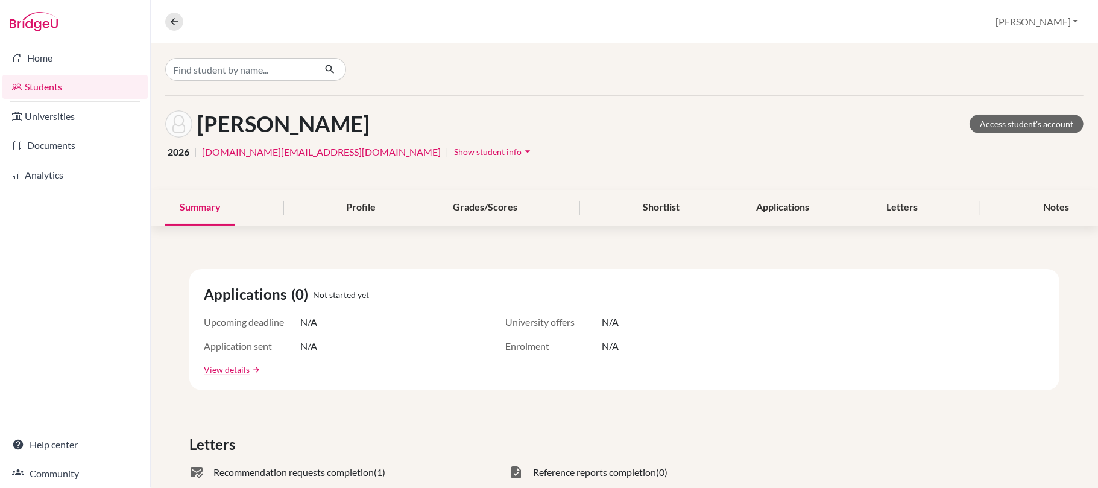
click at [454, 152] on span "Show student info" at bounding box center [488, 151] width 68 height 10
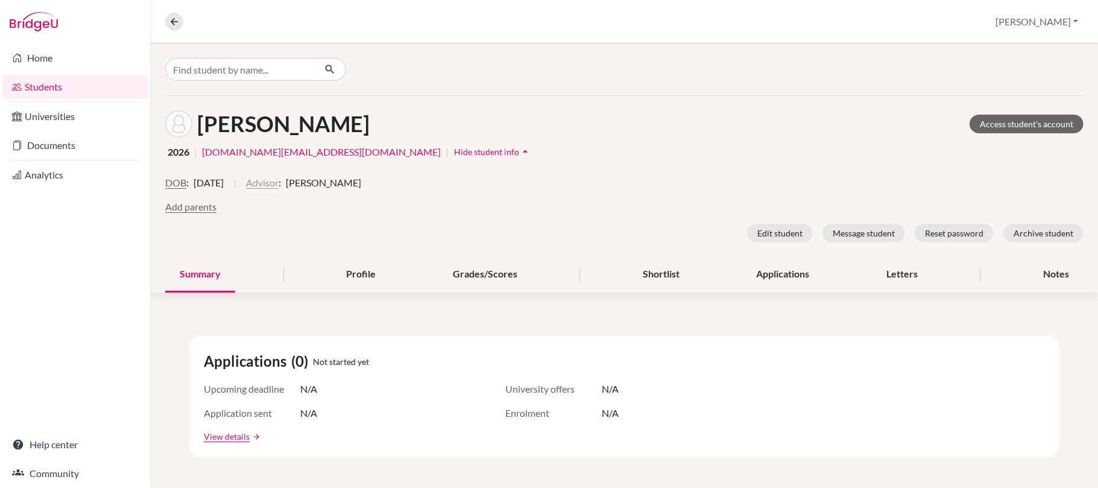
click at [278, 182] on button "Advisor" at bounding box center [262, 182] width 33 height 14
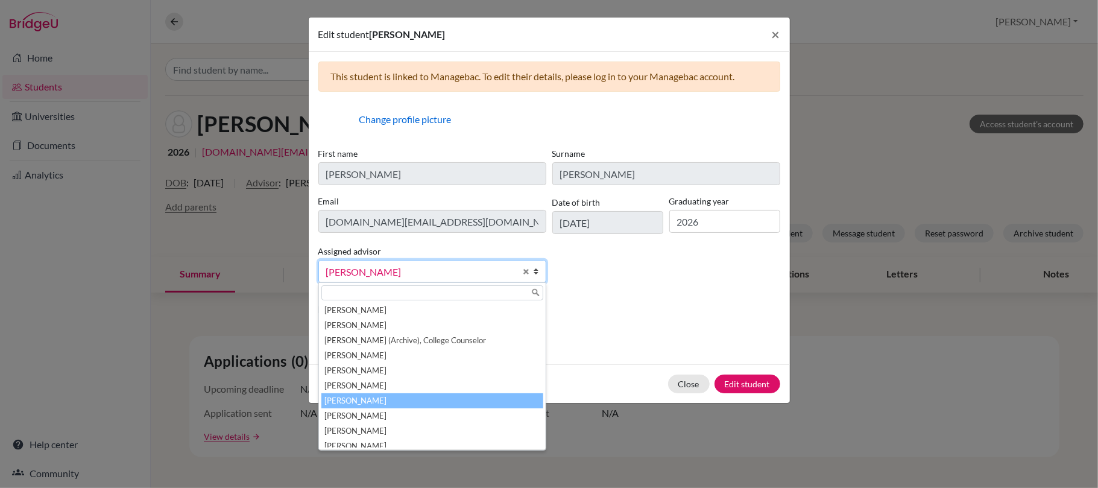
click at [459, 401] on li "McNaught, Graeme" at bounding box center [432, 400] width 222 height 15
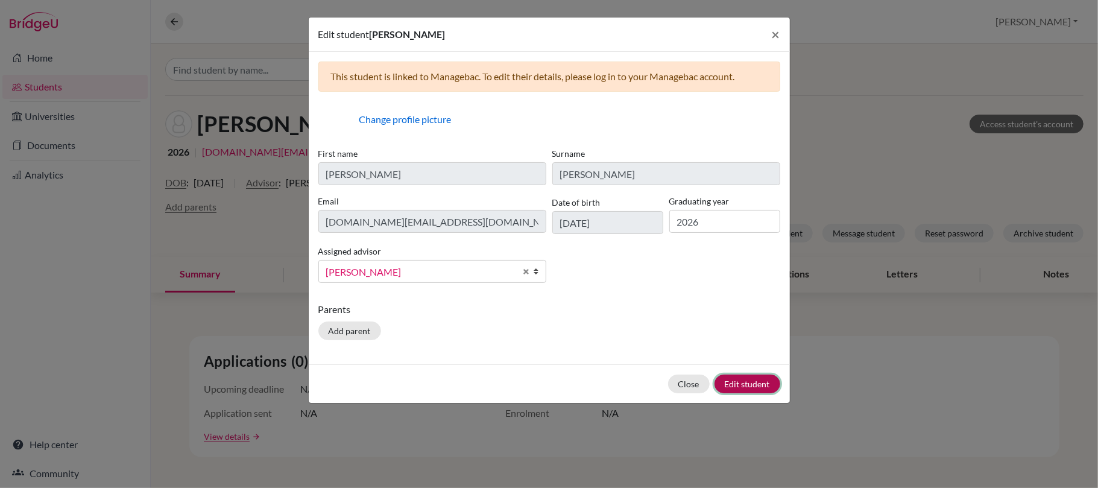
click at [744, 384] on button "Edit student" at bounding box center [747, 383] width 66 height 19
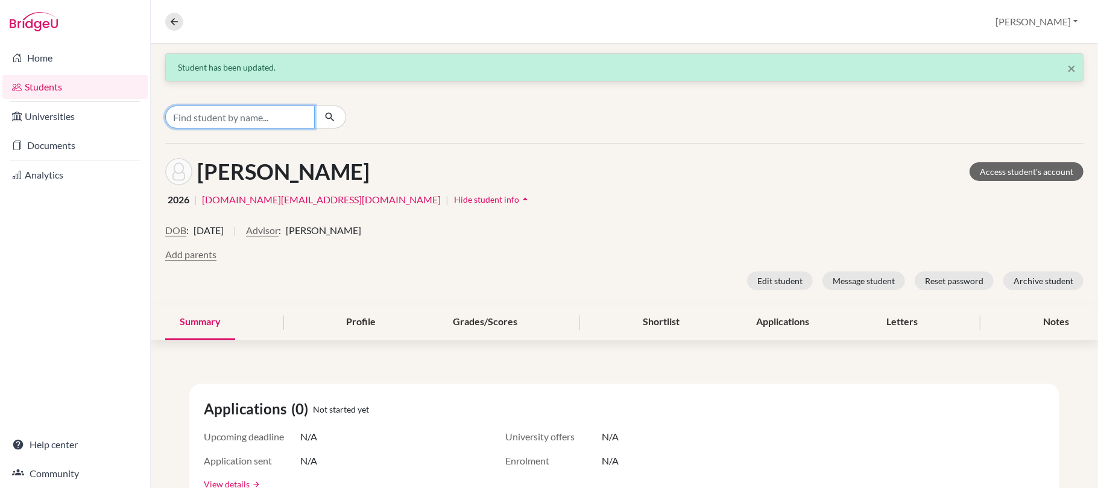
drag, startPoint x: 233, startPoint y: 113, endPoint x: 225, endPoint y: 113, distance: 7.2
click at [231, 113] on input "Find student by name..." at bounding box center [239, 116] width 149 height 23
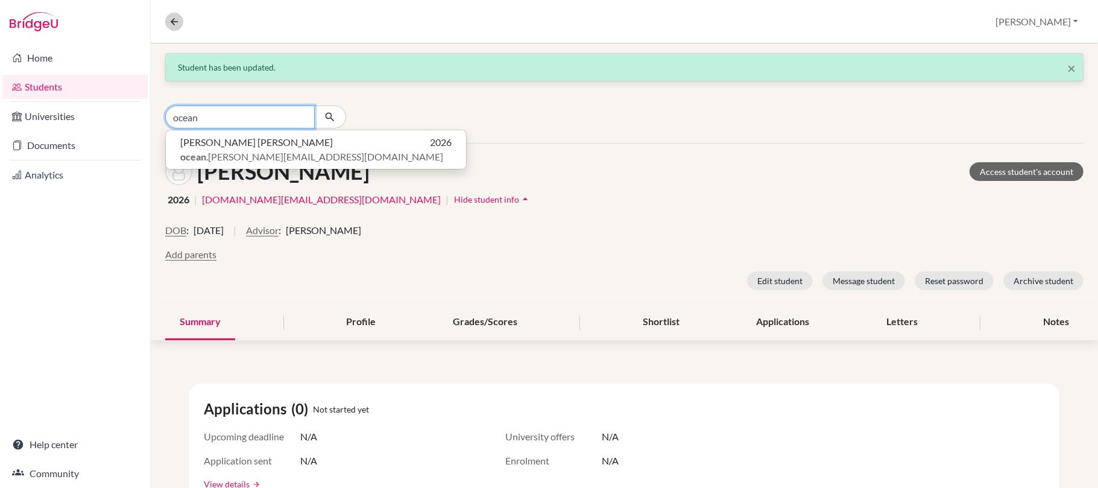
type input "ocean"
click at [172, 20] on icon at bounding box center [174, 21] width 11 height 11
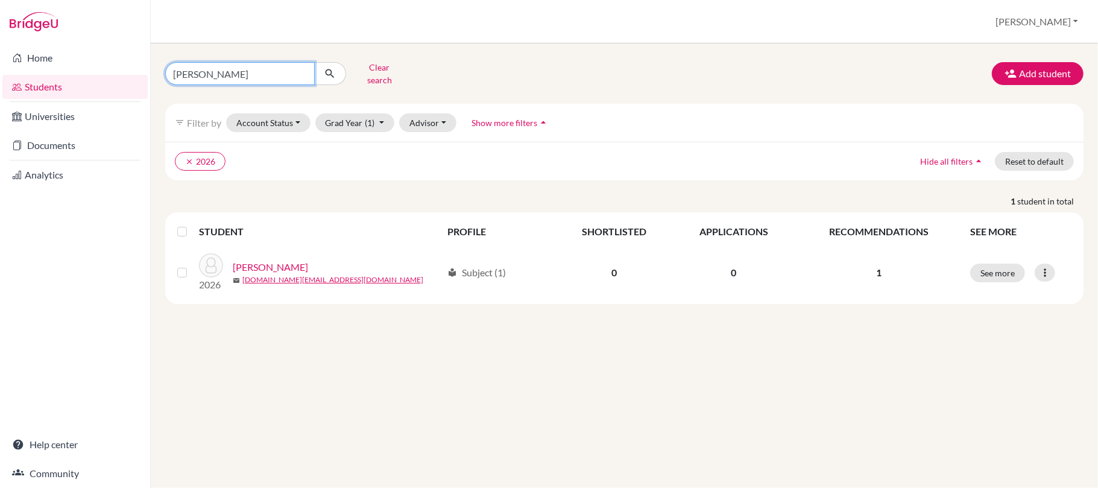
click at [302, 73] on input "hugo" at bounding box center [239, 73] width 149 height 23
click at [259, 70] on input "Find student by name..." at bounding box center [239, 73] width 149 height 23
type input "ocean"
click button "submit" at bounding box center [330, 73] width 32 height 23
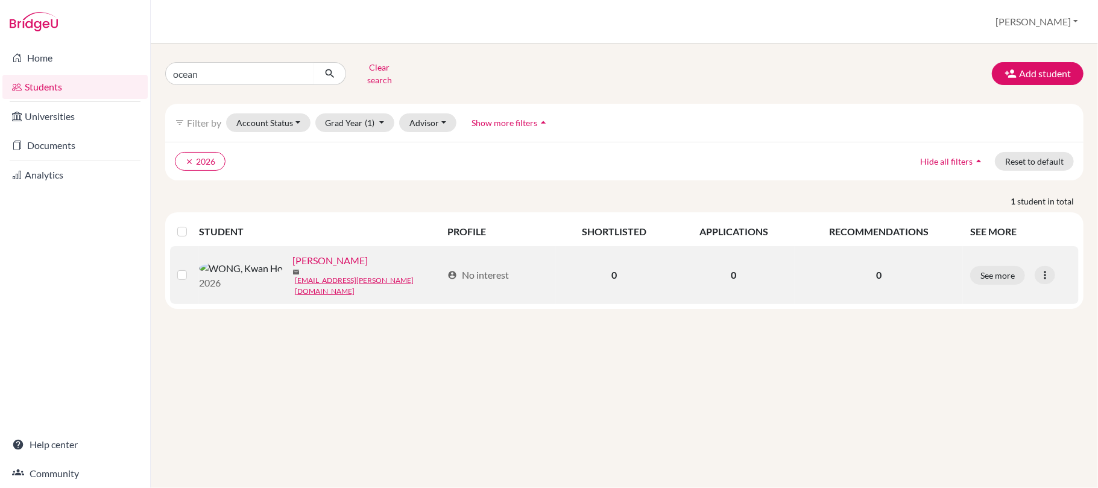
click at [292, 268] on link "WONG, Kwan Ho" at bounding box center [329, 260] width 75 height 14
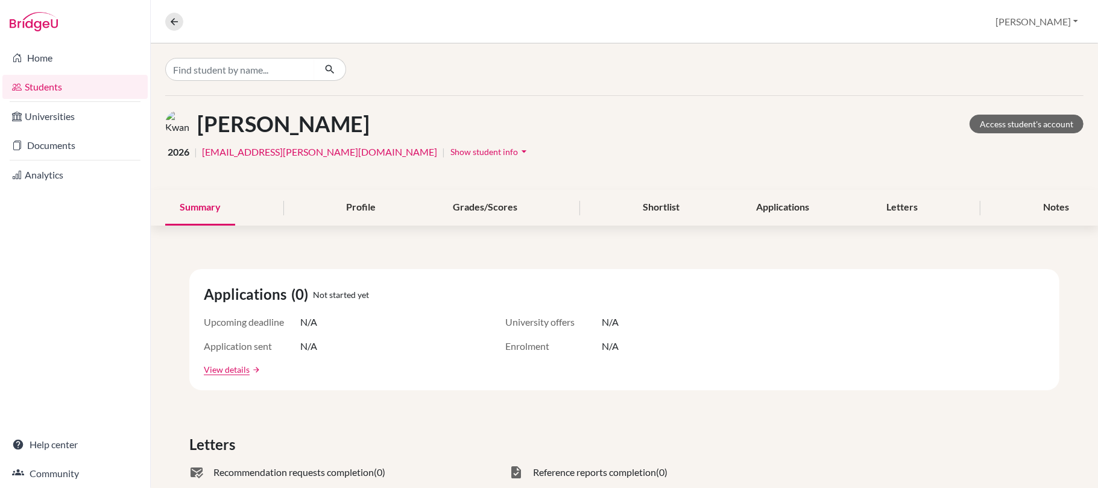
click at [450, 154] on span "Show student info" at bounding box center [484, 151] width 68 height 10
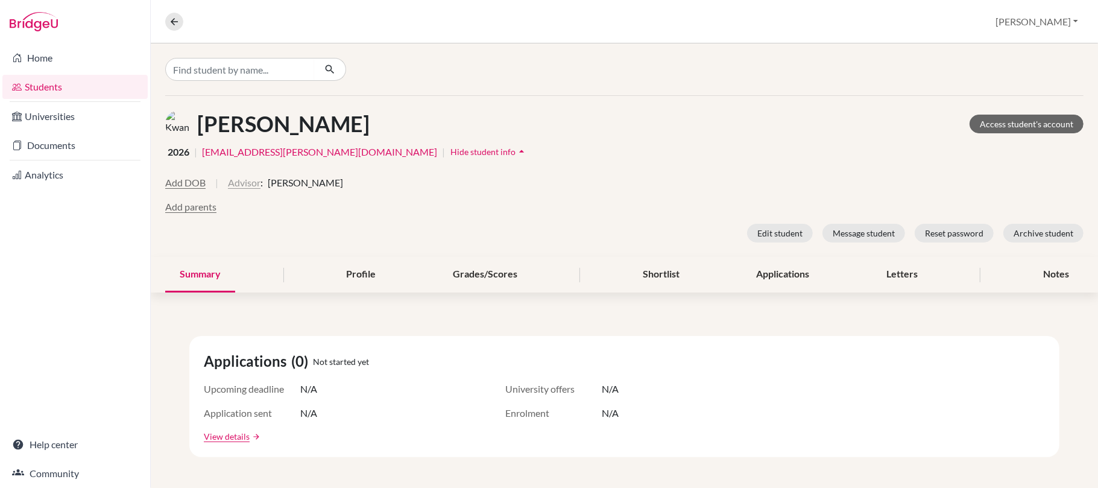
click at [253, 182] on button "Advisor" at bounding box center [244, 182] width 33 height 14
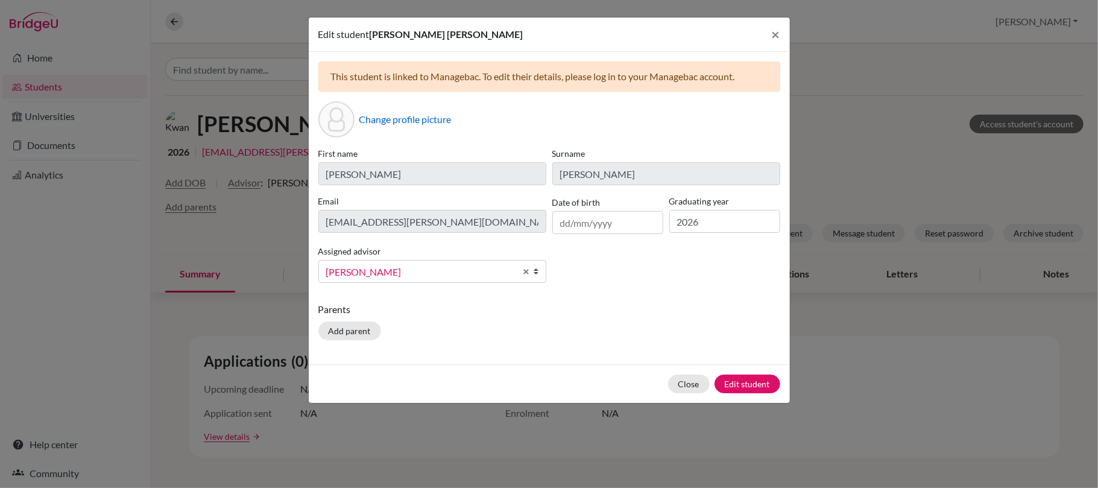
click at [444, 273] on span "Kennedy, Nicole" at bounding box center [420, 272] width 189 height 16
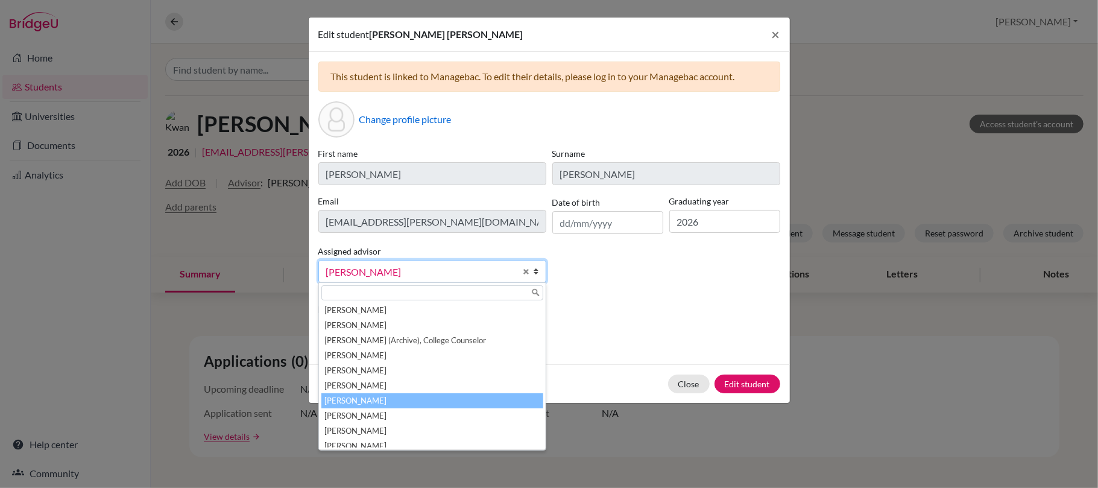
drag, startPoint x: 447, startPoint y: 395, endPoint x: 526, endPoint y: 408, distance: 80.6
click at [452, 395] on li "McNaught, Graeme" at bounding box center [432, 400] width 222 height 15
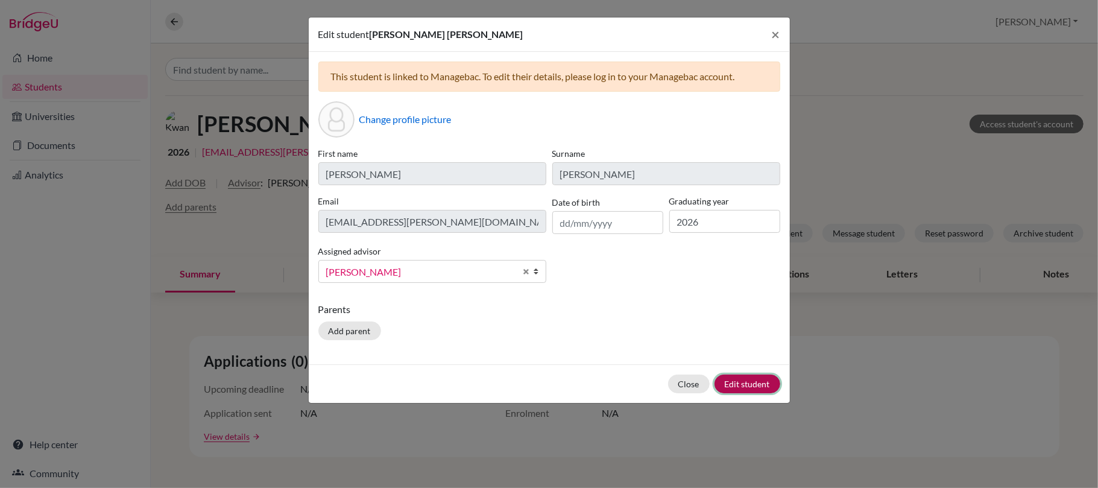
click at [758, 387] on button "Edit student" at bounding box center [747, 383] width 66 height 19
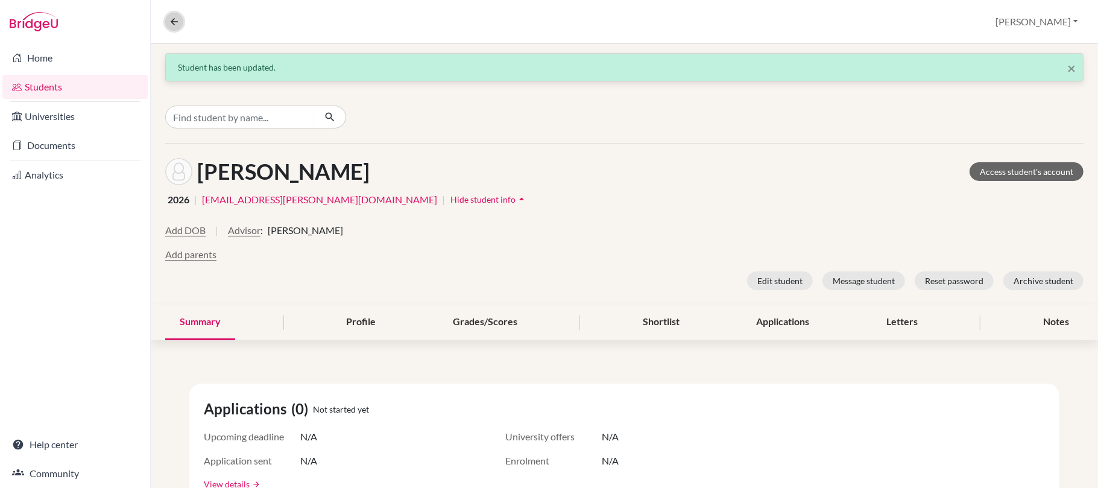
click at [169, 18] on icon at bounding box center [174, 21] width 11 height 11
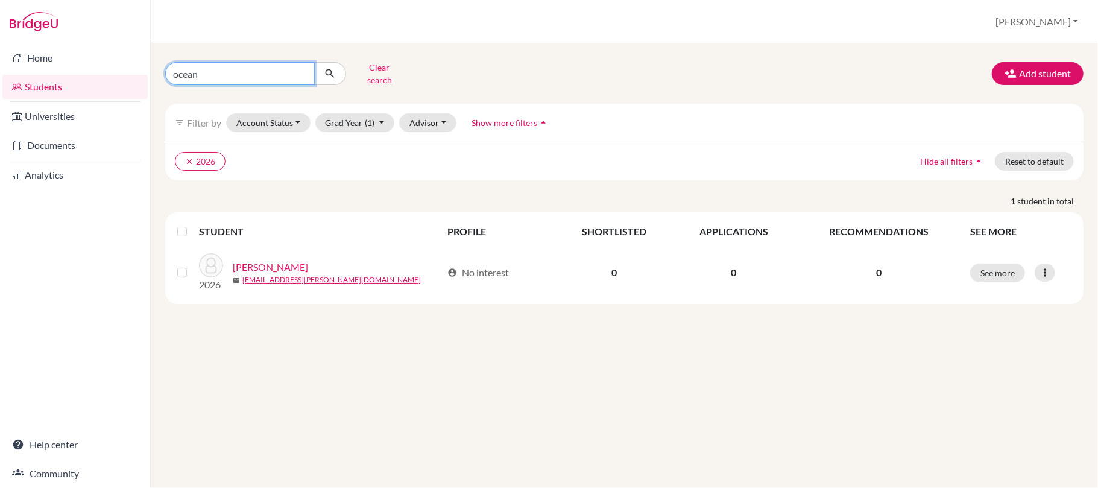
click at [301, 74] on input "ocean" at bounding box center [239, 73] width 149 height 23
type input "rita"
click at [327, 66] on button "submit" at bounding box center [330, 73] width 32 height 23
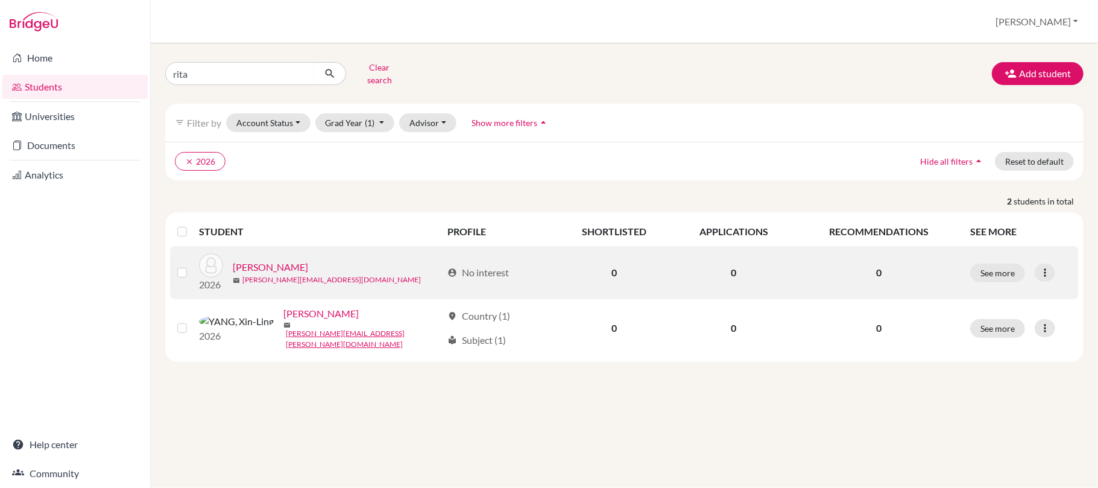
click at [280, 280] on link "rita.wu@iis.kh.edu.tw" at bounding box center [331, 279] width 178 height 11
click at [278, 263] on link "Wu, Ping-Ying" at bounding box center [270, 267] width 75 height 14
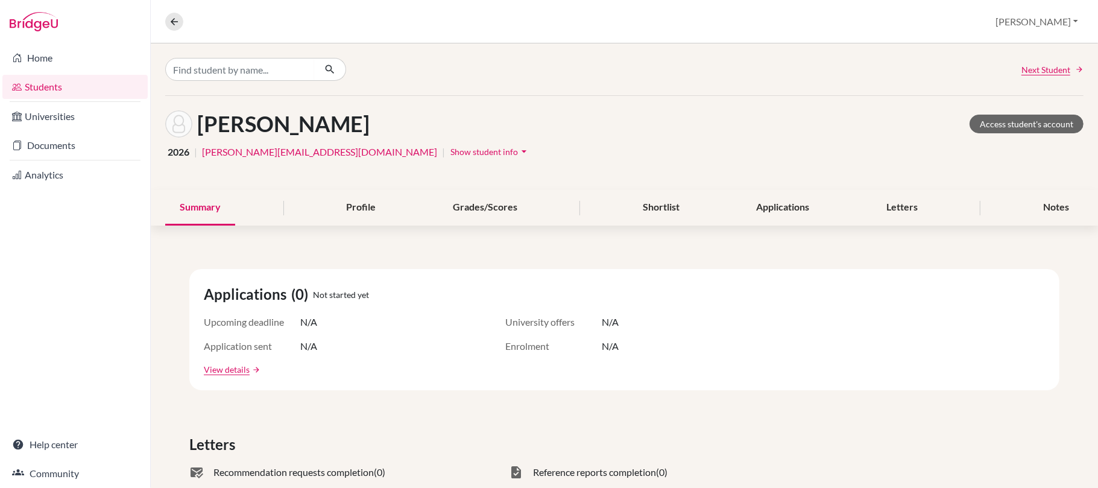
click at [450, 152] on span "Show student info" at bounding box center [484, 151] width 68 height 10
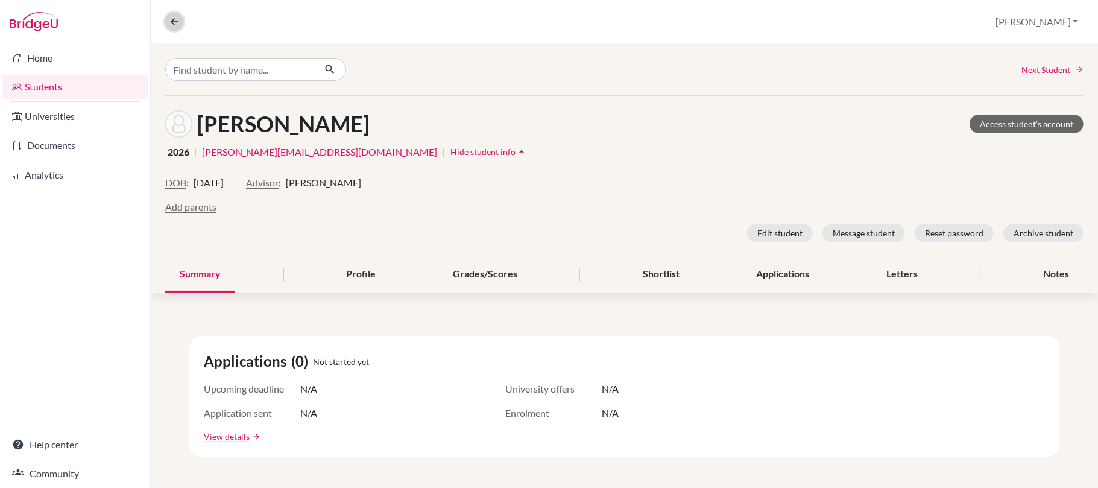
click at [169, 20] on icon at bounding box center [174, 21] width 11 height 11
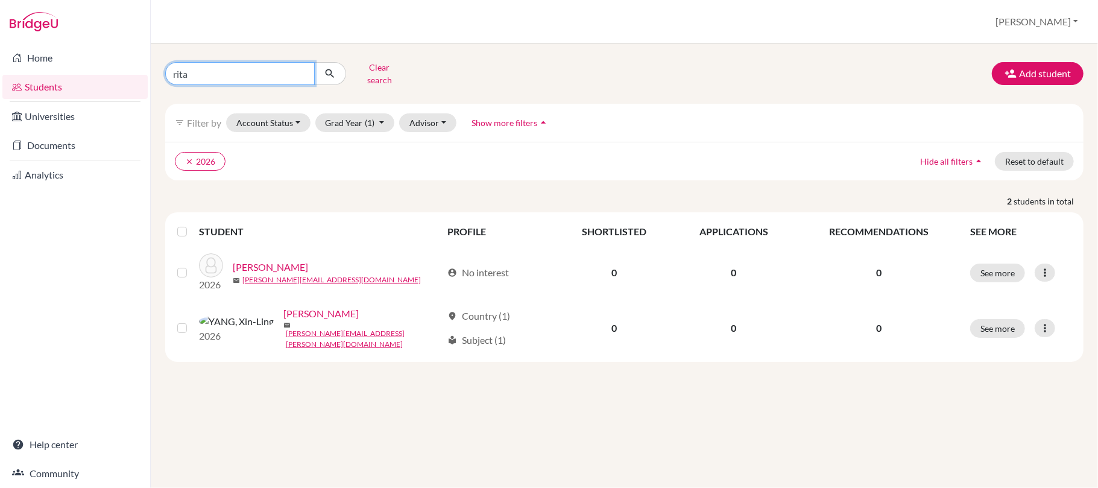
click at [300, 71] on input "rita" at bounding box center [239, 73] width 149 height 23
type input "vienna"
click button "submit" at bounding box center [330, 73] width 32 height 23
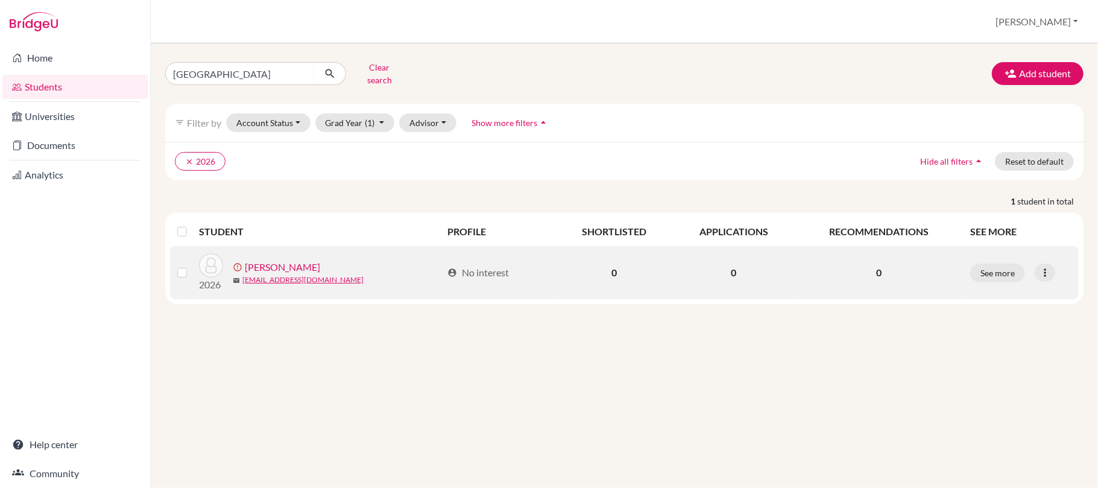
click at [284, 271] on link "Yang, Jui-Shan" at bounding box center [282, 267] width 75 height 14
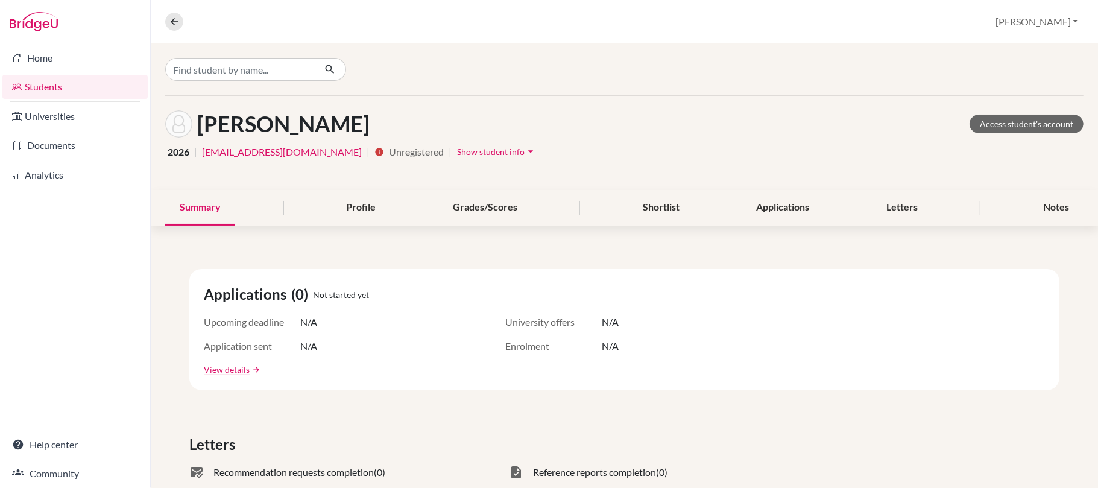
click at [457, 152] on span "Show student info" at bounding box center [491, 151] width 68 height 10
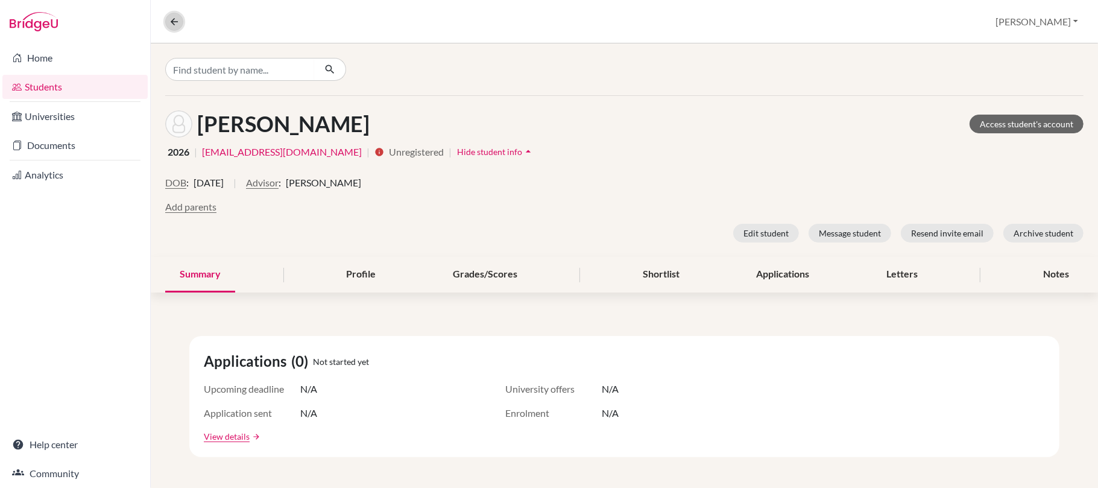
click at [171, 13] on button at bounding box center [174, 22] width 18 height 18
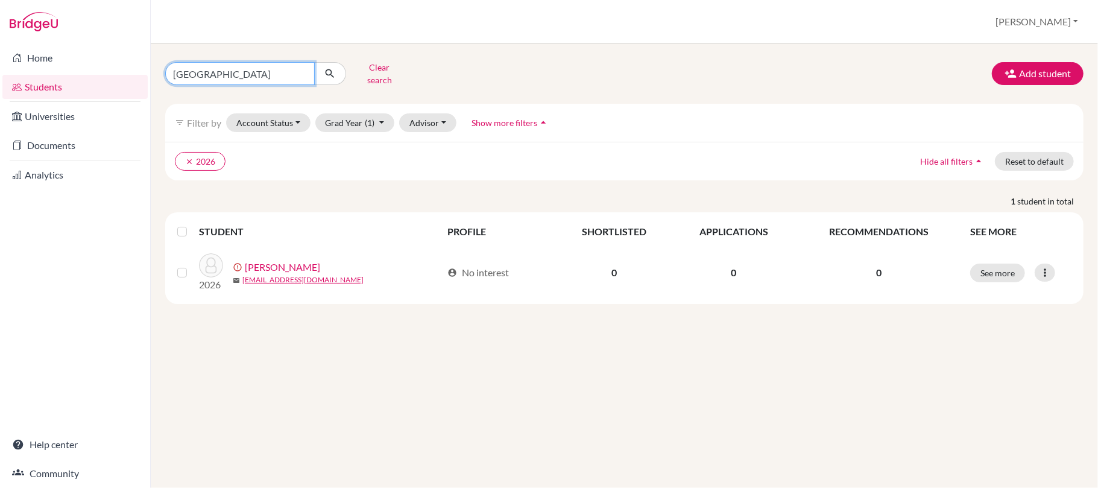
click at [301, 69] on input "vienna" at bounding box center [239, 73] width 149 height 23
click at [301, 75] on input "vienna" at bounding box center [239, 73] width 149 height 23
type input "rita yang"
click button "submit" at bounding box center [330, 73] width 32 height 23
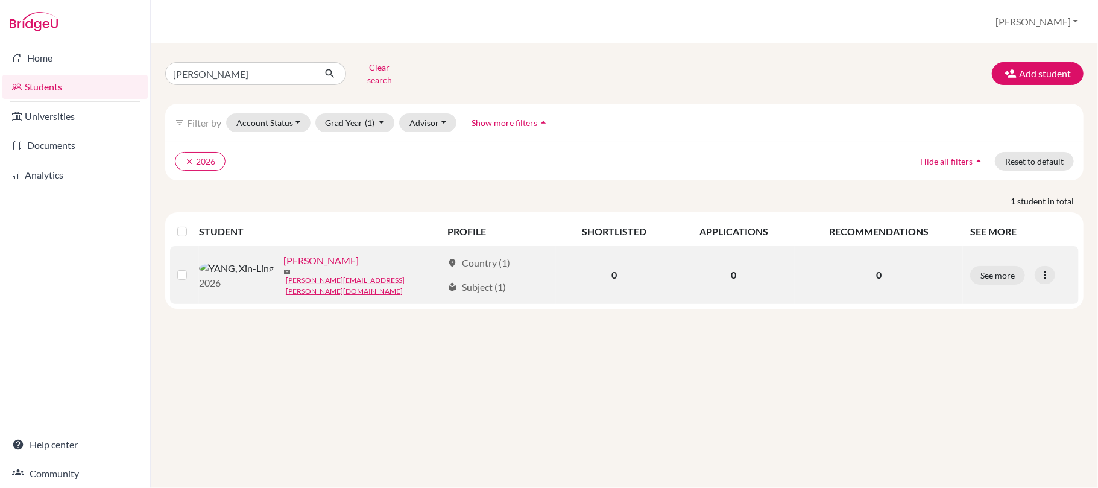
click at [283, 268] on link "YANG, Xin-Ling" at bounding box center [320, 260] width 75 height 14
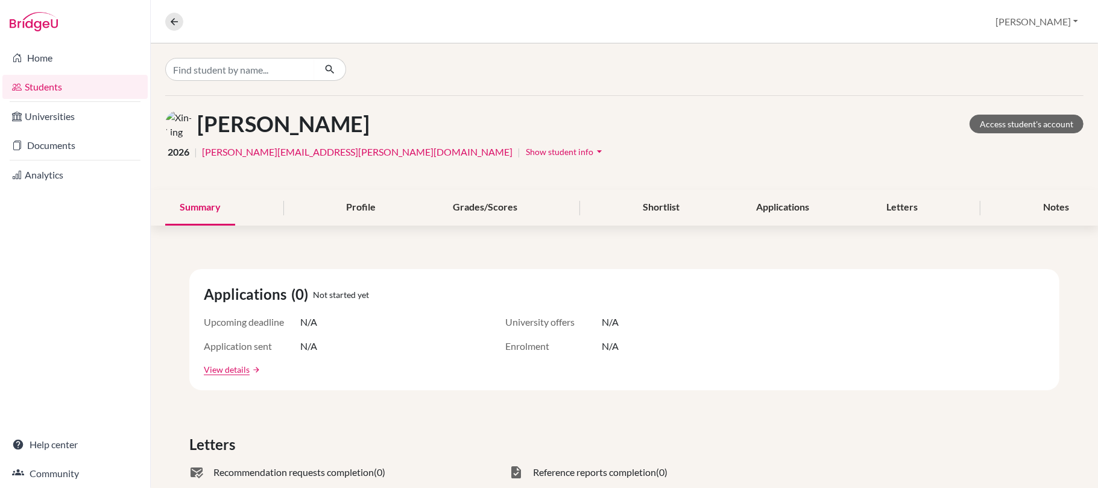
click at [526, 147] on span "Show student info" at bounding box center [560, 151] width 68 height 10
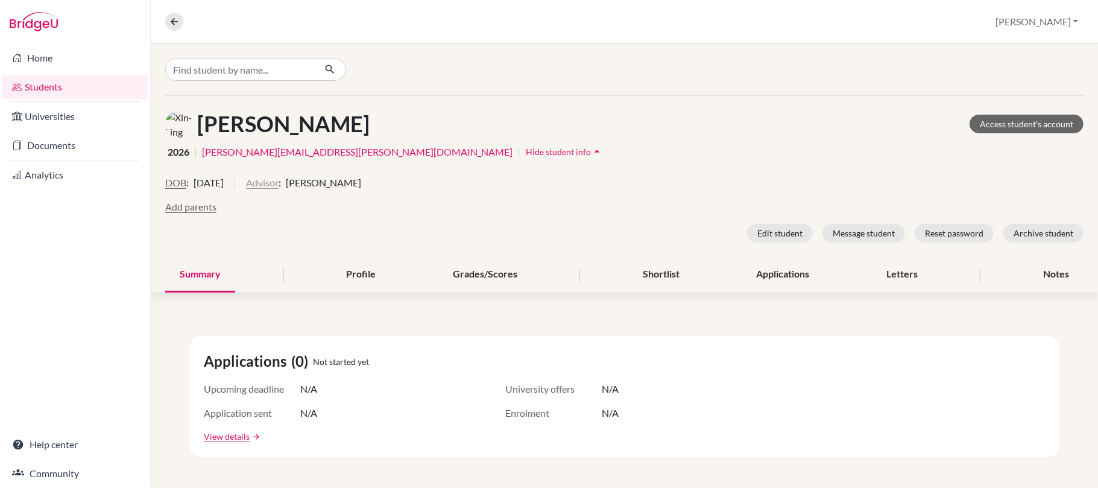
click at [278, 182] on button "Advisor" at bounding box center [262, 182] width 33 height 14
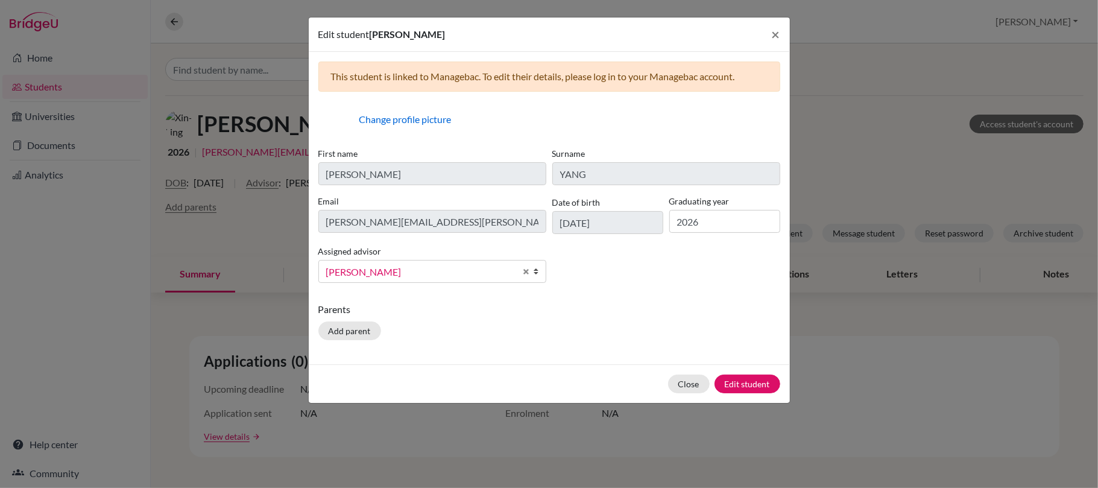
click at [374, 268] on span "Kennedy, Nicole" at bounding box center [420, 272] width 189 height 16
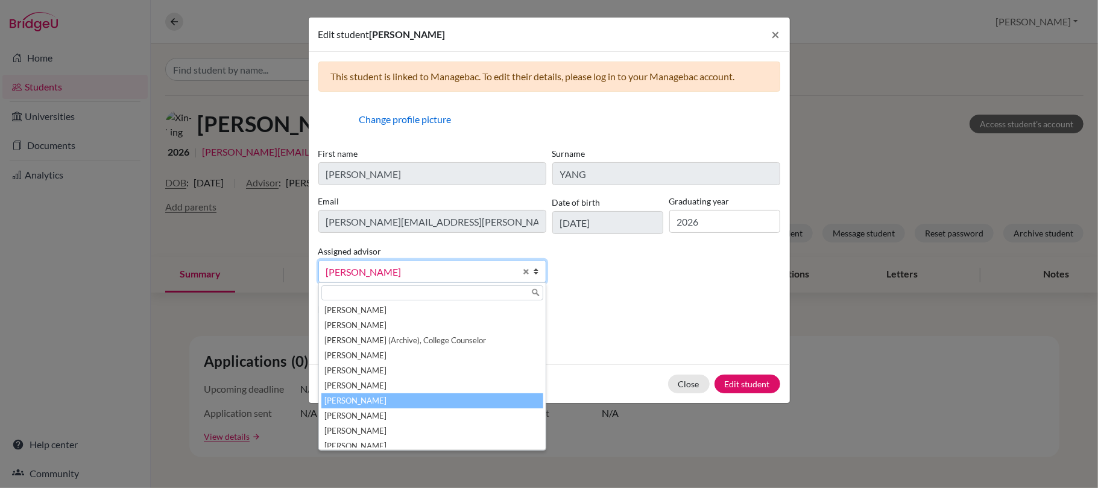
click at [391, 394] on li "McNaught, Graeme" at bounding box center [432, 400] width 222 height 15
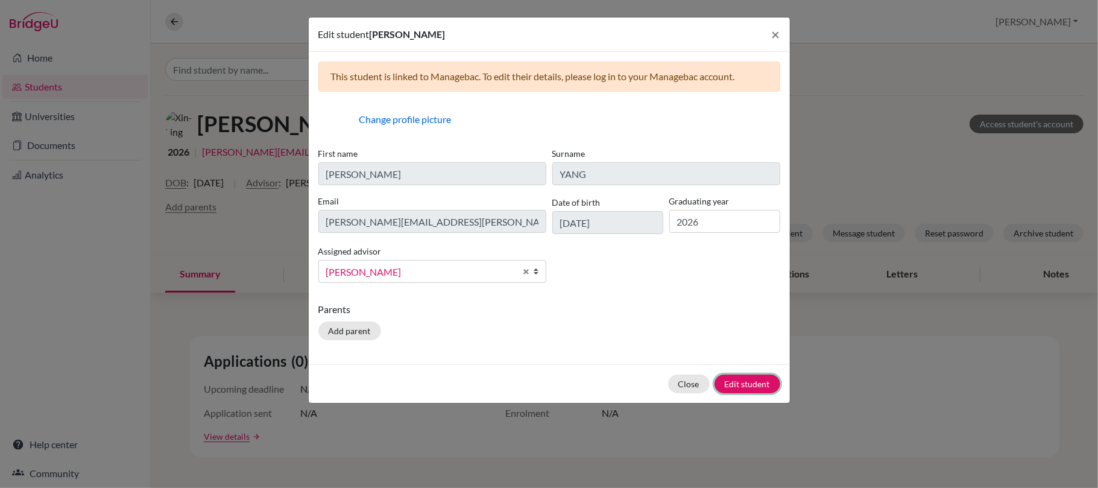
click at [743, 384] on button "Edit student" at bounding box center [747, 383] width 66 height 19
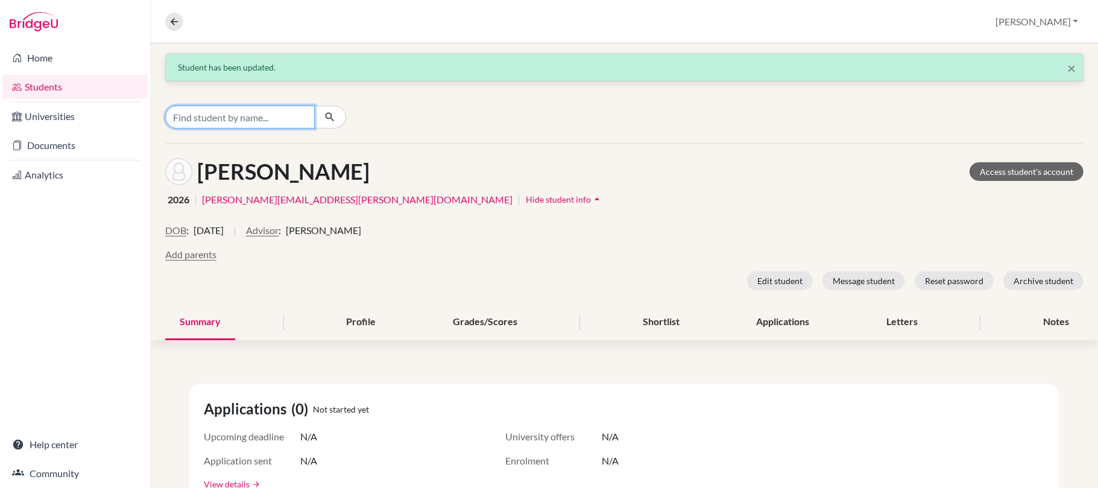
click at [205, 122] on input "Find student by name..." at bounding box center [239, 116] width 149 height 23
click at [180, 17] on nav "Overview Student details" at bounding box center [179, 22] width 28 height 18
drag, startPoint x: 175, startPoint y: 20, endPoint x: 183, endPoint y: 22, distance: 8.6
click at [178, 20] on icon at bounding box center [174, 21] width 11 height 11
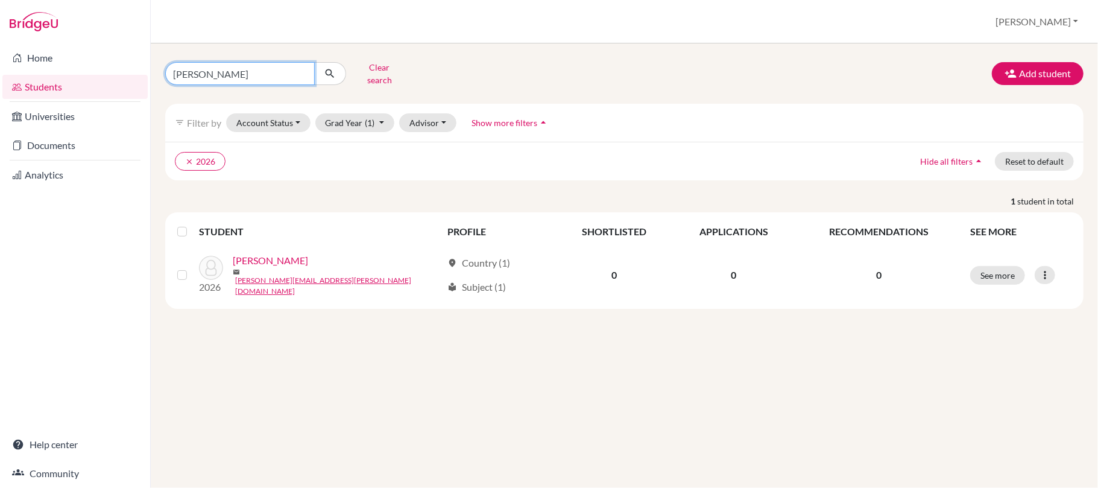
click at [300, 74] on input "rita yang" at bounding box center [239, 73] width 149 height 23
type input "jery"
click button "submit" at bounding box center [330, 73] width 32 height 23
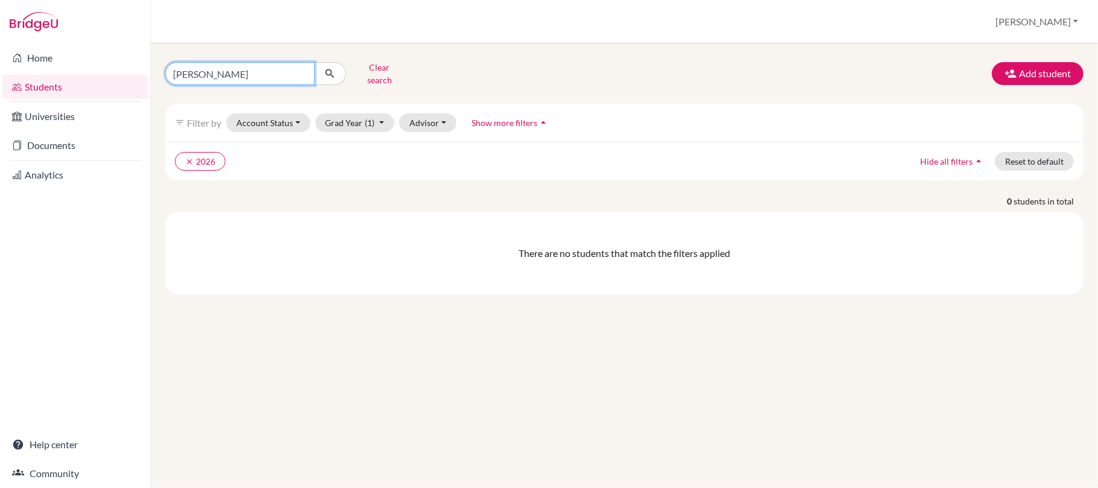
click at [222, 70] on input "jery" at bounding box center [239, 73] width 149 height 23
type input "jerry"
click button "submit" at bounding box center [330, 73] width 32 height 23
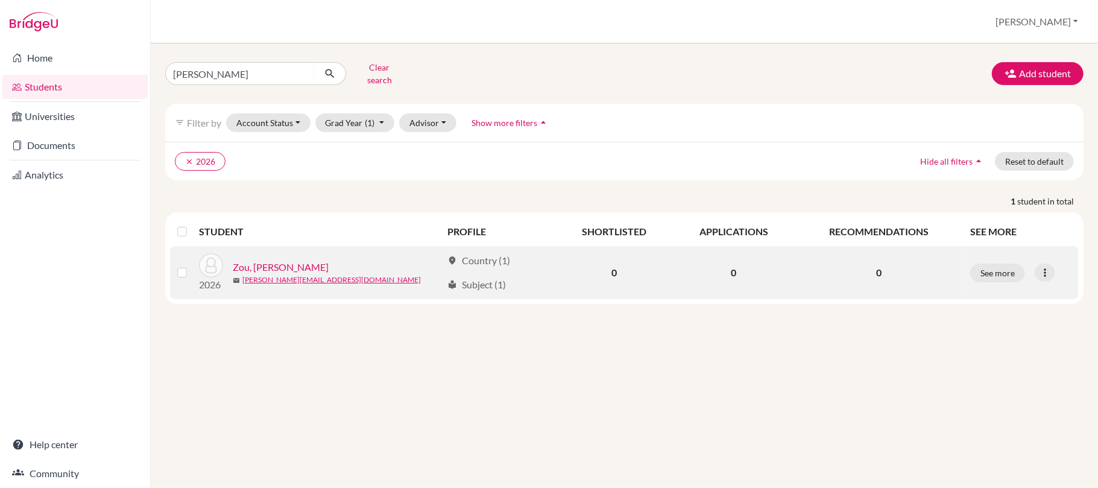
click at [271, 269] on link "Zou, Jie-Rui" at bounding box center [281, 267] width 96 height 14
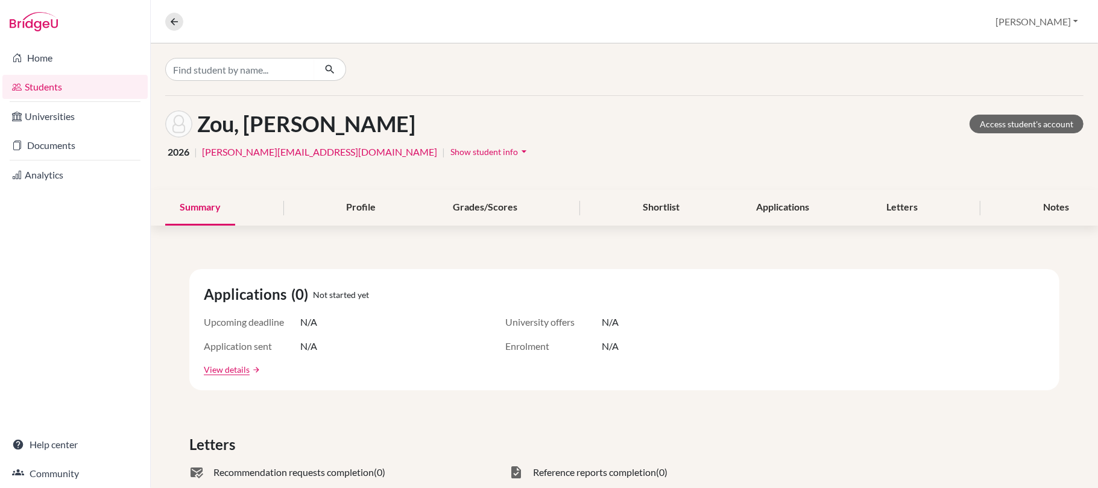
click at [450, 148] on span "Show student info" at bounding box center [484, 151] width 68 height 10
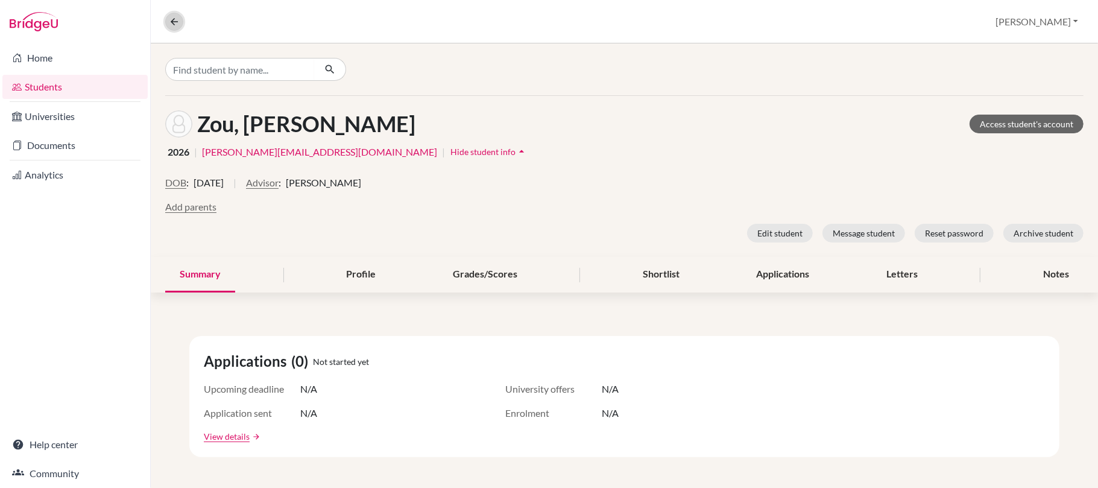
click at [172, 18] on icon at bounding box center [174, 21] width 11 height 11
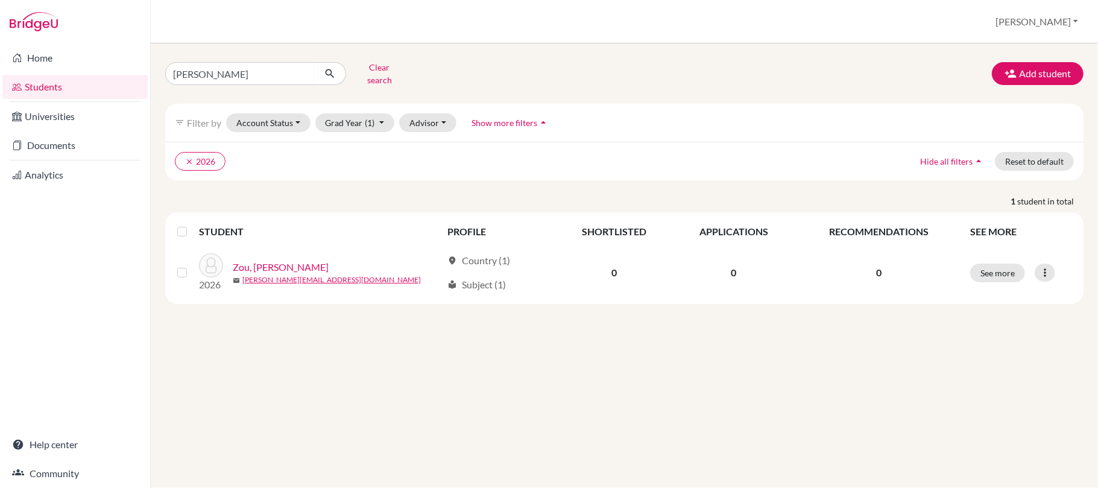
click at [58, 82] on link "Students" at bounding box center [74, 87] width 145 height 24
click at [190, 157] on icon "clear" at bounding box center [189, 161] width 8 height 8
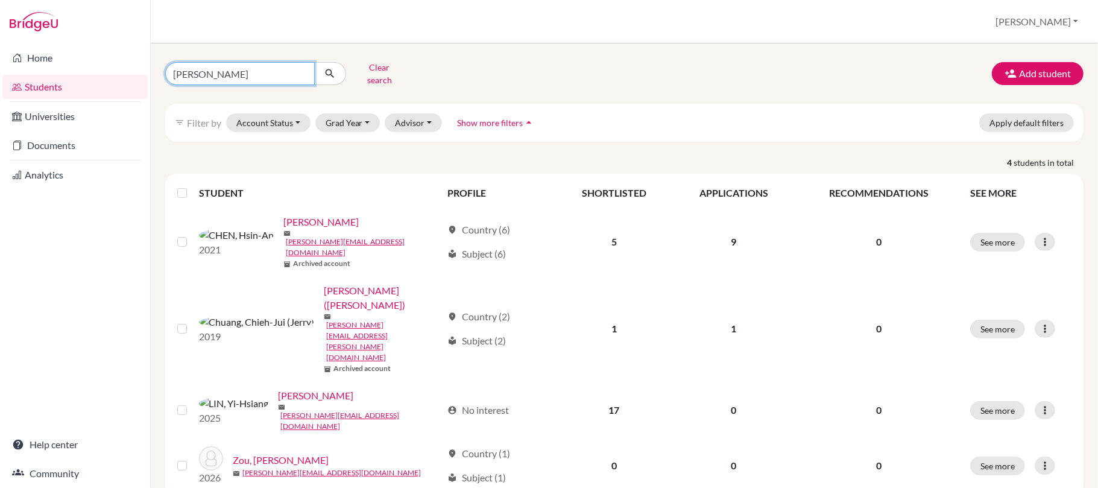
click at [297, 73] on input "[PERSON_NAME]" at bounding box center [239, 73] width 149 height 23
click at [300, 72] on input "[PERSON_NAME]" at bounding box center [239, 73] width 149 height 23
click at [344, 117] on button "Grad Year" at bounding box center [347, 122] width 65 height 19
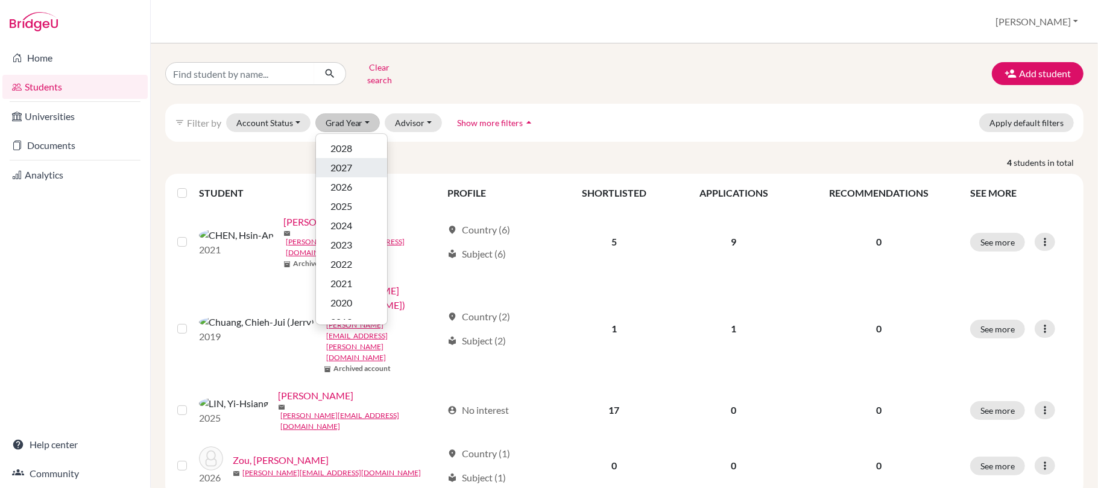
click at [360, 165] on div "2027" at bounding box center [351, 167] width 42 height 14
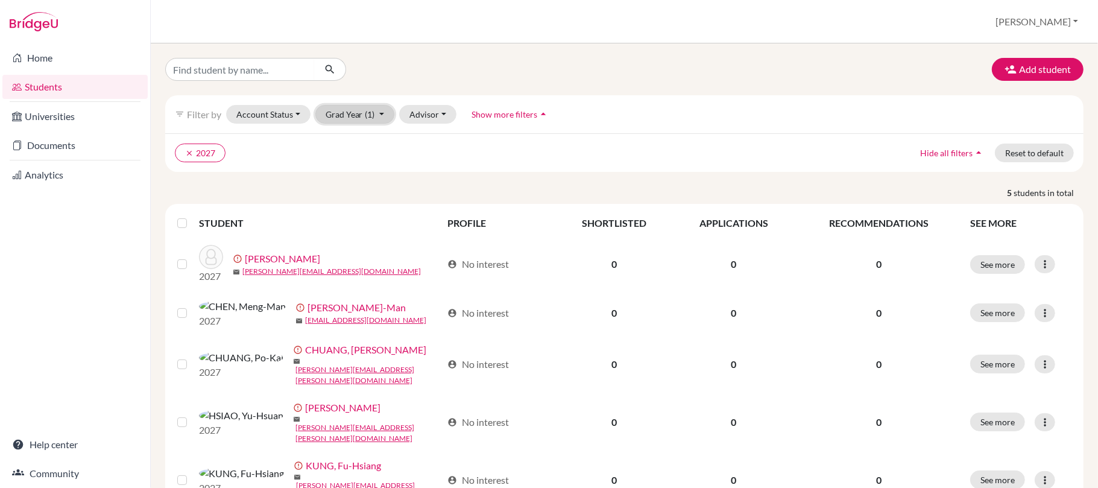
click at [360, 113] on button "Grad Year (1)" at bounding box center [355, 114] width 80 height 19
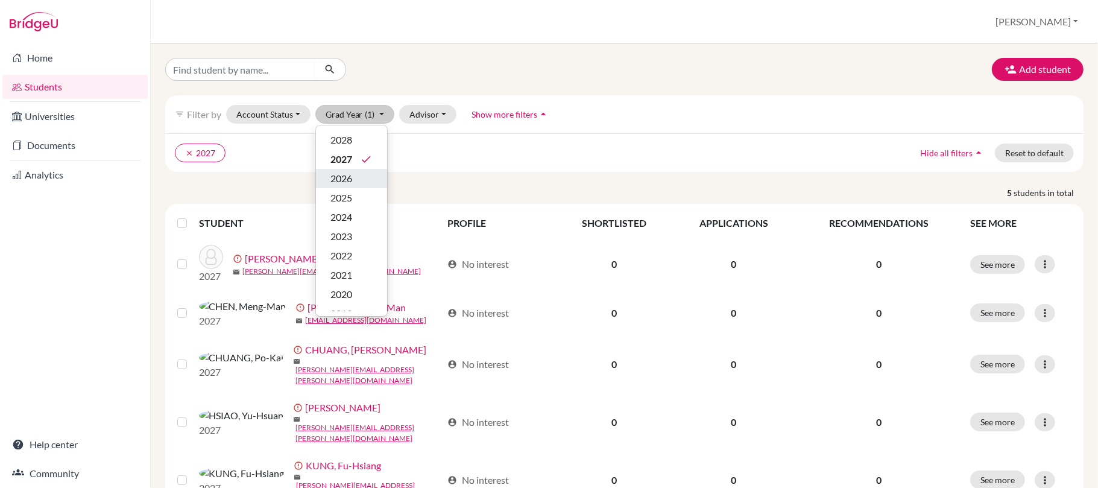
click at [368, 172] on button "2026" at bounding box center [351, 178] width 71 height 19
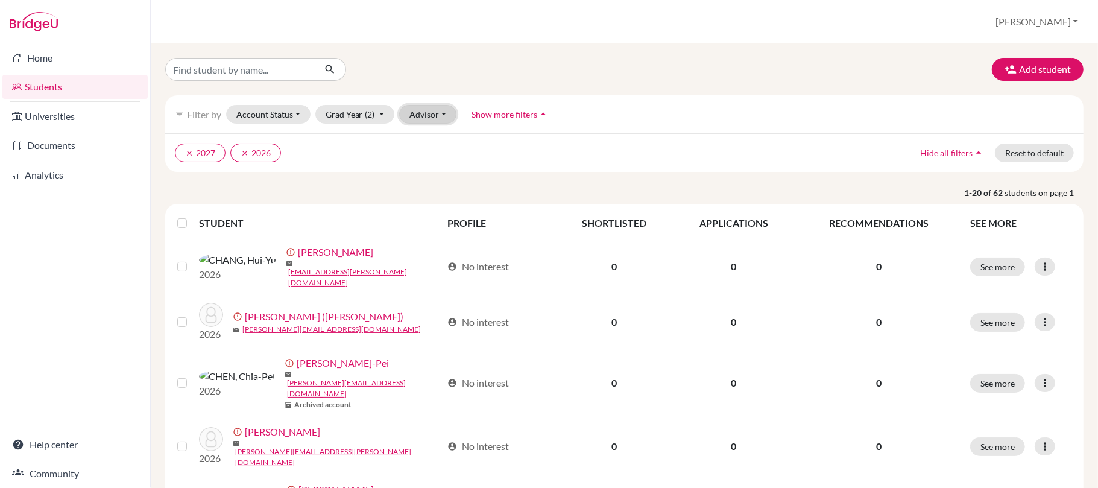
click at [437, 111] on button "Advisor" at bounding box center [427, 114] width 57 height 19
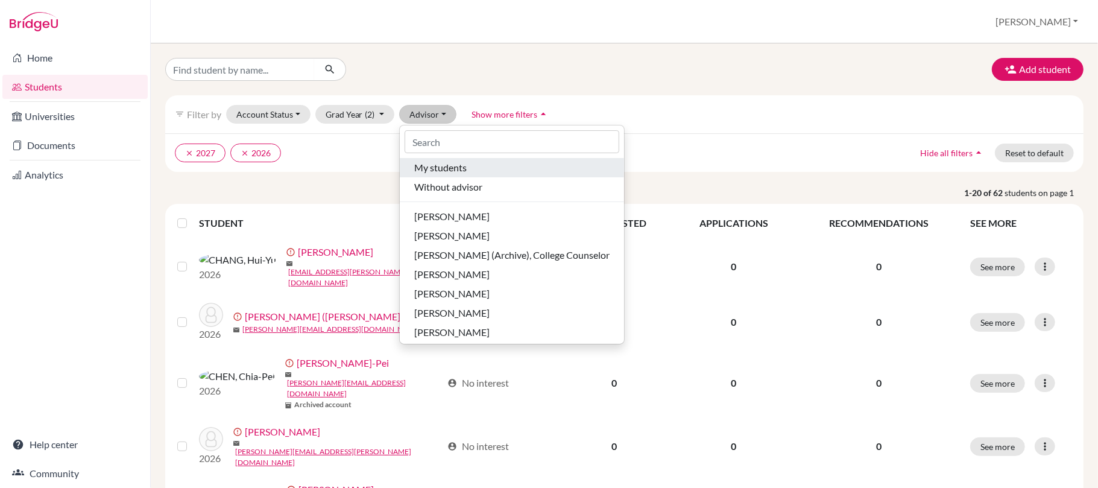
click at [464, 168] on span "My students" at bounding box center [440, 167] width 52 height 14
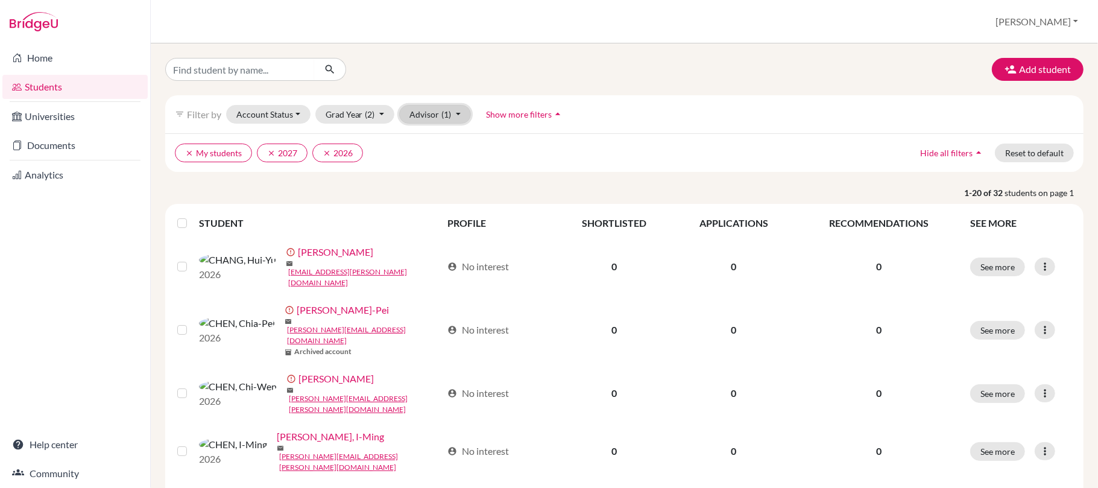
click at [435, 112] on button "Advisor (1)" at bounding box center [435, 114] width 72 height 19
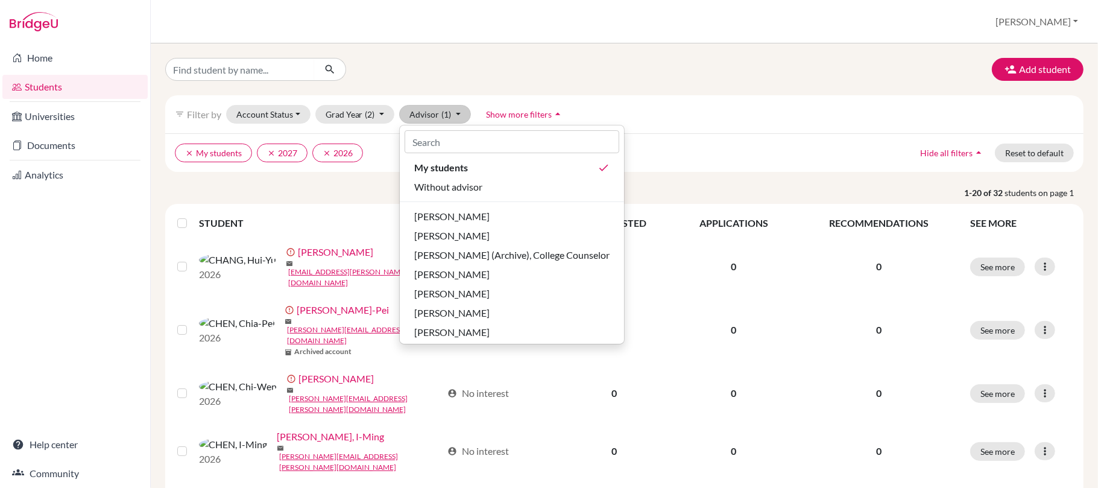
click at [624, 137] on div "clear My students clear 2027 clear 2026 Hide all filters arrow_drop_up Reset to…" at bounding box center [624, 152] width 918 height 39
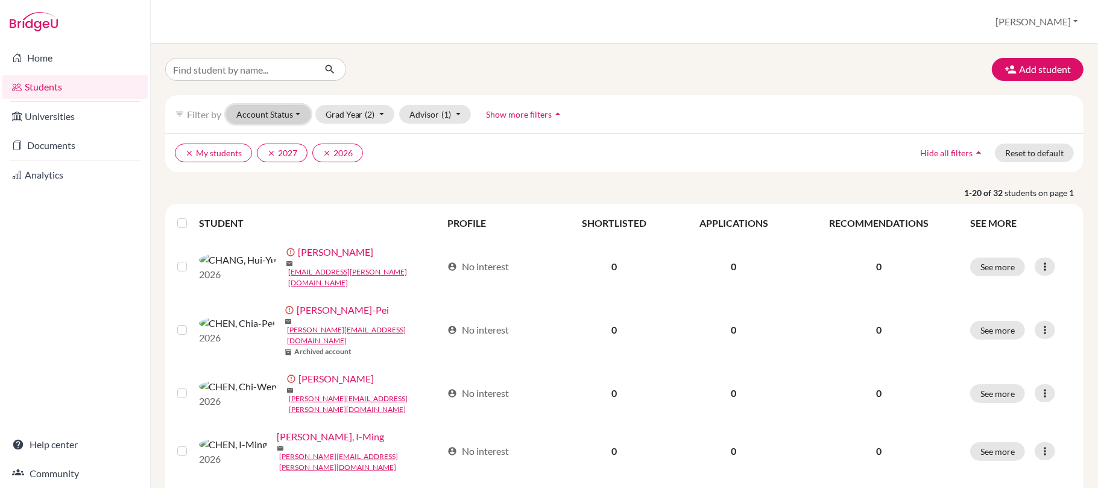
click at [304, 121] on button "Account Status" at bounding box center [268, 114] width 84 height 19
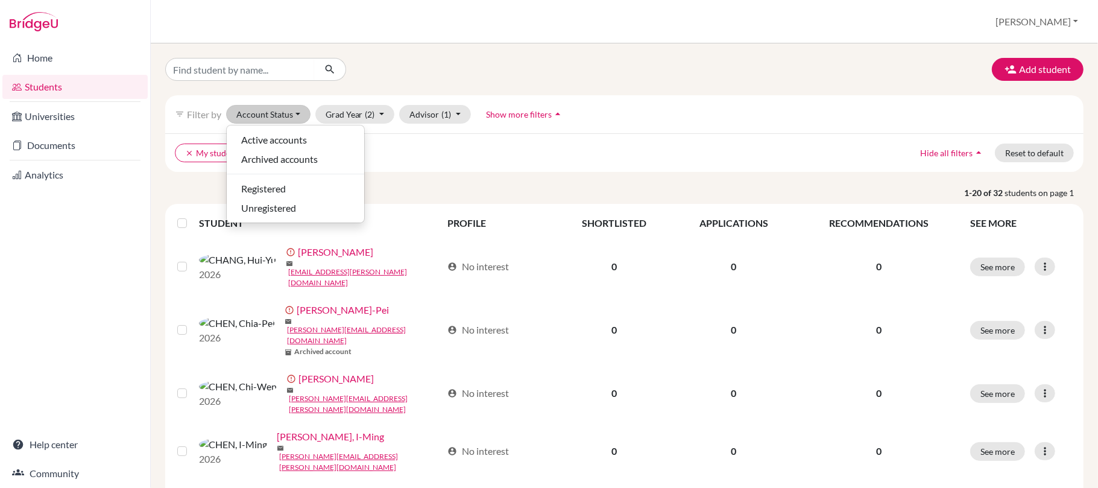
click at [591, 115] on div "filter_list Filter by Account Status Active accounts Archived accounts Register…" at bounding box center [624, 114] width 918 height 38
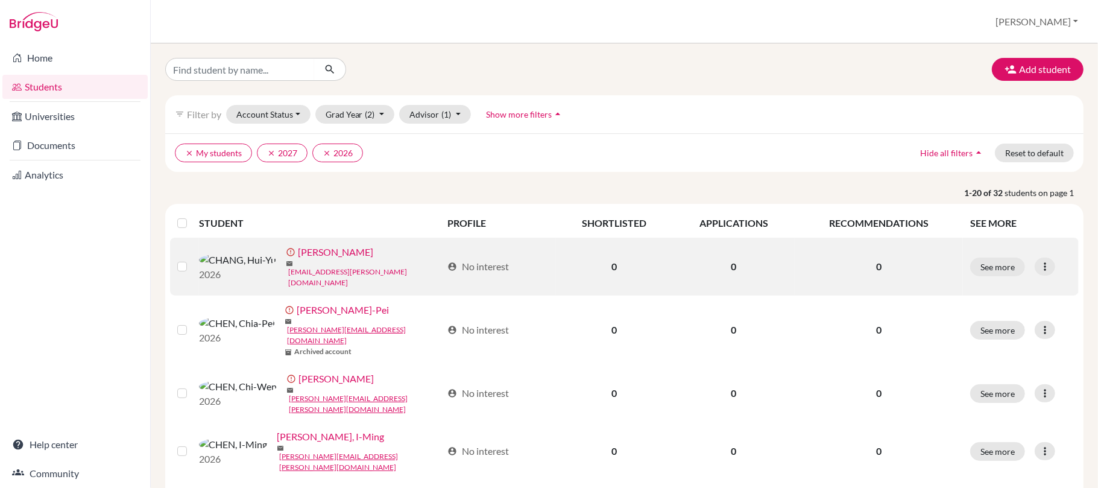
click at [288, 272] on link "[EMAIL_ADDRESS][PERSON_NAME][DOMAIN_NAME]" at bounding box center [365, 277] width 154 height 22
click at [298, 259] on link "[PERSON_NAME]" at bounding box center [335, 252] width 75 height 14
click at [298, 256] on link "[PERSON_NAME]" at bounding box center [335, 252] width 75 height 14
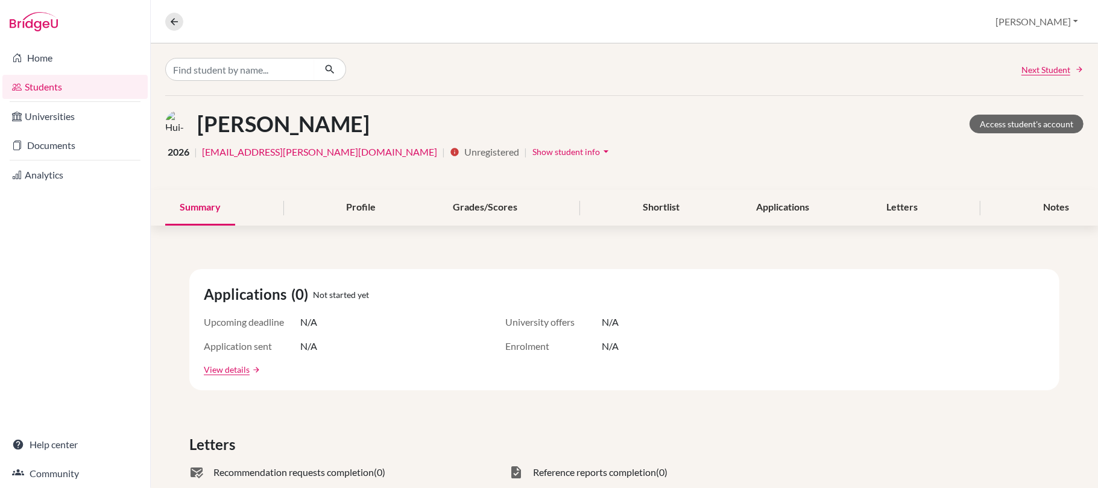
click at [532, 149] on span "Show student info" at bounding box center [566, 151] width 68 height 10
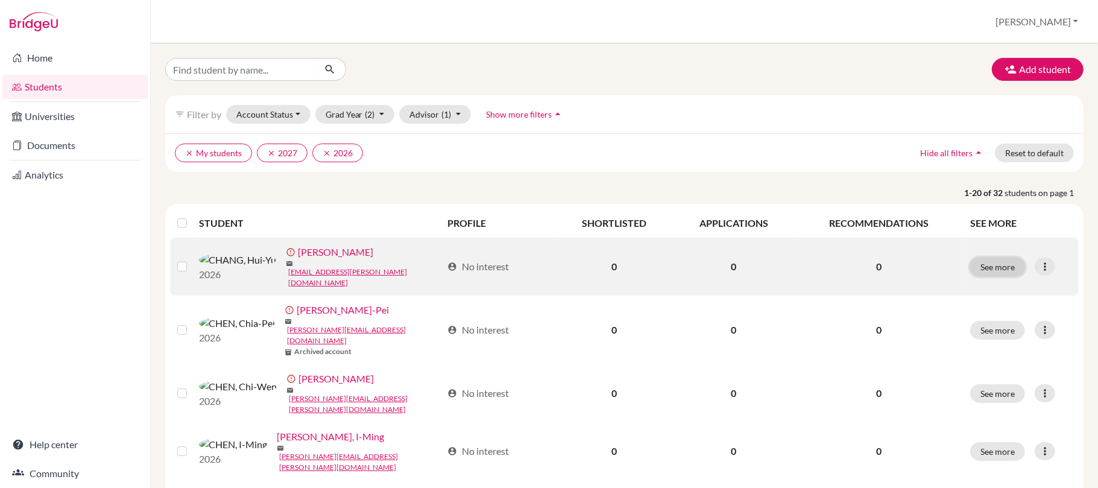
click at [1002, 268] on button "See more" at bounding box center [997, 266] width 55 height 19
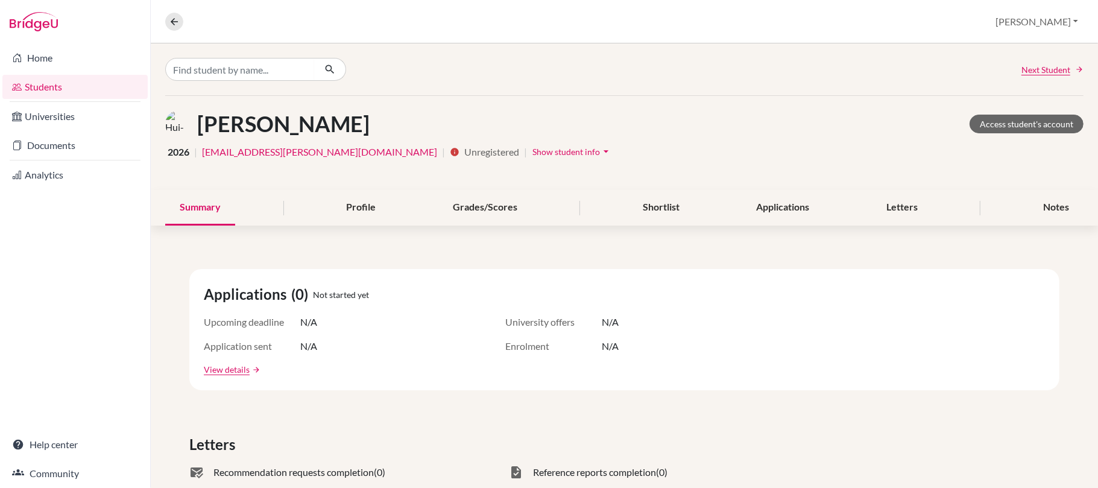
click at [464, 148] on span "Unregistered" at bounding box center [491, 152] width 55 height 14
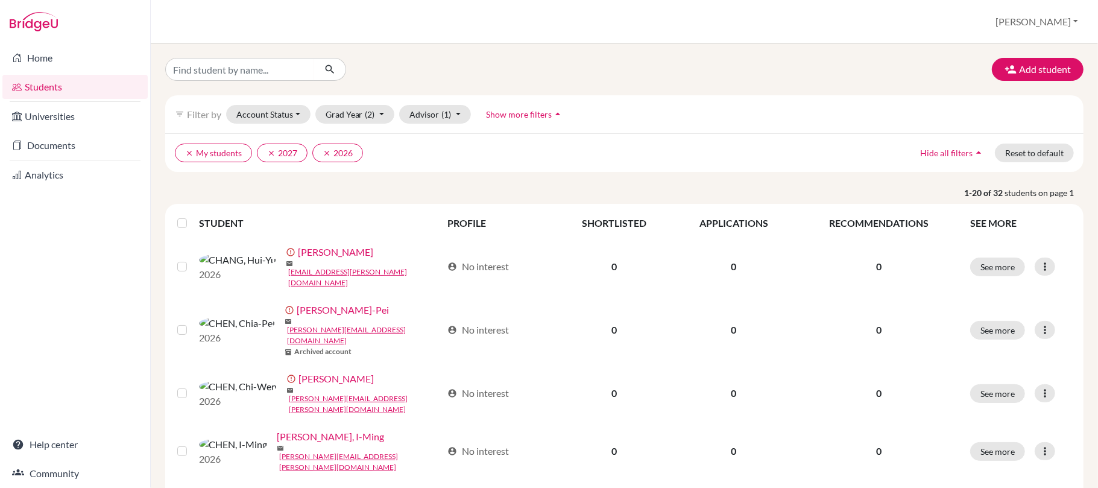
click at [948, 152] on span "Hide all filters" at bounding box center [946, 153] width 52 height 10
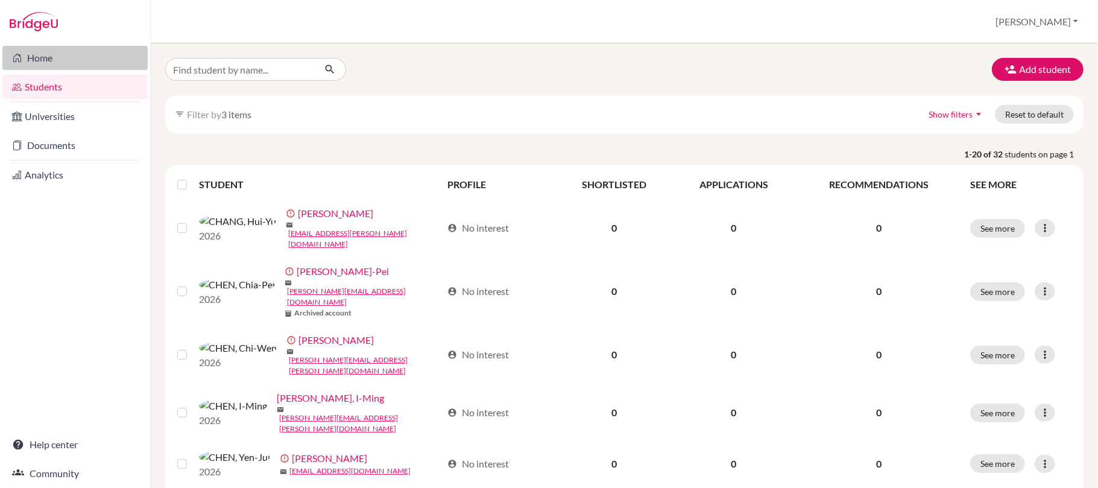
click at [37, 56] on link "Home" at bounding box center [74, 58] width 145 height 24
click at [240, 73] on input "Find student by name..." at bounding box center [239, 69] width 149 height 23
click at [43, 90] on link "Students" at bounding box center [74, 87] width 145 height 24
click at [41, 84] on link "Students" at bounding box center [74, 87] width 145 height 24
click at [51, 85] on link "Students" at bounding box center [74, 87] width 145 height 24
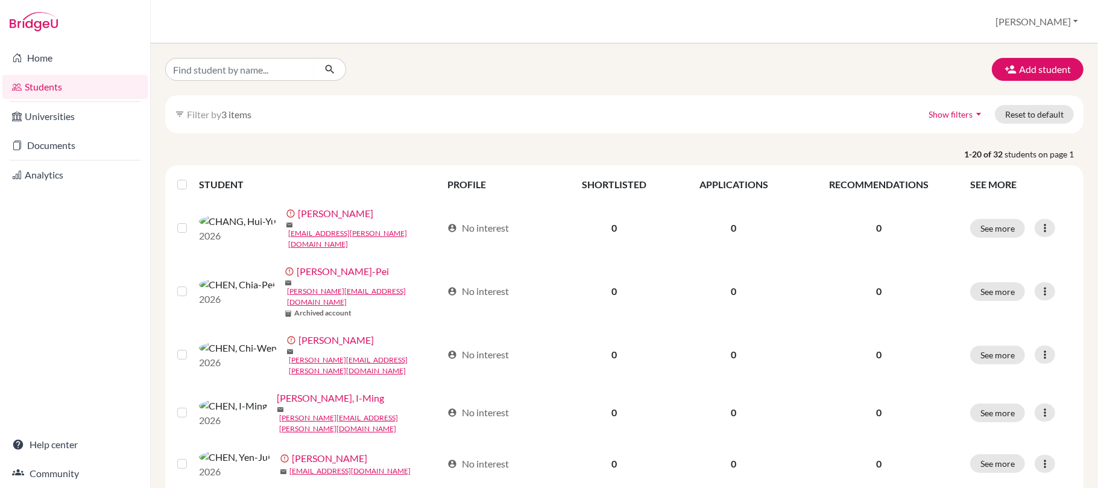
click at [951, 114] on span "Show filters" at bounding box center [950, 114] width 44 height 10
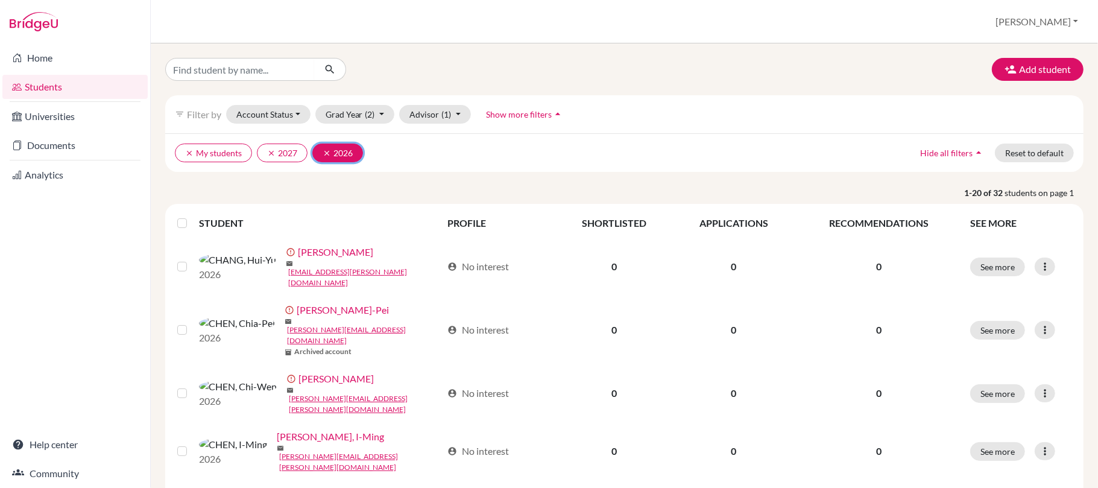
click at [327, 155] on icon "clear" at bounding box center [326, 153] width 8 height 8
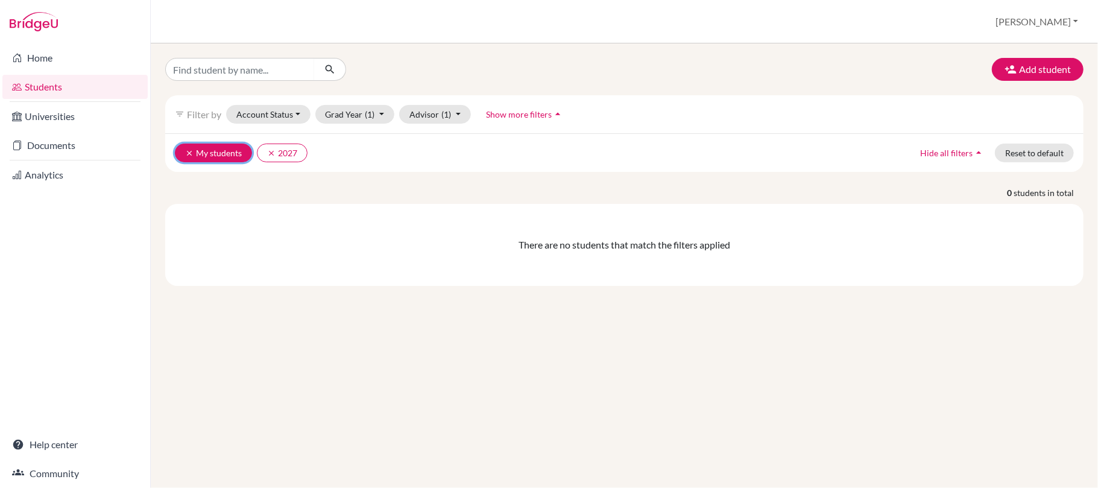
click at [188, 151] on icon "clear" at bounding box center [189, 153] width 8 height 8
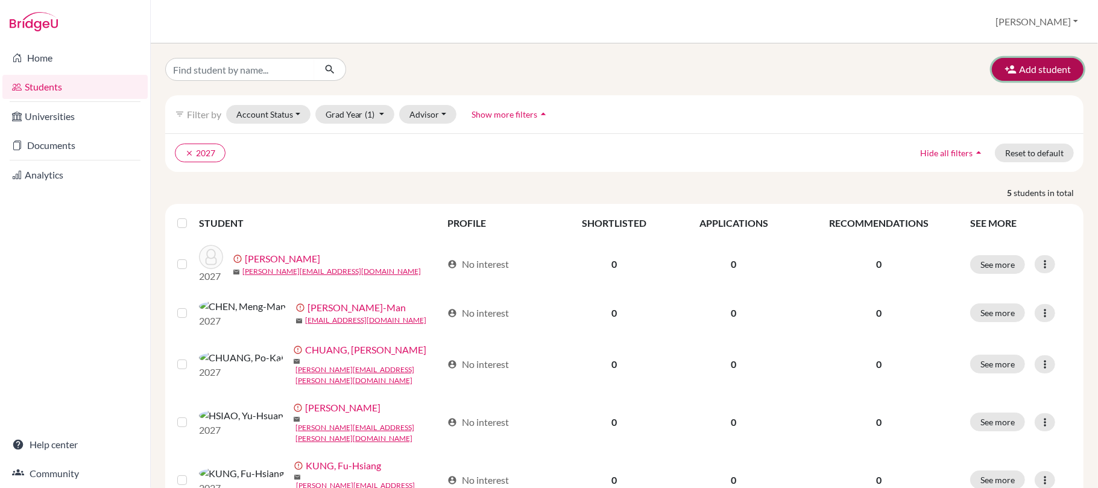
click at [1022, 73] on button "Add student" at bounding box center [1038, 69] width 92 height 23
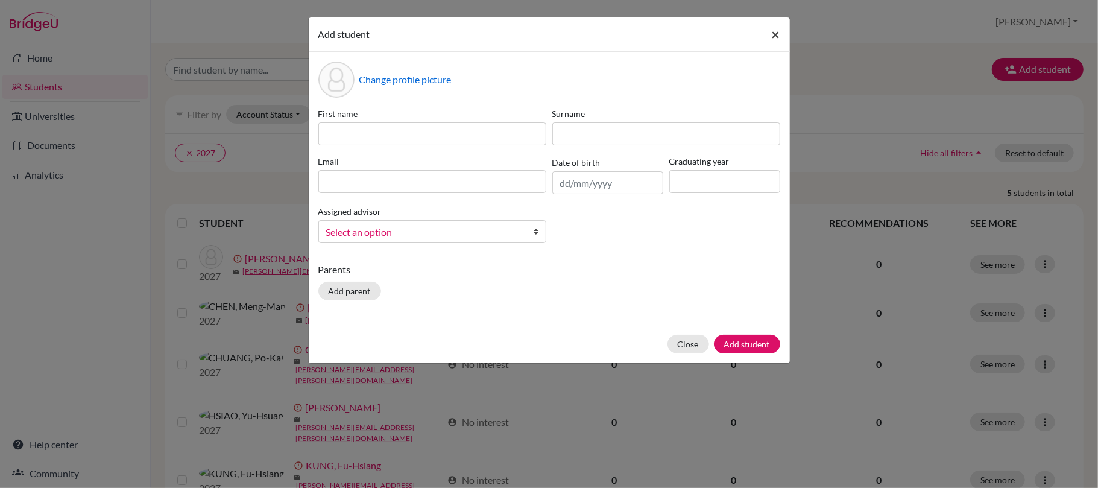
click at [774, 30] on span "×" at bounding box center [776, 33] width 8 height 17
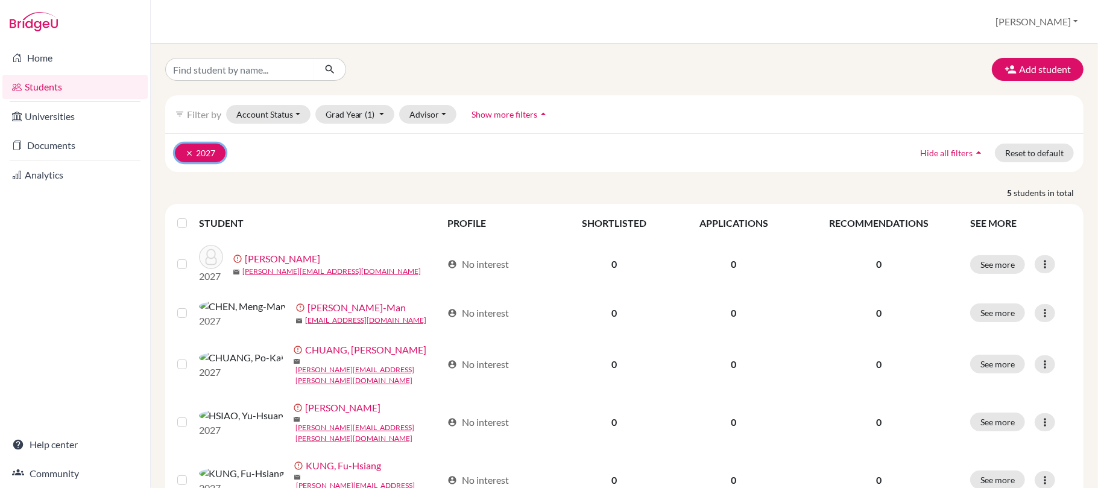
click at [188, 153] on icon "clear" at bounding box center [189, 153] width 8 height 8
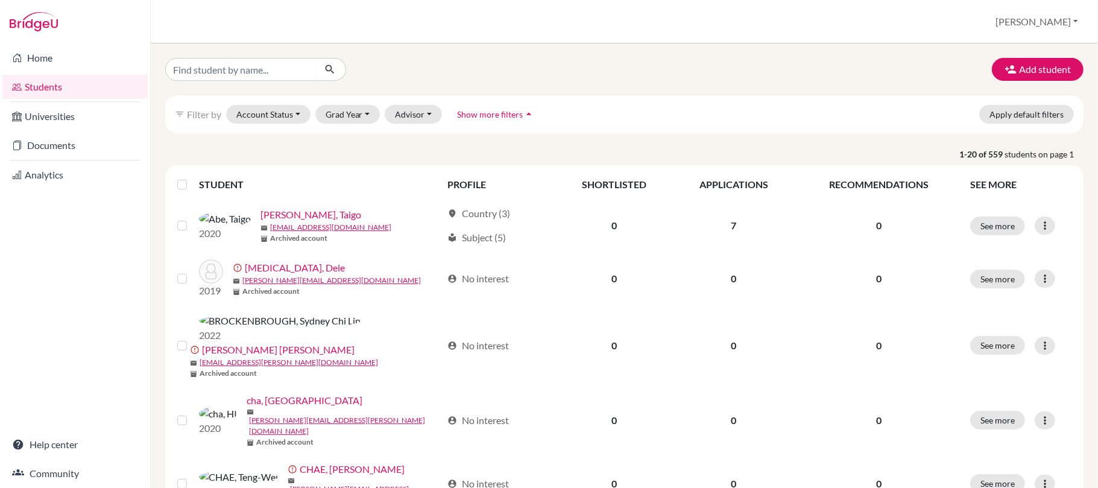
drag, startPoint x: 192, startPoint y: 118, endPoint x: 244, endPoint y: 117, distance: 51.9
click at [193, 118] on span "Filter by" at bounding box center [204, 113] width 34 height 11
click at [501, 112] on span "Show more filters" at bounding box center [490, 114] width 66 height 10
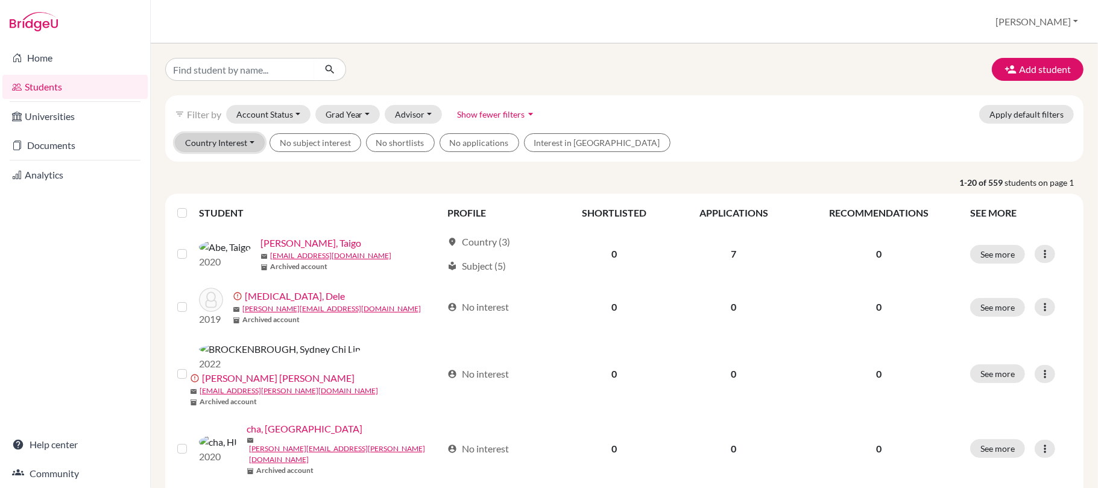
click at [245, 143] on button "Country Interest" at bounding box center [220, 142] width 90 height 19
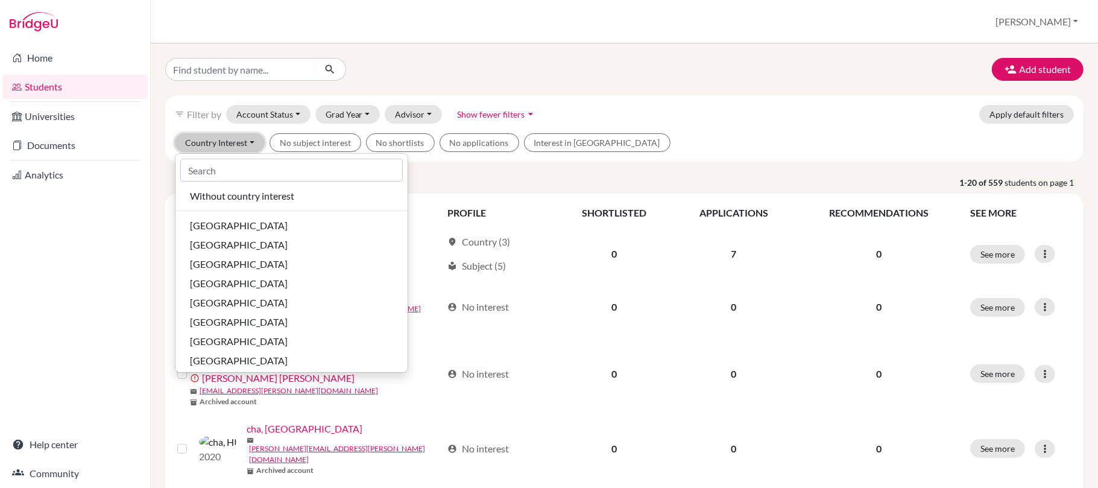
click at [245, 143] on button "Country Interest" at bounding box center [220, 142] width 90 height 19
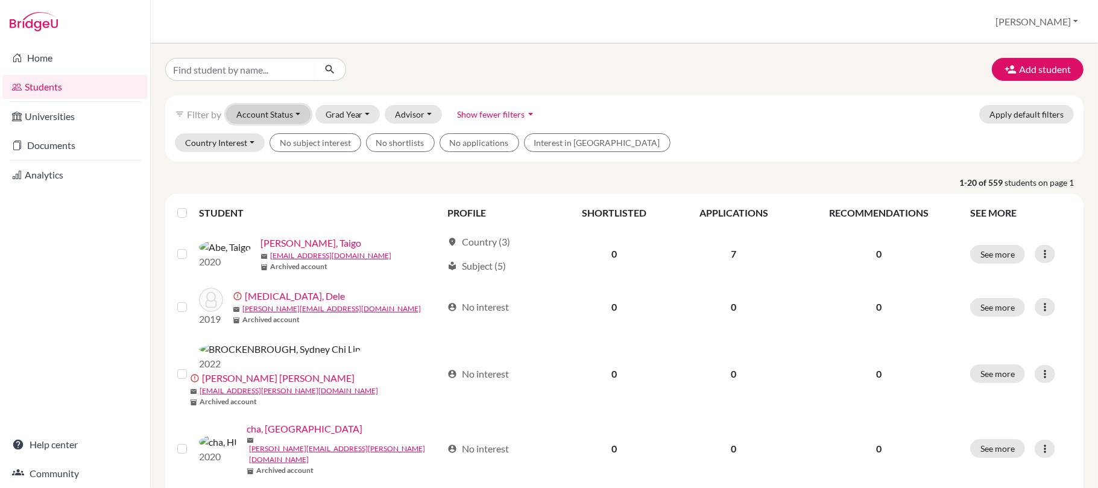
click at [287, 111] on button "Account Status" at bounding box center [268, 114] width 84 height 19
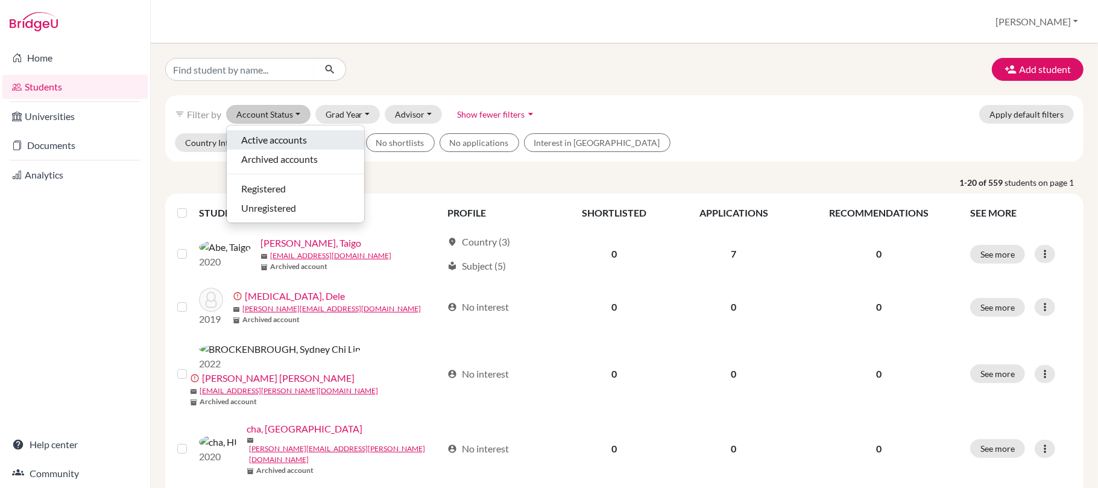
click at [309, 136] on div "Active accounts" at bounding box center [295, 140] width 108 height 14
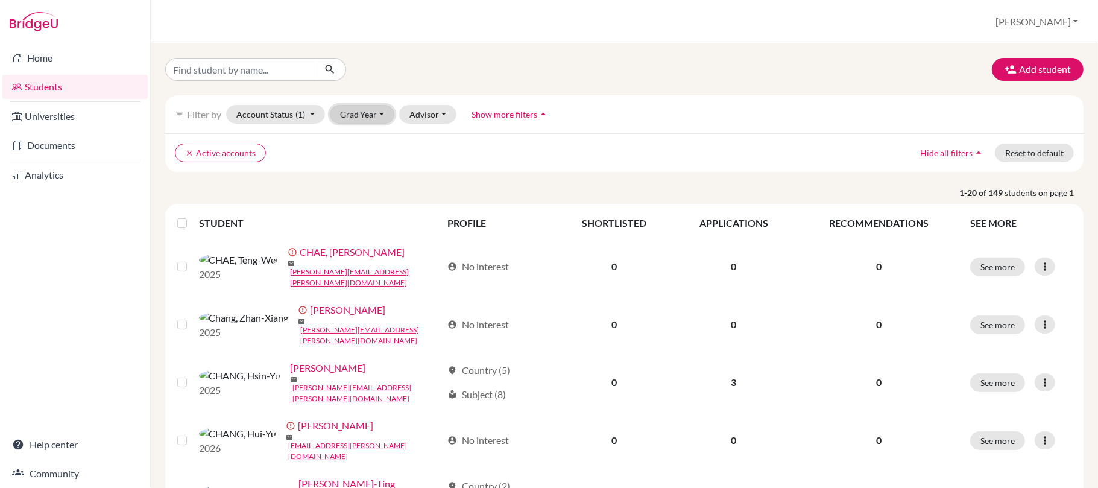
click at [356, 112] on button "Grad Year" at bounding box center [362, 114] width 65 height 19
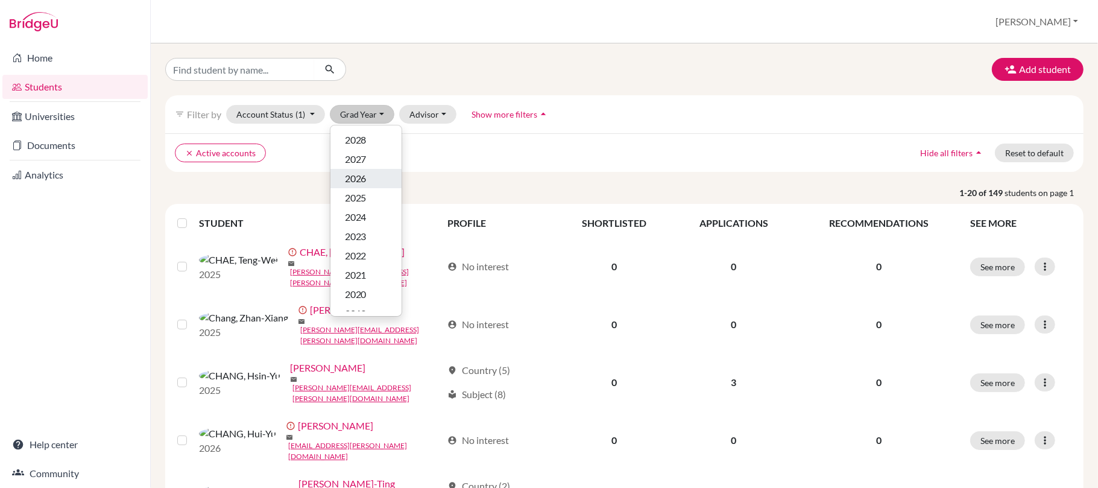
click at [363, 177] on span "2026" at bounding box center [356, 178] width 22 height 14
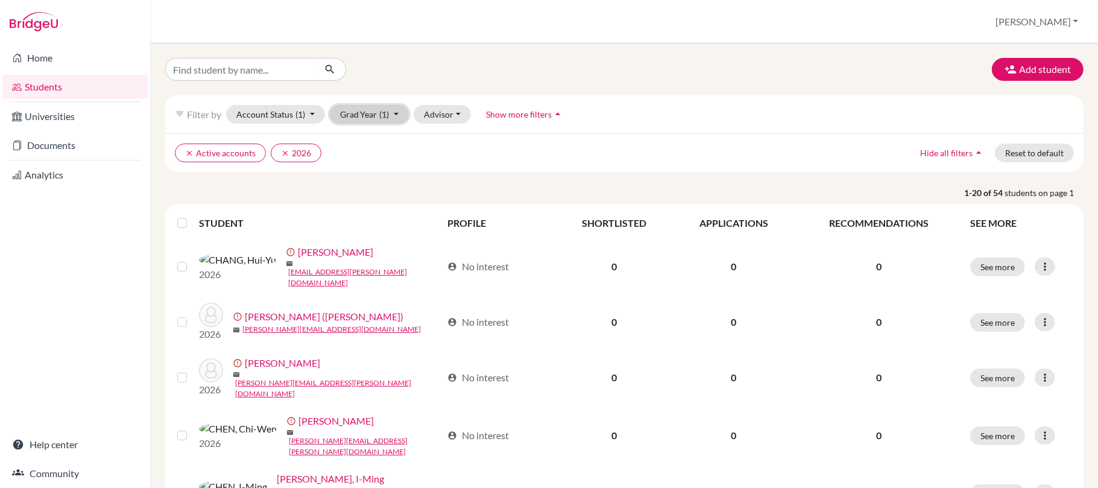
click at [374, 110] on button "Grad Year (1)" at bounding box center [370, 114] width 80 height 19
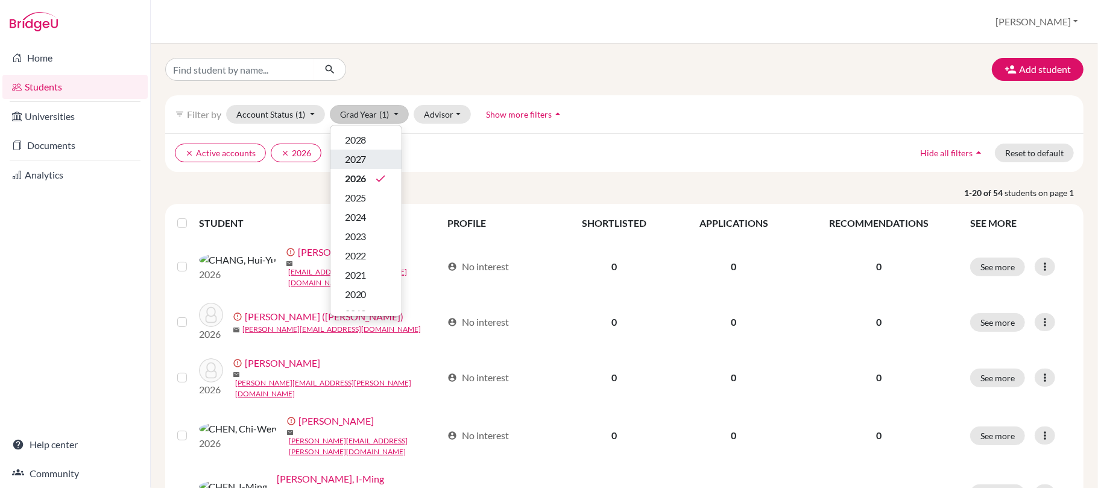
click at [374, 164] on div "2027" at bounding box center [366, 159] width 42 height 14
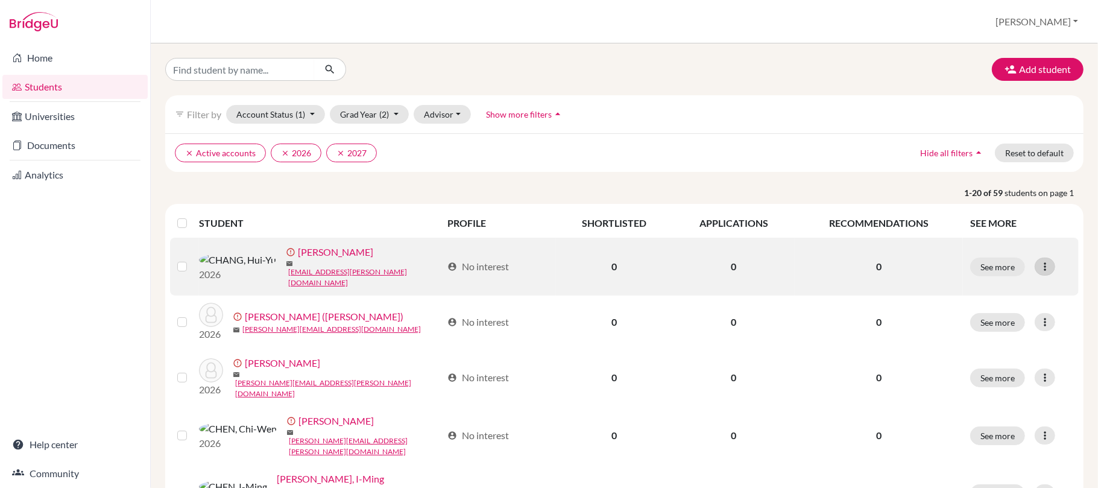
click at [1039, 269] on icon at bounding box center [1045, 266] width 12 height 12
click at [1008, 295] on button "Edit student" at bounding box center [987, 289] width 109 height 19
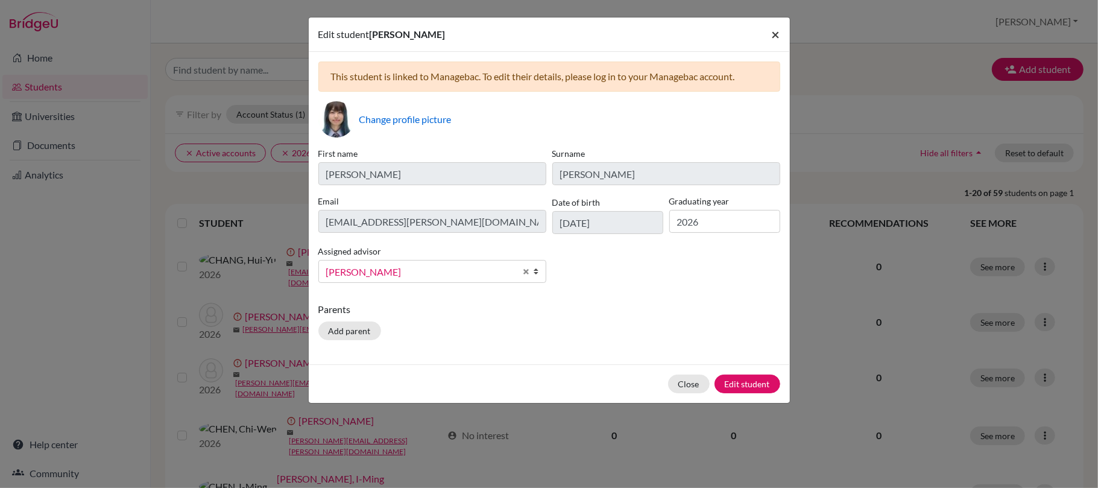
click at [775, 34] on span "×" at bounding box center [776, 33] width 8 height 17
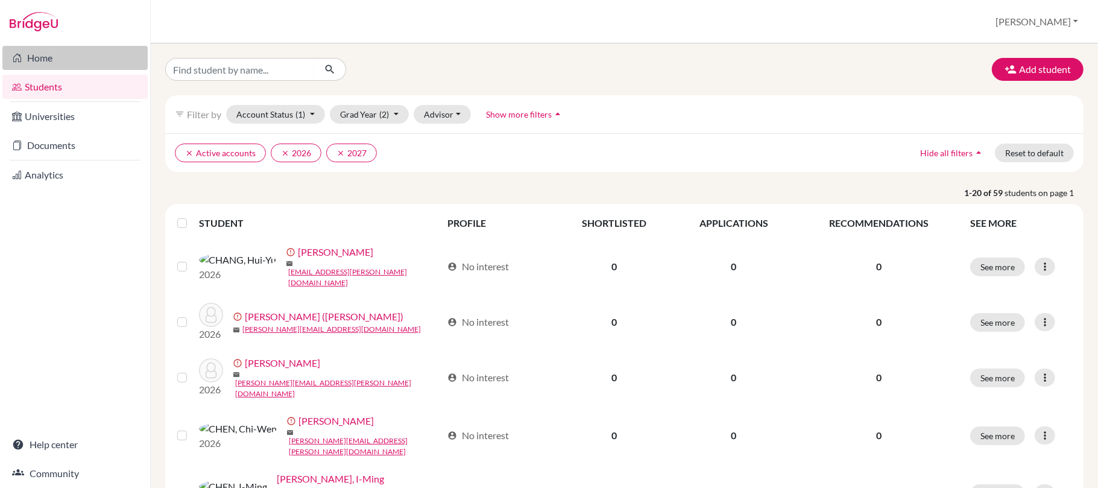
click at [39, 48] on link "Home" at bounding box center [74, 58] width 145 height 24
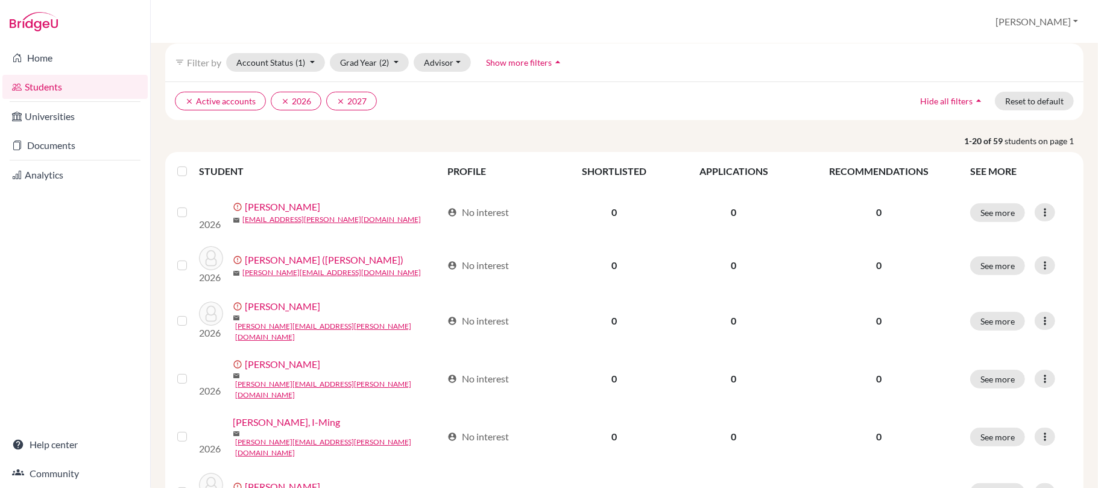
scroll to position [80, 0]
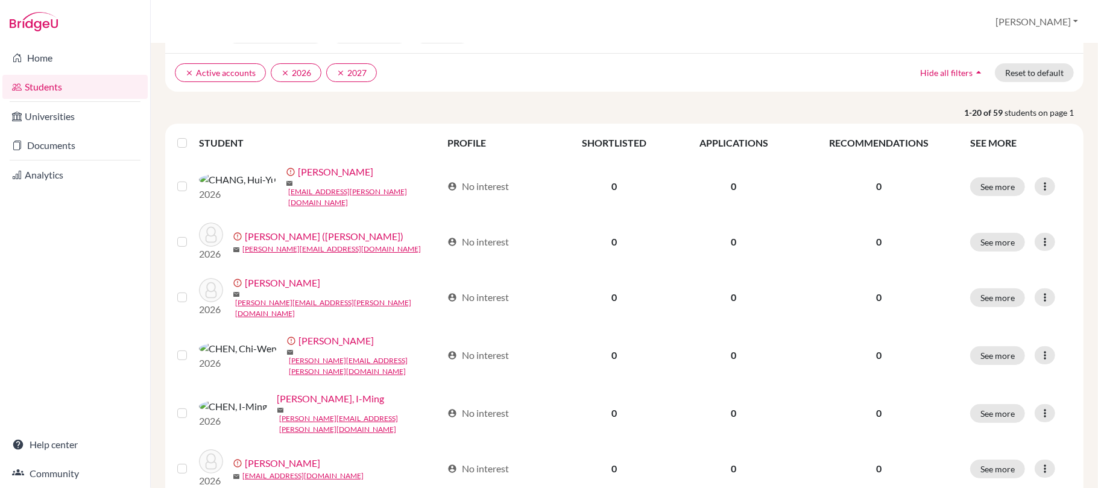
click at [31, 12] on img at bounding box center [34, 21] width 48 height 19
click at [31, 25] on img at bounding box center [34, 21] width 48 height 19
click at [32, 25] on img at bounding box center [34, 21] width 48 height 19
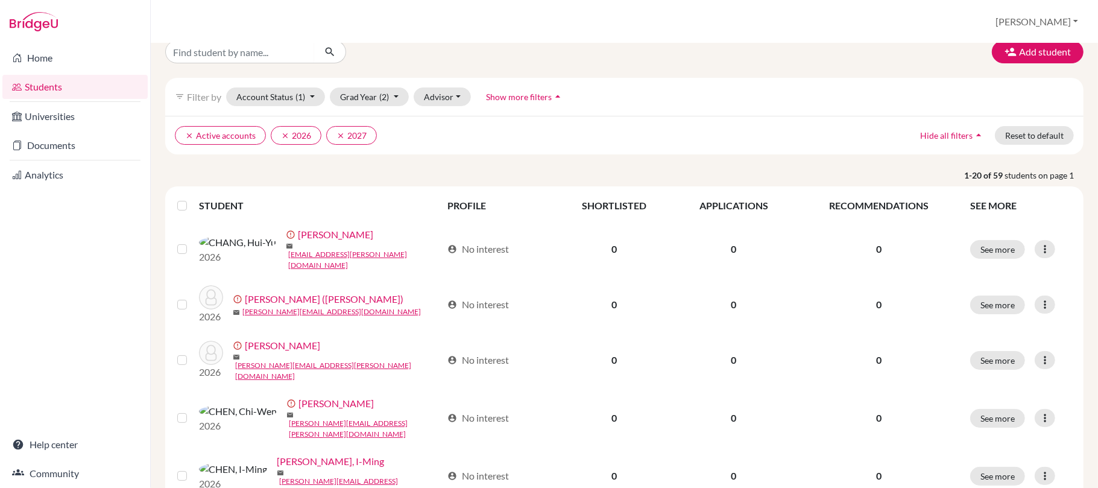
scroll to position [0, 0]
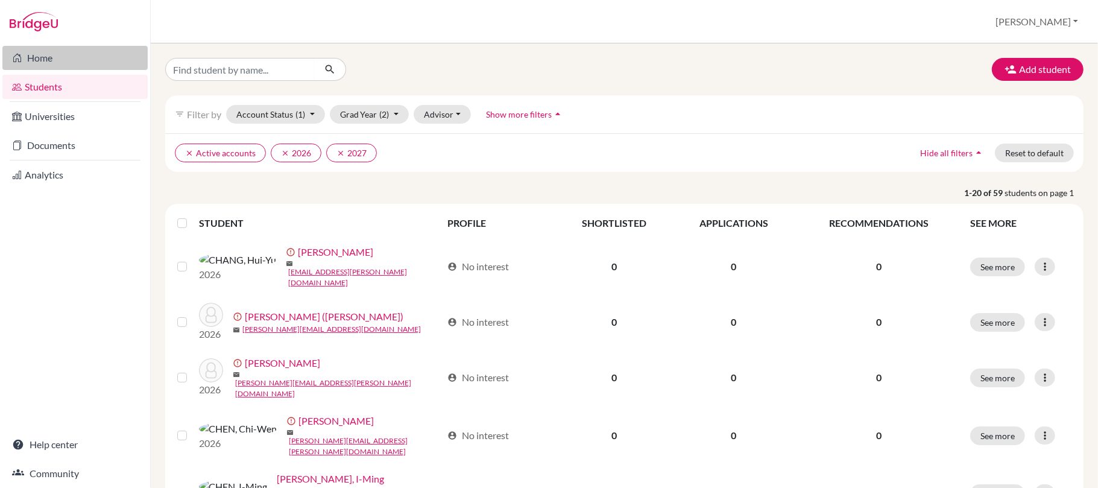
click at [34, 53] on link "Home" at bounding box center [74, 58] width 145 height 24
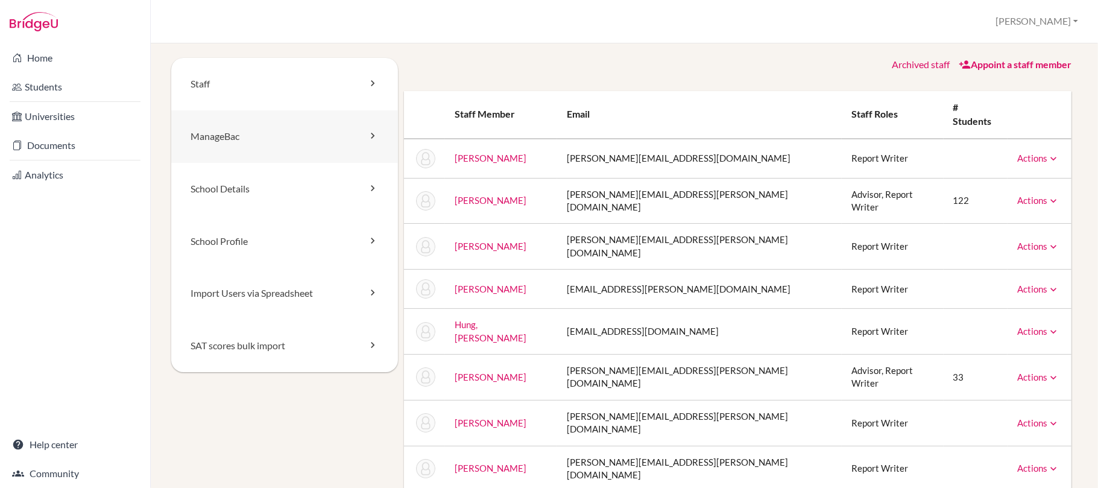
click at [237, 130] on link "ManageBac" at bounding box center [284, 136] width 227 height 52
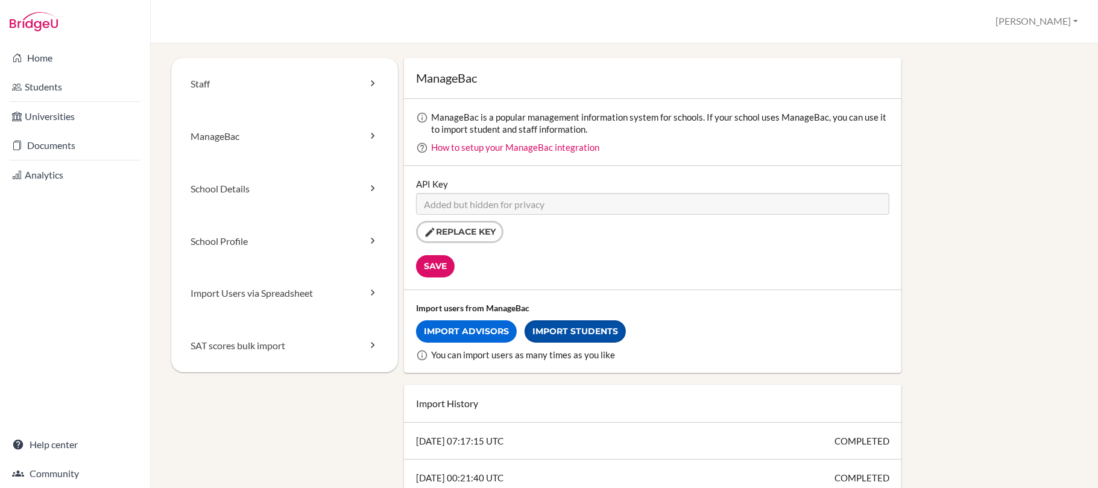
click at [562, 331] on link "Import Students" at bounding box center [574, 331] width 101 height 22
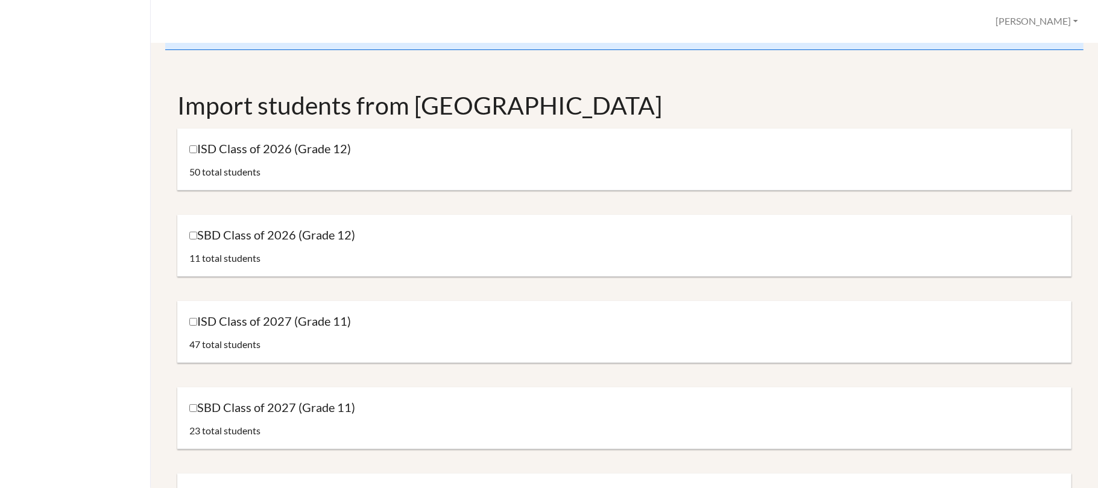
scroll to position [80, 0]
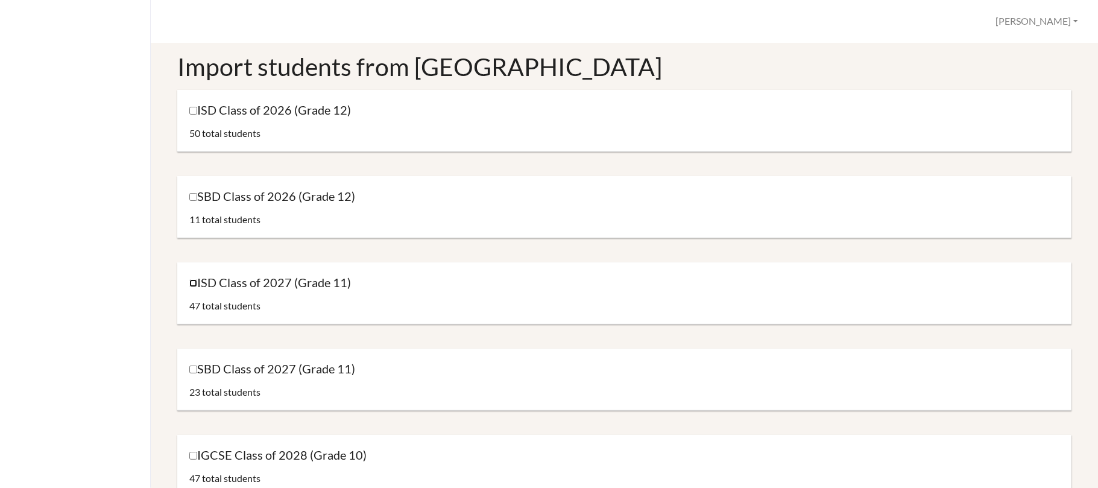
click at [191, 284] on input "ISD Class of 2027 (Grade 11)" at bounding box center [193, 283] width 8 height 8
checkbox input "true"
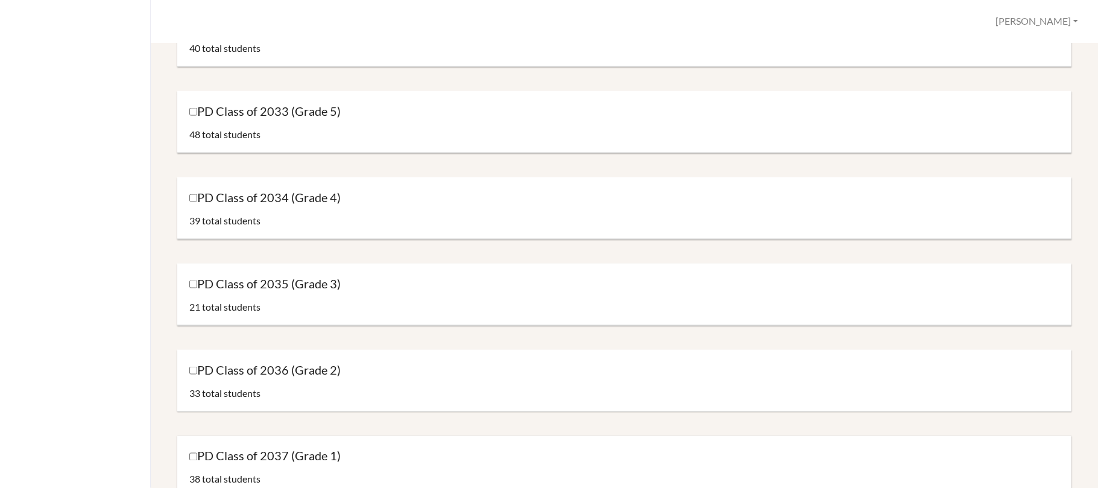
scroll to position [1583, 0]
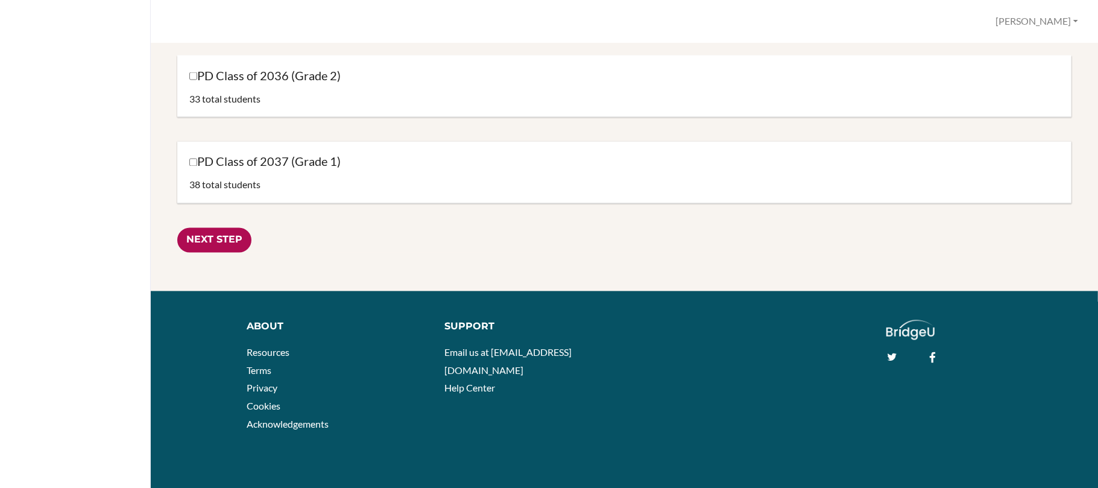
click at [219, 241] on input "Next Step" at bounding box center [214, 240] width 74 height 25
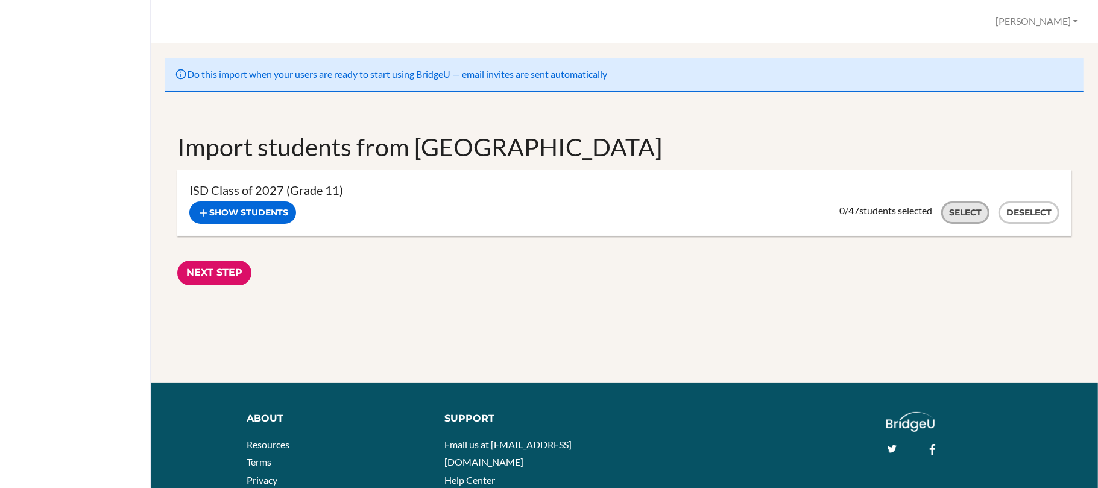
click at [941, 211] on button "Select" at bounding box center [965, 212] width 48 height 22
click at [203, 271] on input "Next Step" at bounding box center [214, 272] width 74 height 25
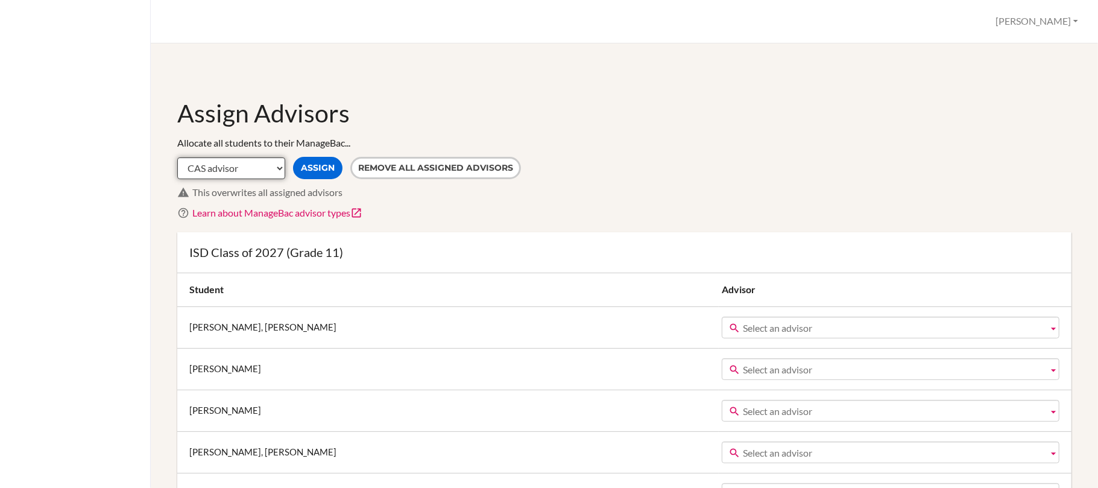
click at [263, 169] on select "CAS advisor EE advisor Homeroom advisor TOK advisor" at bounding box center [231, 168] width 108 height 22
click at [850, 324] on span "Select an advisor" at bounding box center [893, 328] width 300 height 22
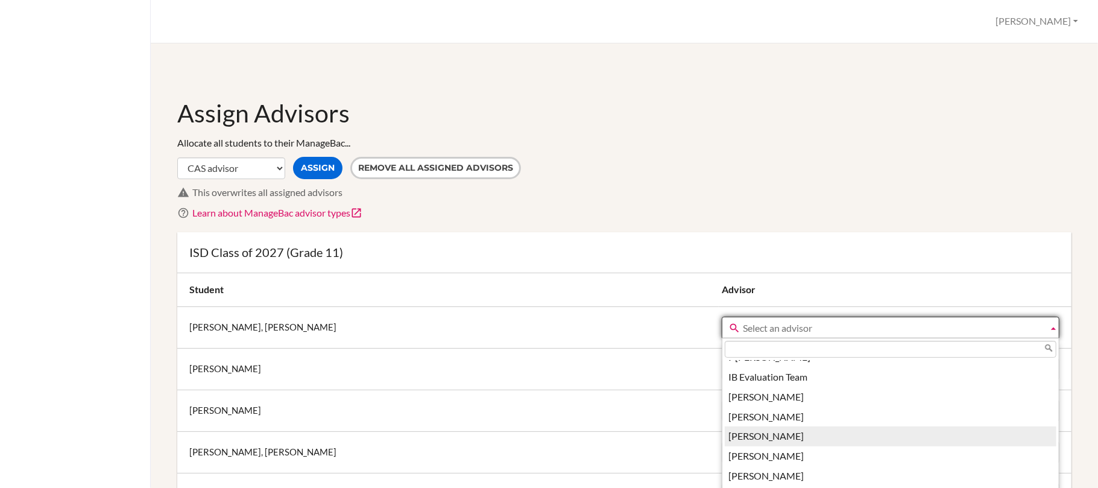
scroll to position [3123, 0]
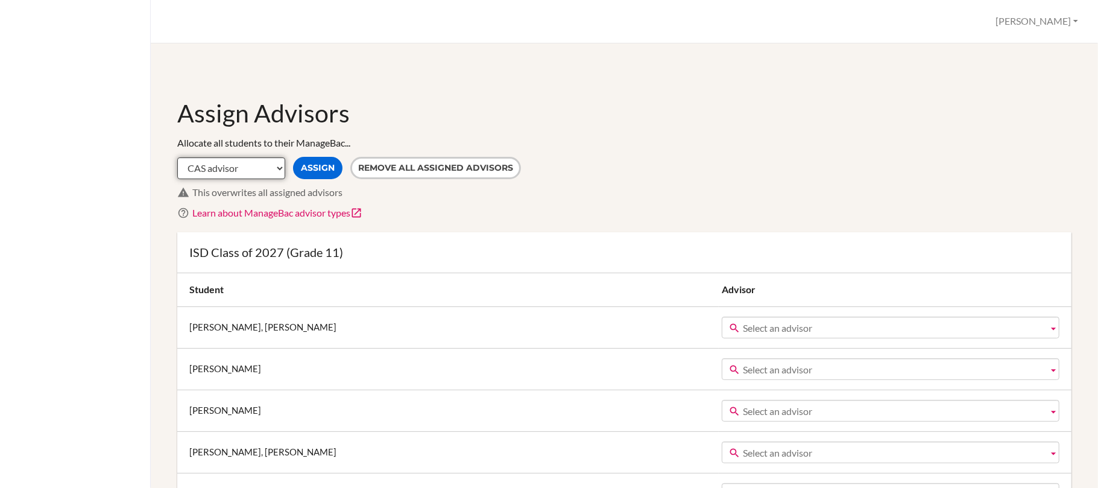
click at [248, 169] on select "CAS advisor EE advisor Homeroom advisor TOK advisor" at bounding box center [231, 168] width 108 height 22
click at [177, 157] on select "CAS advisor EE advisor Homeroom advisor TOK advisor" at bounding box center [231, 168] width 108 height 22
click at [480, 166] on button "Remove all assigned advisors" at bounding box center [435, 168] width 171 height 22
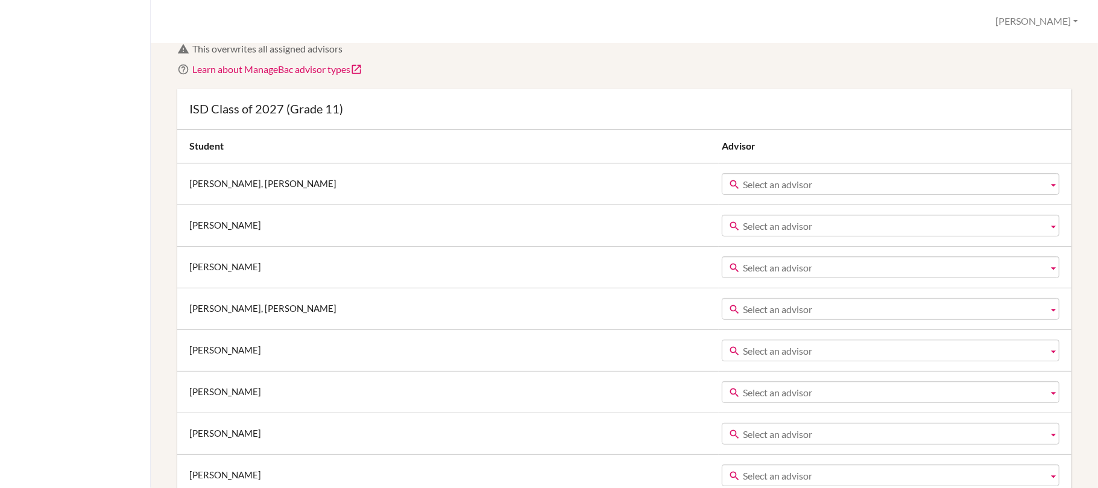
scroll to position [0, 0]
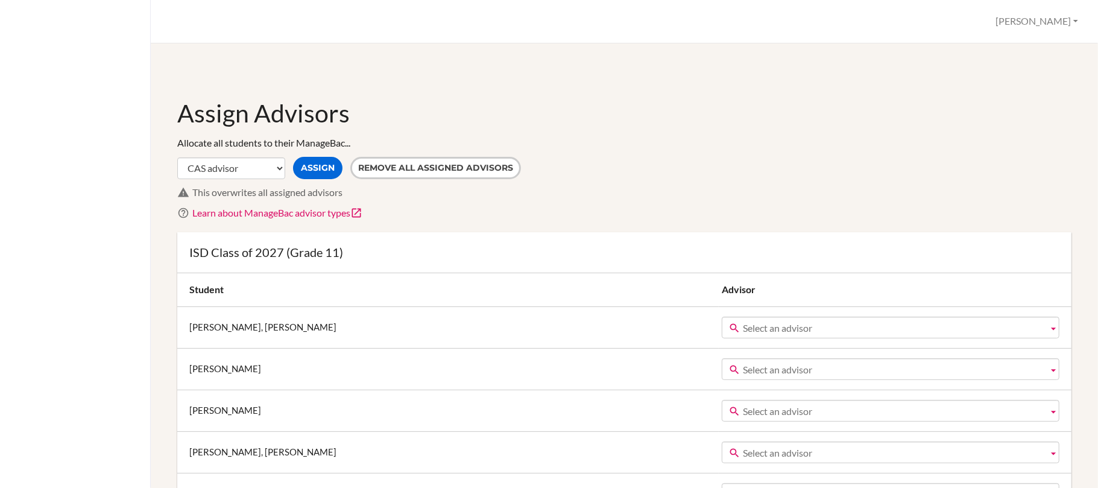
click at [784, 333] on td "(Archived) College Counselor Gropp (Archive) (Archived) Lou Scanlan (Archived) …" at bounding box center [894, 327] width 353 height 42
click at [782, 330] on span "Select an advisor" at bounding box center [893, 328] width 300 height 22
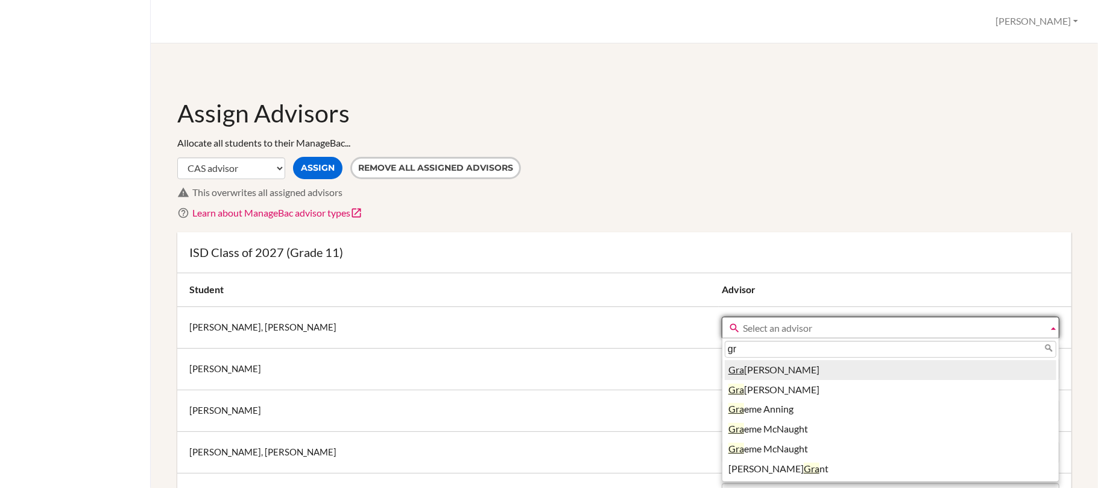
type input "g"
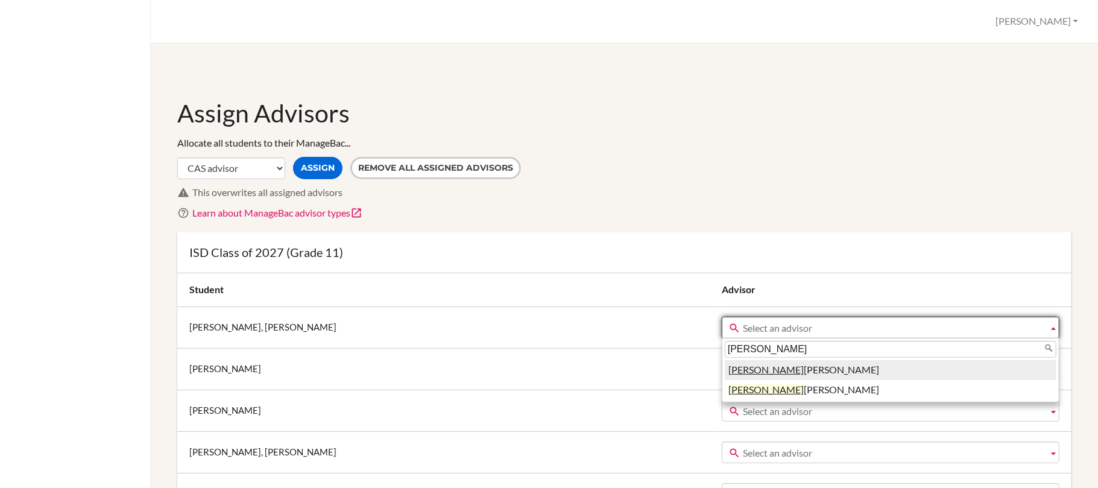
type input "nicole"
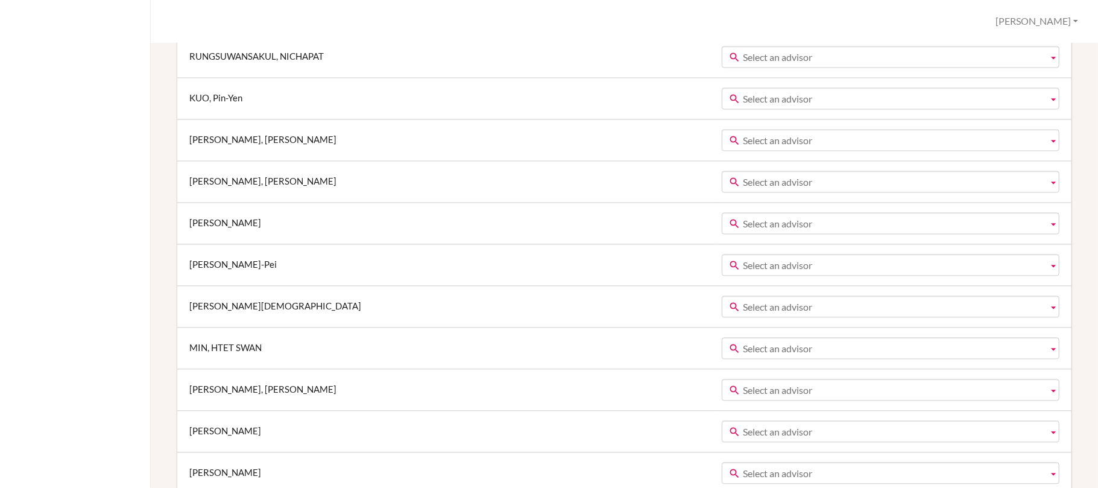
scroll to position [2066, 0]
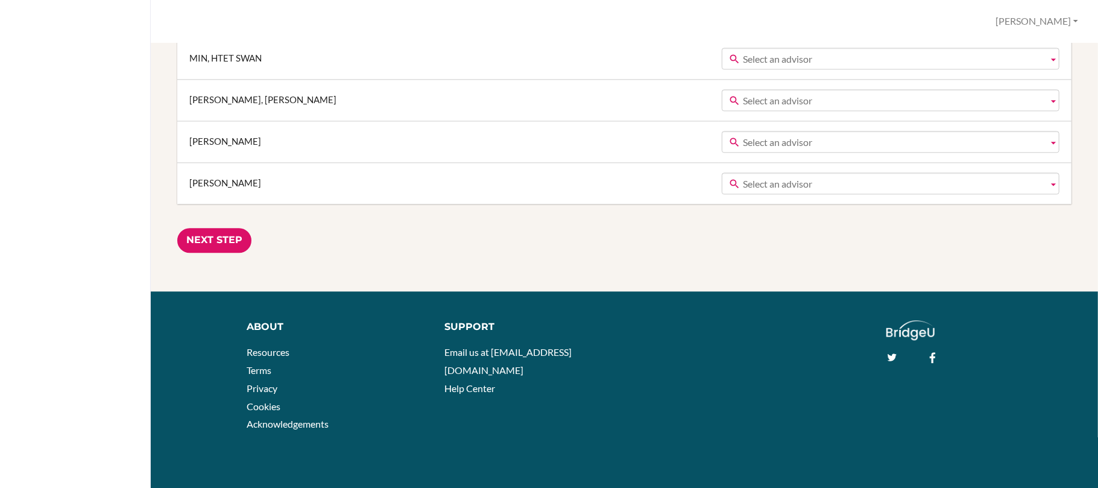
drag, startPoint x: 211, startPoint y: 237, endPoint x: 336, endPoint y: 252, distance: 125.6
click at [212, 237] on input "Next Step" at bounding box center [214, 240] width 74 height 25
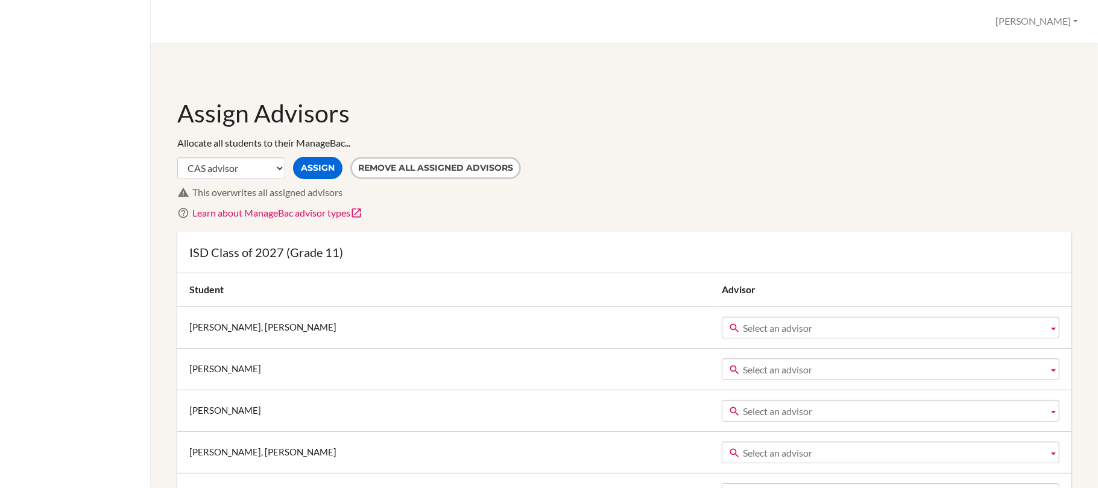
scroll to position [80, 0]
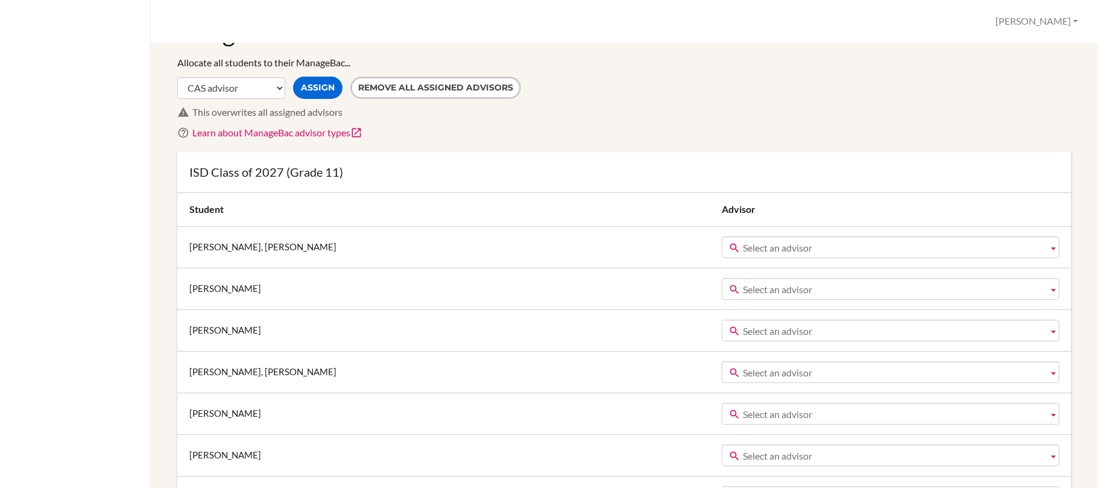
click at [748, 245] on span "Select an advisor" at bounding box center [893, 248] width 300 height 22
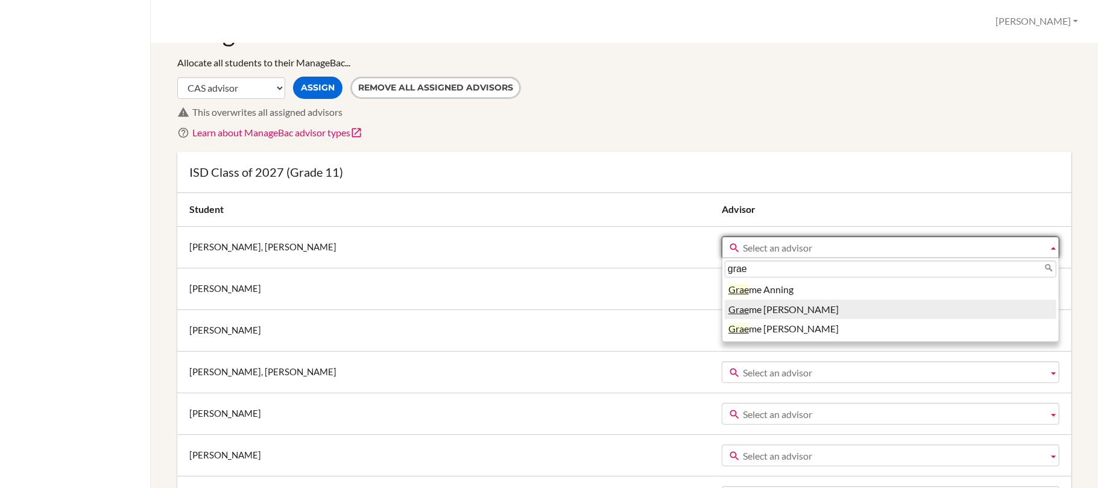
type input "grae"
click at [753, 310] on li "Grae me McNaught" at bounding box center [891, 310] width 332 height 20
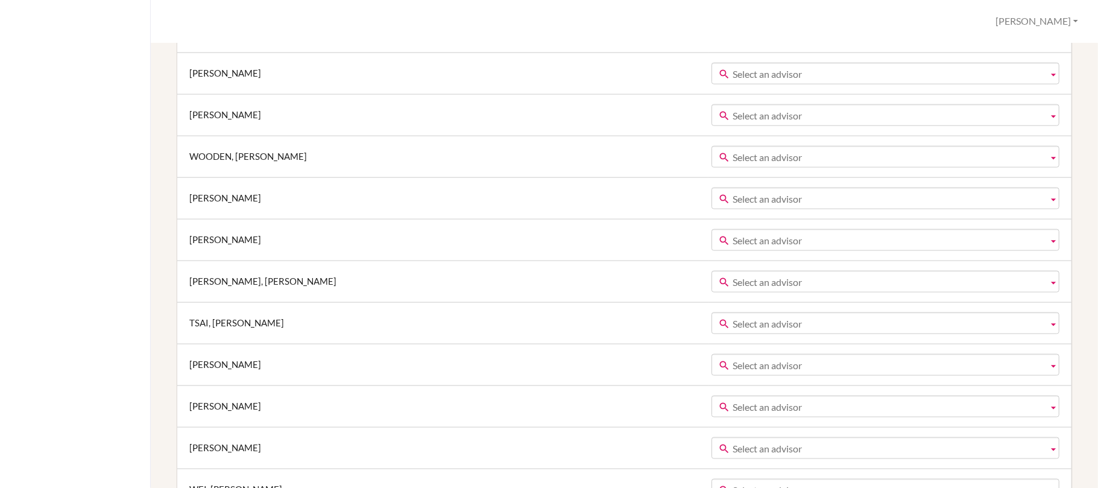
scroll to position [1102, 0]
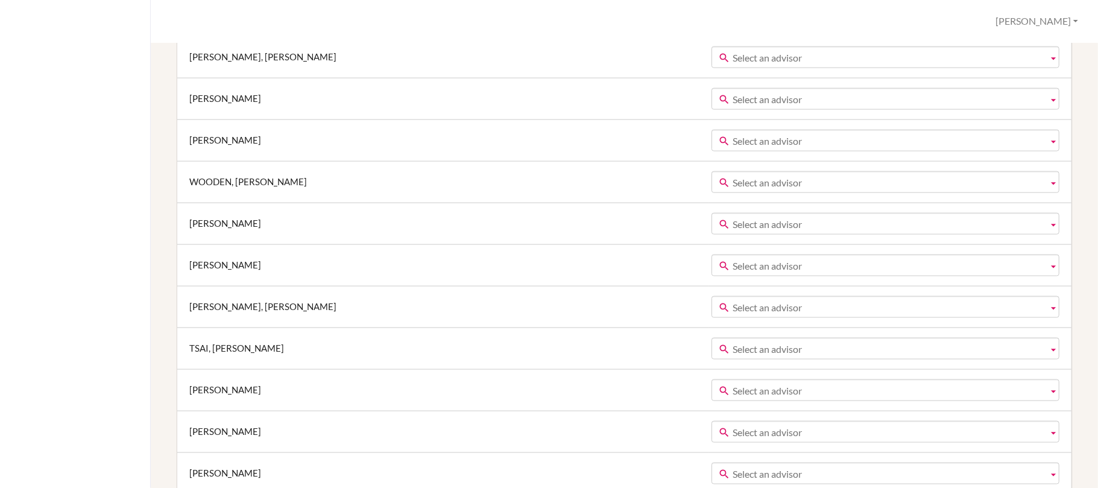
click at [732, 181] on span "Select an advisor" at bounding box center [887, 183] width 310 height 22
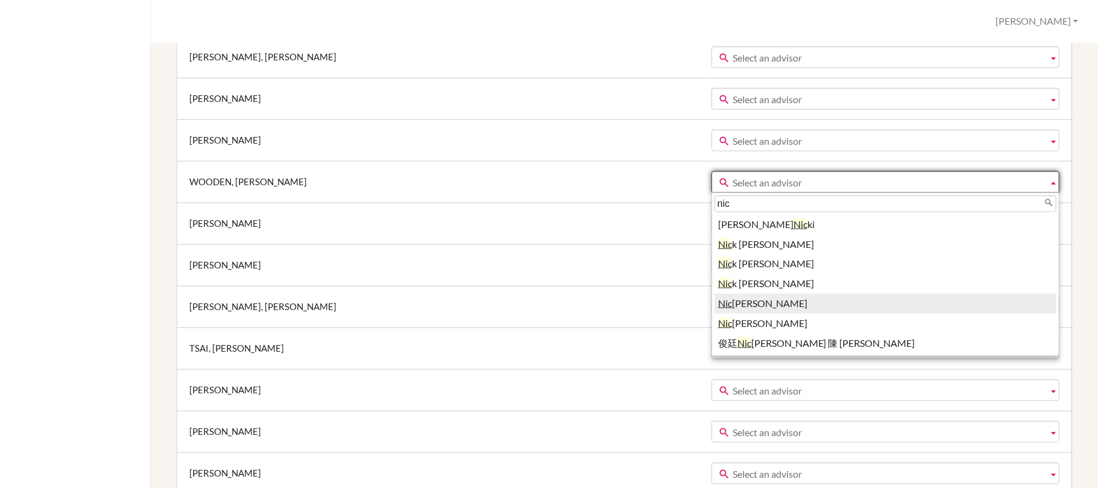
type input "nic"
click at [714, 306] on li "Nic ole Kennedy" at bounding box center [885, 304] width 342 height 20
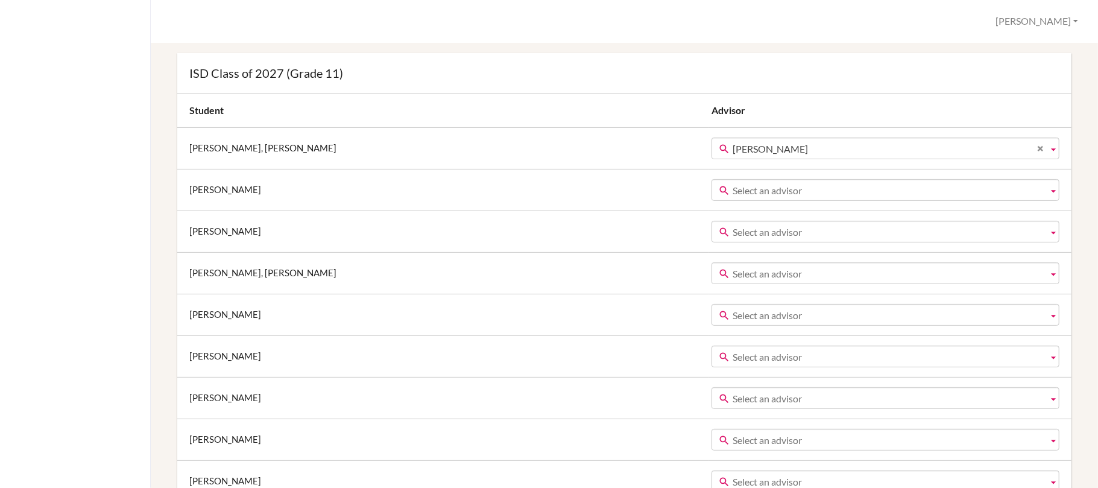
scroll to position [0, 0]
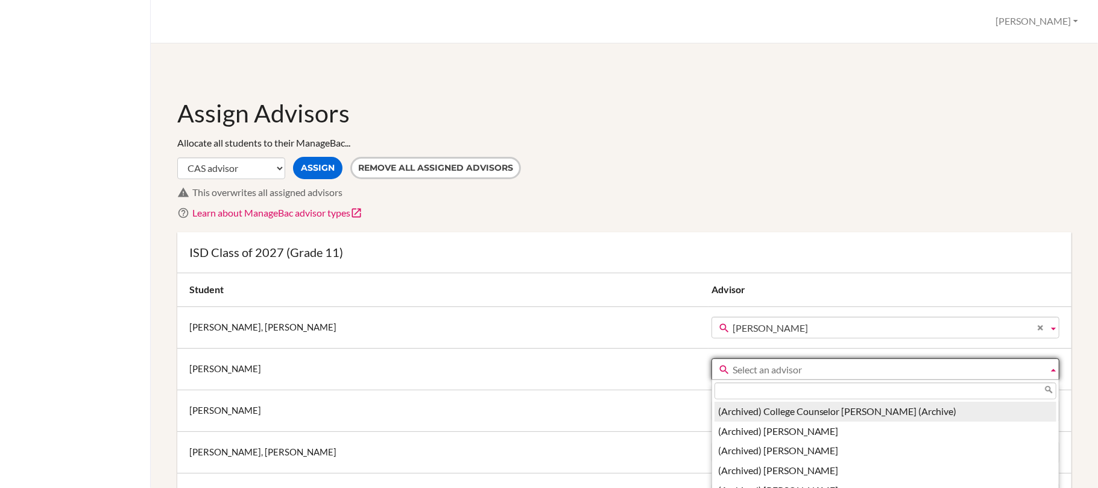
click at [732, 366] on span "Select an advisor" at bounding box center [887, 370] width 310 height 22
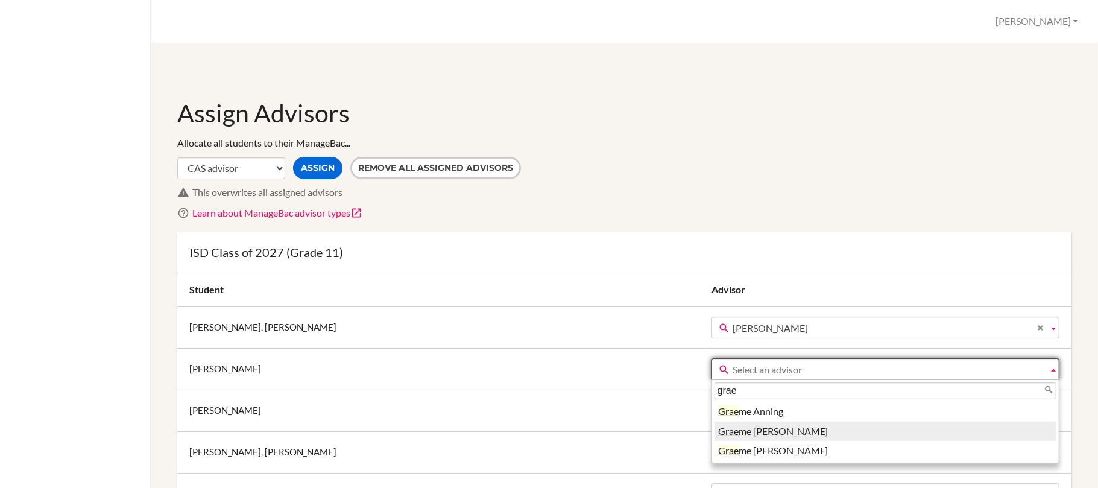
type input "grae"
click at [714, 428] on li "Grae me McNaught" at bounding box center [885, 431] width 342 height 20
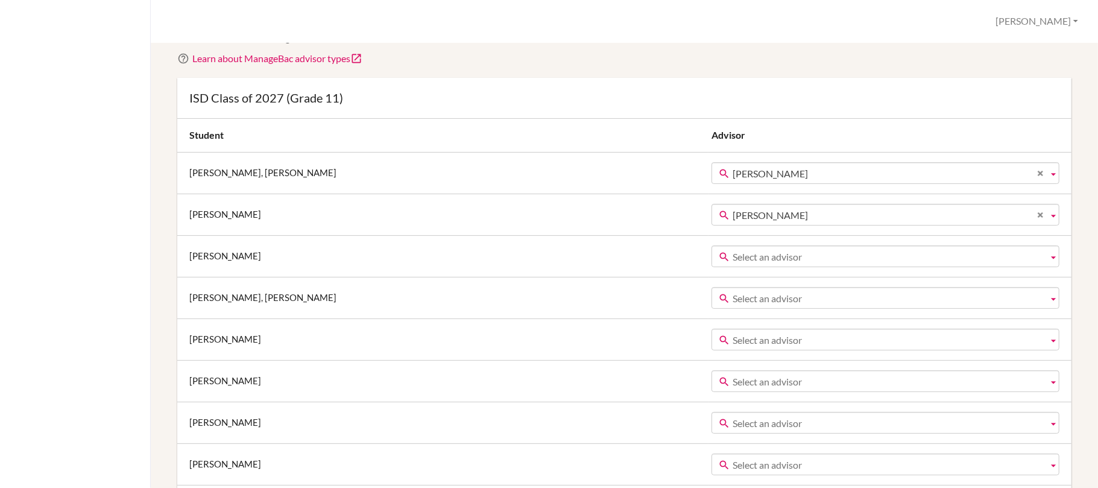
scroll to position [160, 0]
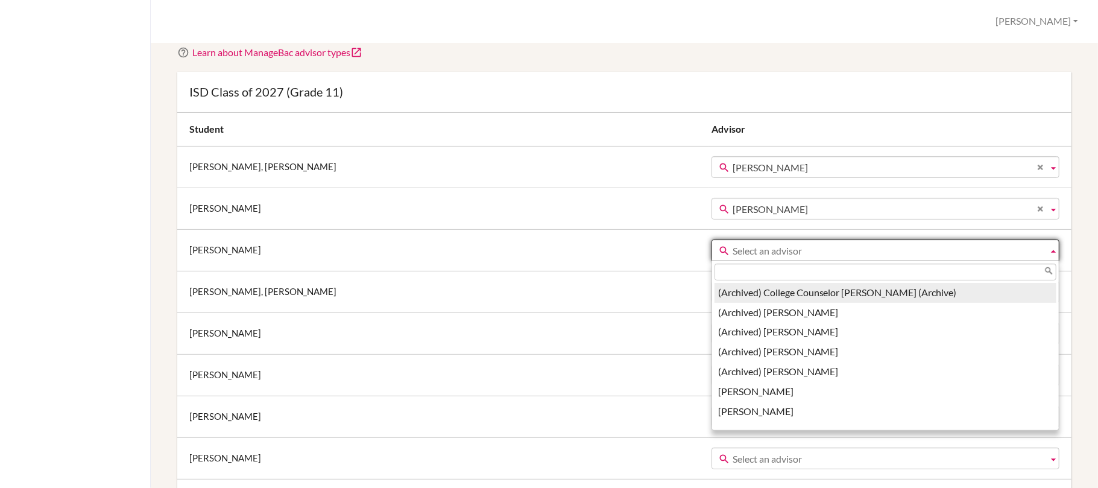
click at [732, 251] on span "Select an advisor" at bounding box center [887, 251] width 310 height 22
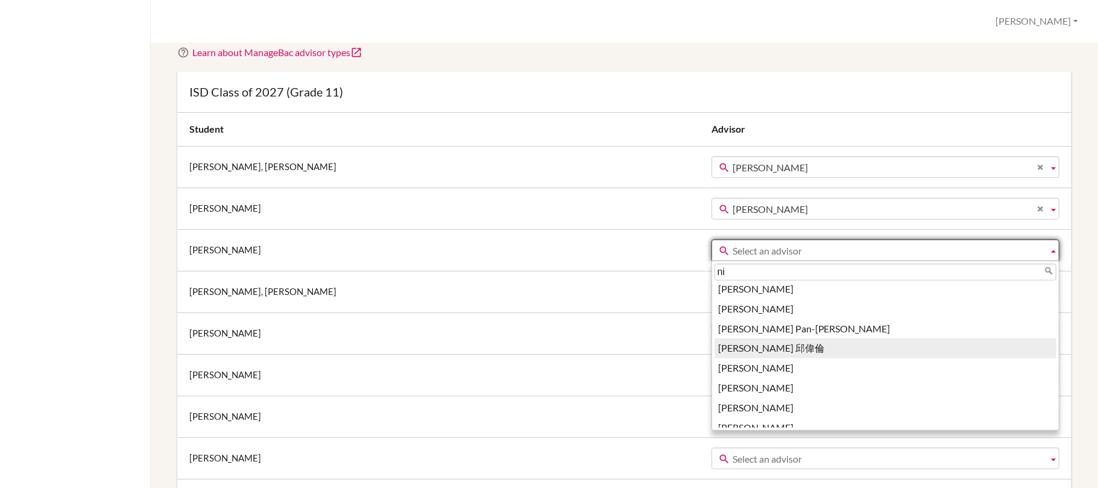
scroll to position [0, 0]
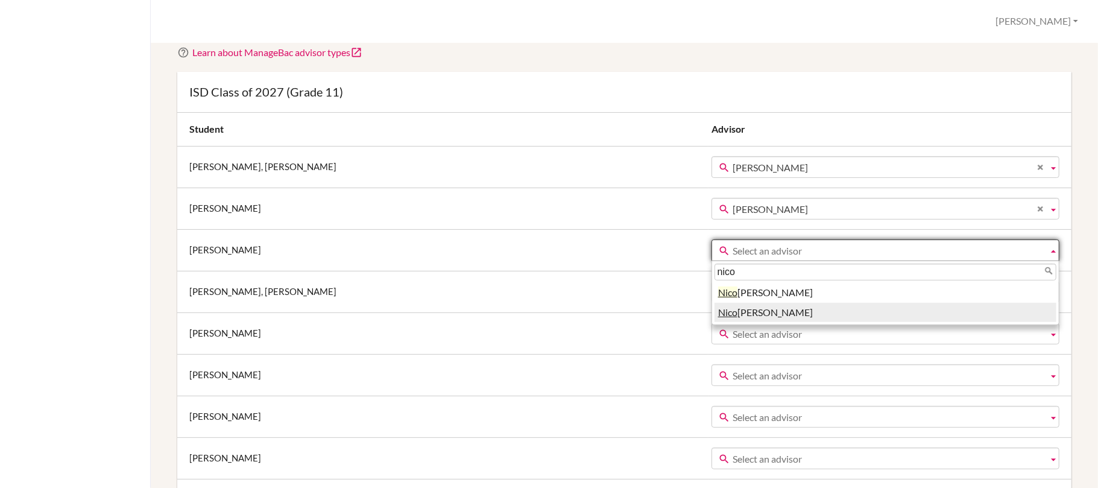
type input "nico"
click at [727, 289] on li "Nico le Kennedy" at bounding box center [885, 293] width 342 height 20
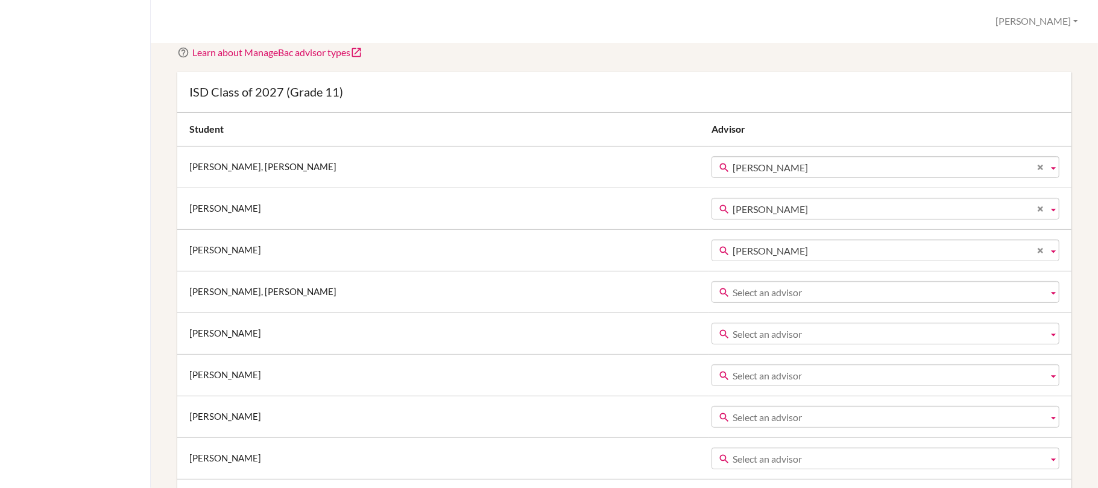
scroll to position [241, 0]
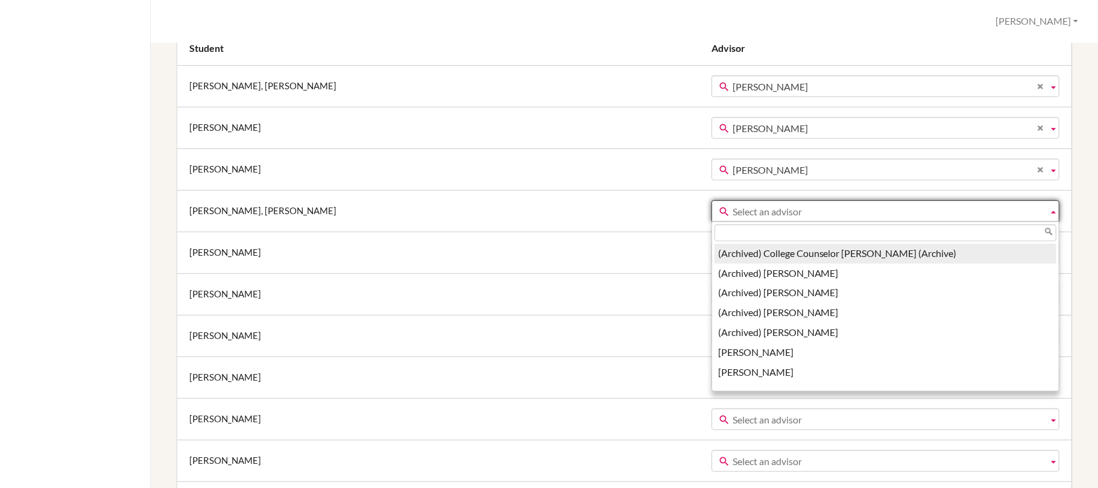
click at [732, 215] on span "Select an advisor" at bounding box center [887, 212] width 310 height 22
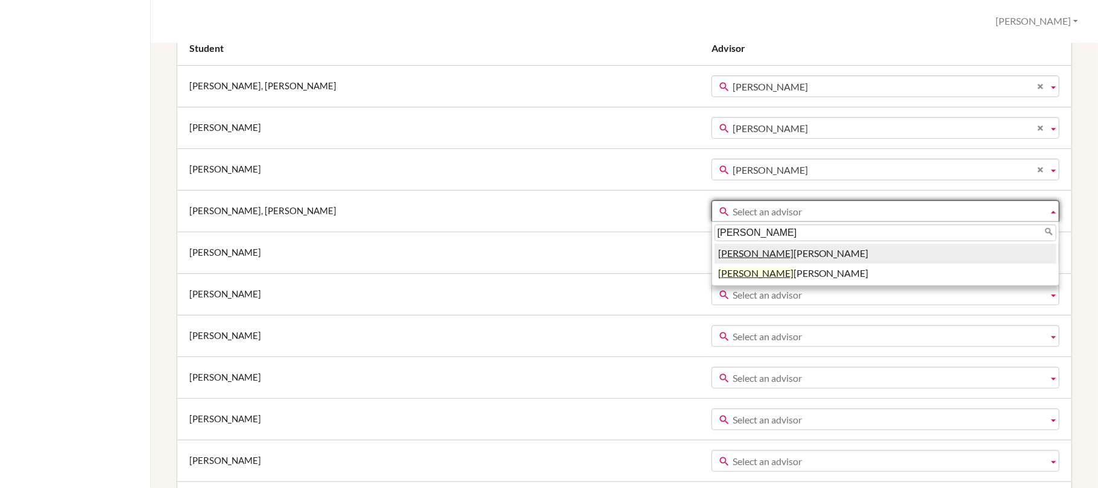
type input "nicole"
click at [731, 254] on li "Nicole Kennedy" at bounding box center [885, 254] width 342 height 20
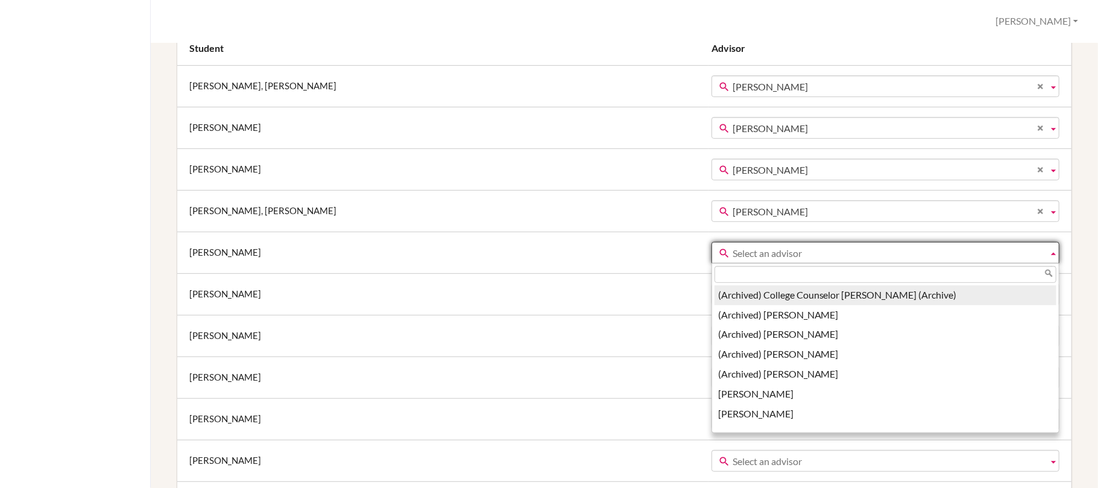
click at [732, 253] on span "Select an advisor" at bounding box center [887, 253] width 310 height 22
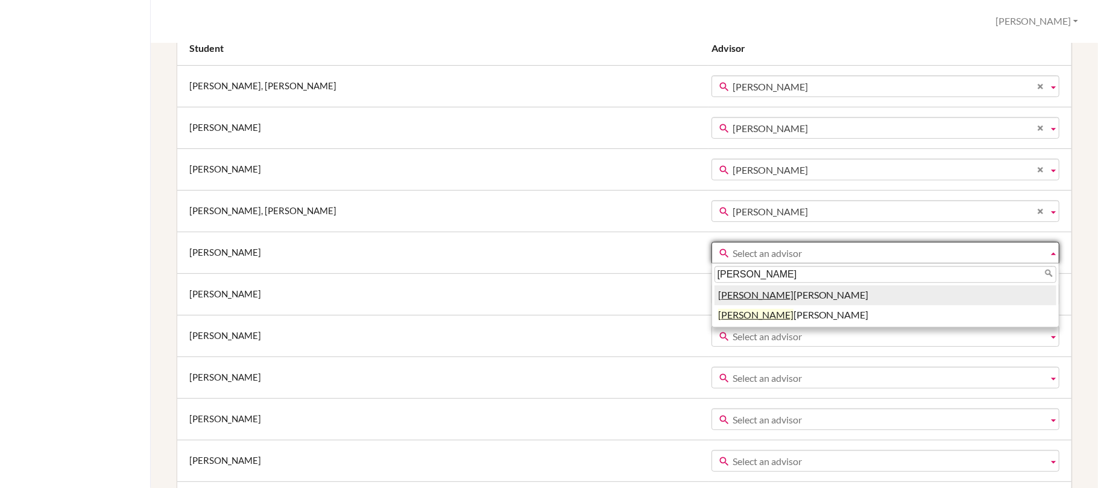
type input "nicole"
click at [741, 303] on li "Nicole Kennedy" at bounding box center [885, 295] width 342 height 20
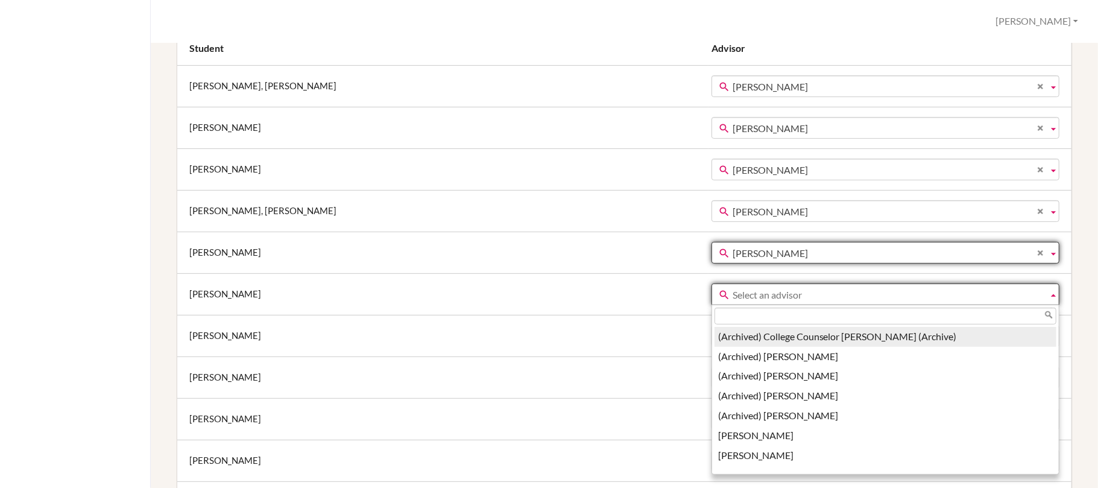
click at [734, 292] on span "Select an advisor" at bounding box center [887, 295] width 310 height 22
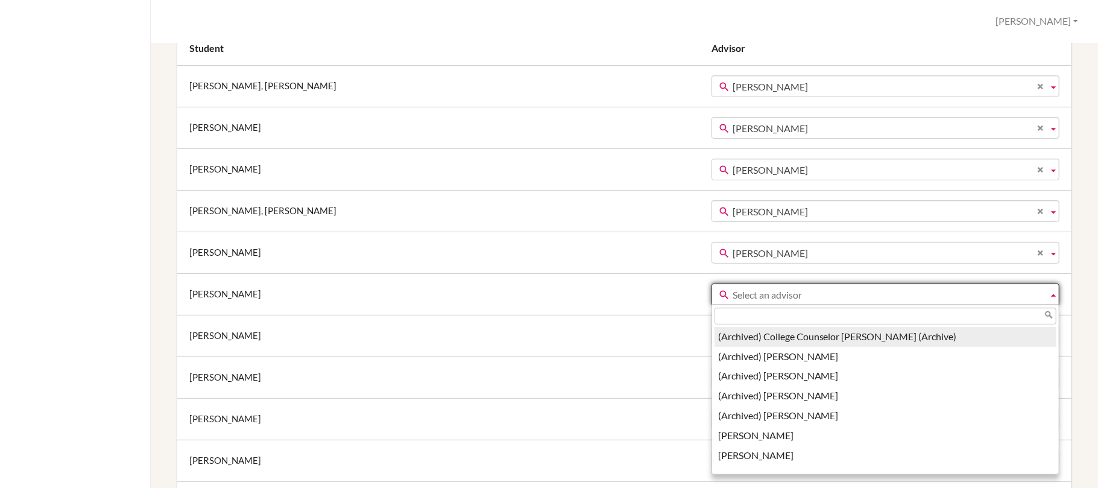
click at [732, 295] on span "Select an advisor" at bounding box center [887, 295] width 310 height 22
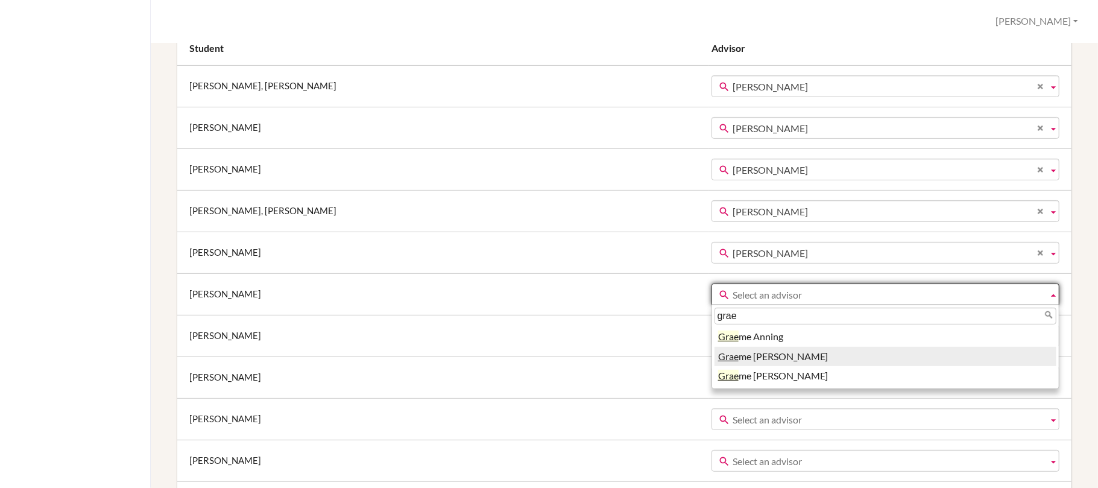
type input "grae"
click at [756, 352] on li "Grae me McNaught" at bounding box center [885, 357] width 342 height 20
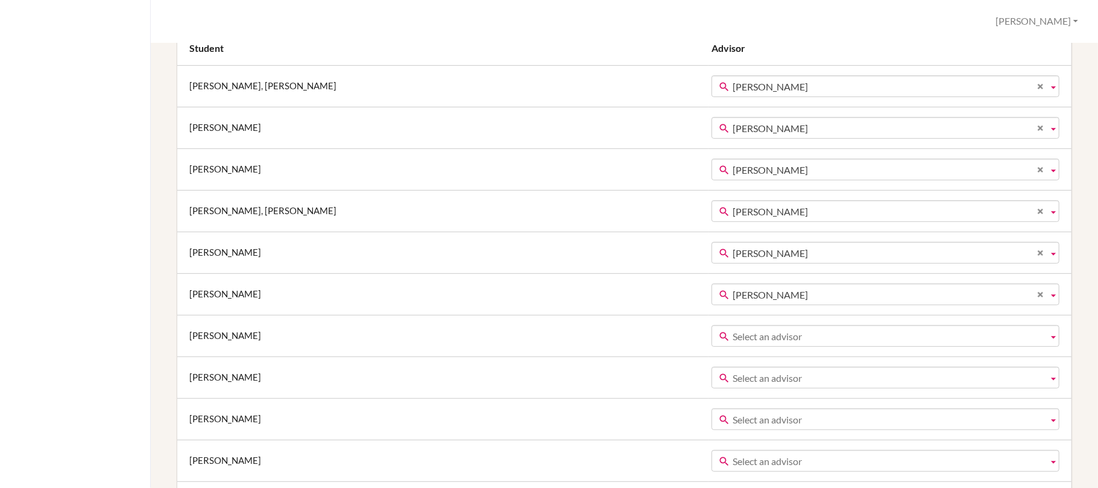
click at [753, 343] on span "Select an advisor" at bounding box center [887, 336] width 310 height 22
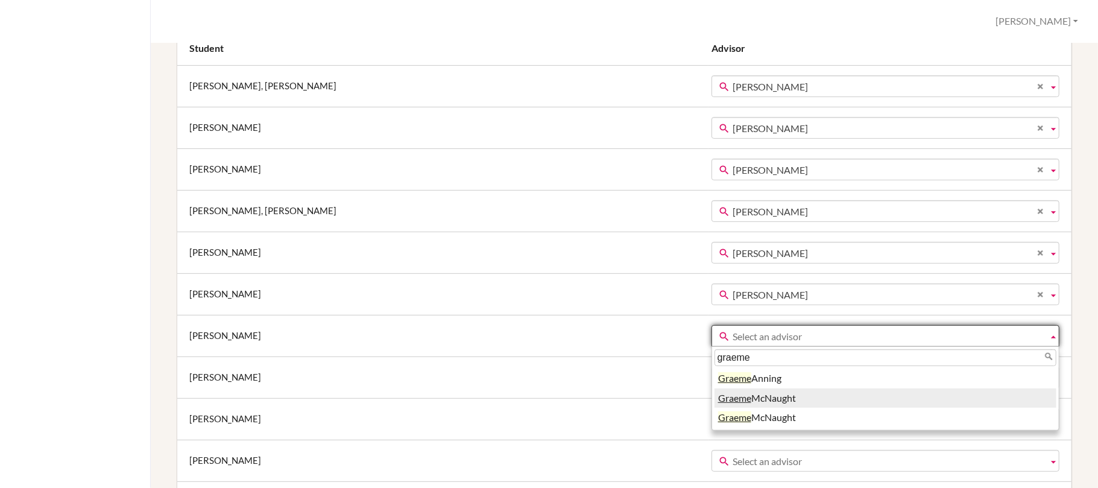
type input "graeme"
click at [743, 397] on li "Graeme McNaught" at bounding box center [885, 398] width 342 height 20
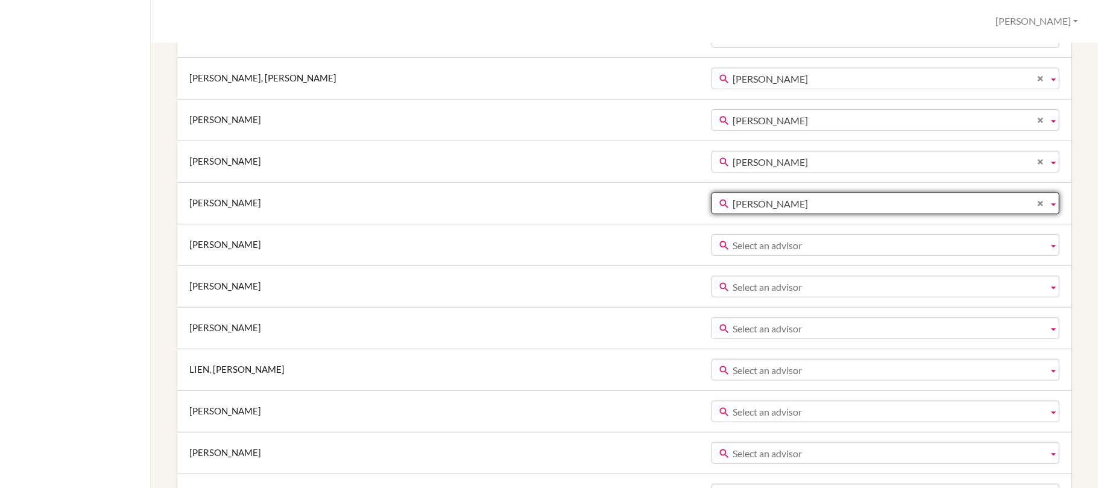
scroll to position [401, 0]
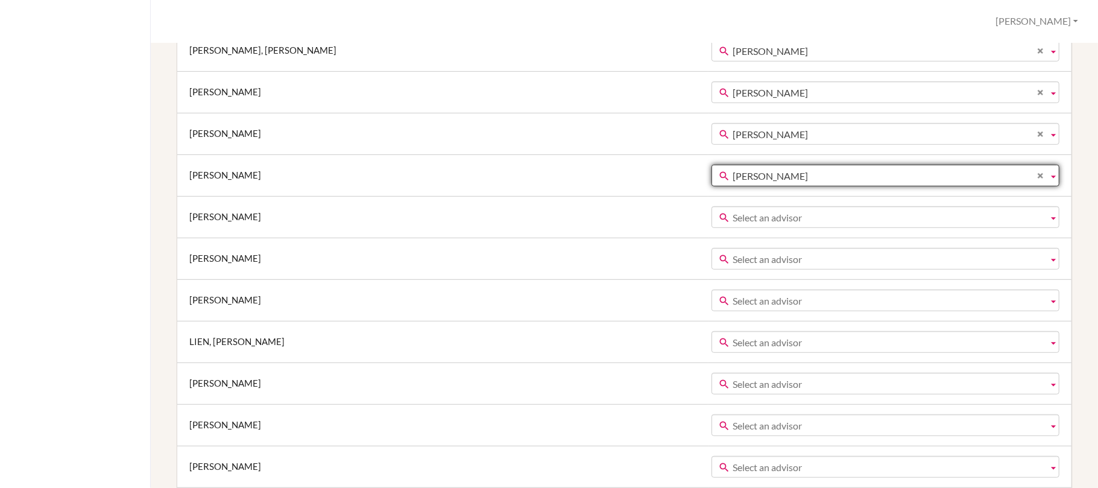
click at [732, 224] on span "Select an advisor" at bounding box center [887, 218] width 310 height 22
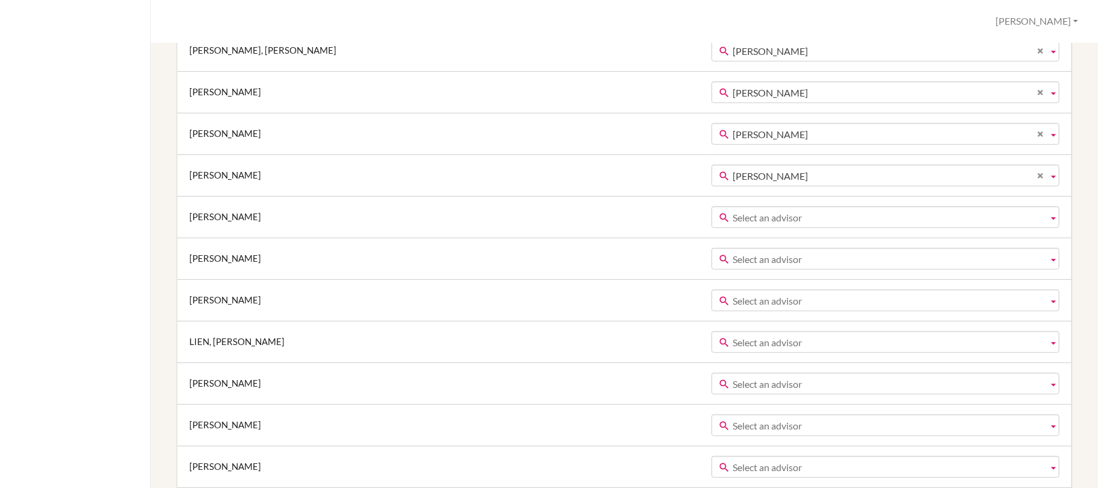
click at [751, 222] on span "Select an advisor" at bounding box center [887, 218] width 310 height 22
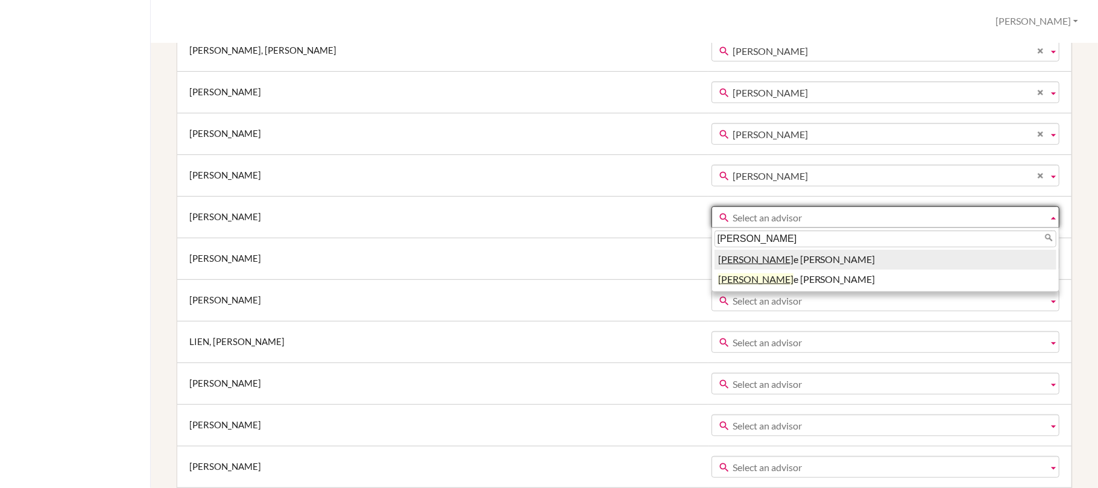
type input "nicol"
click at [719, 260] on li "Nicol e Kennedy" at bounding box center [885, 260] width 342 height 20
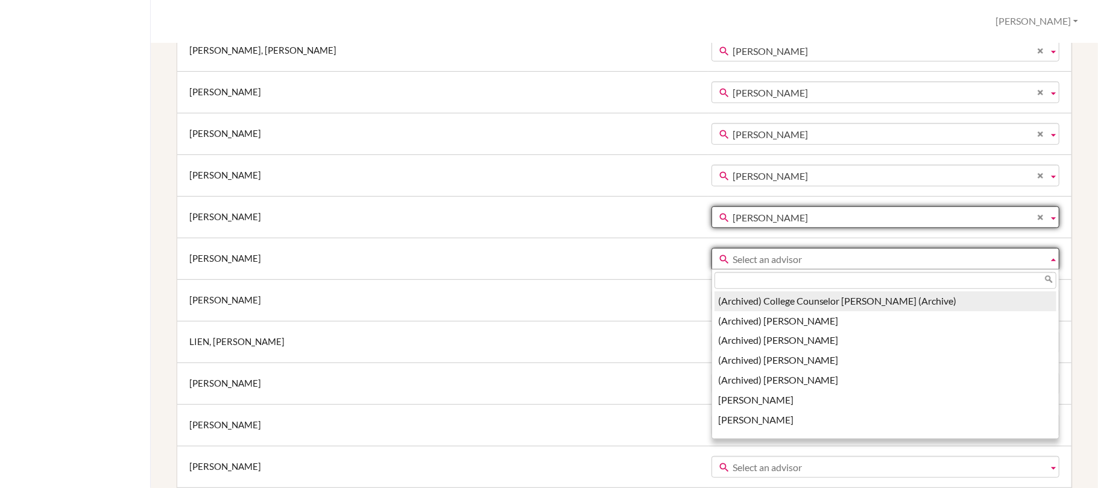
click at [732, 261] on span "Select an advisor" at bounding box center [887, 259] width 310 height 22
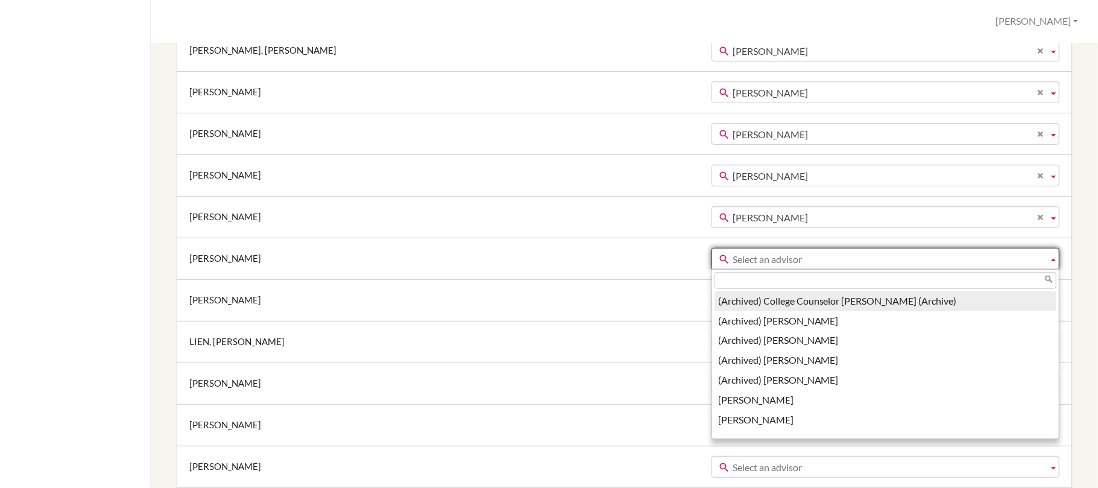
click at [598, 258] on td "KUO, Wen-Pei" at bounding box center [442, 258] width 531 height 42
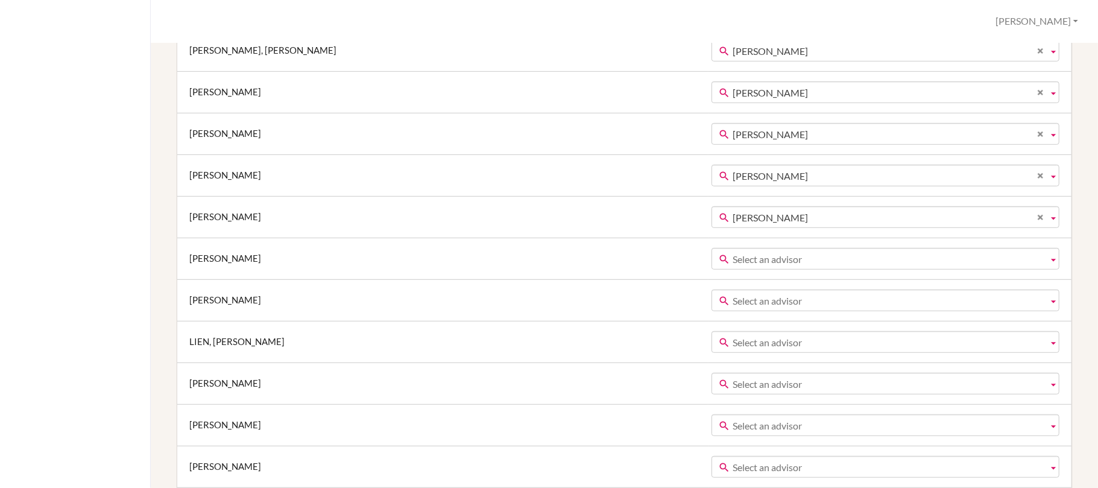
click at [732, 259] on span "Select an advisor" at bounding box center [887, 259] width 310 height 22
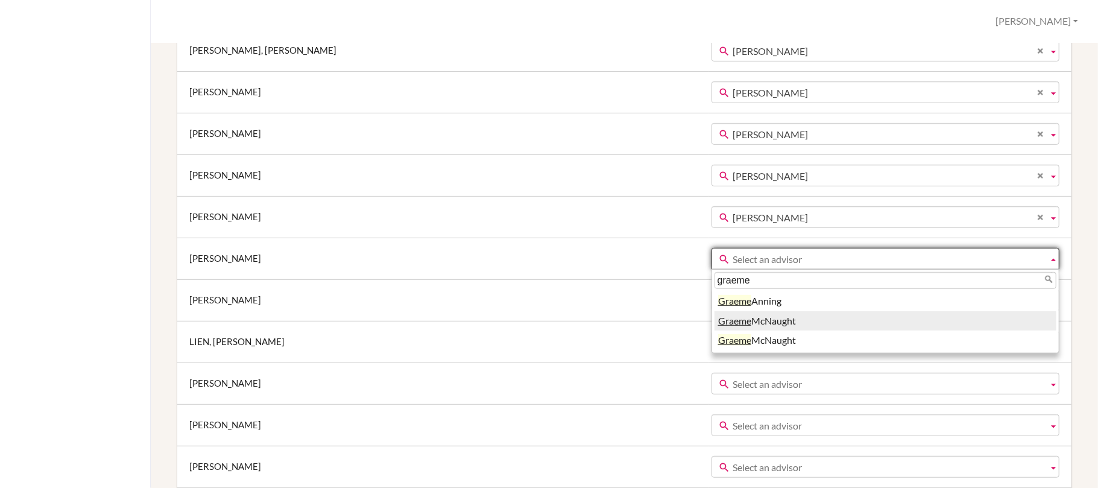
type input "graeme"
click at [714, 324] on li "Graeme McNaught" at bounding box center [885, 321] width 342 height 20
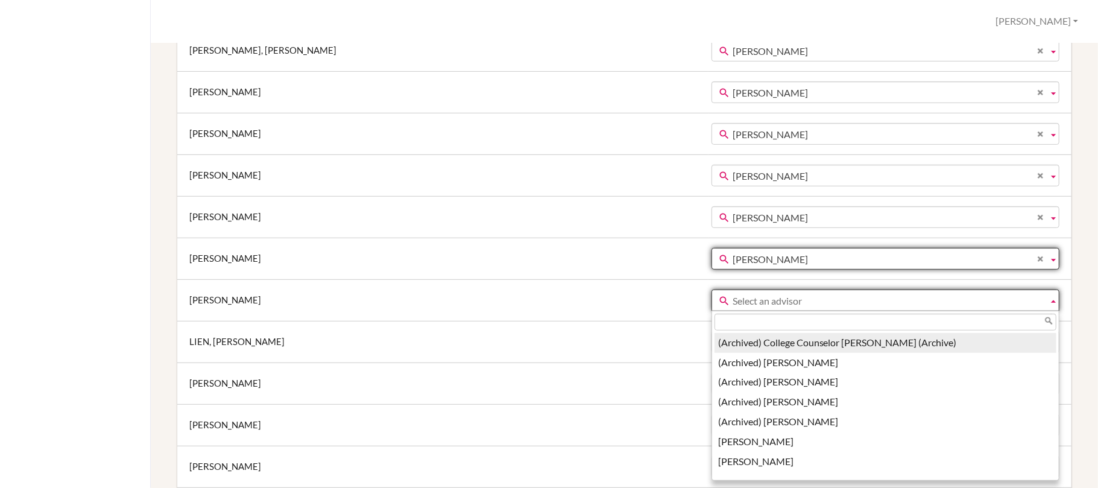
click at [741, 307] on span "Select an advisor" at bounding box center [887, 301] width 310 height 22
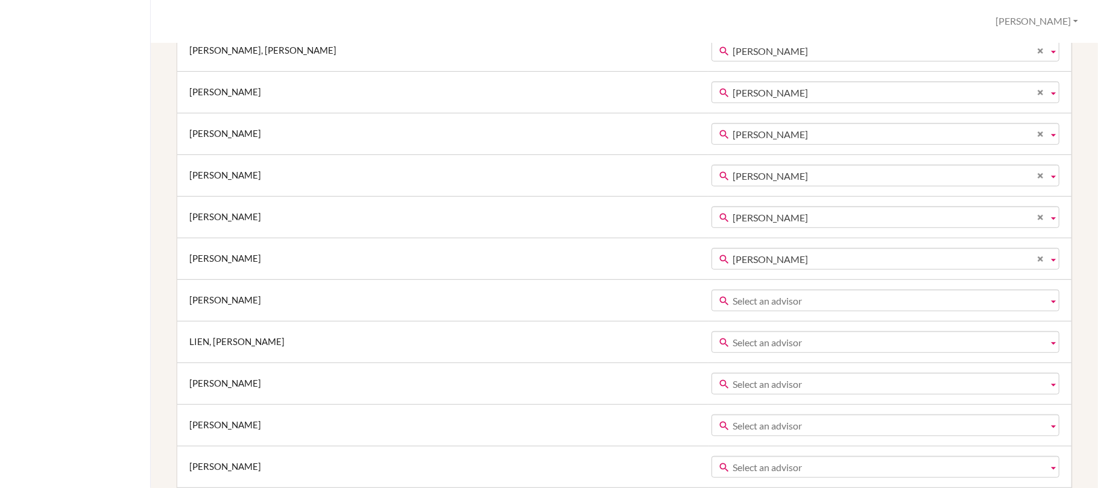
click at [732, 306] on span "Select an advisor" at bounding box center [887, 301] width 310 height 22
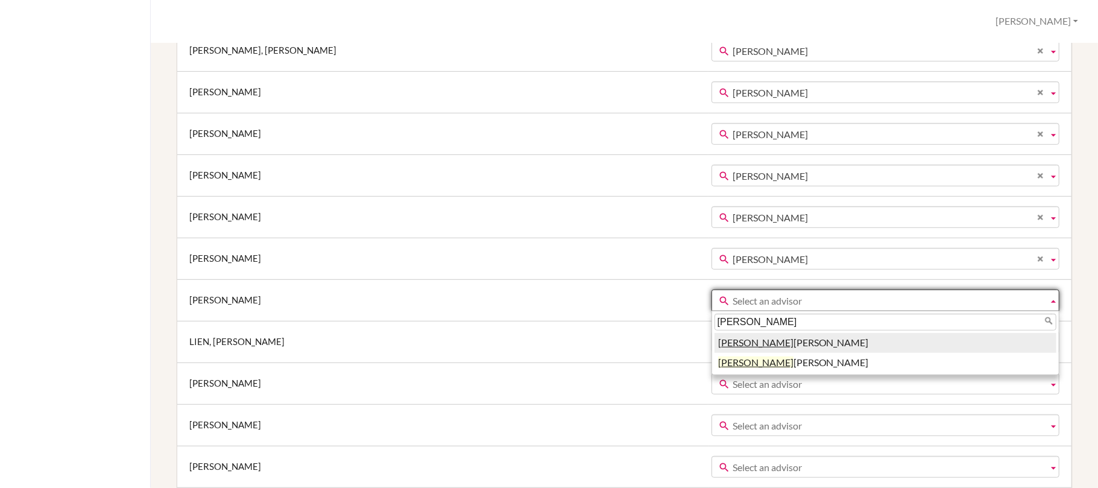
type input "nicole"
click at [718, 348] on em "[PERSON_NAME]" at bounding box center [755, 341] width 75 height 11
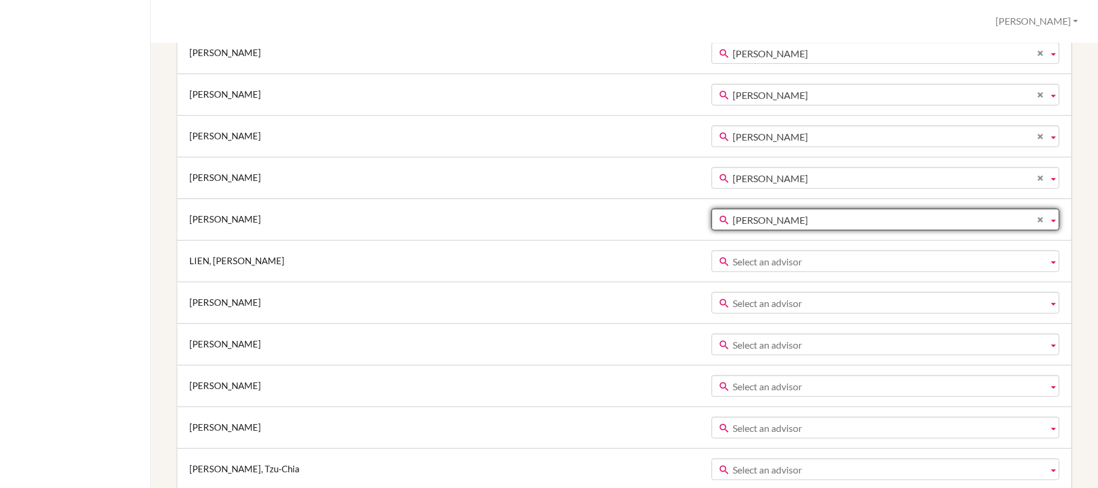
scroll to position [562, 0]
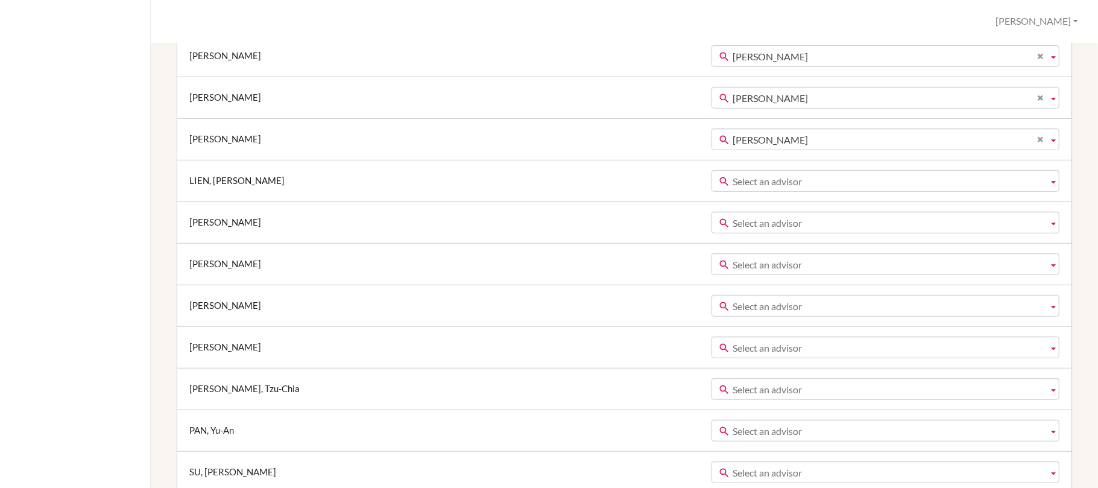
click at [732, 182] on span "Select an advisor" at bounding box center [887, 182] width 310 height 22
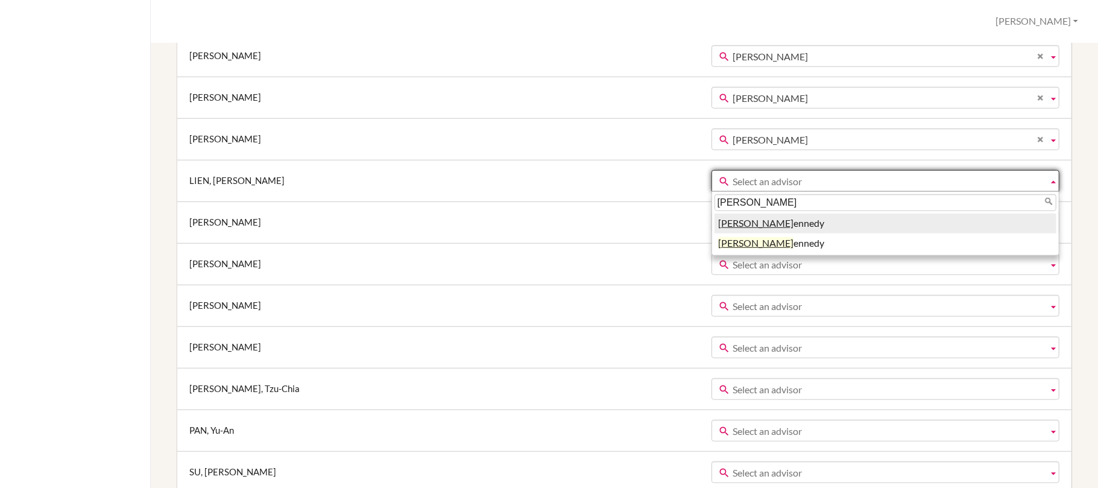
type input "nicole k"
click at [729, 224] on li "Nicole K ennedy" at bounding box center [885, 223] width 342 height 20
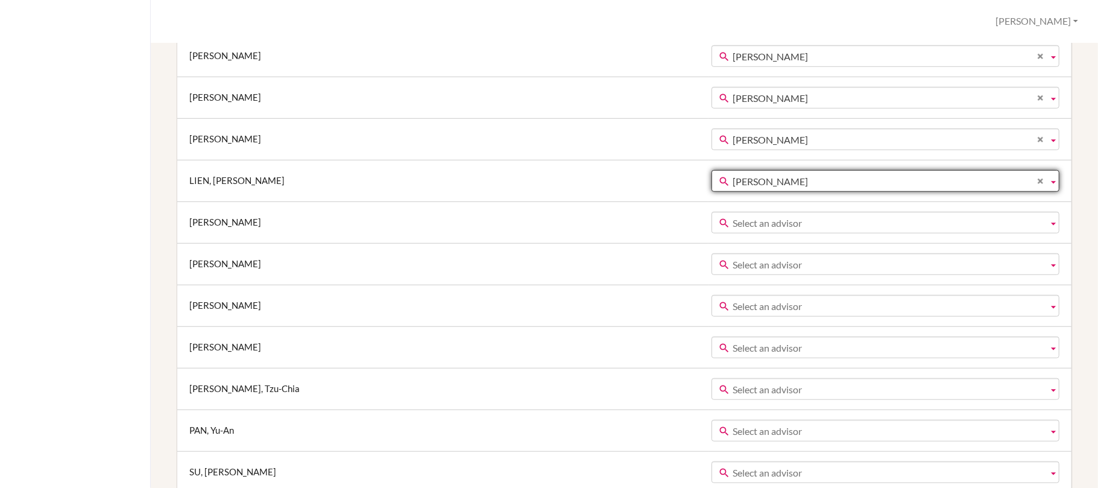
click at [777, 227] on span "Select an advisor" at bounding box center [887, 223] width 310 height 22
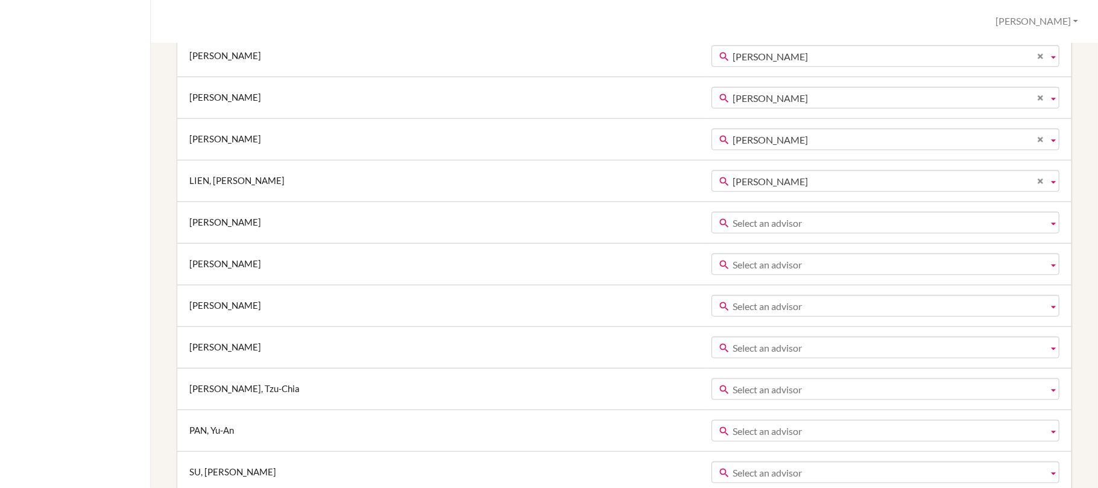
click at [732, 227] on span "Select an advisor" at bounding box center [887, 223] width 310 height 22
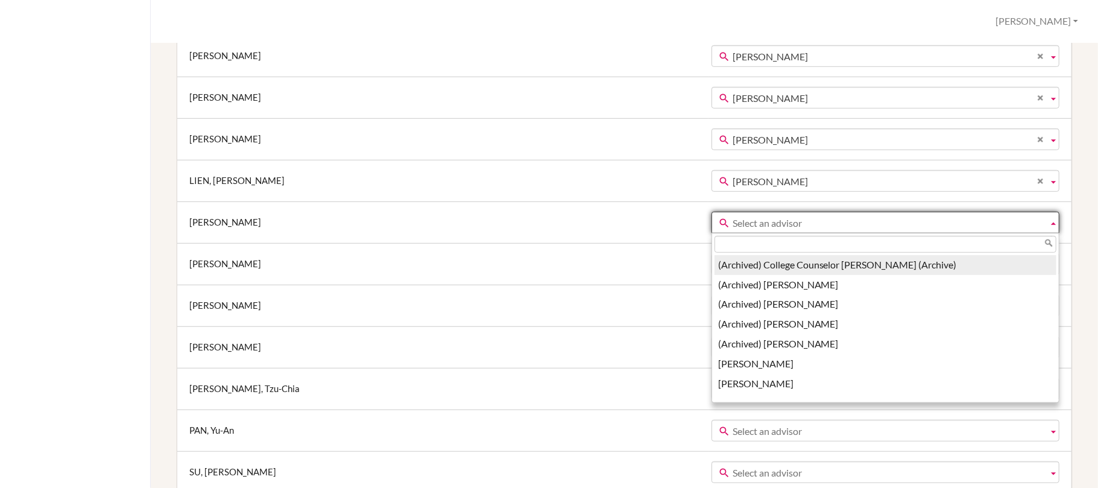
click at [732, 225] on span "Select an advisor" at bounding box center [887, 223] width 310 height 22
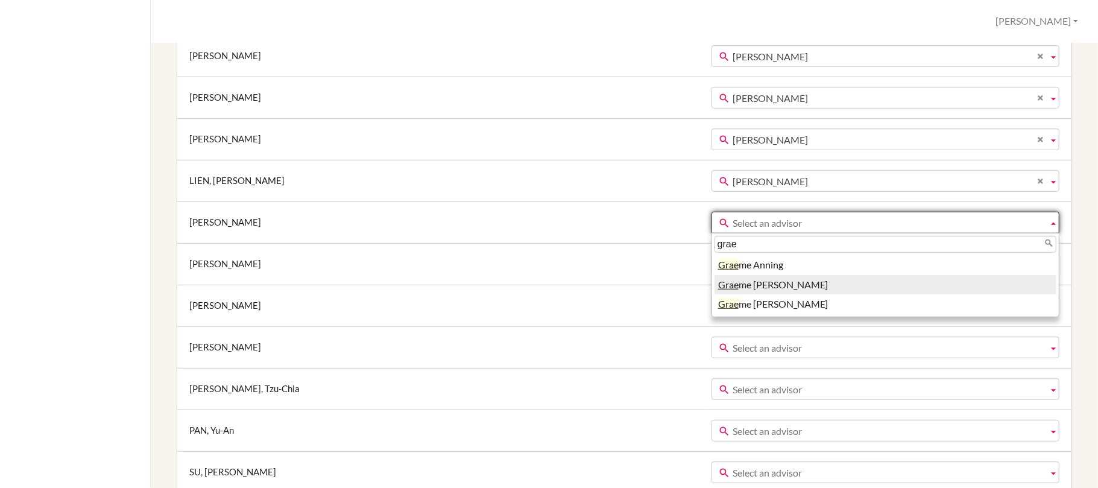
type input "grae"
click at [756, 285] on li "Grae me McNaught" at bounding box center [885, 285] width 342 height 20
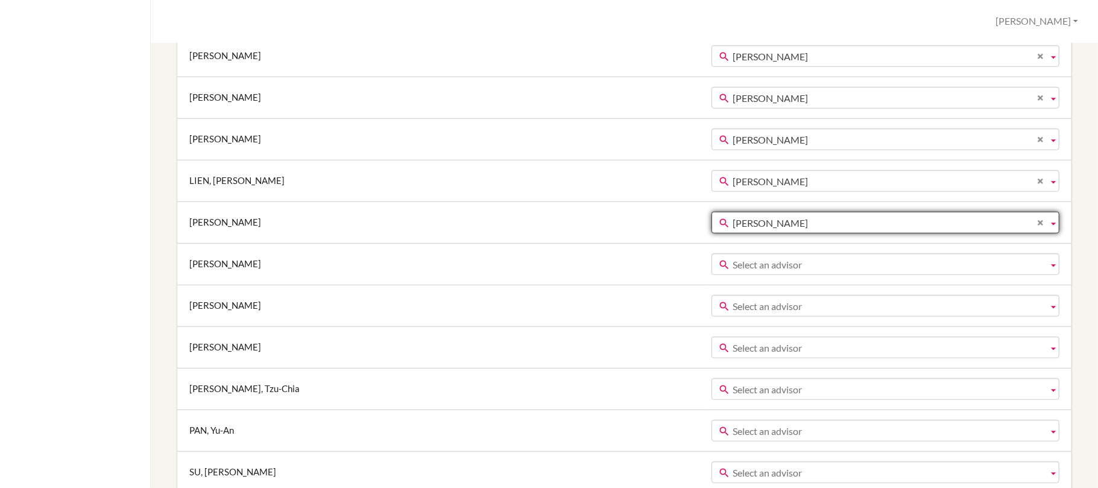
click at [112, 333] on div at bounding box center [75, 244] width 151 height 488
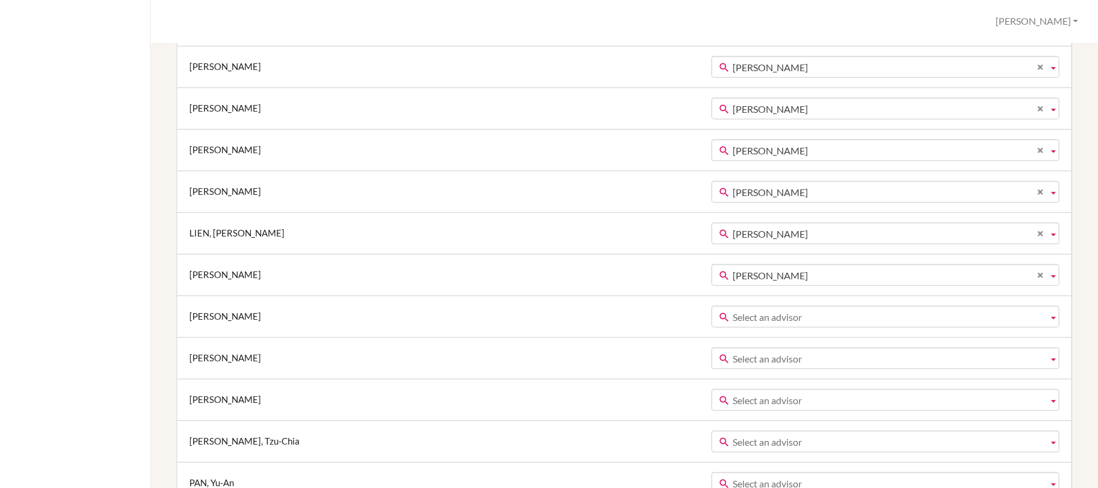
scroll to position [539, 0]
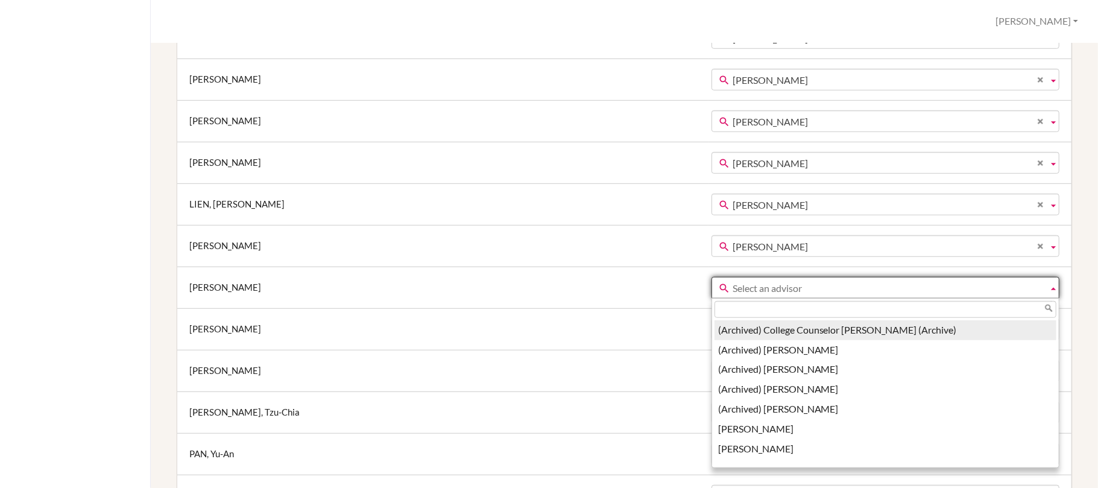
click at [732, 290] on span "Select an advisor" at bounding box center [887, 288] width 310 height 22
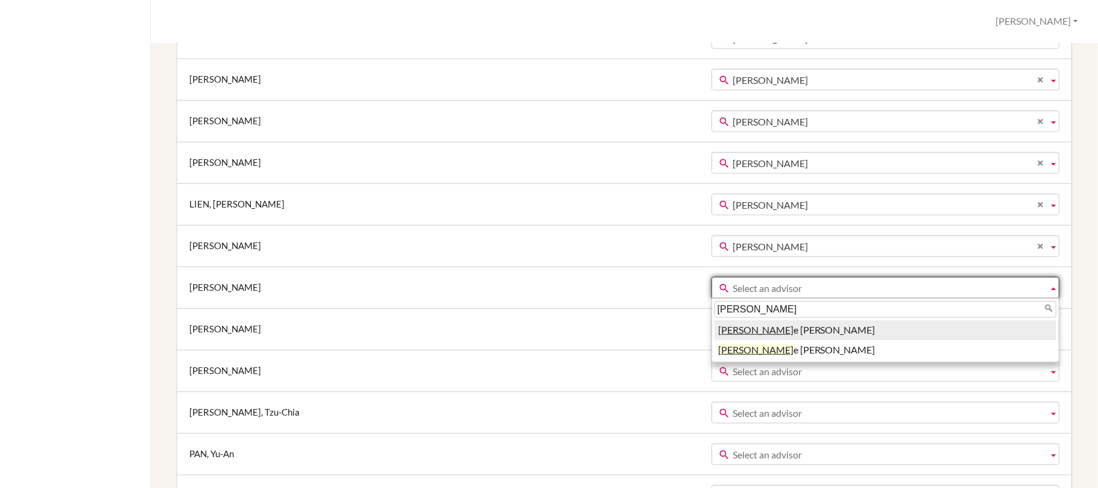
type input "nicol"
click at [720, 333] on li "Nicol e Kennedy" at bounding box center [885, 330] width 342 height 20
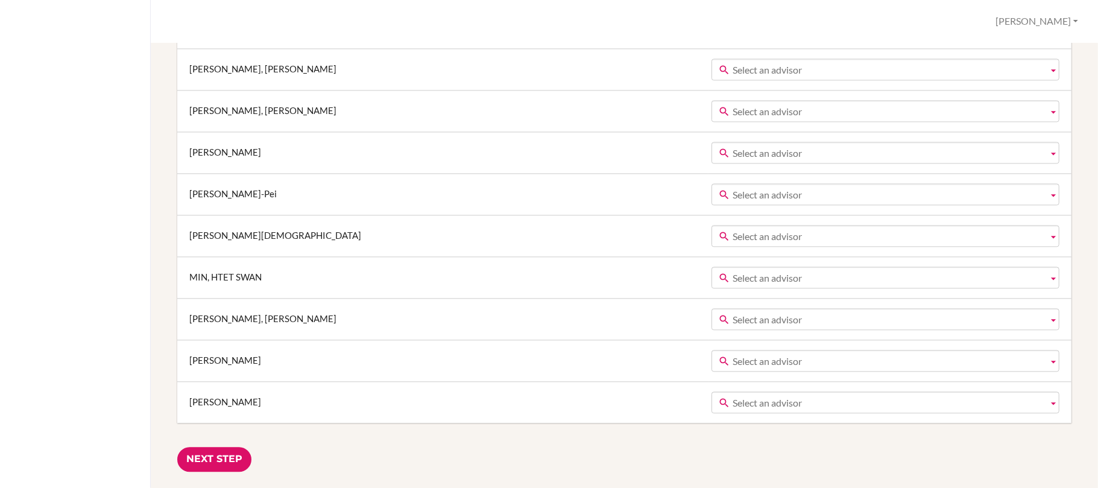
scroll to position [2066, 0]
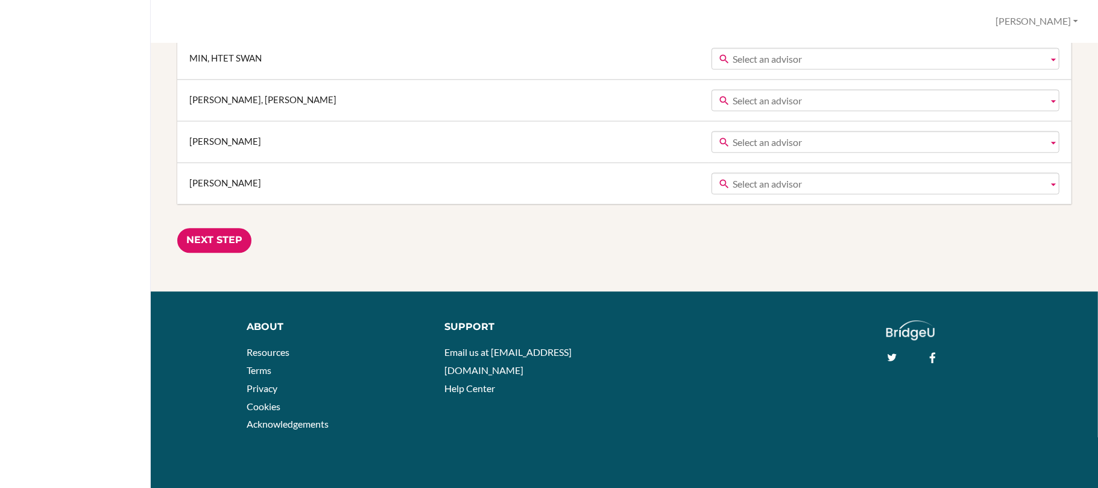
drag, startPoint x: 201, startPoint y: 234, endPoint x: 454, endPoint y: 283, distance: 257.8
click at [206, 237] on input "Next Step" at bounding box center [214, 240] width 74 height 25
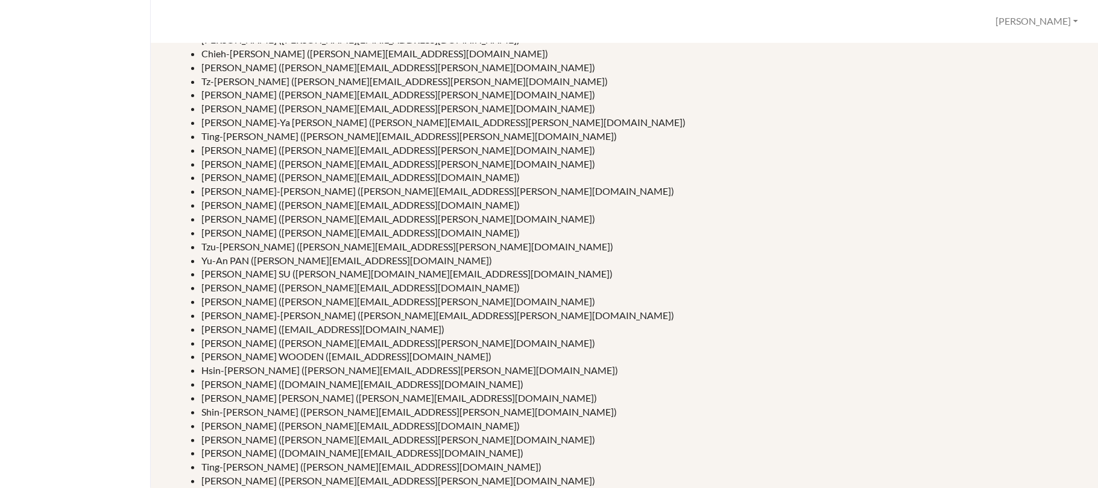
scroll to position [647, 0]
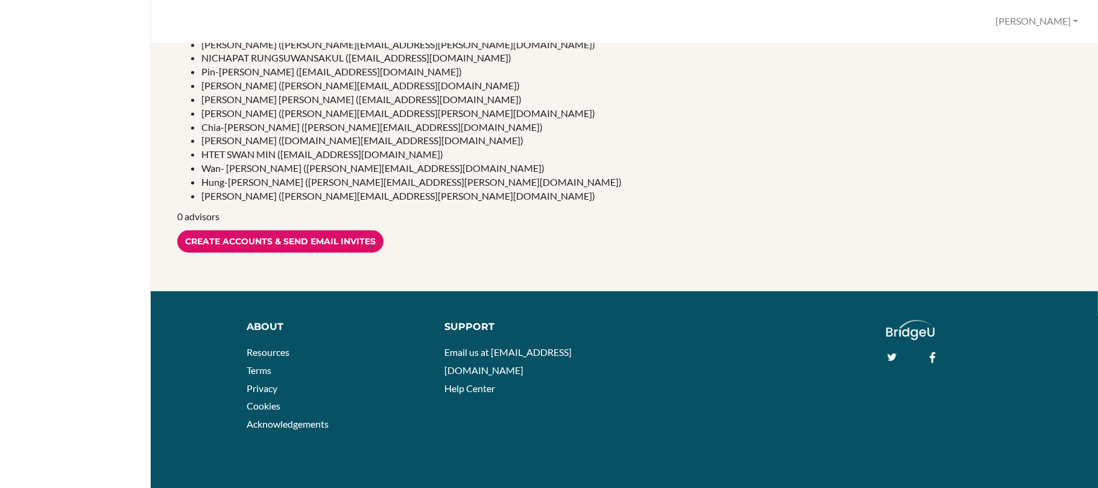
drag, startPoint x: 222, startPoint y: 239, endPoint x: 234, endPoint y: 237, distance: 12.9
click at [224, 239] on input "Create accounts & send email invites" at bounding box center [280, 241] width 206 height 22
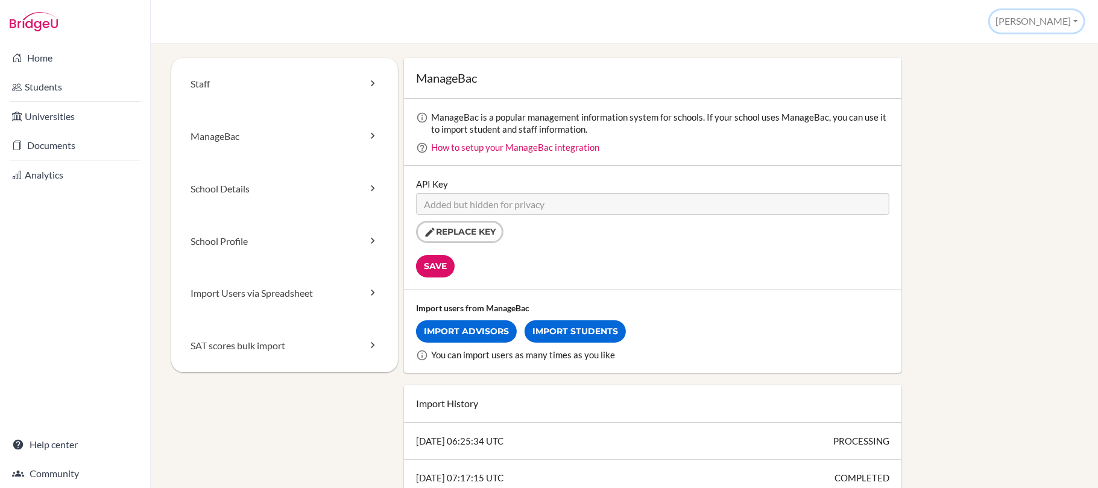
click at [1056, 20] on button "[PERSON_NAME]" at bounding box center [1036, 21] width 93 height 22
click at [1033, 66] on link "School Settings" at bounding box center [1034, 67] width 95 height 19
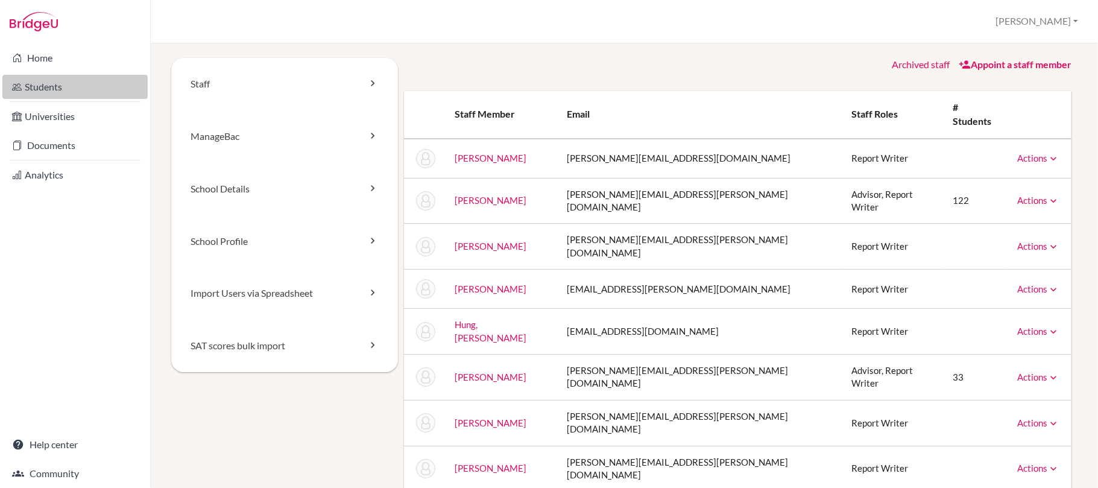
click at [27, 83] on link "Students" at bounding box center [74, 87] width 145 height 24
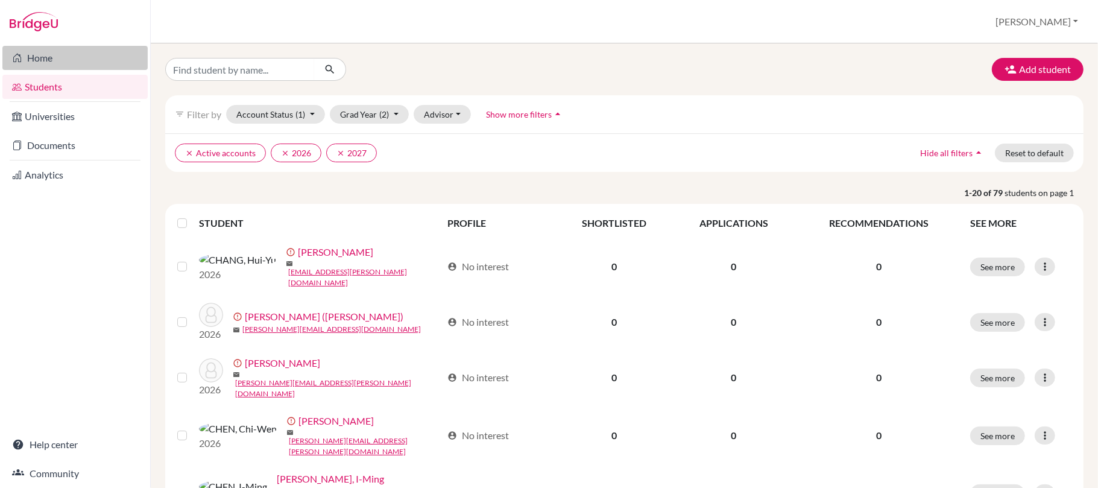
click at [46, 54] on link "Home" at bounding box center [74, 58] width 145 height 24
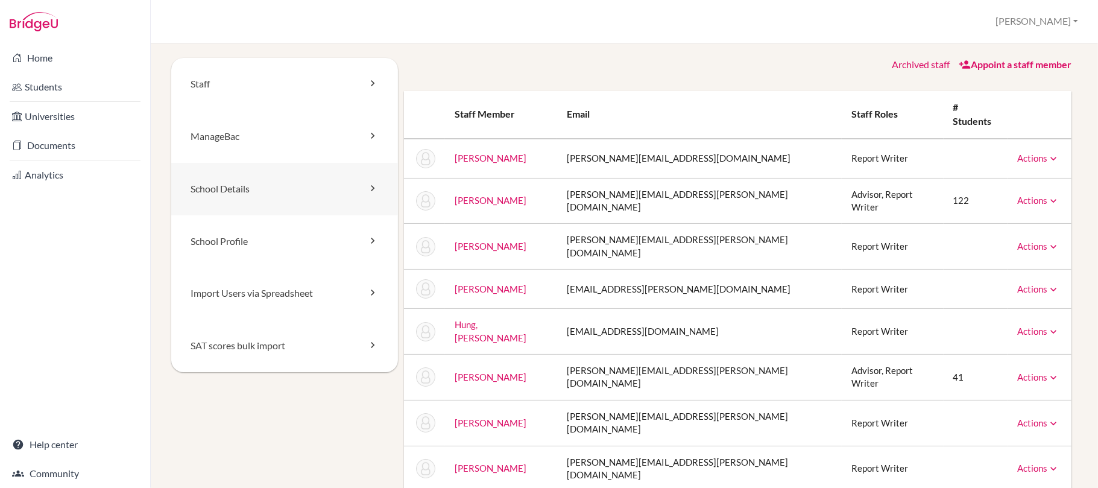
click at [340, 187] on link "School Details" at bounding box center [284, 189] width 227 height 52
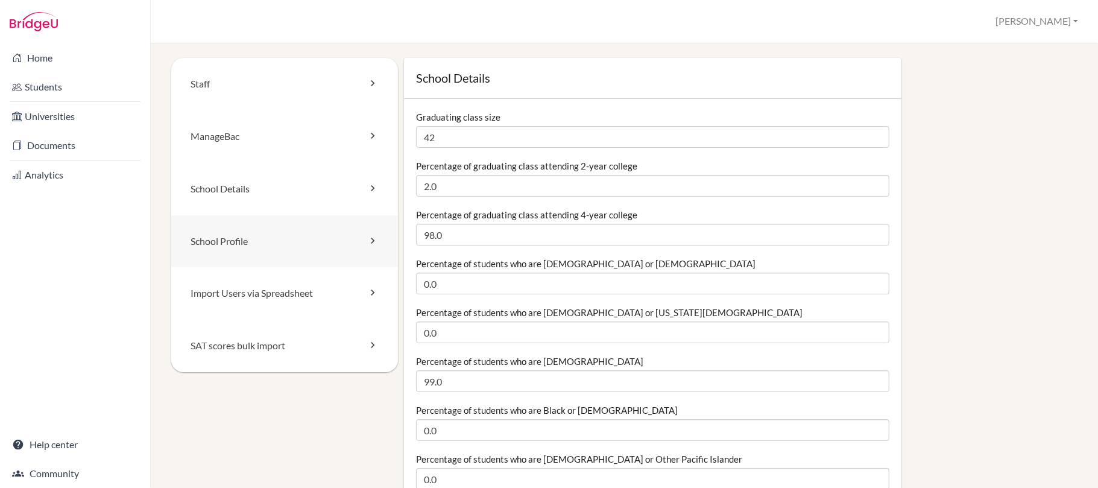
click at [357, 244] on link "School Profile" at bounding box center [284, 241] width 227 height 52
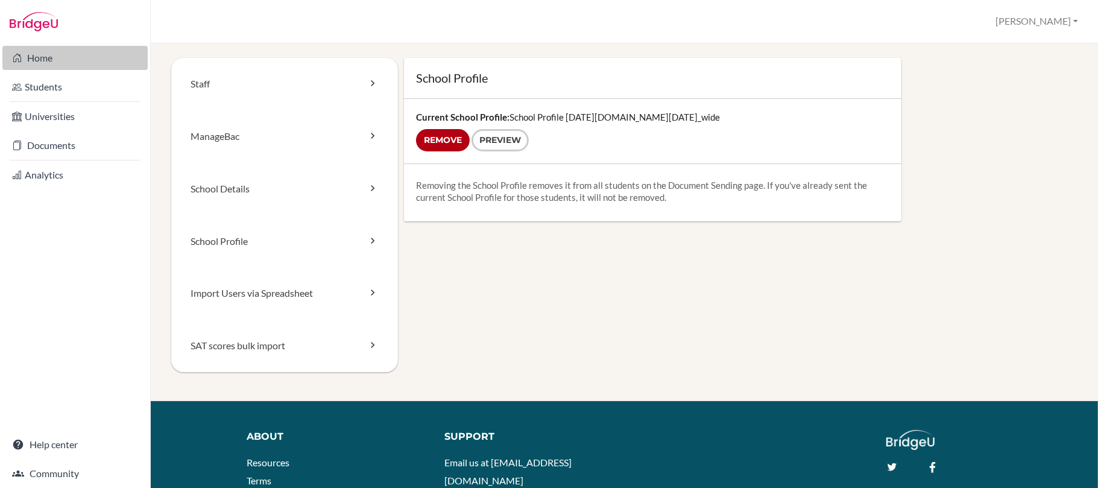
click at [70, 54] on link "Home" at bounding box center [74, 58] width 145 height 24
